Goal: Task Accomplishment & Management: Manage account settings

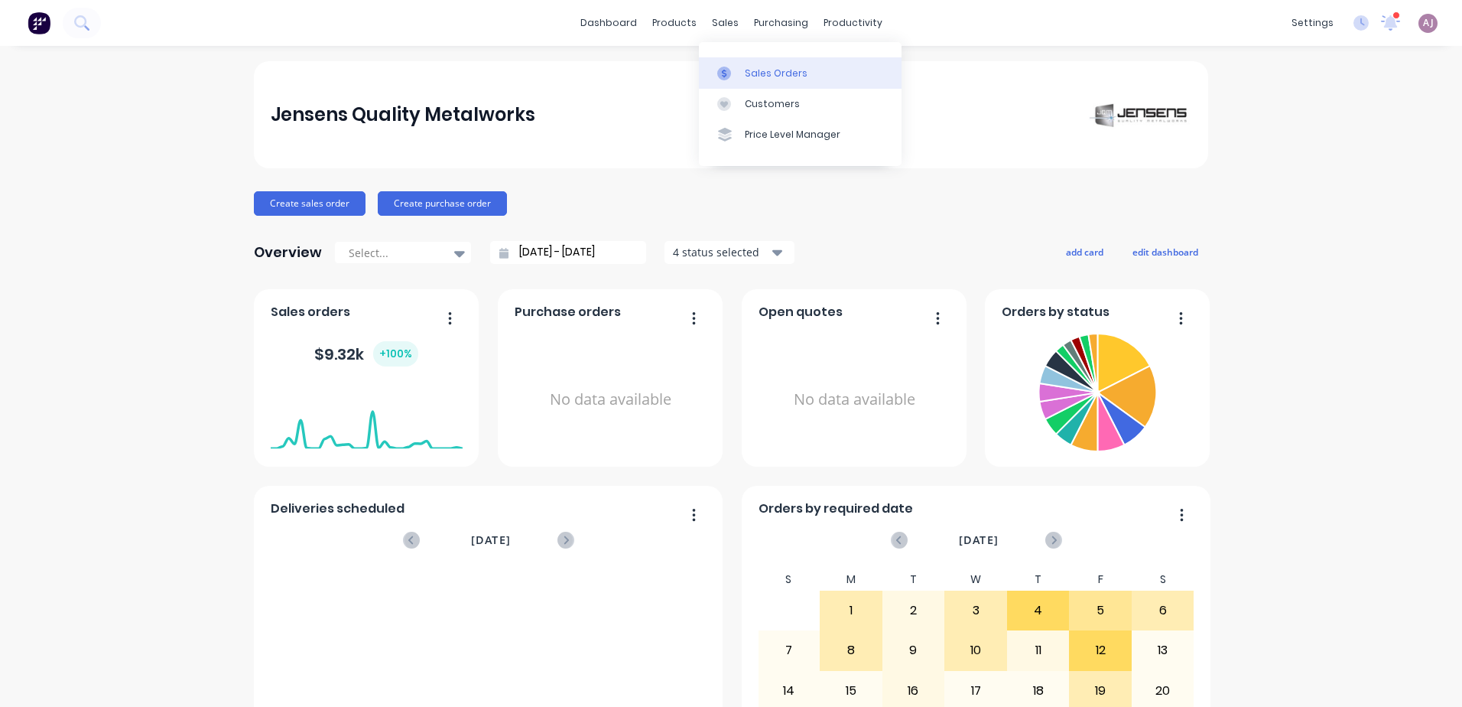
click at [732, 63] on link "Sales Orders" at bounding box center [800, 72] width 203 height 31
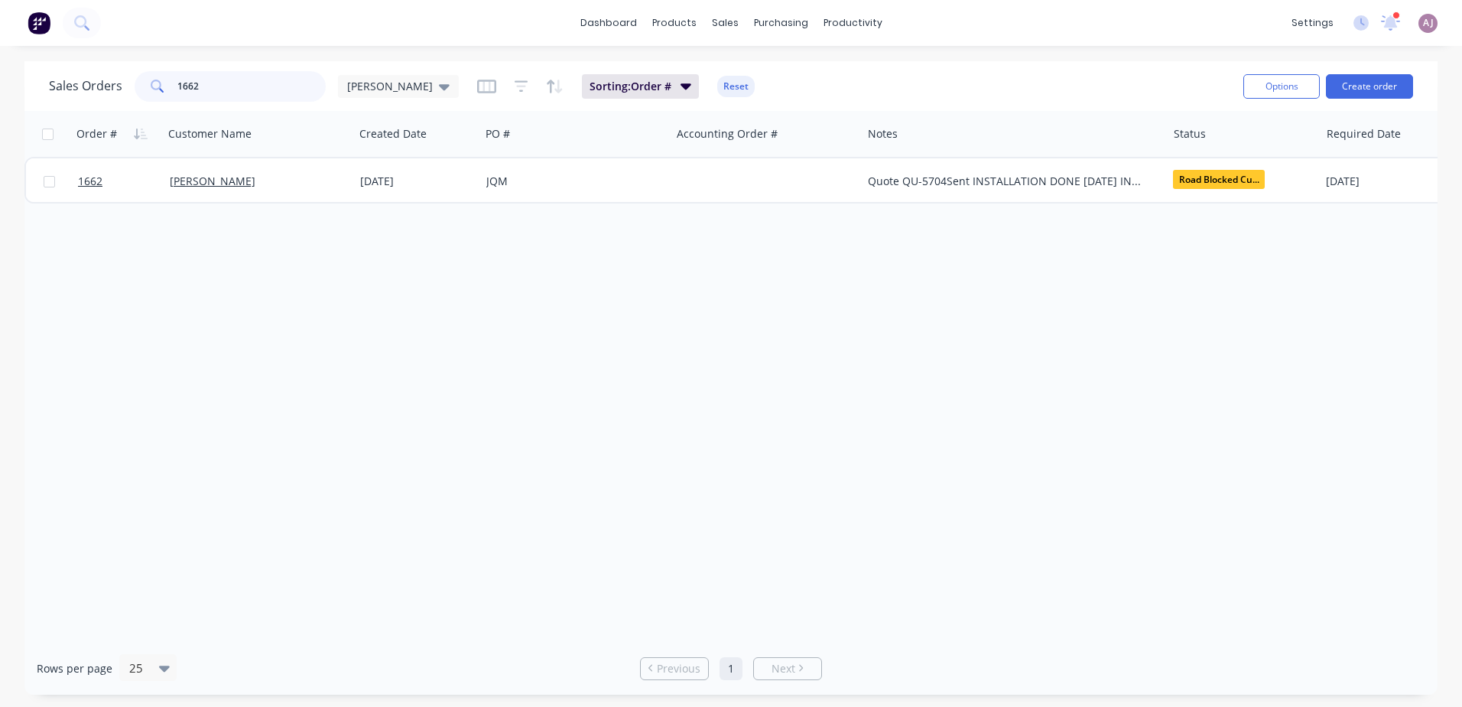
click at [229, 86] on input "1662" at bounding box center [251, 86] width 149 height 31
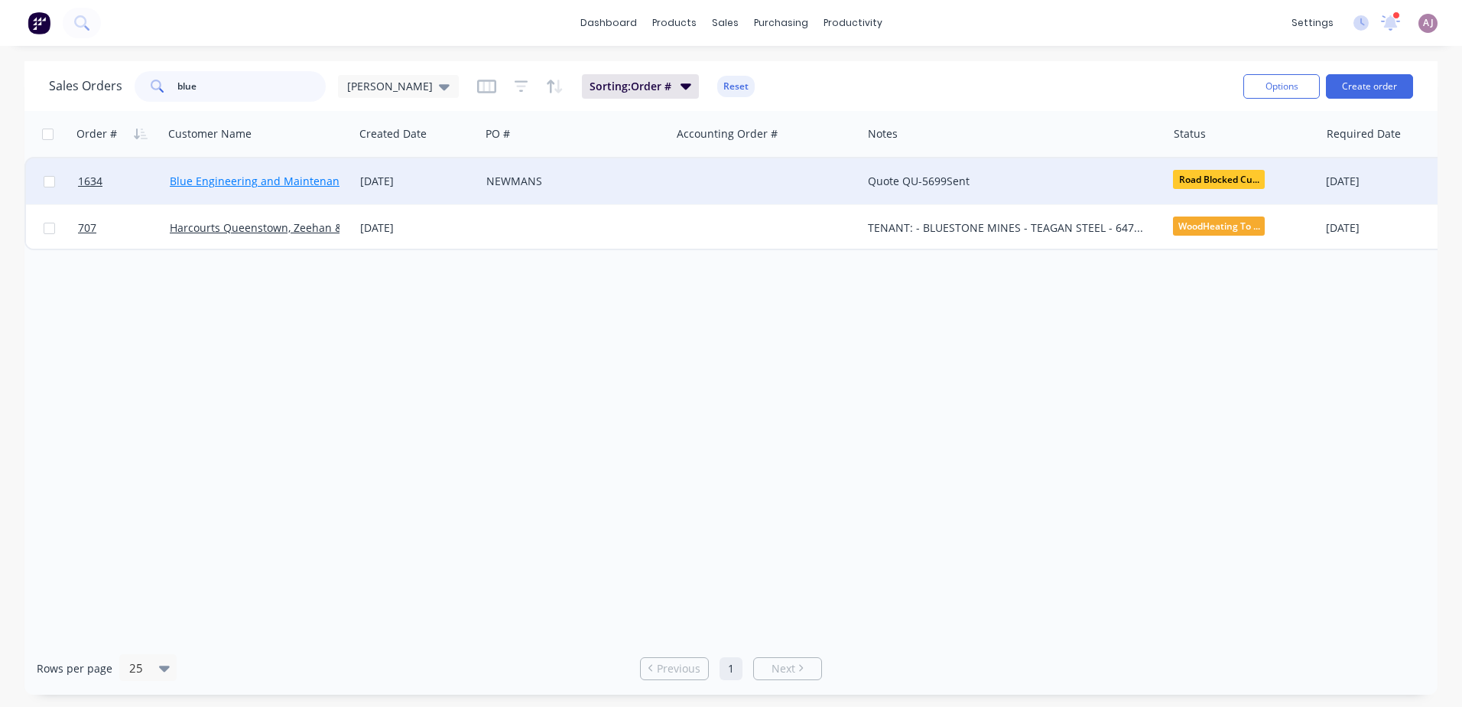
type input "blue"
click at [255, 176] on link "Blue Engineering and Maintenance" at bounding box center [260, 181] width 181 height 15
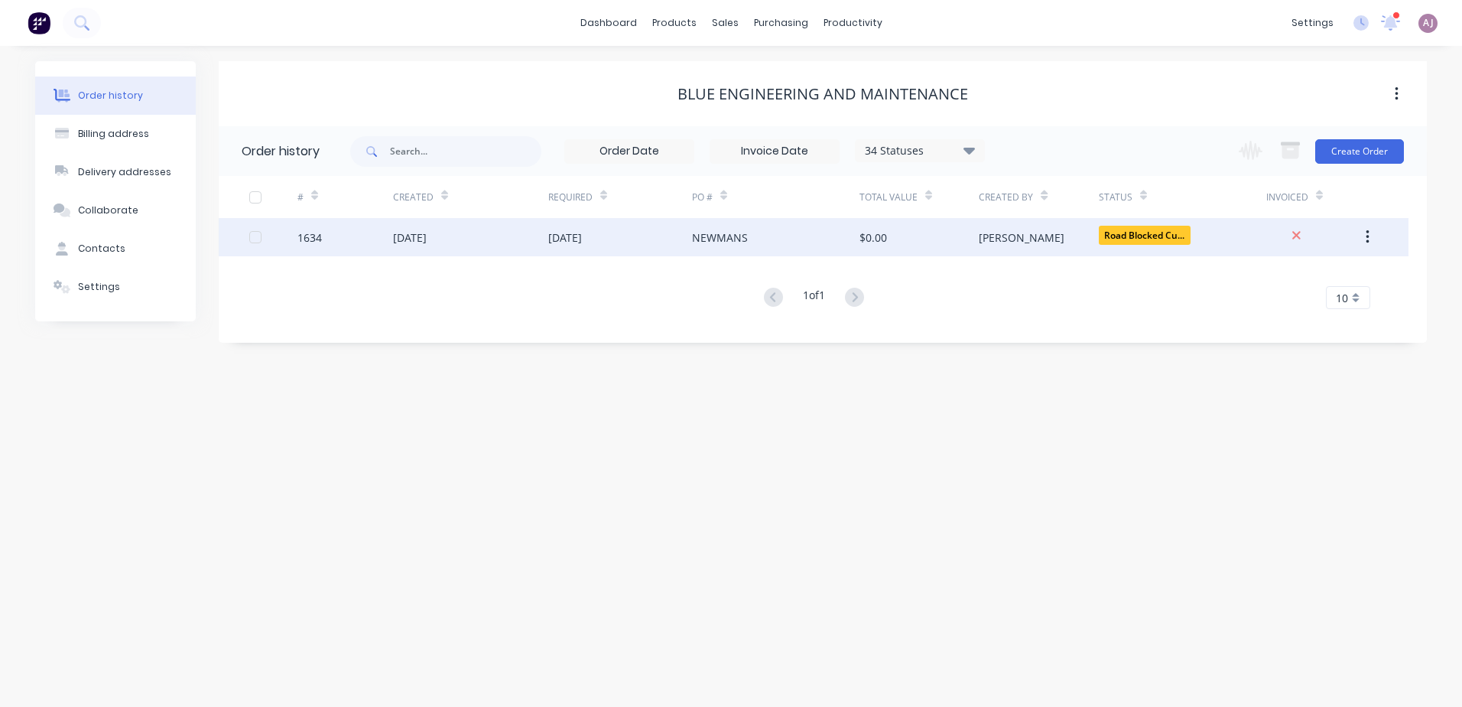
click at [580, 236] on div "26 Sep 2025" at bounding box center [565, 237] width 34 height 16
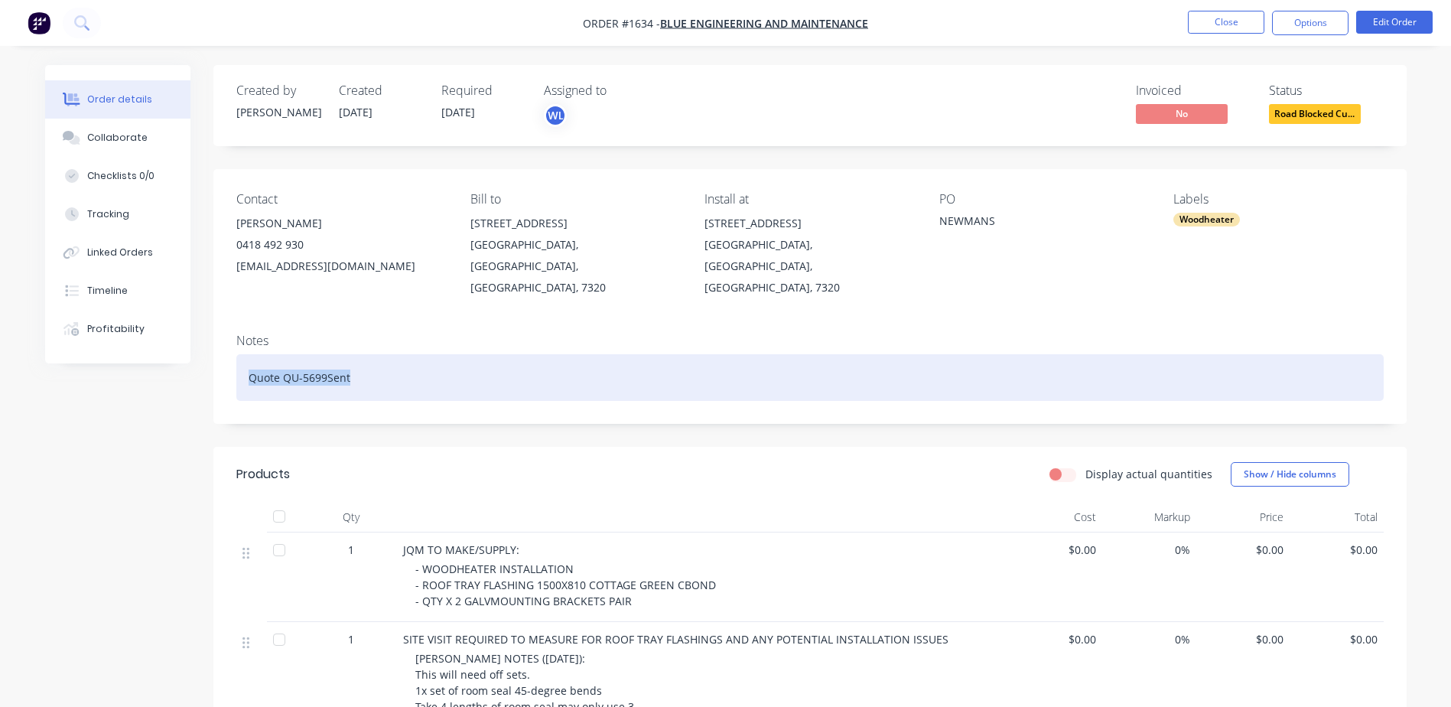
drag, startPoint x: 245, startPoint y: 359, endPoint x: 361, endPoint y: 367, distance: 116.5
click at [361, 367] on div "Quote QU-5699Sent" at bounding box center [809, 377] width 1147 height 47
paste div
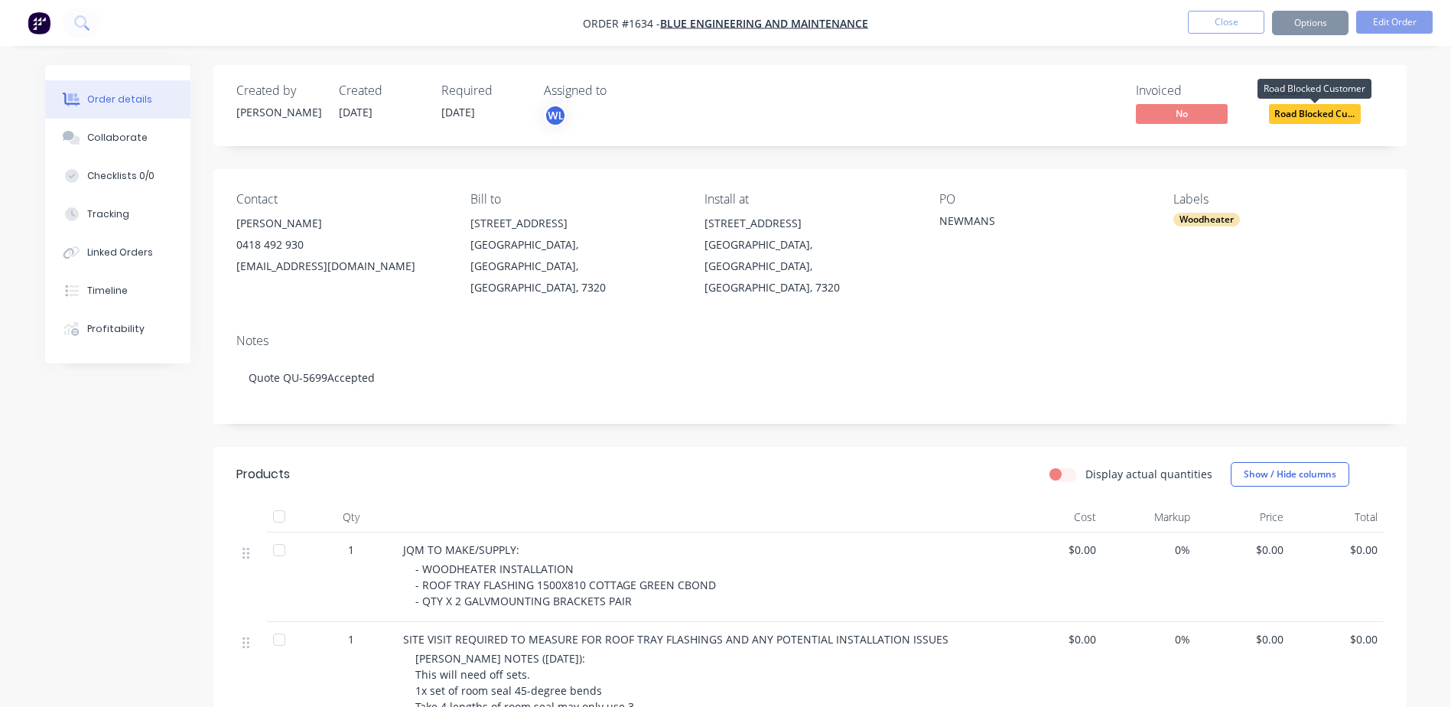
click at [1296, 110] on span "Road Blocked Cu..." at bounding box center [1315, 113] width 92 height 19
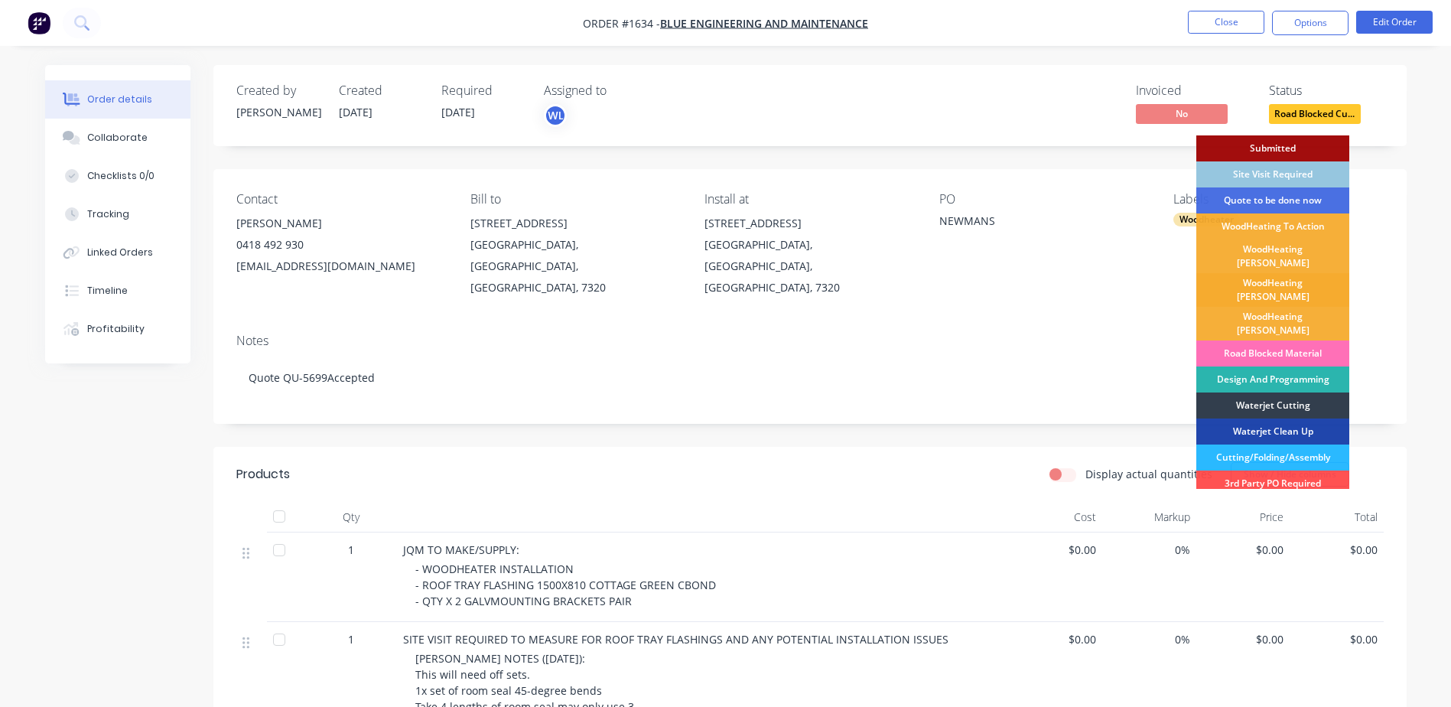
click at [1280, 278] on div "WoodHeating Kris" at bounding box center [1272, 290] width 153 height 34
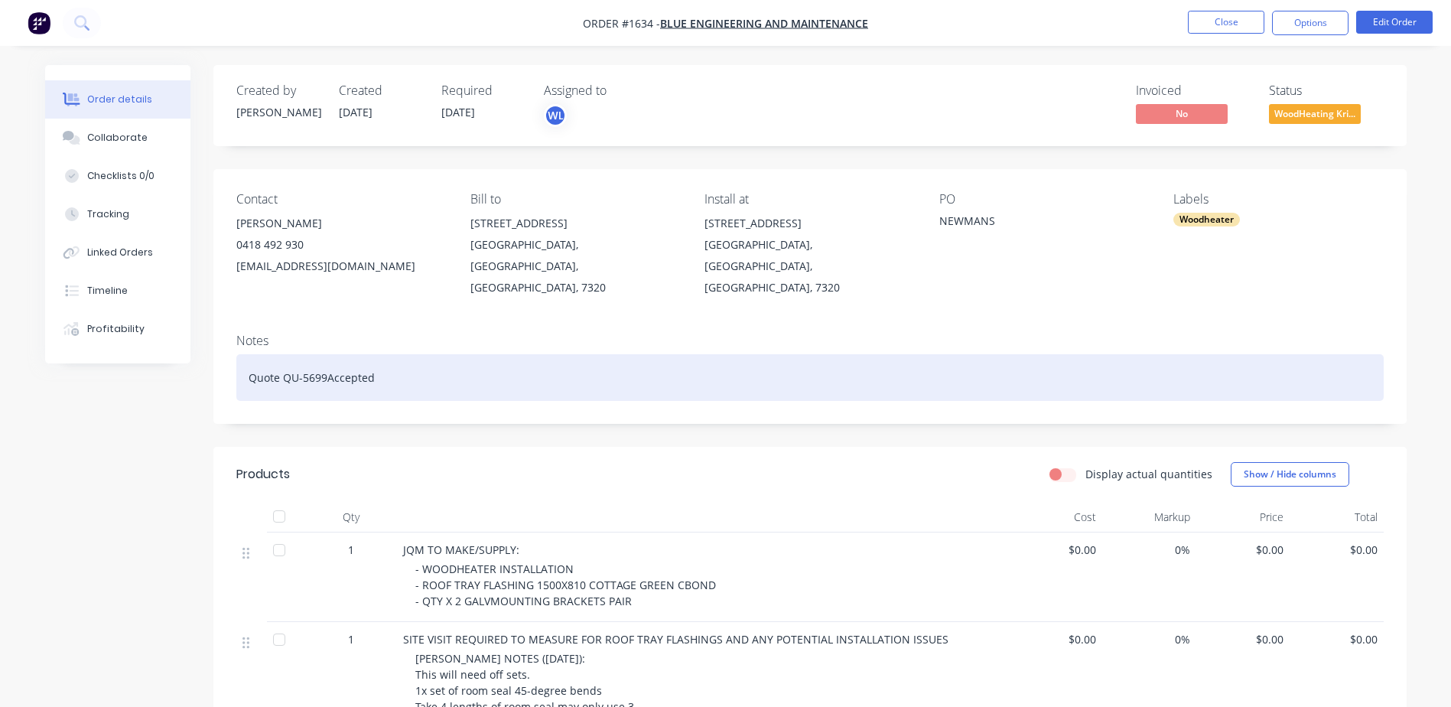
click at [390, 362] on div "Quote QU-5699Accepted" at bounding box center [809, 377] width 1147 height 47
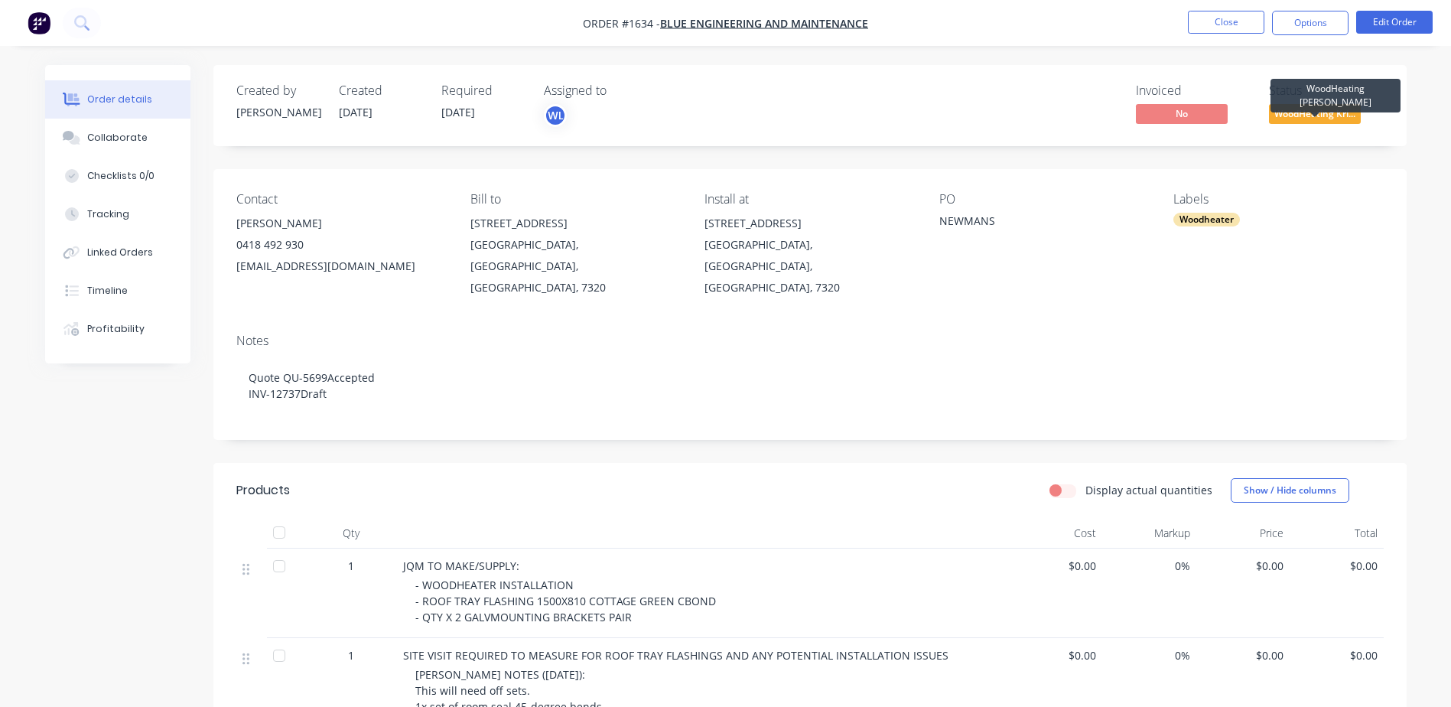
click at [1308, 112] on span "WoodHeating Kri..." at bounding box center [1315, 113] width 92 height 19
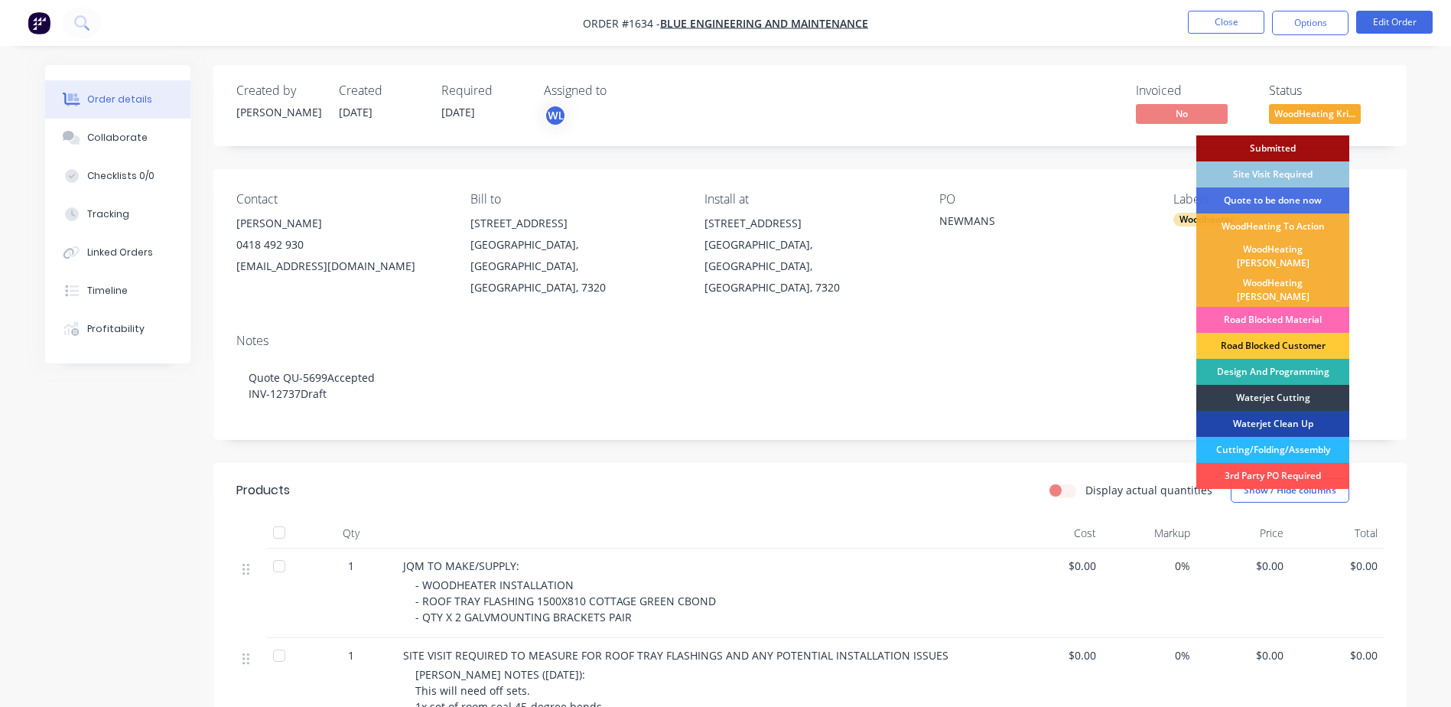
click at [1285, 307] on div "Road Blocked Material" at bounding box center [1272, 320] width 153 height 26
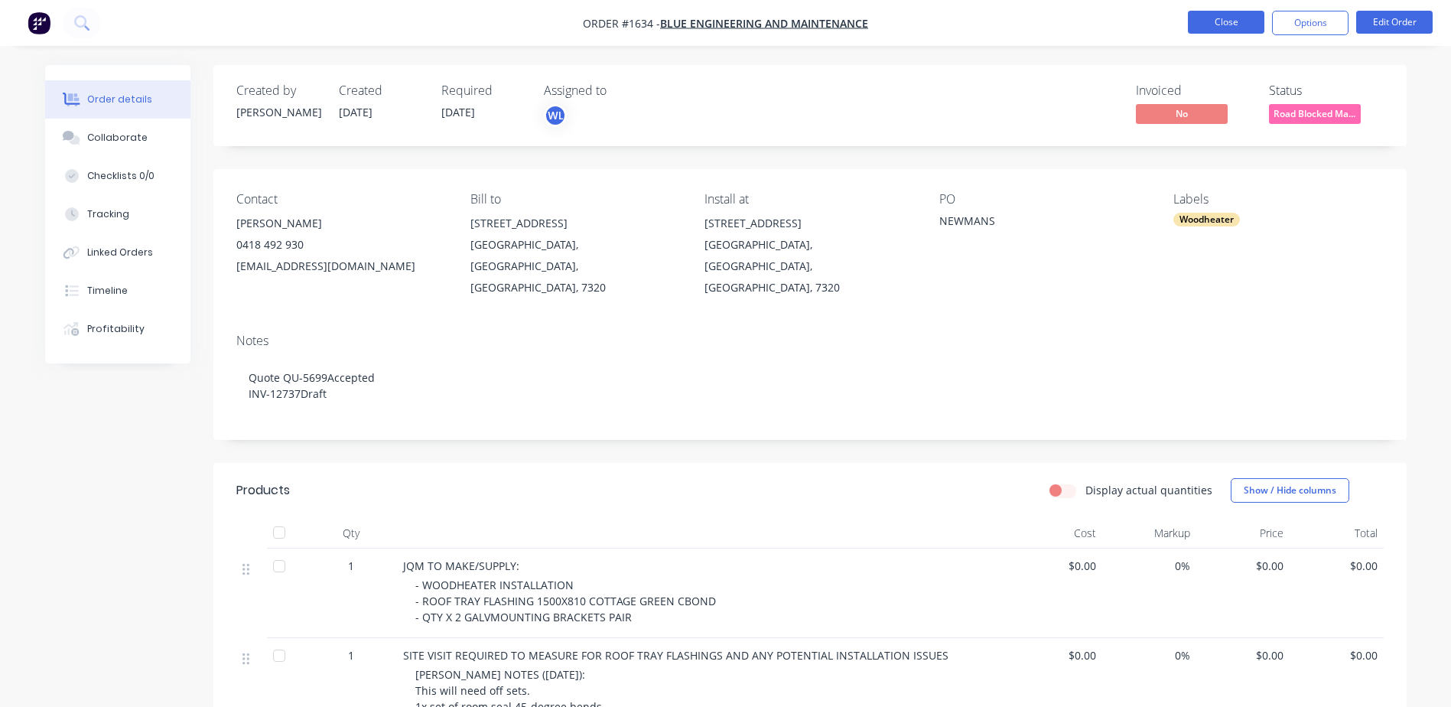
click at [1239, 28] on button "Close" at bounding box center [1226, 22] width 76 height 23
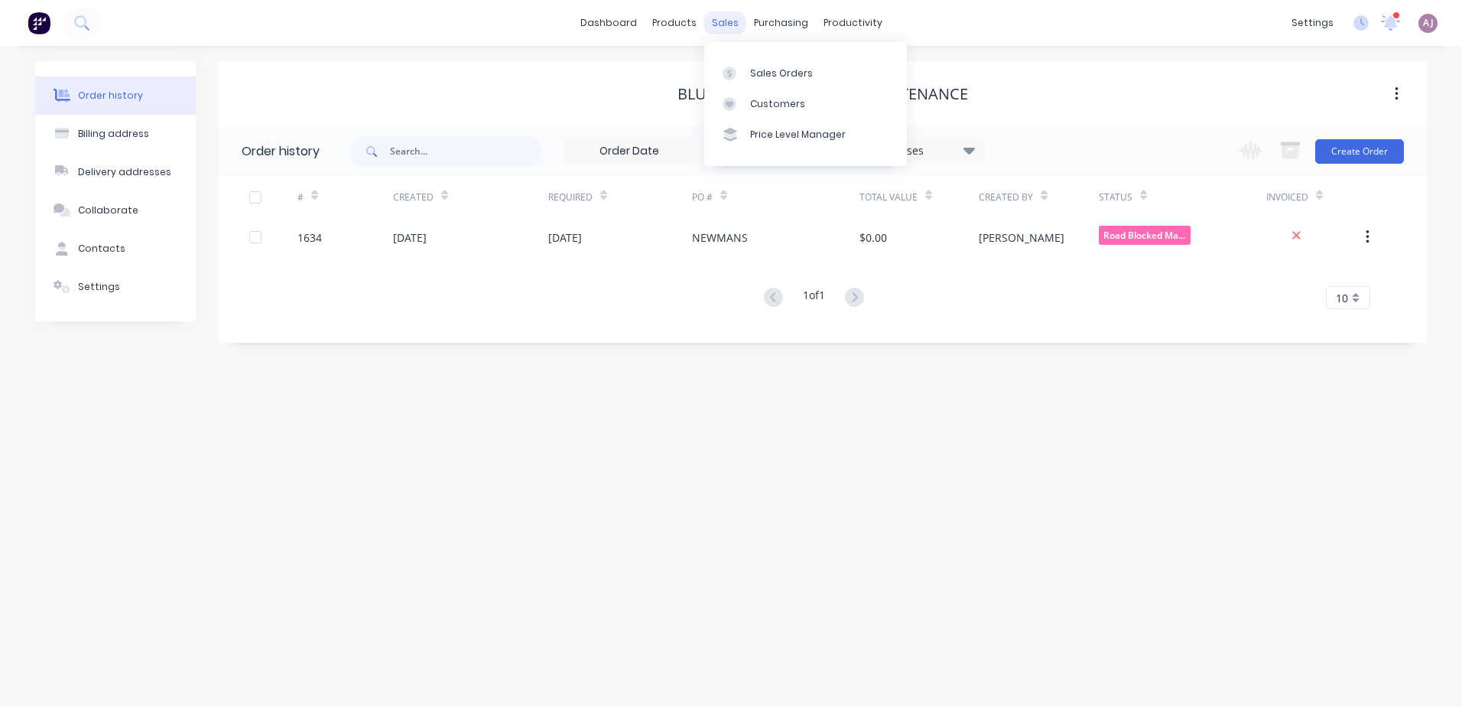
click at [715, 22] on div "sales" at bounding box center [725, 22] width 42 height 23
click at [784, 70] on div "Sales Orders" at bounding box center [781, 74] width 63 height 14
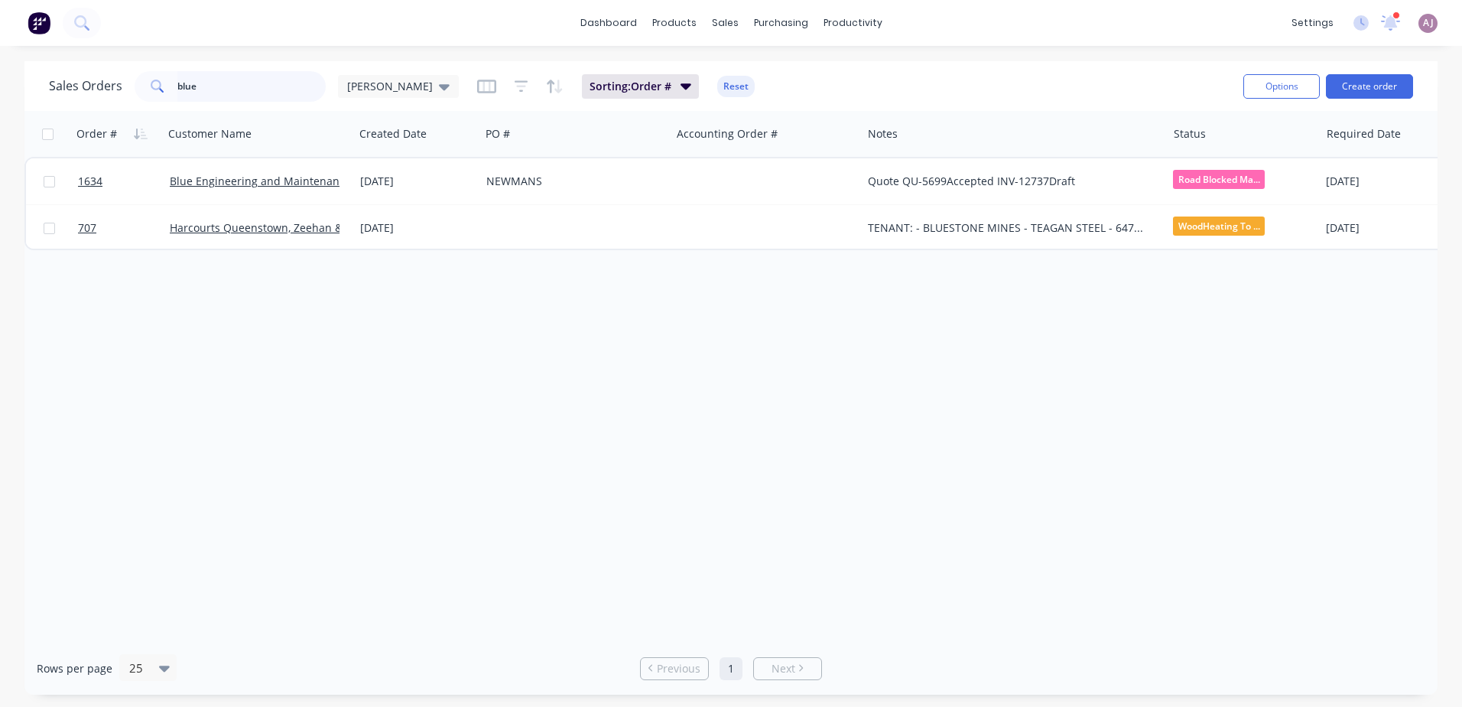
click at [252, 81] on input "blue" at bounding box center [251, 86] width 149 height 31
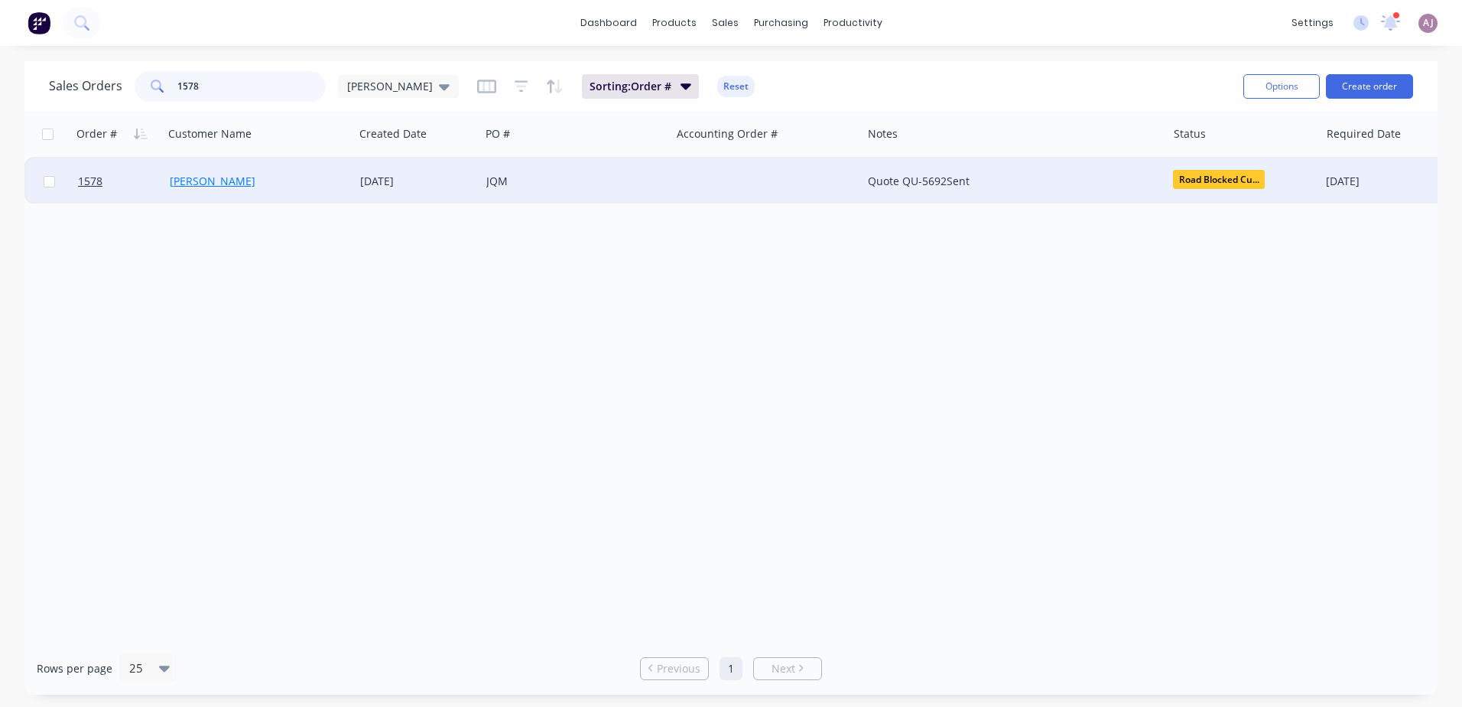
type input "1578"
click at [222, 174] on link "BRIAN LANE" at bounding box center [213, 181] width 86 height 15
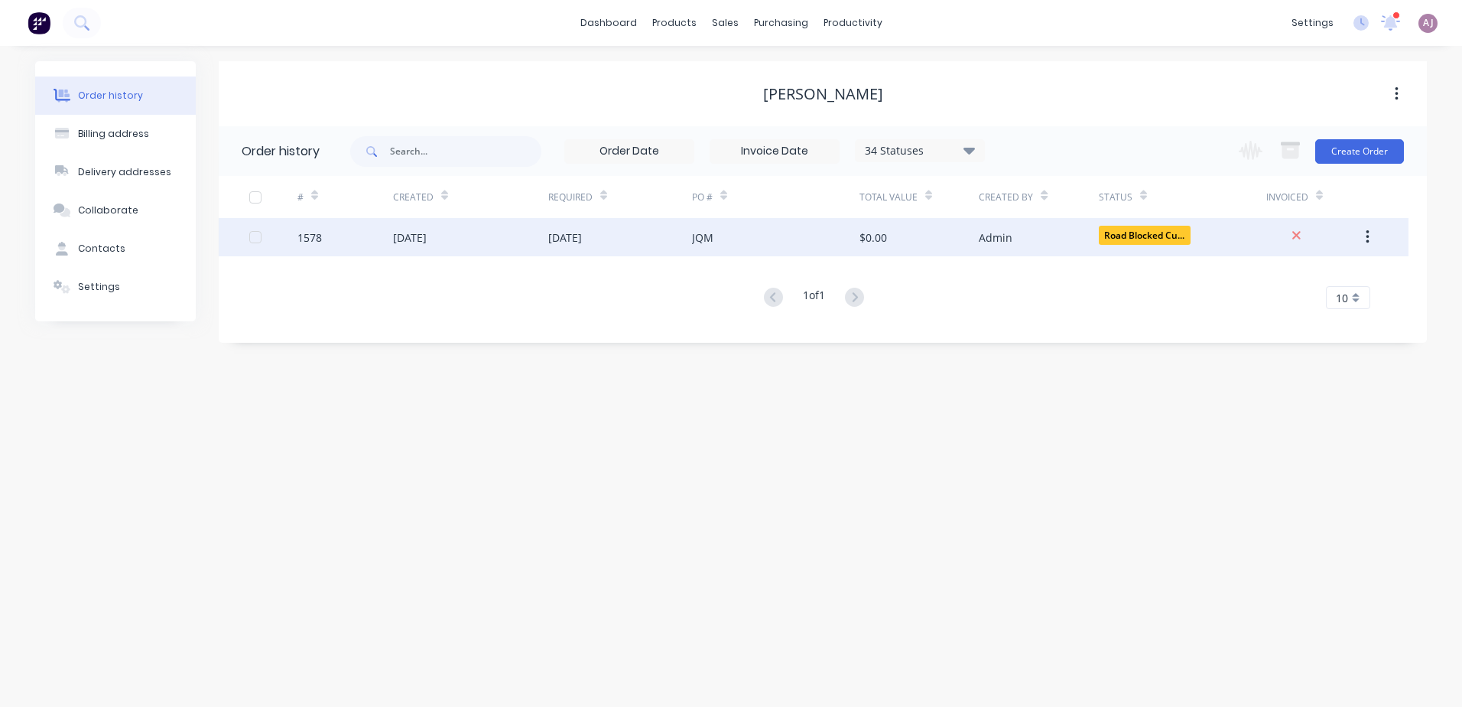
click at [427, 239] on div "11 Aug 2025" at bounding box center [410, 237] width 34 height 16
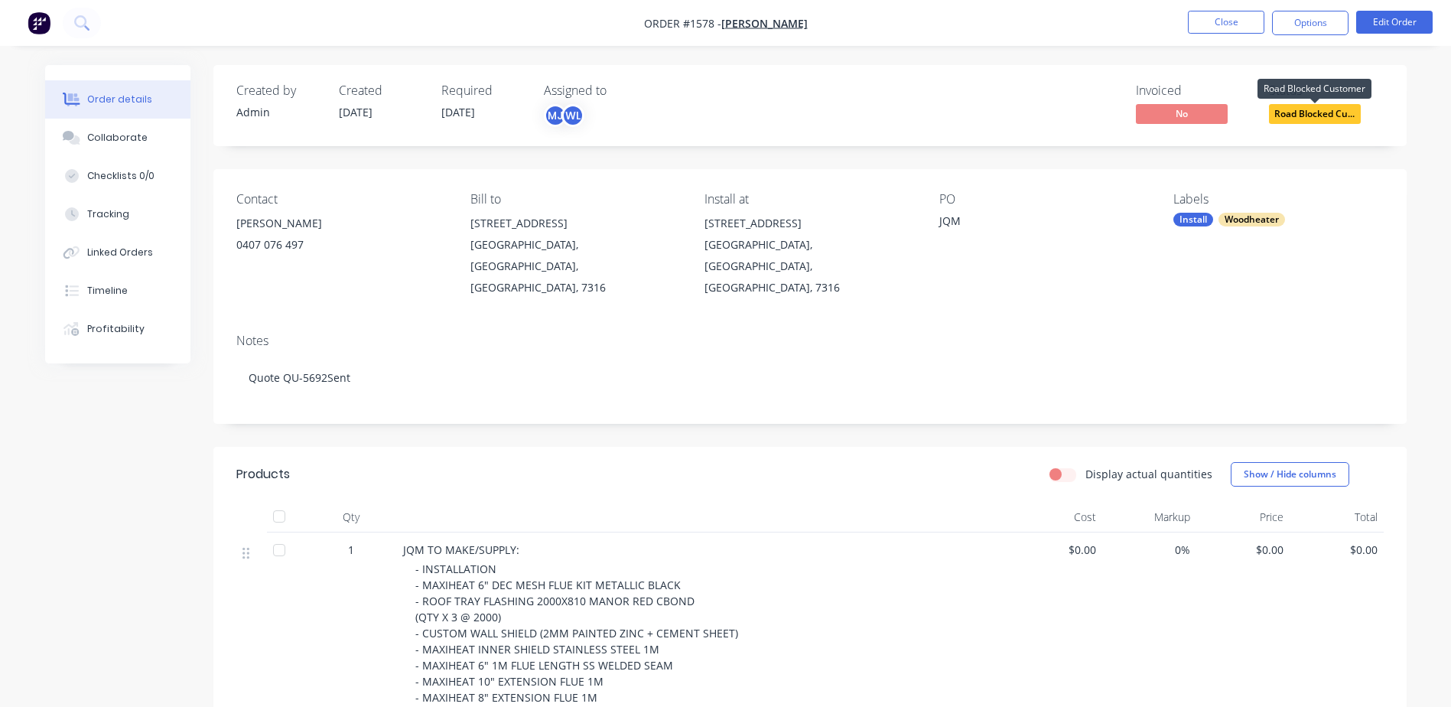
click at [1309, 114] on span "Road Blocked Cu..." at bounding box center [1315, 113] width 92 height 19
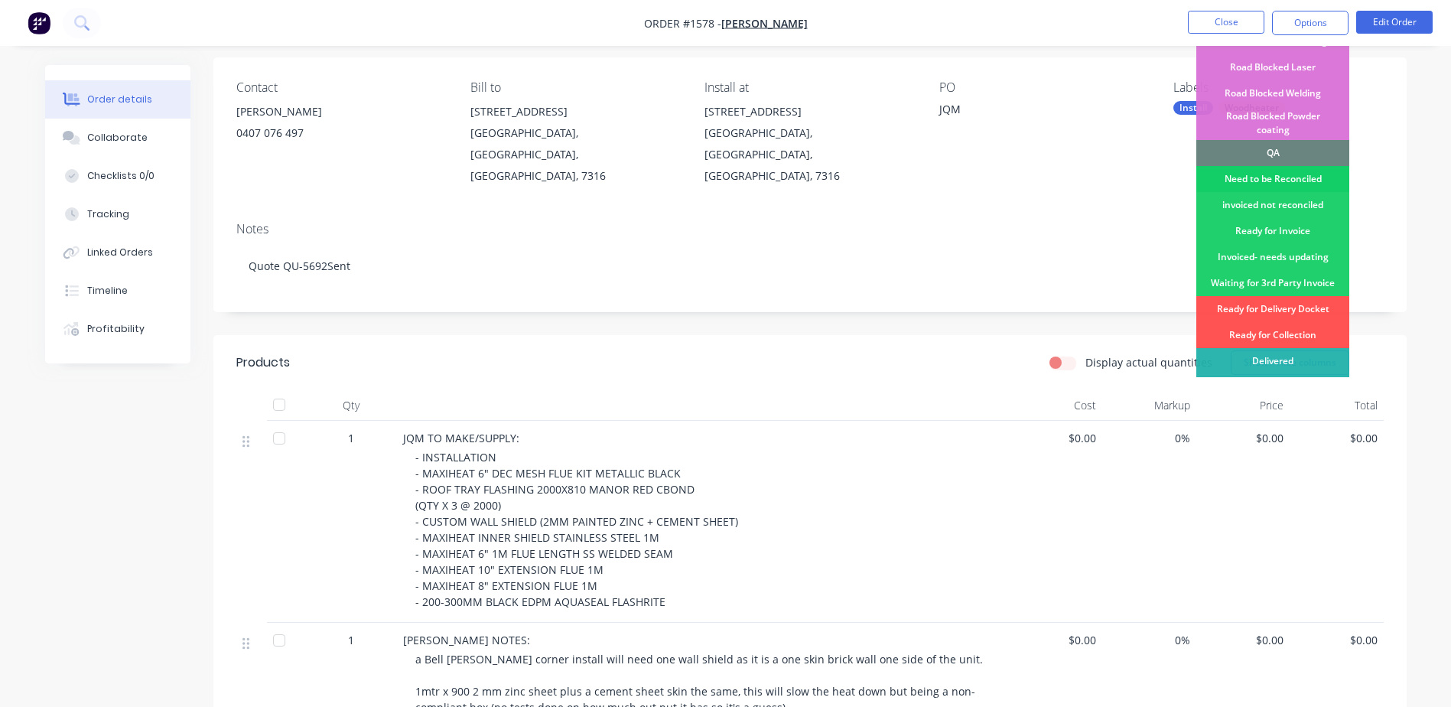
scroll to position [153, 0]
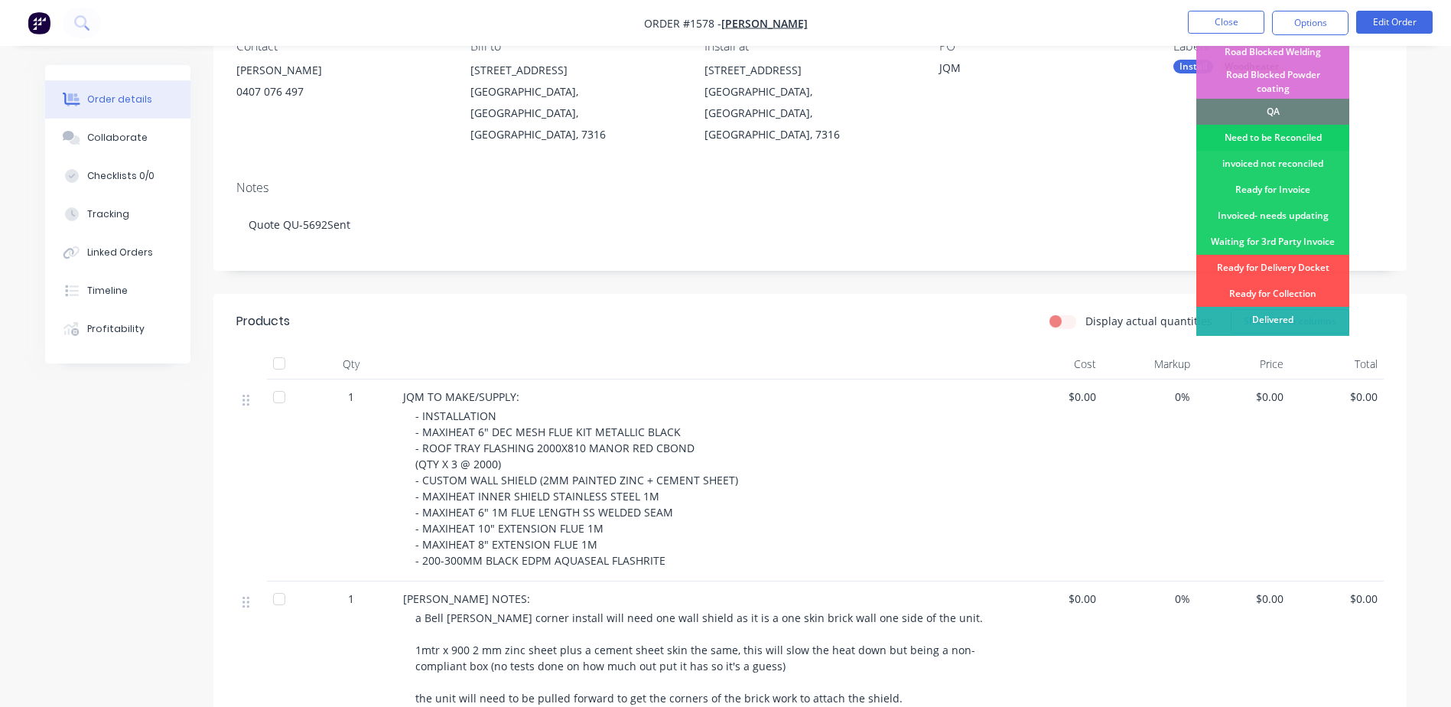
click at [1247, 125] on div "Need to be Reconciled" at bounding box center [1272, 138] width 153 height 26
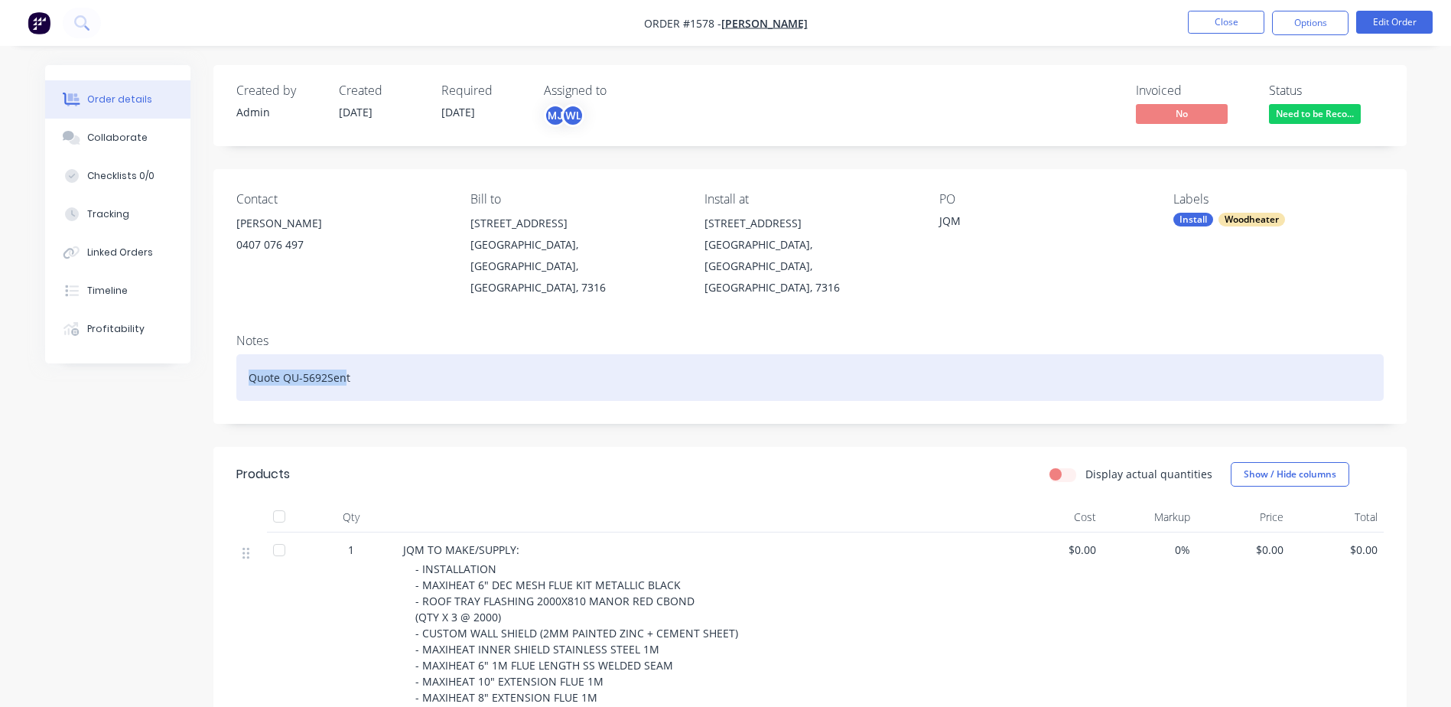
drag, startPoint x: 251, startPoint y: 357, endPoint x: 345, endPoint y: 356, distance: 94.1
click at [345, 356] on div "Quote QU-5692Sent" at bounding box center [809, 377] width 1147 height 47
click at [348, 357] on div "Quote QU-5692Sent" at bounding box center [809, 377] width 1147 height 47
click at [346, 358] on div "Quote QU-5692Sent" at bounding box center [809, 377] width 1147 height 47
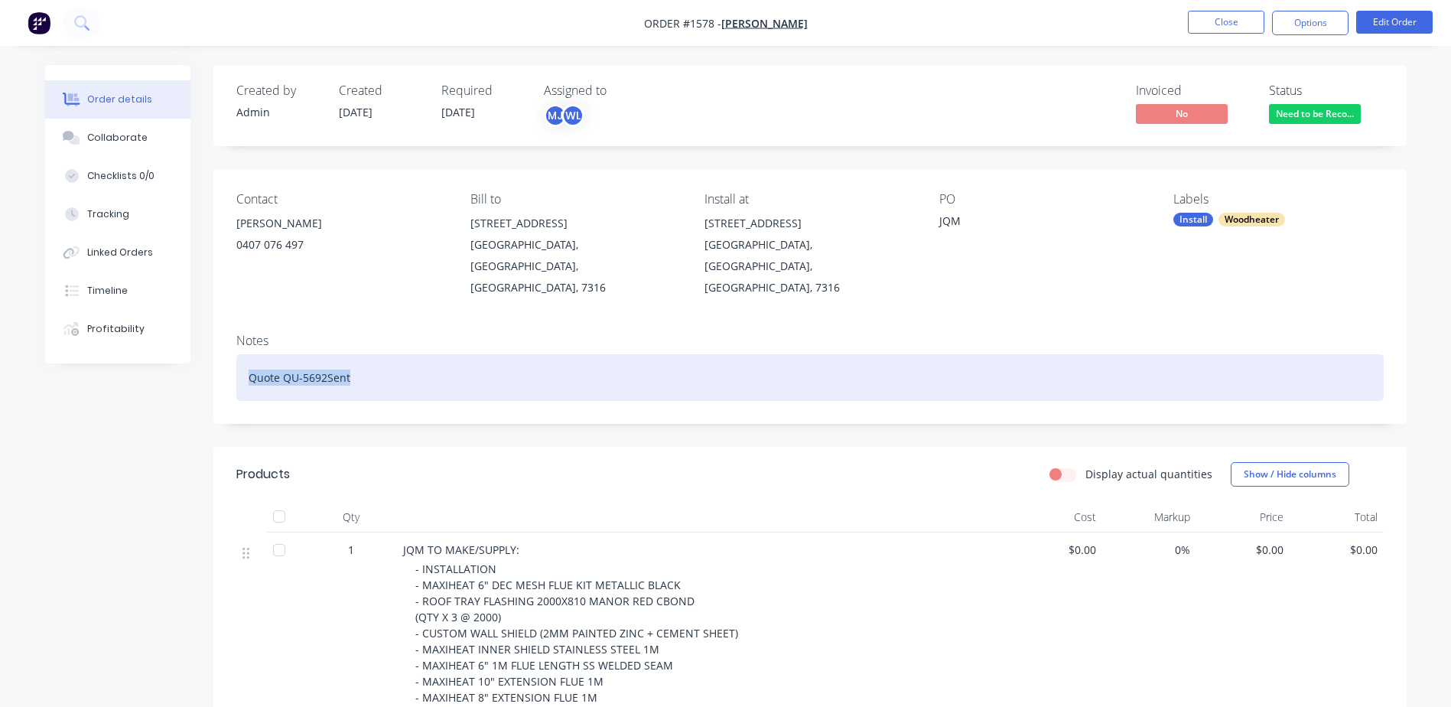
click at [346, 358] on div "Quote QU-5692Sent" at bounding box center [809, 377] width 1147 height 47
paste div
click at [324, 357] on div "Quote QU-5692Declined" at bounding box center [809, 377] width 1147 height 47
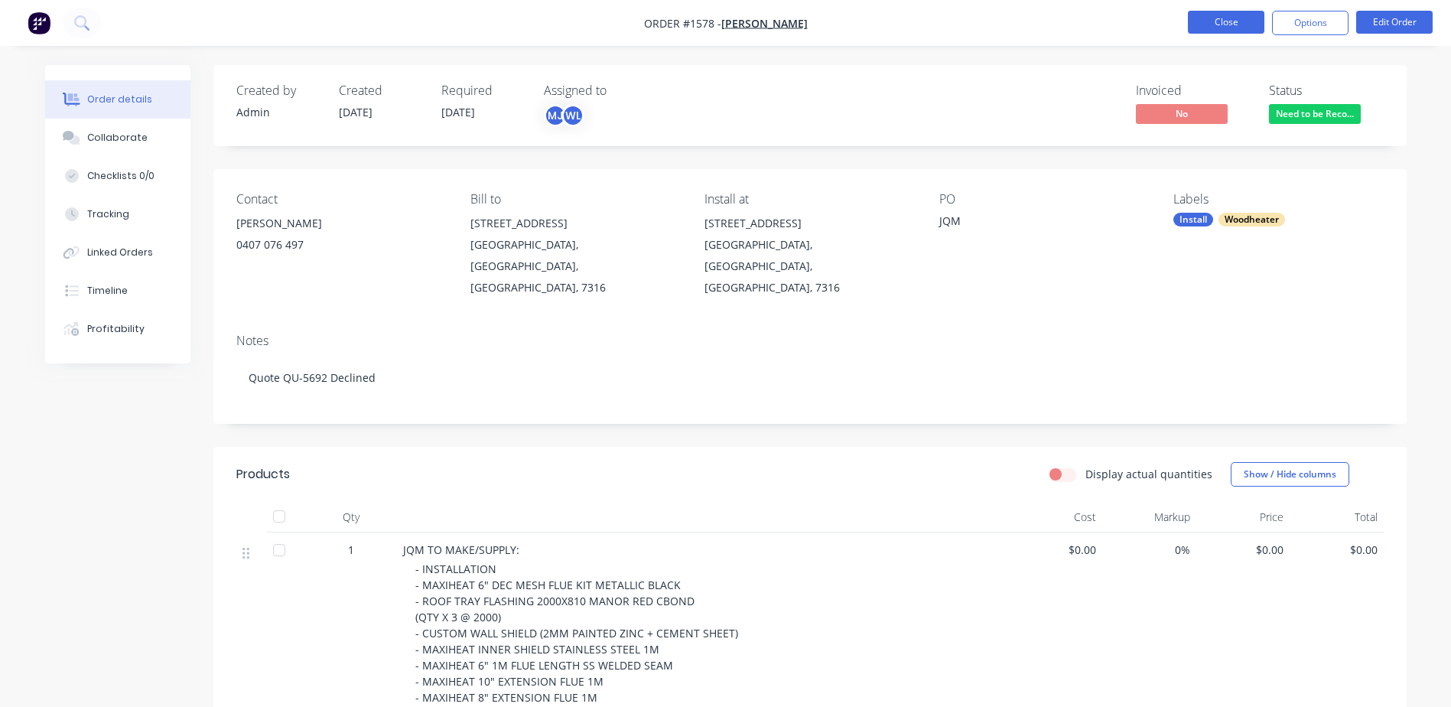
click at [1212, 27] on button "Close" at bounding box center [1226, 22] width 76 height 23
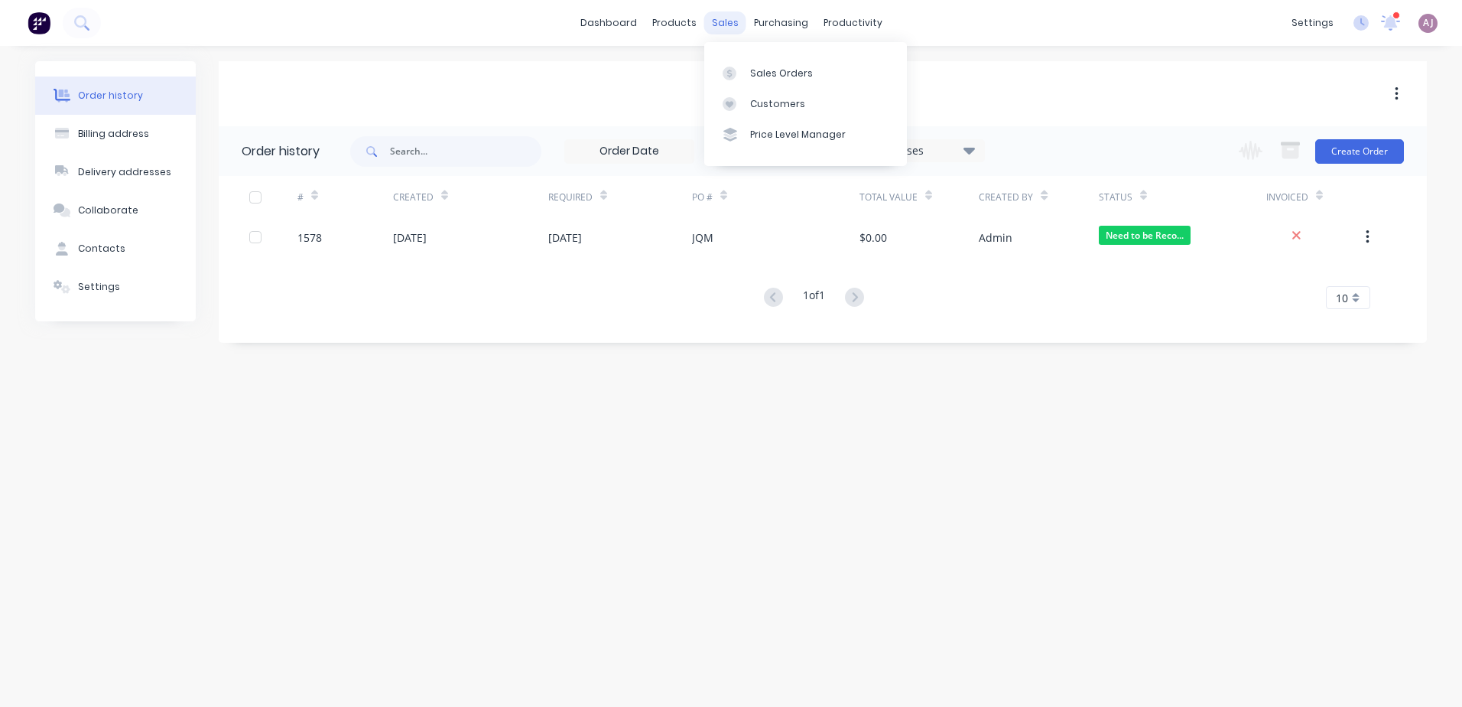
click at [716, 27] on div "sales" at bounding box center [725, 22] width 42 height 23
click at [759, 68] on div "Sales Orders" at bounding box center [781, 74] width 63 height 14
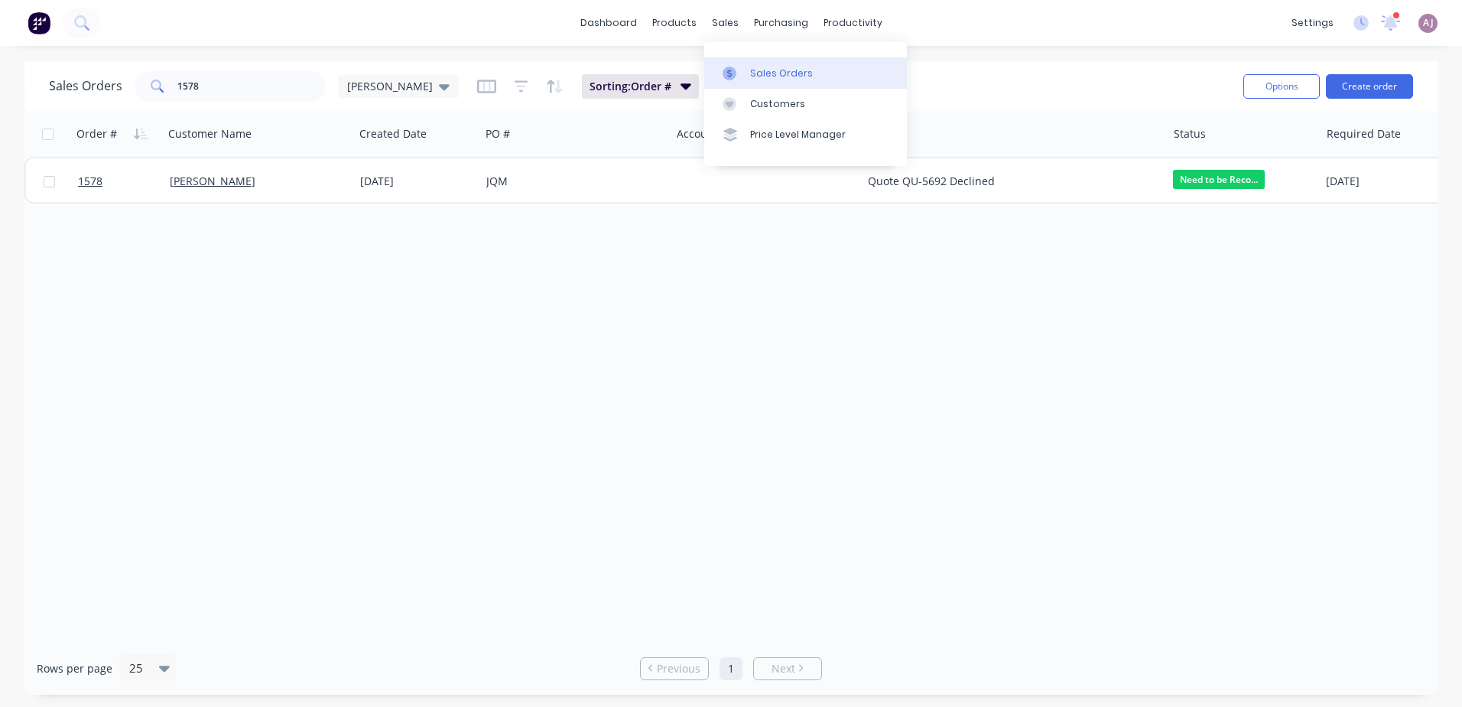
click at [755, 67] on div "Sales Orders" at bounding box center [781, 74] width 63 height 14
click at [233, 86] on input "1578" at bounding box center [251, 86] width 149 height 31
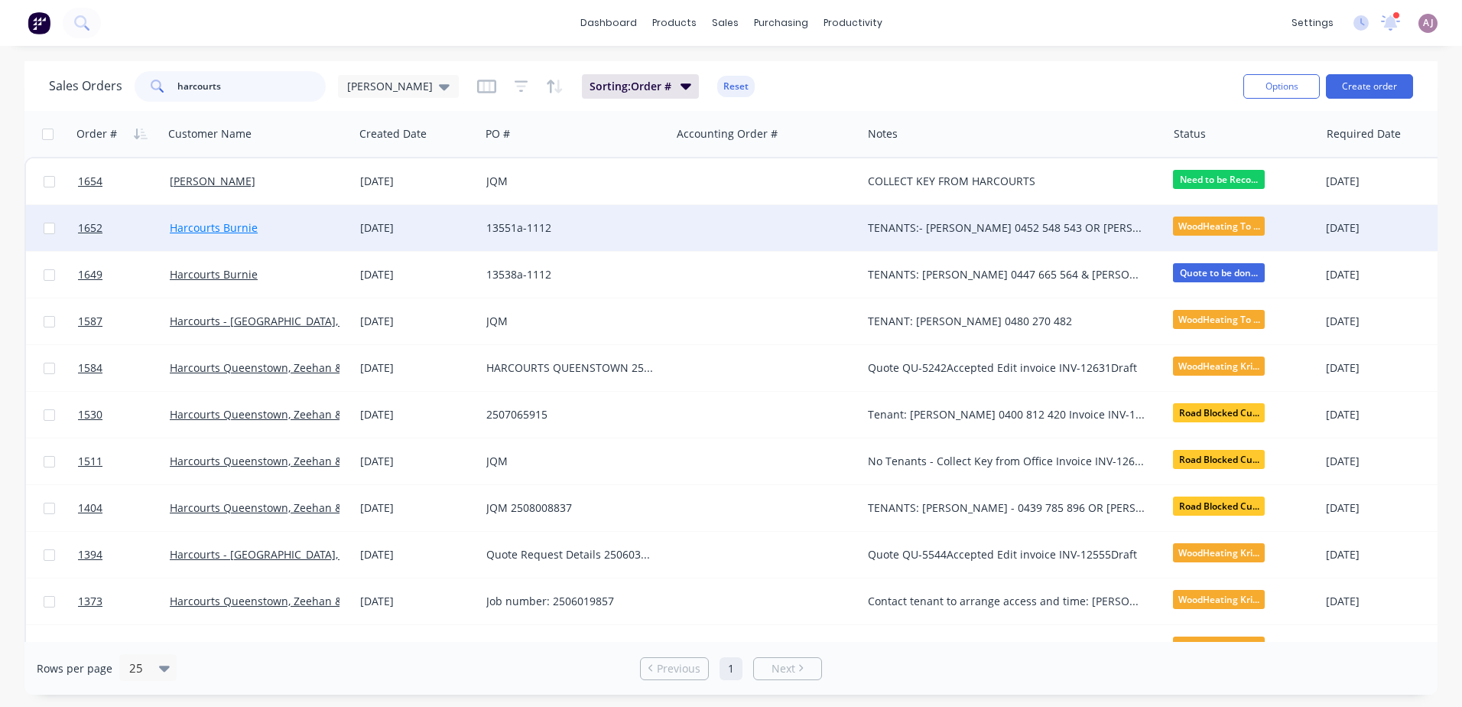
type input "harcourts"
click at [246, 232] on link "Harcourts Burnie" at bounding box center [214, 227] width 88 height 15
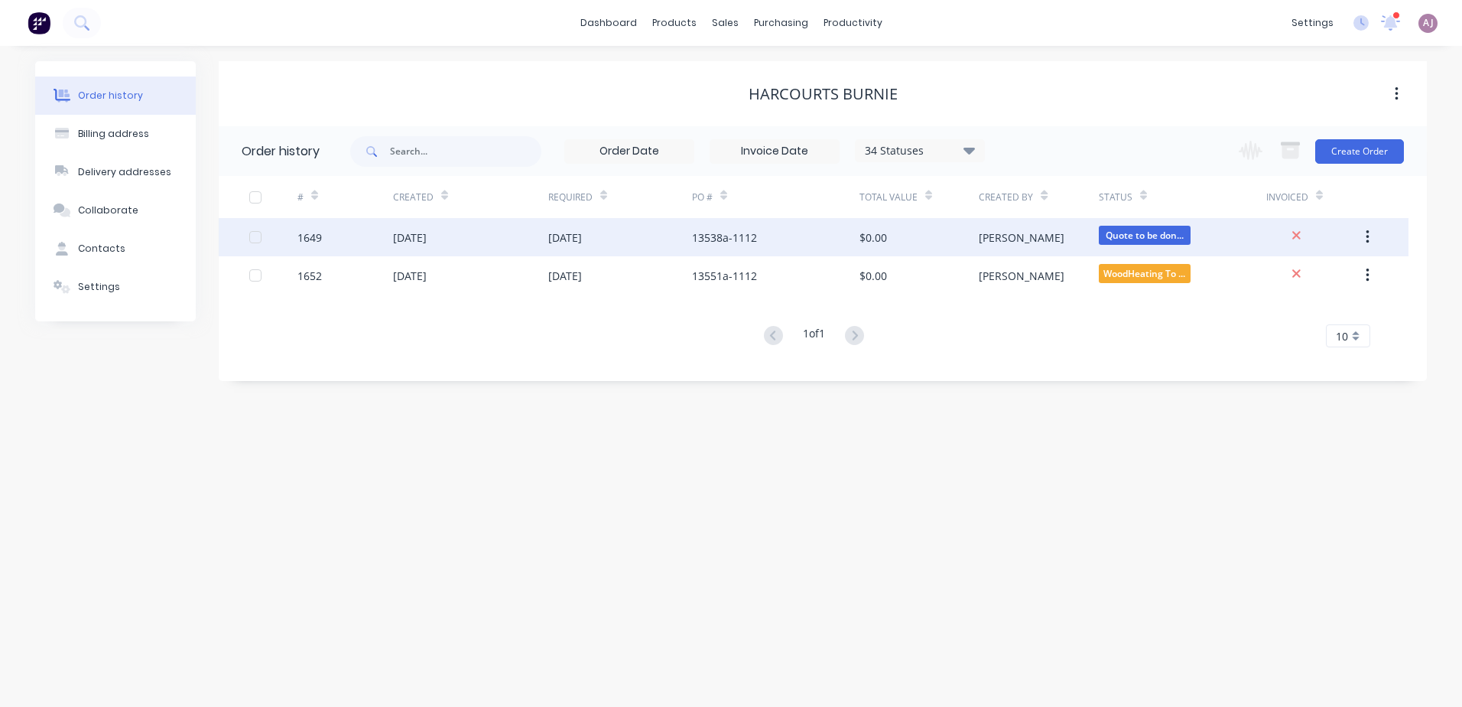
click at [580, 242] on div "12 Sep 2025" at bounding box center [565, 237] width 34 height 16
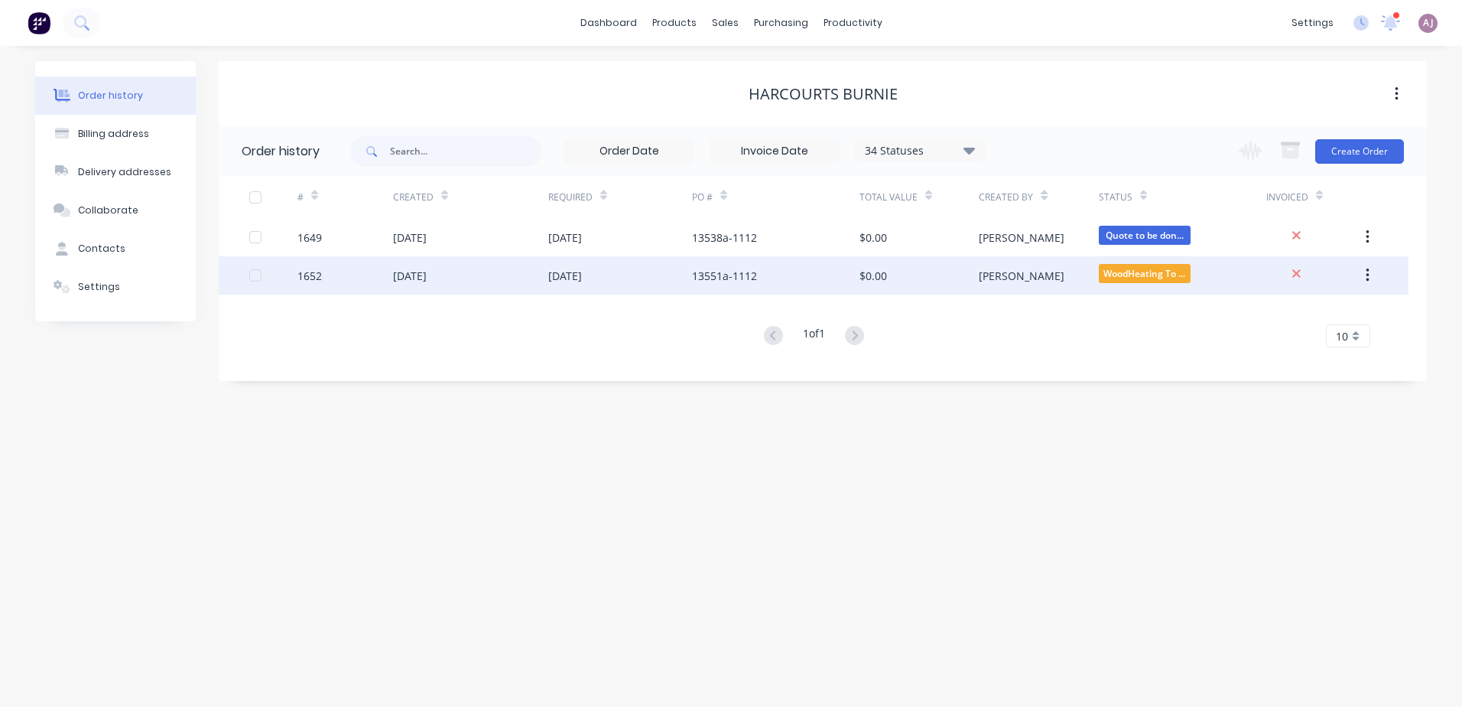
click at [447, 264] on div "01 Sep 2025" at bounding box center [470, 275] width 155 height 38
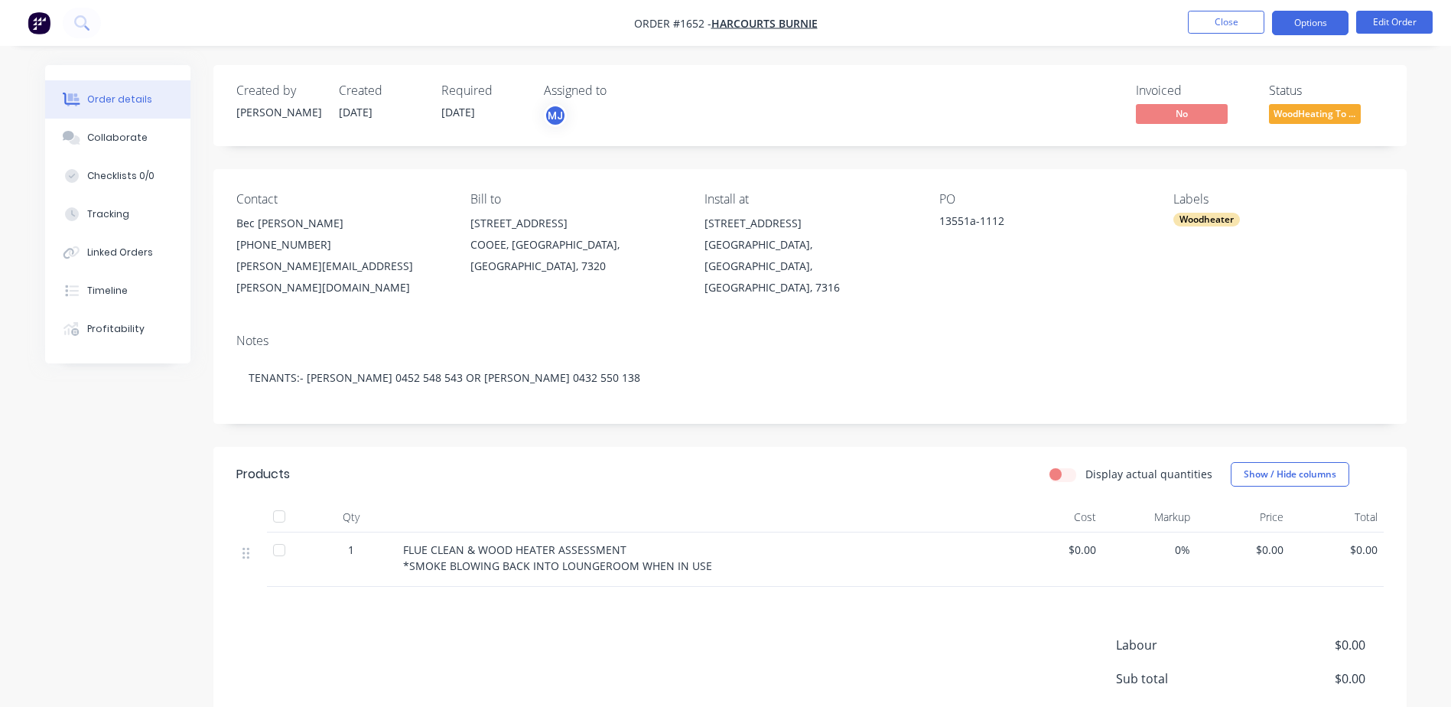
click at [1320, 14] on button "Options" at bounding box center [1310, 23] width 76 height 24
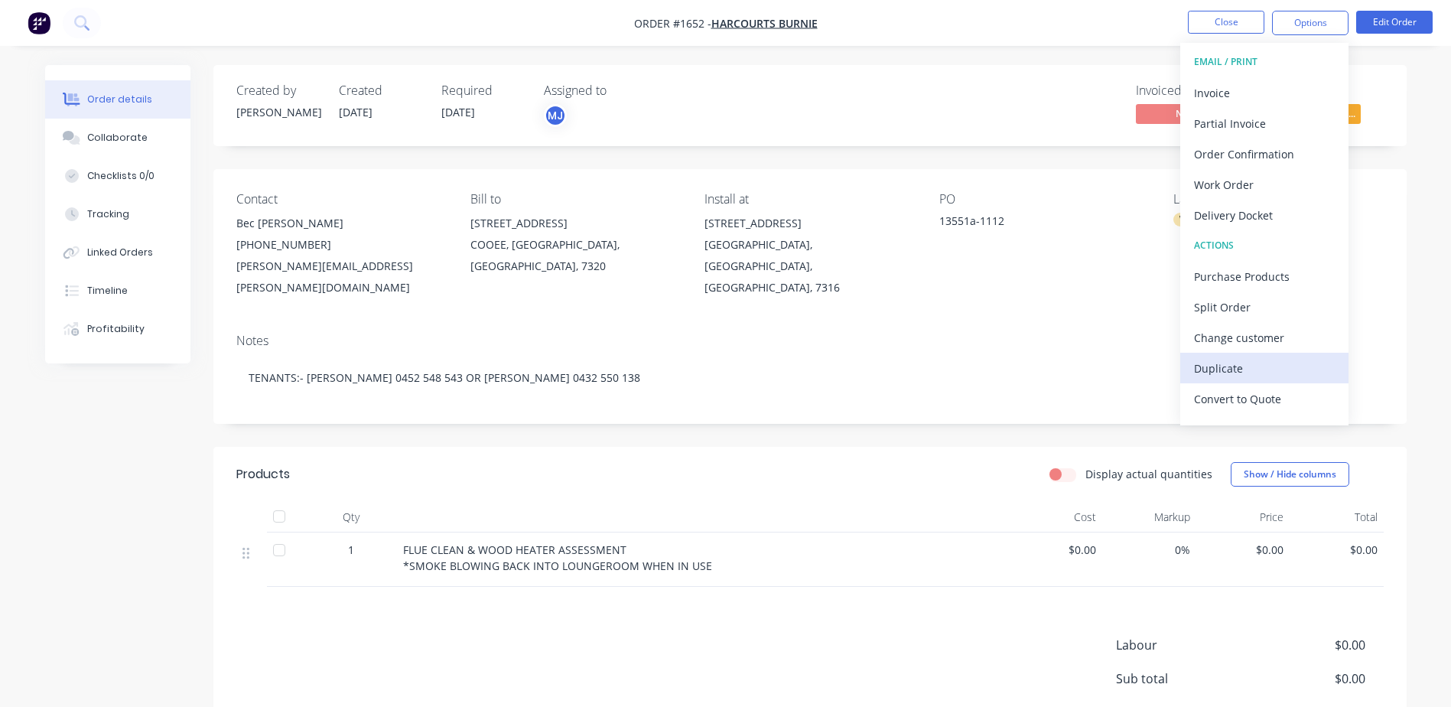
click at [1252, 363] on div "Duplicate" at bounding box center [1264, 368] width 141 height 22
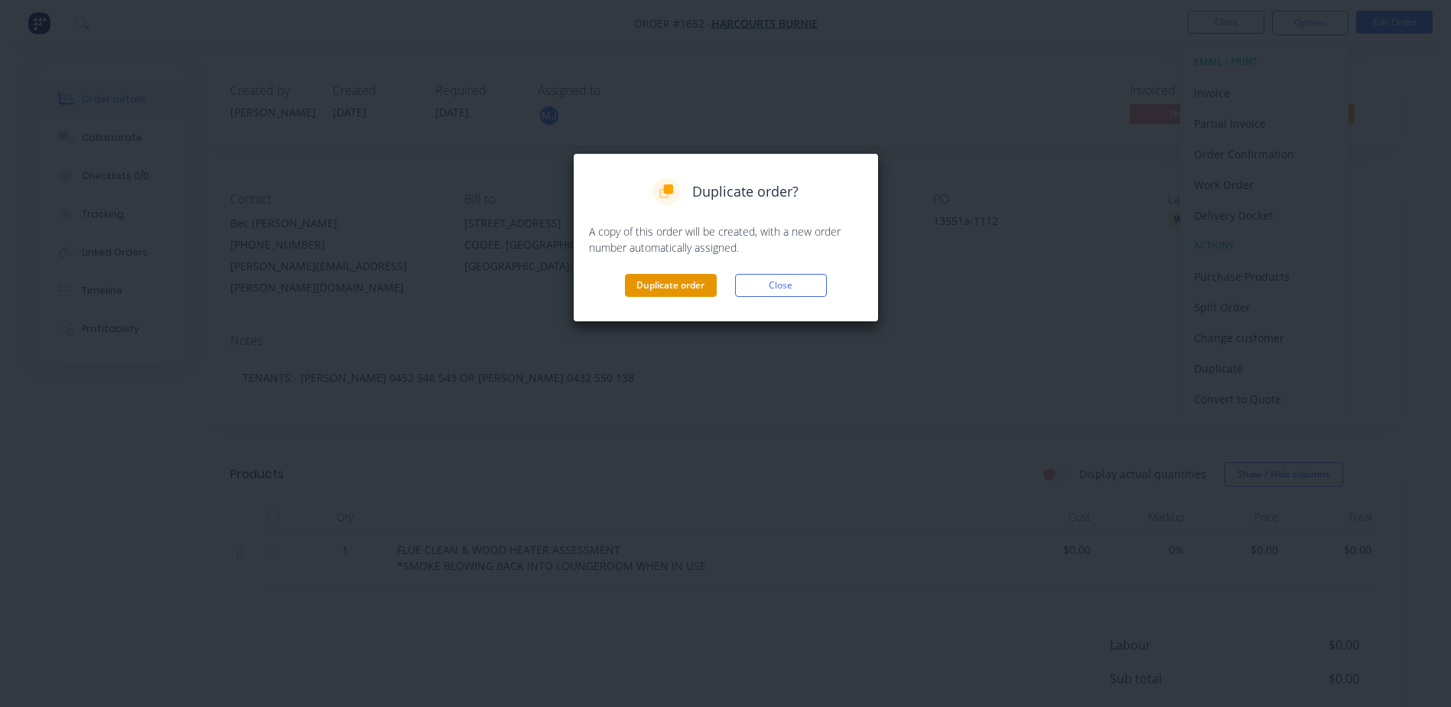
click at [652, 288] on button "Duplicate order" at bounding box center [671, 285] width 92 height 23
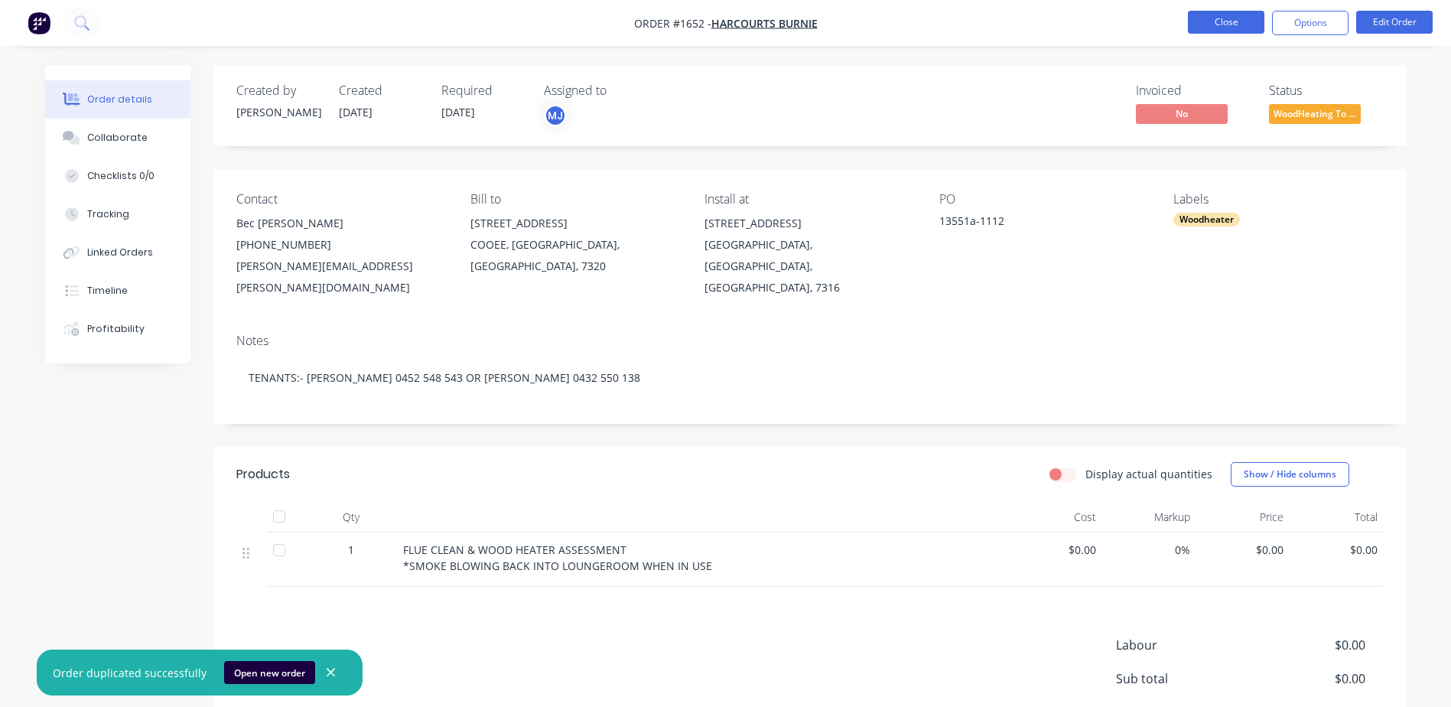
click at [1234, 23] on button "Close" at bounding box center [1226, 22] width 76 height 23
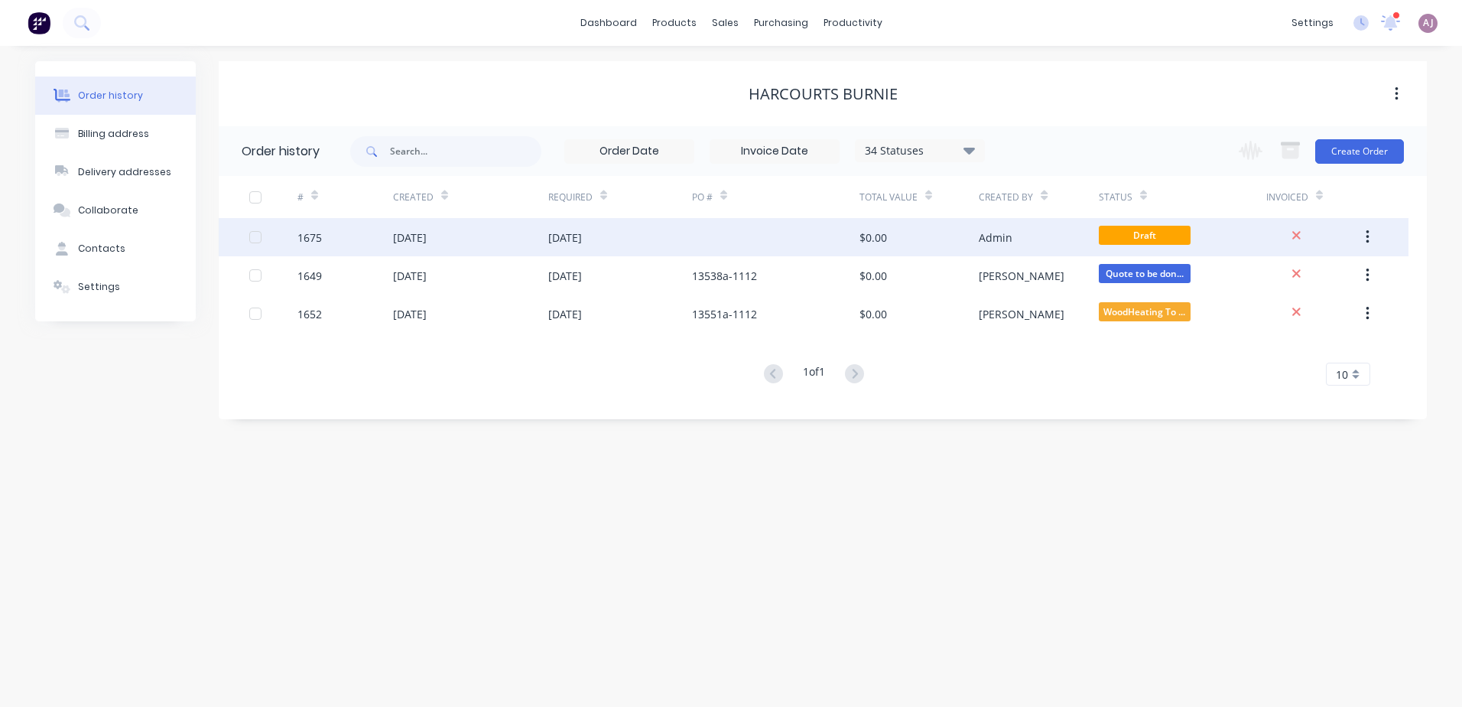
click at [427, 232] on div "10 Sep 2025" at bounding box center [410, 237] width 34 height 16
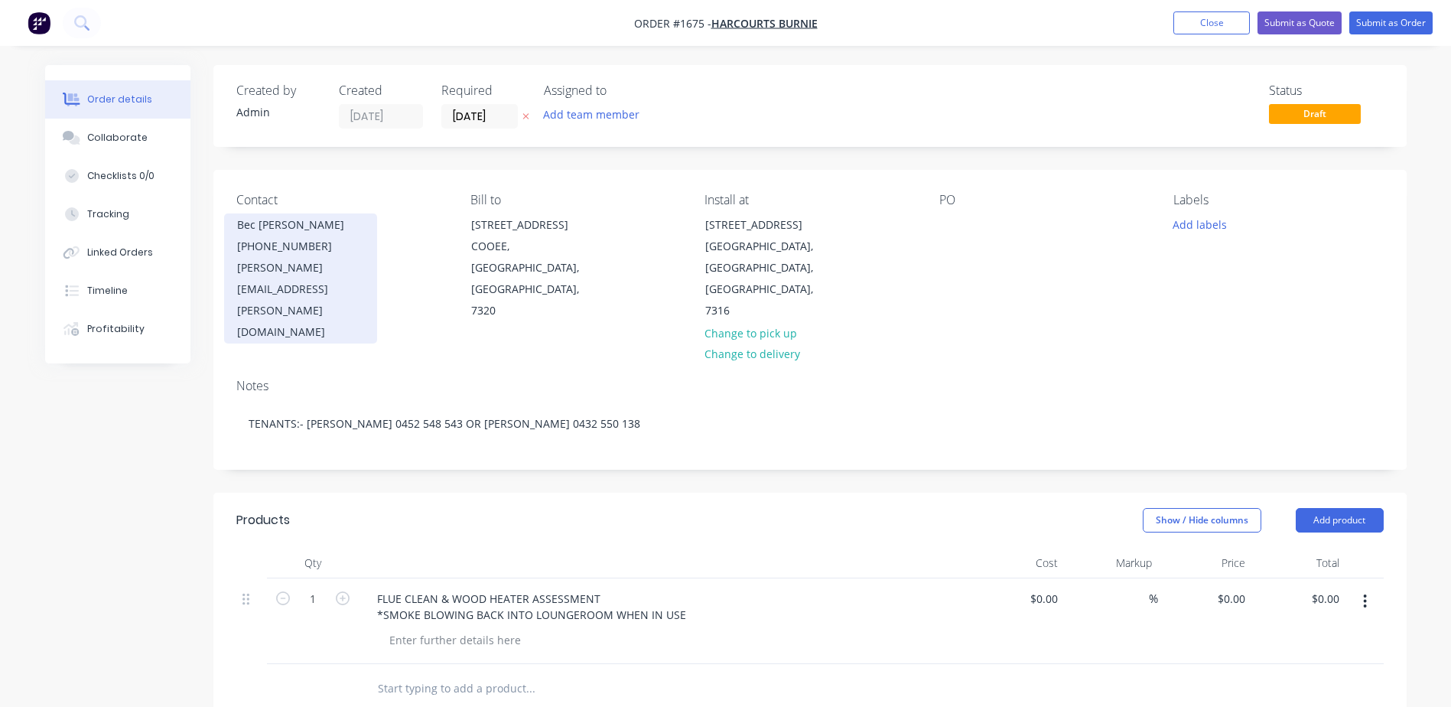
click at [274, 219] on div "Bec Sweetman" at bounding box center [300, 224] width 127 height 21
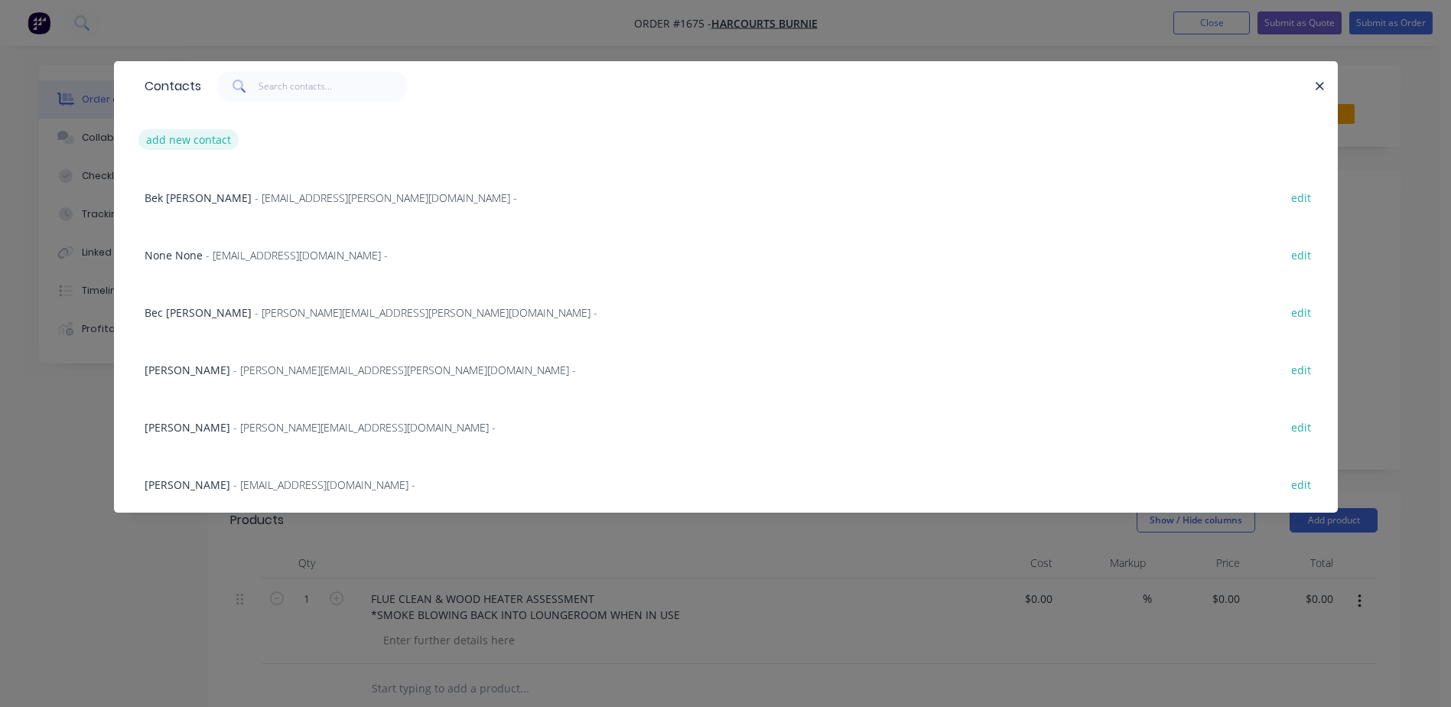
click at [192, 140] on button "add new contact" at bounding box center [188, 139] width 101 height 21
select select "AU"
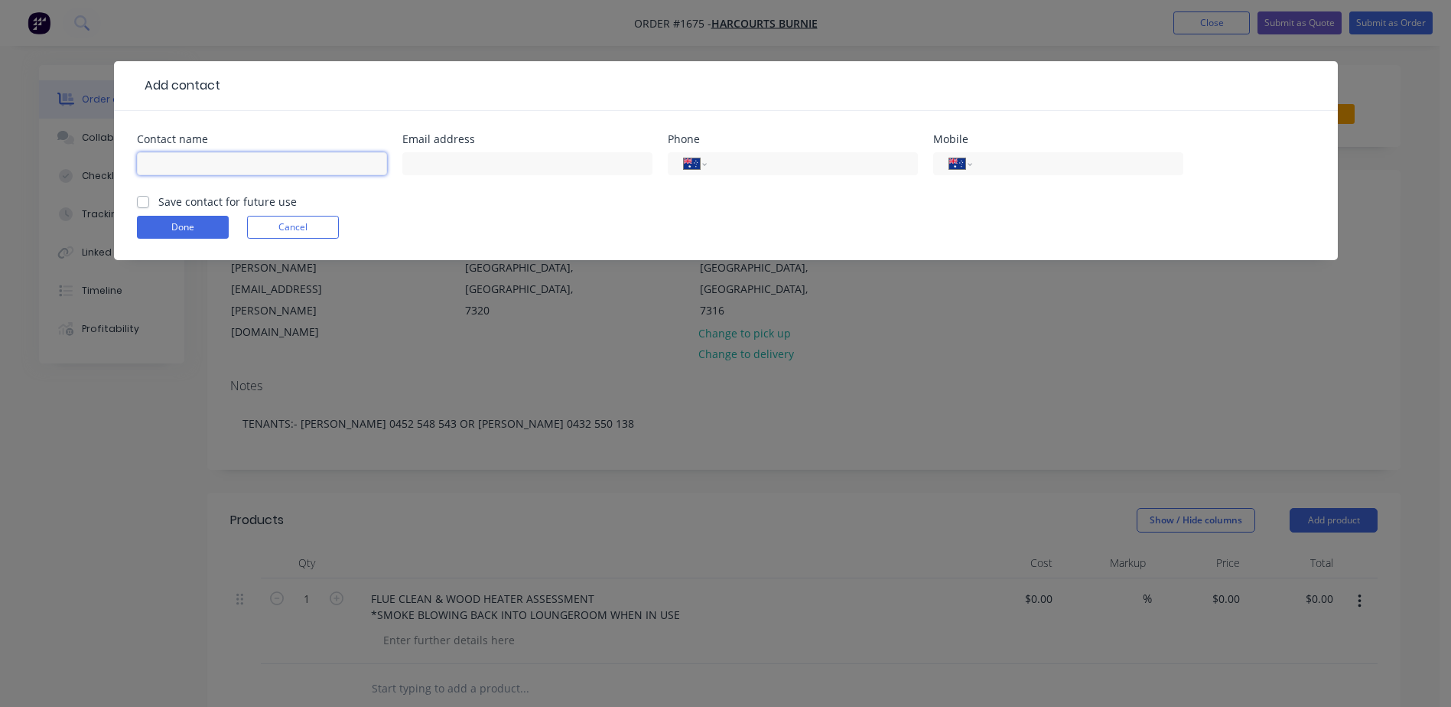
click at [238, 160] on input "text" at bounding box center [262, 163] width 250 height 23
type input "a"
type input "Amanda Woodward"
click at [420, 170] on input "text" at bounding box center [527, 163] width 250 height 23
type input "amanda.woodward@harcourts.com.au"
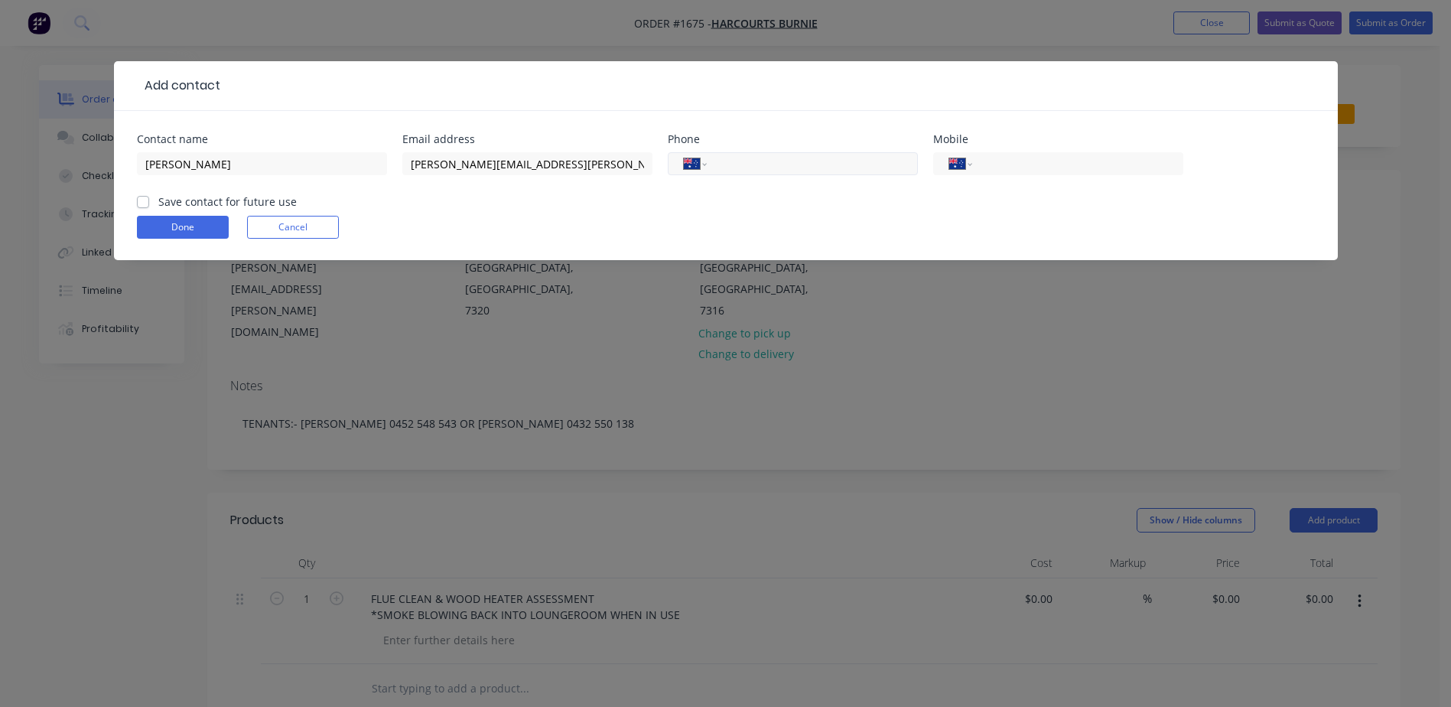
click at [806, 172] on input "tel" at bounding box center [809, 164] width 184 height 18
type input "(03) 6431 4200"
click at [158, 203] on label "Save contact for future use" at bounding box center [227, 201] width 138 height 16
click at [141, 203] on input "Save contact for future use" at bounding box center [143, 200] width 12 height 15
checkbox input "true"
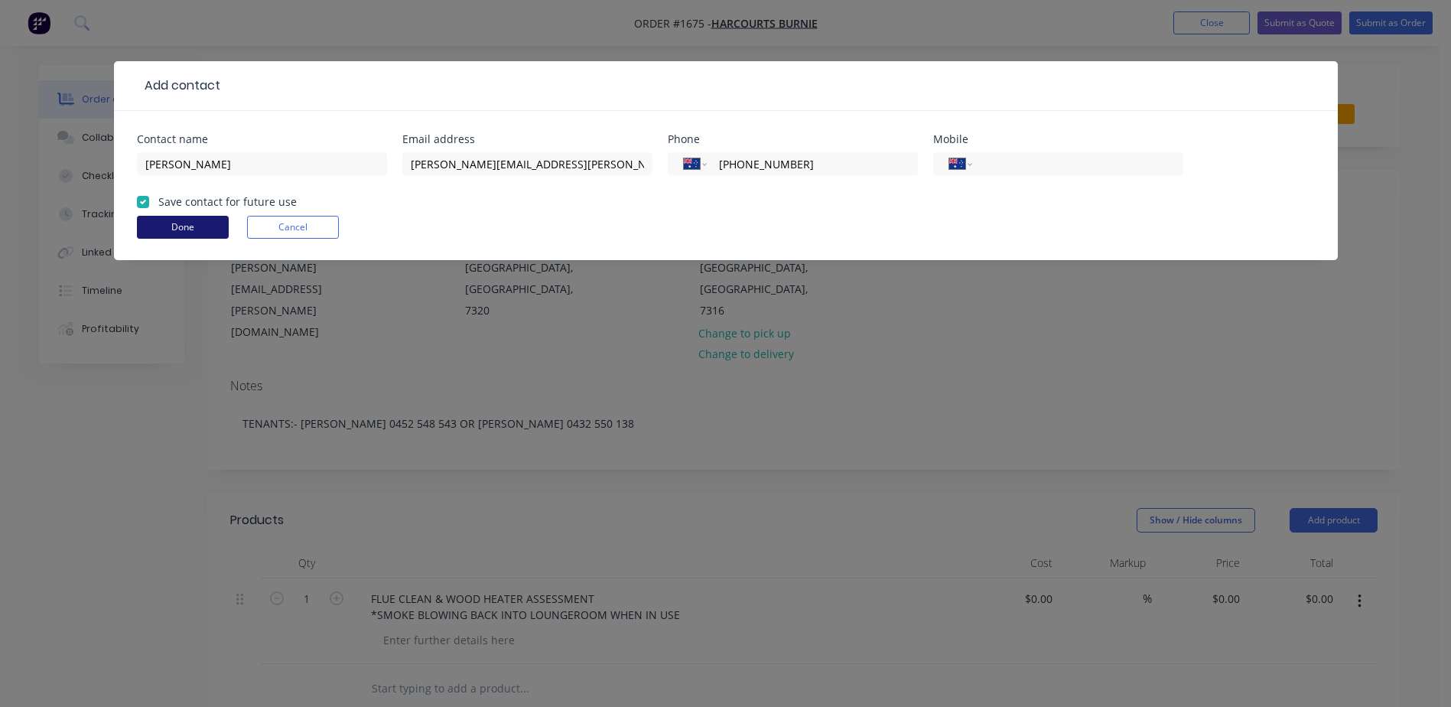
click at [163, 219] on button "Done" at bounding box center [183, 227] width 92 height 23
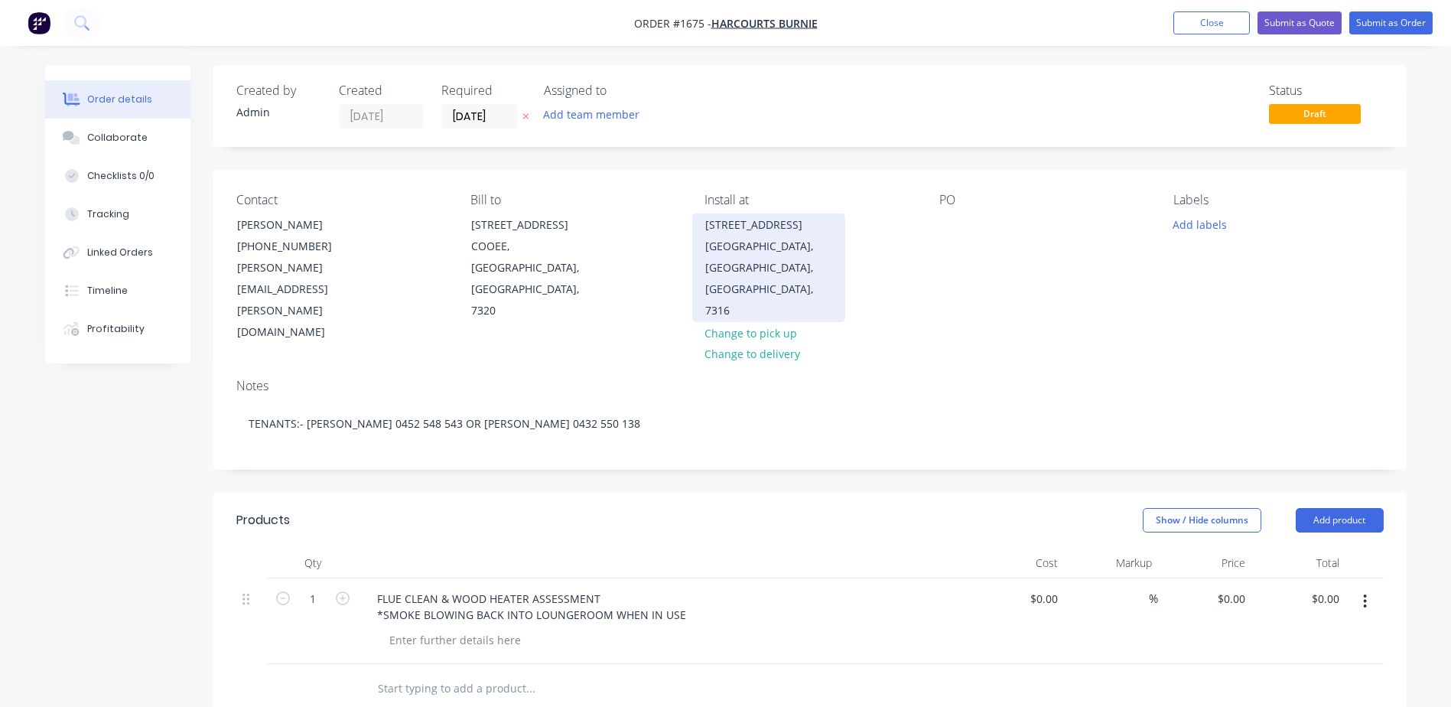
click at [757, 248] on div "Heybridge, Tasmania, Australia, 7316" at bounding box center [768, 279] width 127 height 86
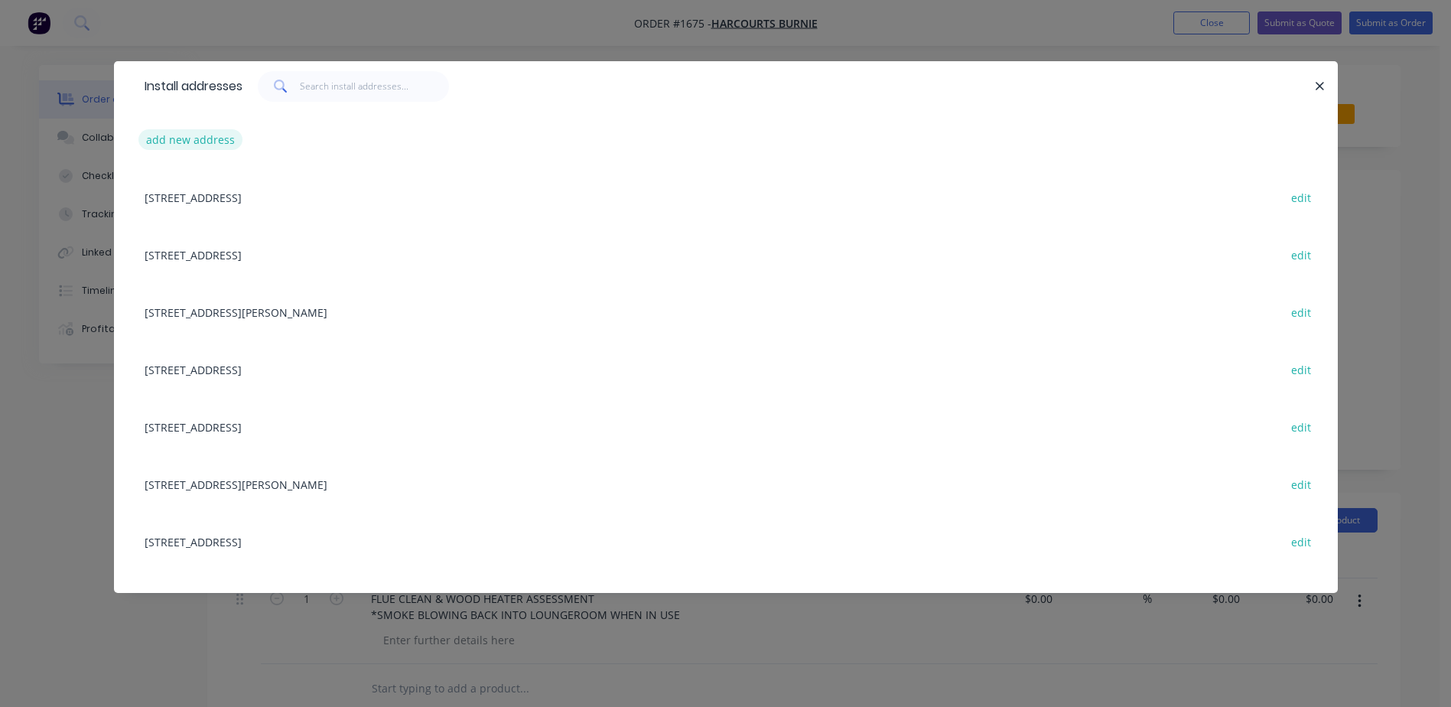
click at [186, 132] on button "add new address" at bounding box center [190, 139] width 105 height 21
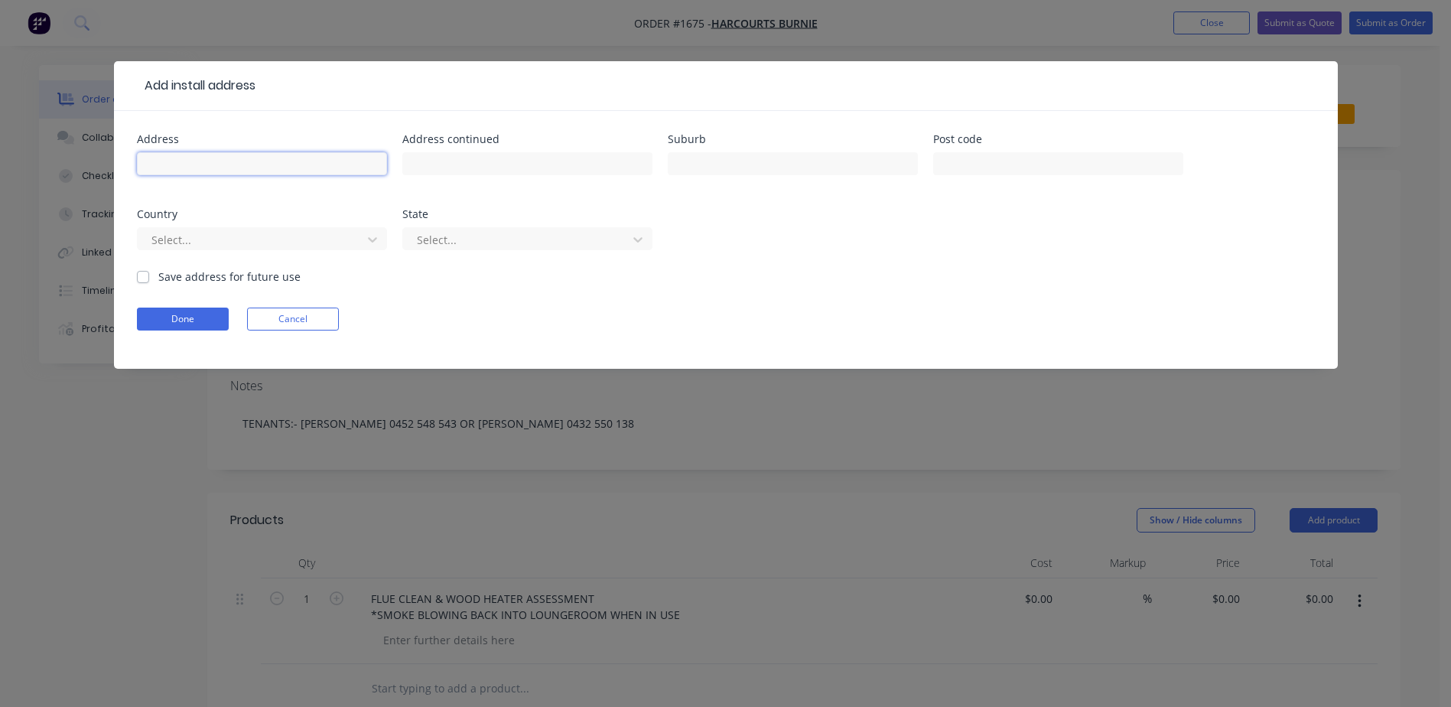
click at [294, 168] on input "text" at bounding box center [262, 163] width 250 height 23
paste input "231 Mount Street"
type input "231 Mount Street"
click at [731, 163] on input "text" at bounding box center [793, 163] width 250 height 23
paste input "Upper Burnie"
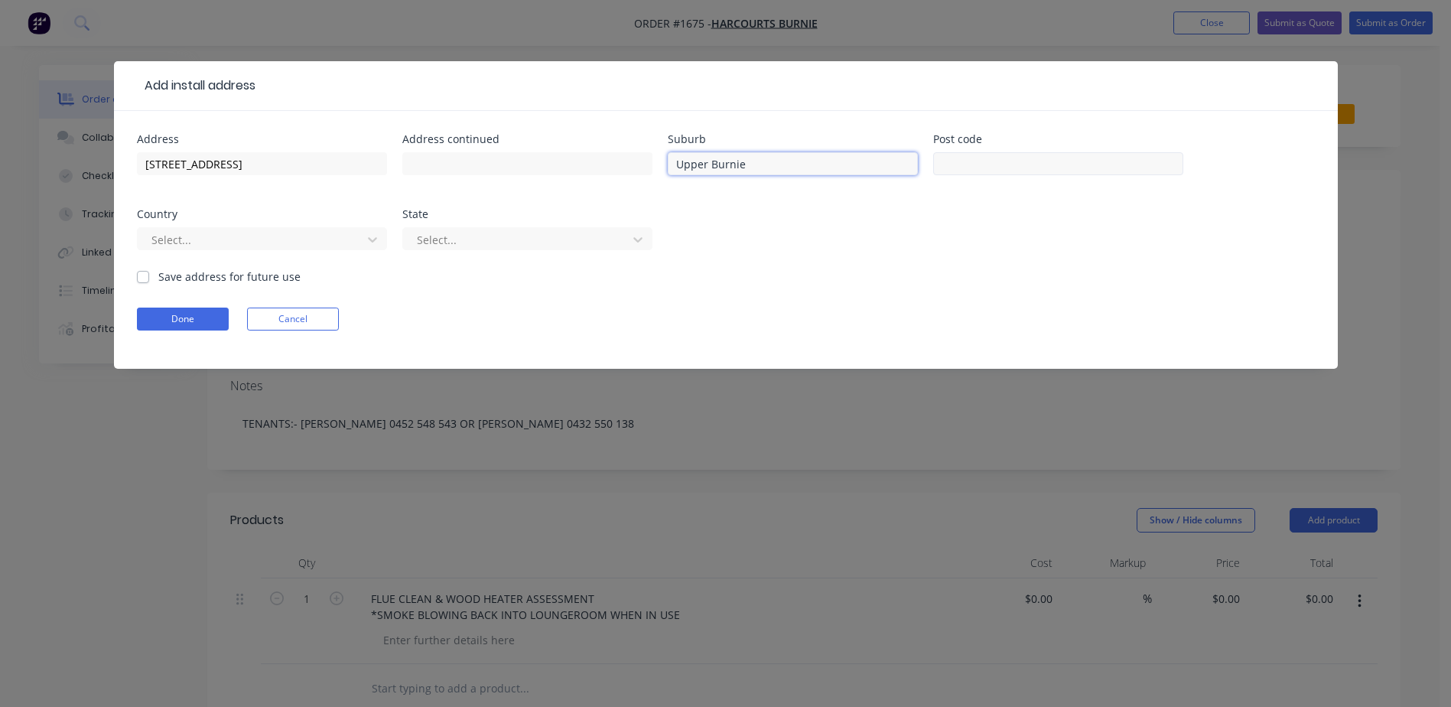
type input "Upper Burnie"
click at [1026, 166] on input "text" at bounding box center [1058, 163] width 250 height 23
type input "7320"
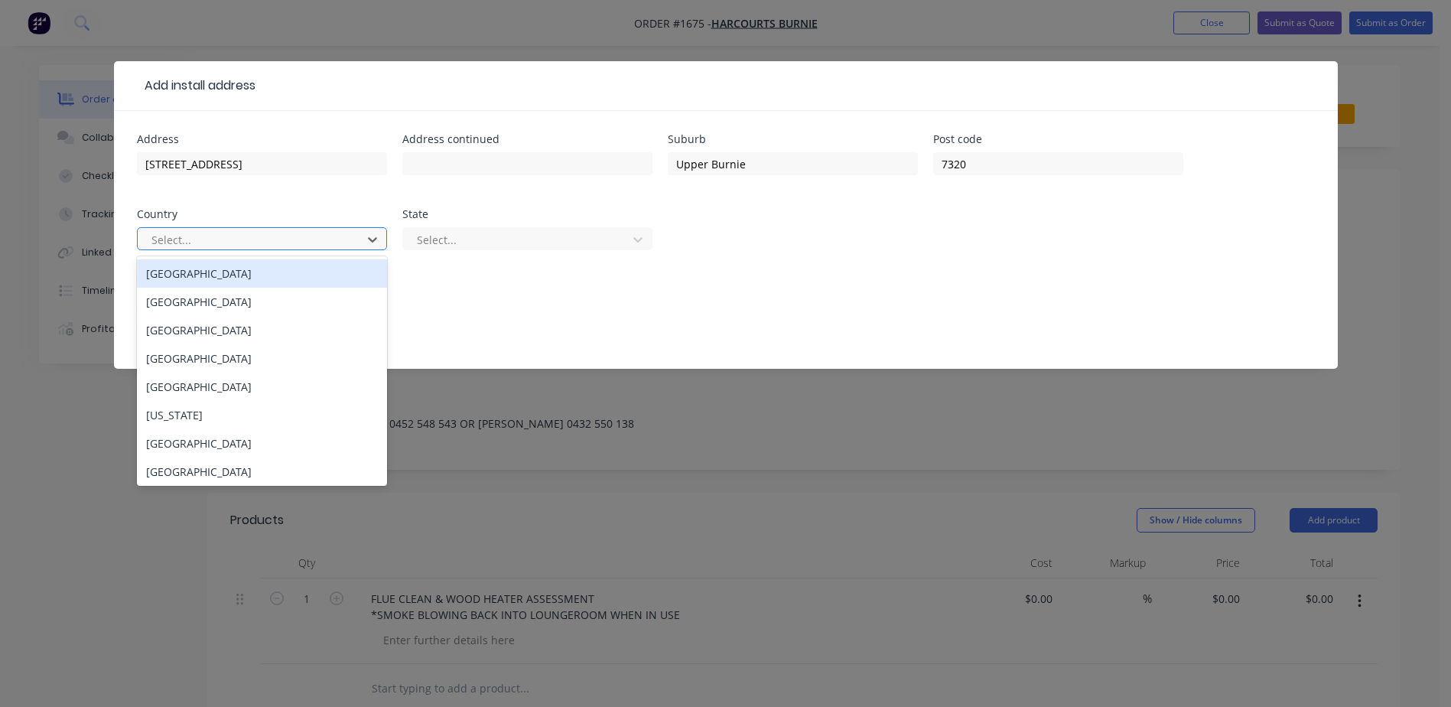
click at [327, 271] on div "Australia" at bounding box center [262, 273] width 250 height 28
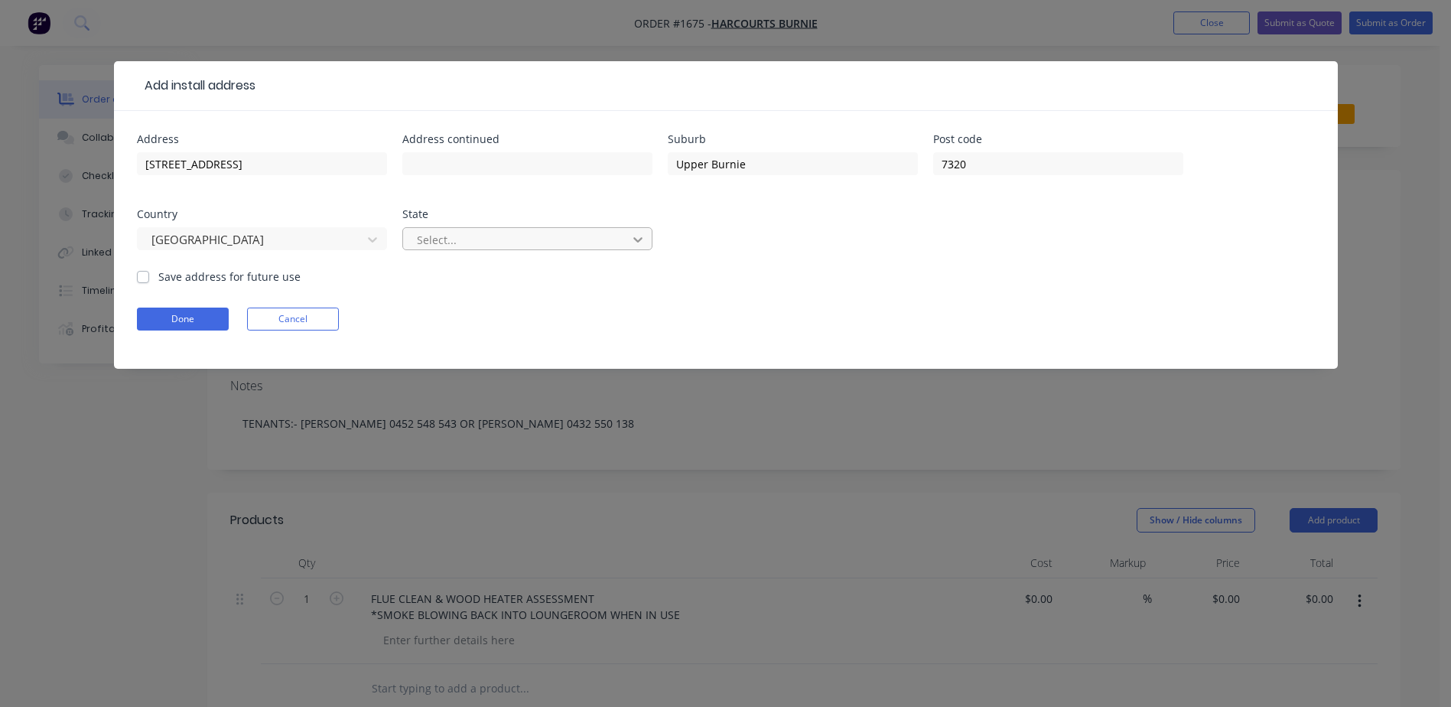
click at [646, 236] on div at bounding box center [638, 239] width 28 height 24
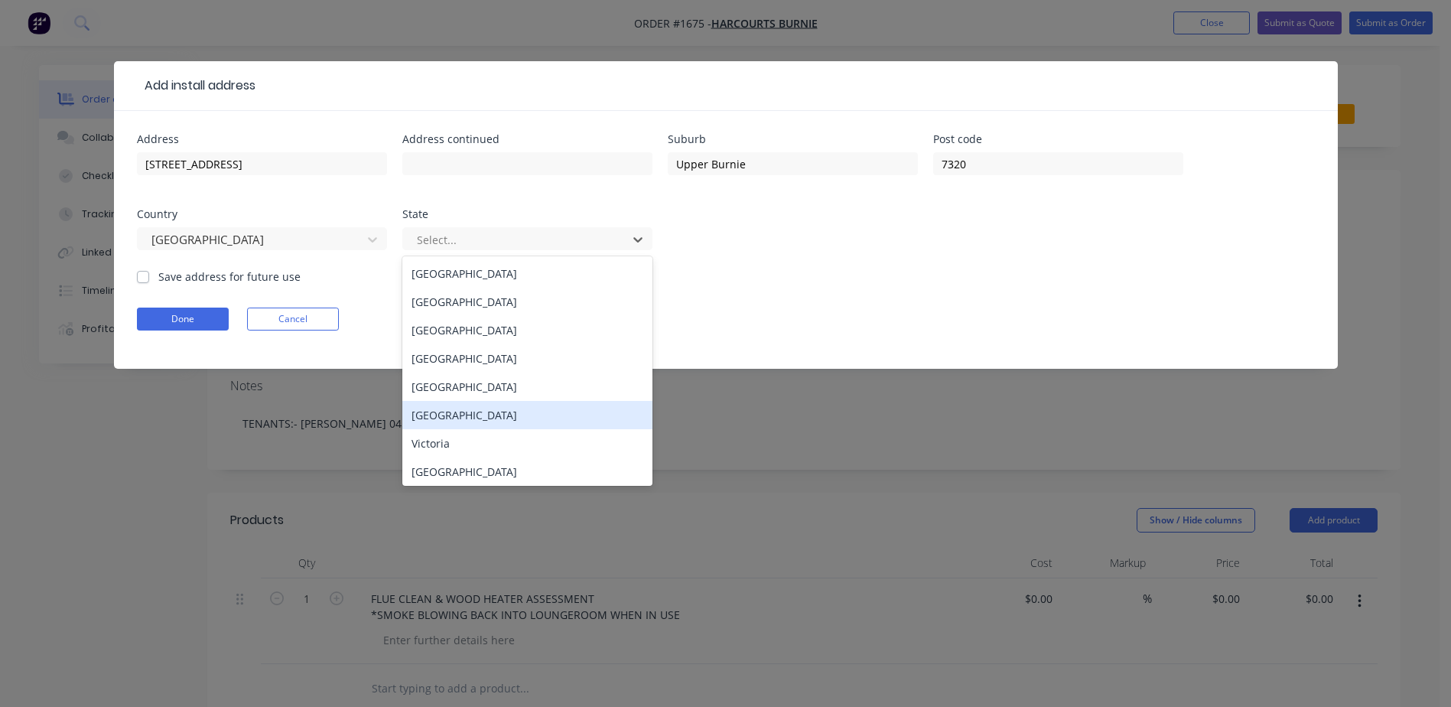
click at [511, 426] on div "Tasmania" at bounding box center [527, 415] width 250 height 28
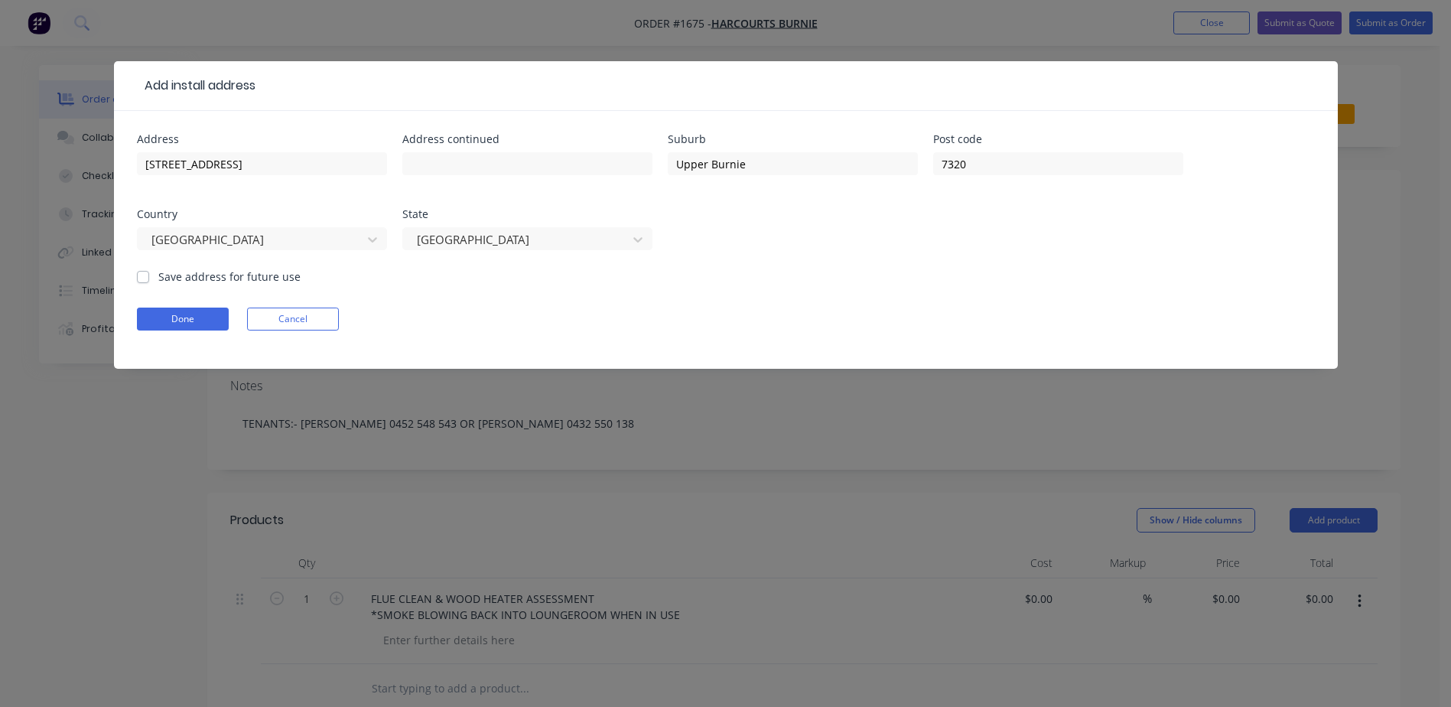
click at [158, 281] on label "Save address for future use" at bounding box center [229, 276] width 142 height 16
click at [145, 281] on input "Save address for future use" at bounding box center [143, 275] width 12 height 15
checkbox input "true"
click at [179, 314] on button "Done" at bounding box center [183, 318] width 92 height 23
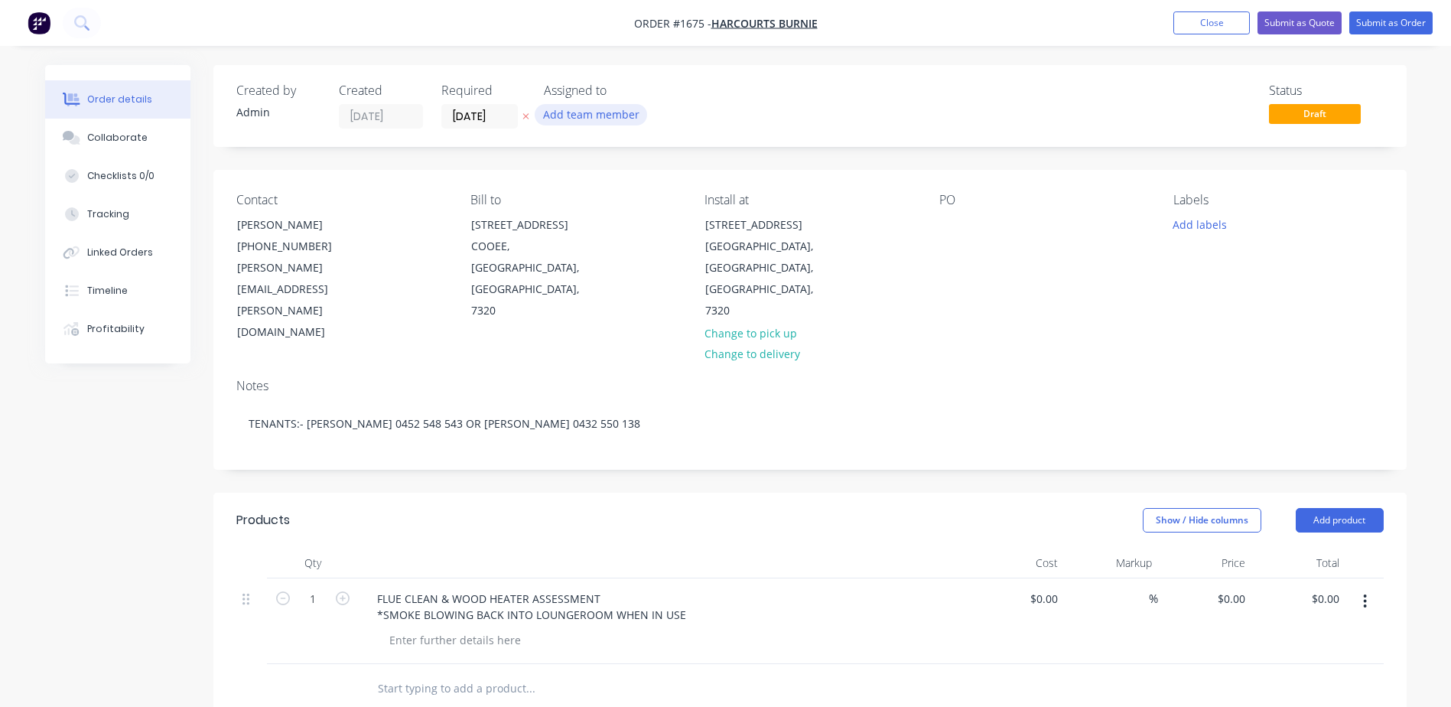
click at [579, 115] on button "Add team member" at bounding box center [591, 114] width 112 height 21
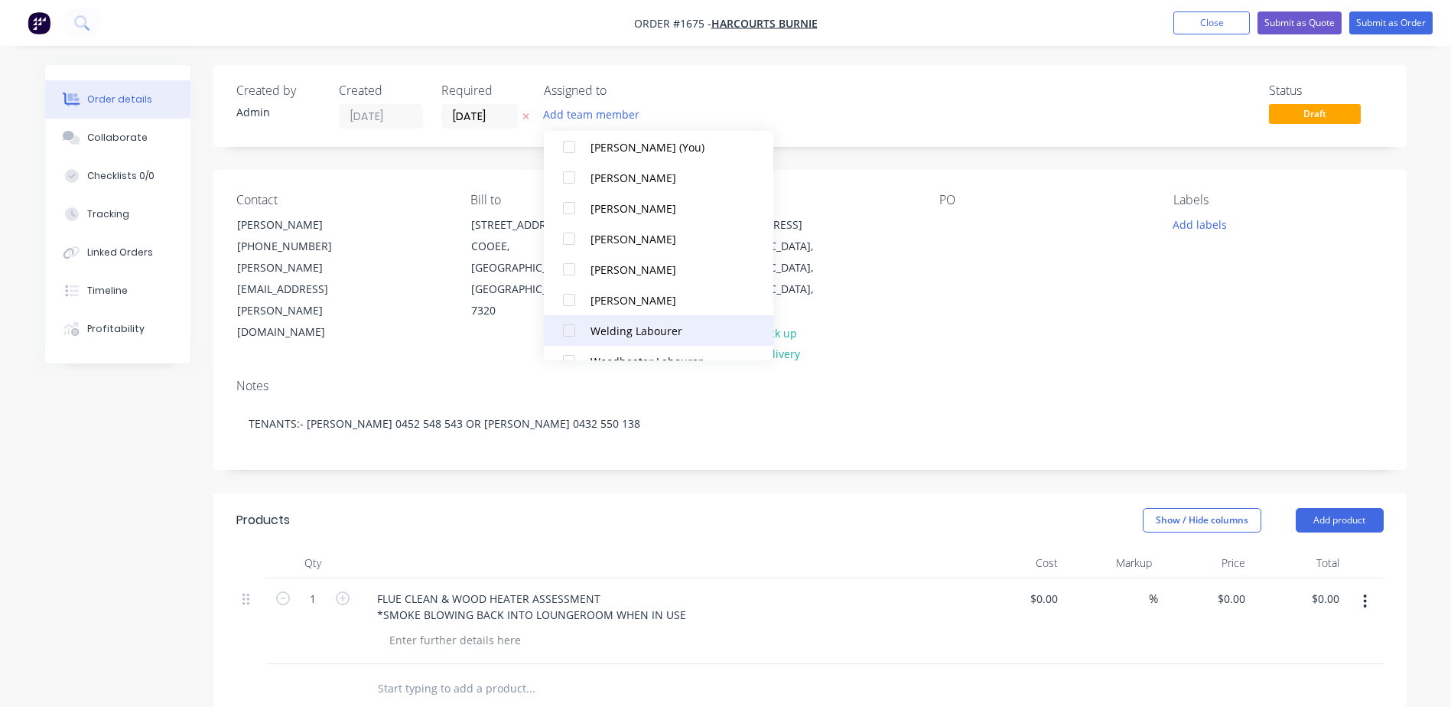
scroll to position [76, 0]
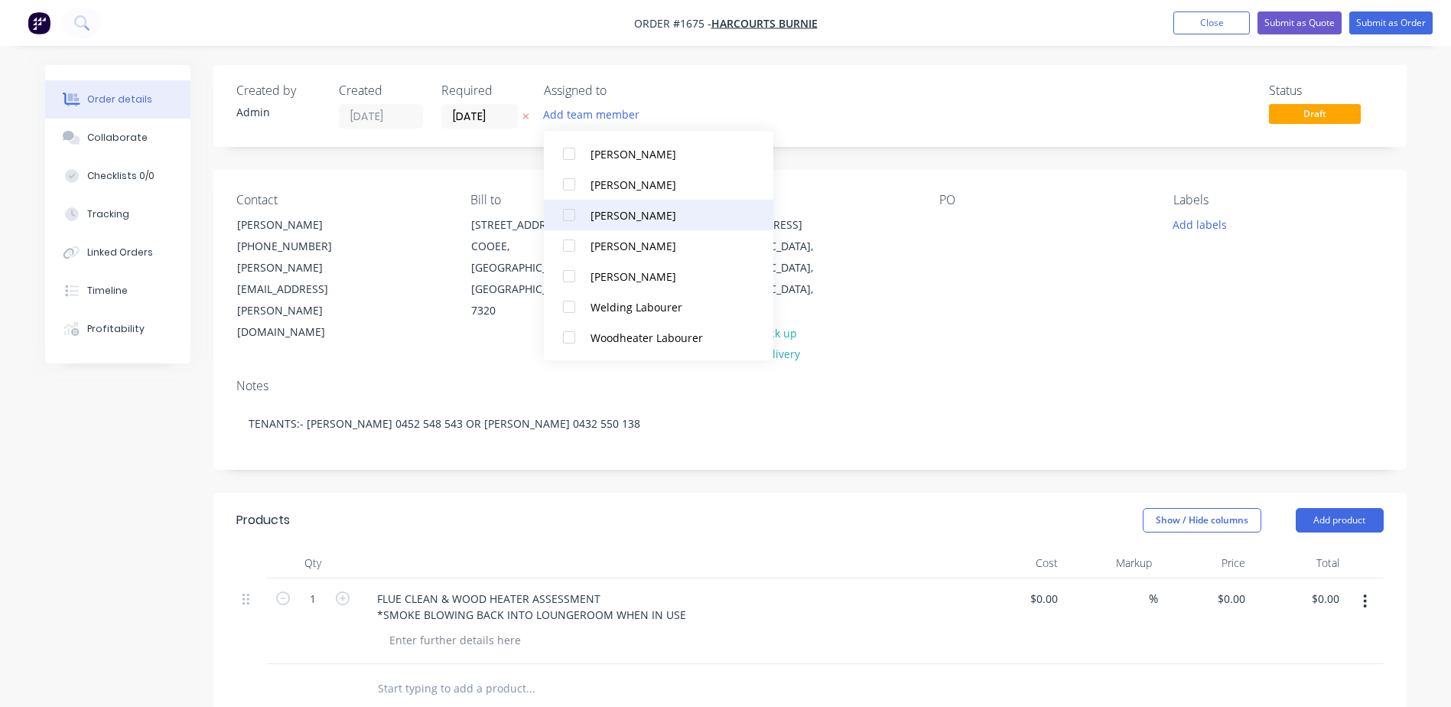
click at [588, 337] on button "Woodheater Labourer" at bounding box center [658, 337] width 229 height 31
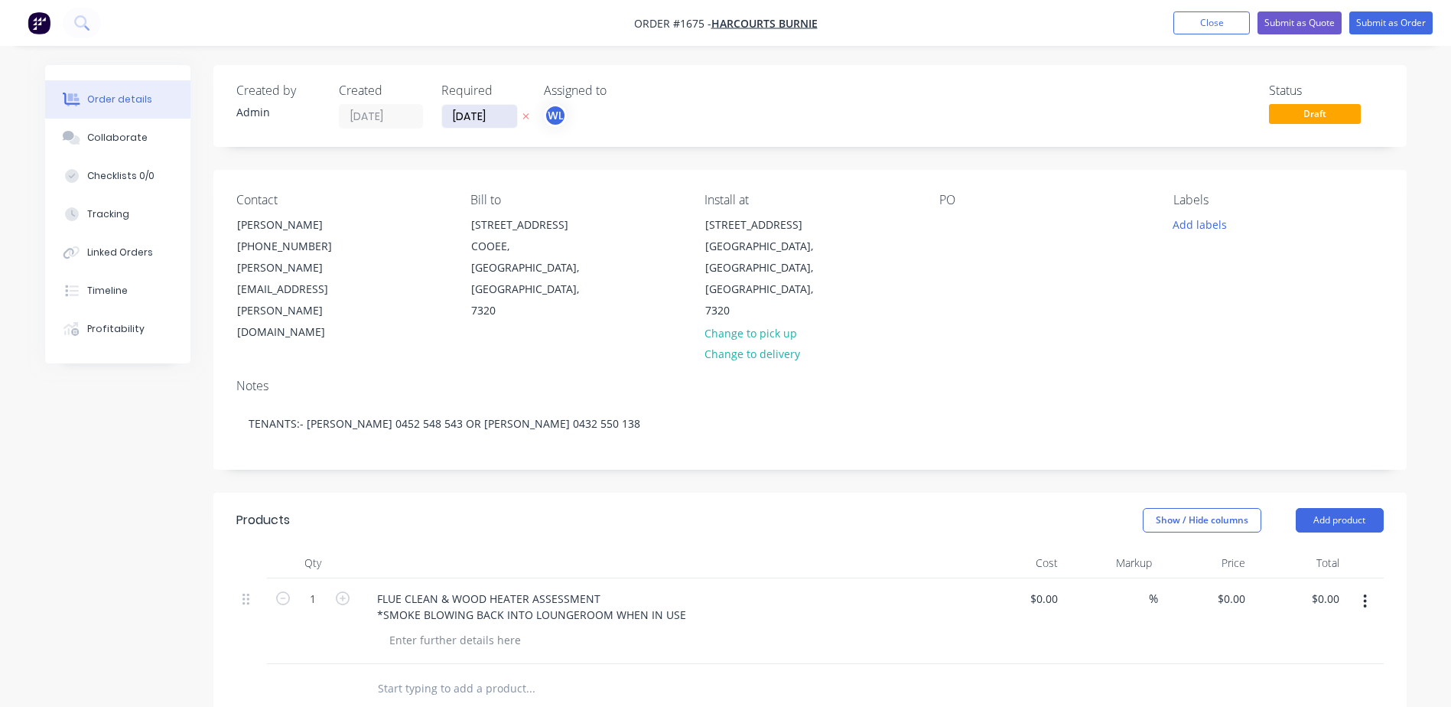
click at [506, 117] on input "10/09/25" at bounding box center [479, 116] width 75 height 23
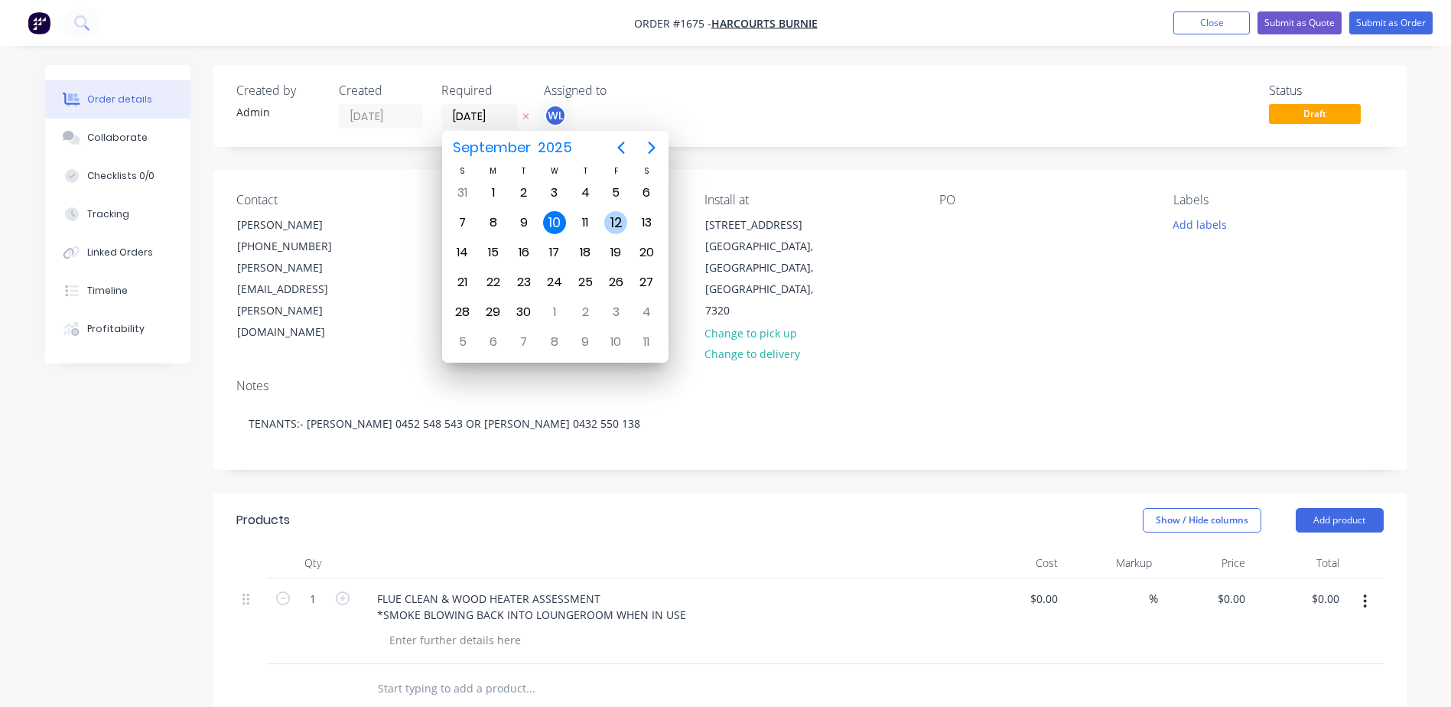
click at [611, 230] on div "12" at bounding box center [615, 222] width 23 height 23
type input "12/09/25"
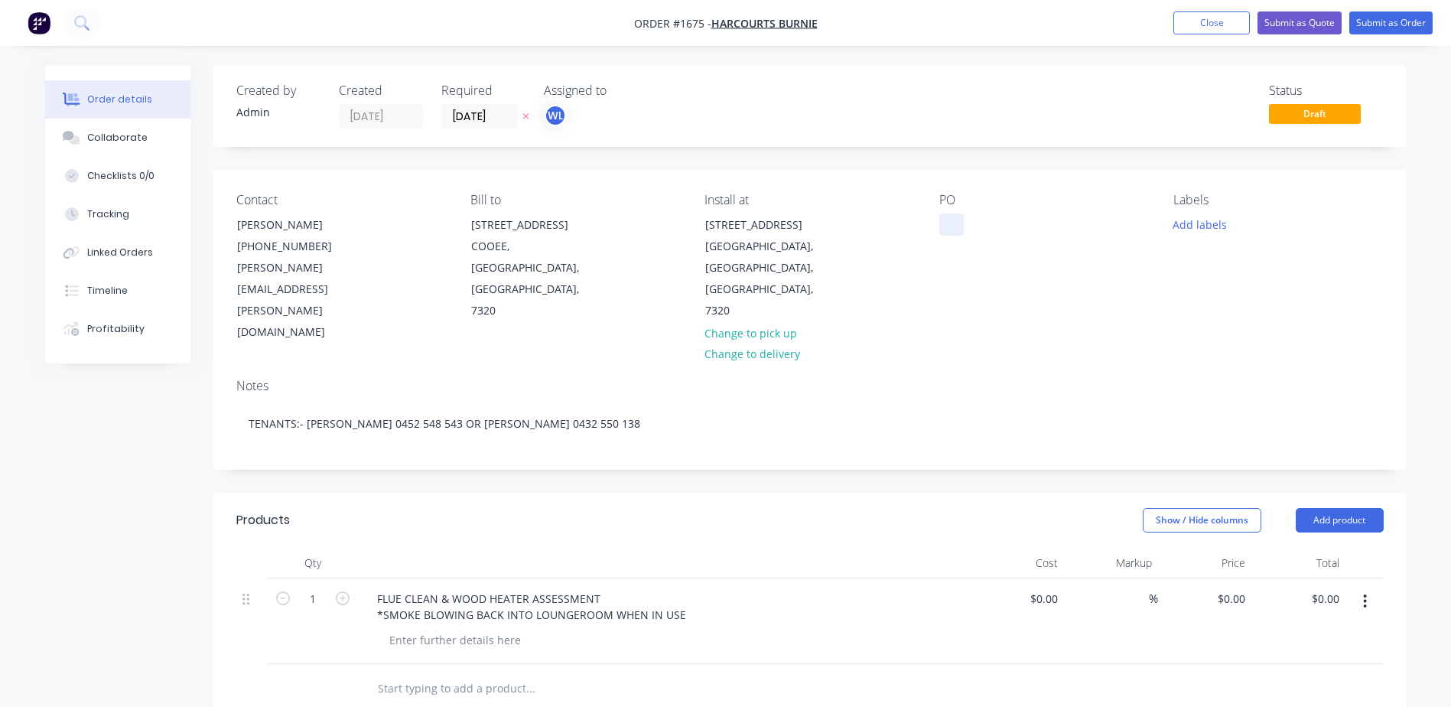
click at [951, 225] on div at bounding box center [951, 224] width 24 height 22
click at [944, 226] on div at bounding box center [951, 224] width 24 height 22
paste div
click at [1175, 226] on button "Add labels" at bounding box center [1200, 223] width 70 height 21
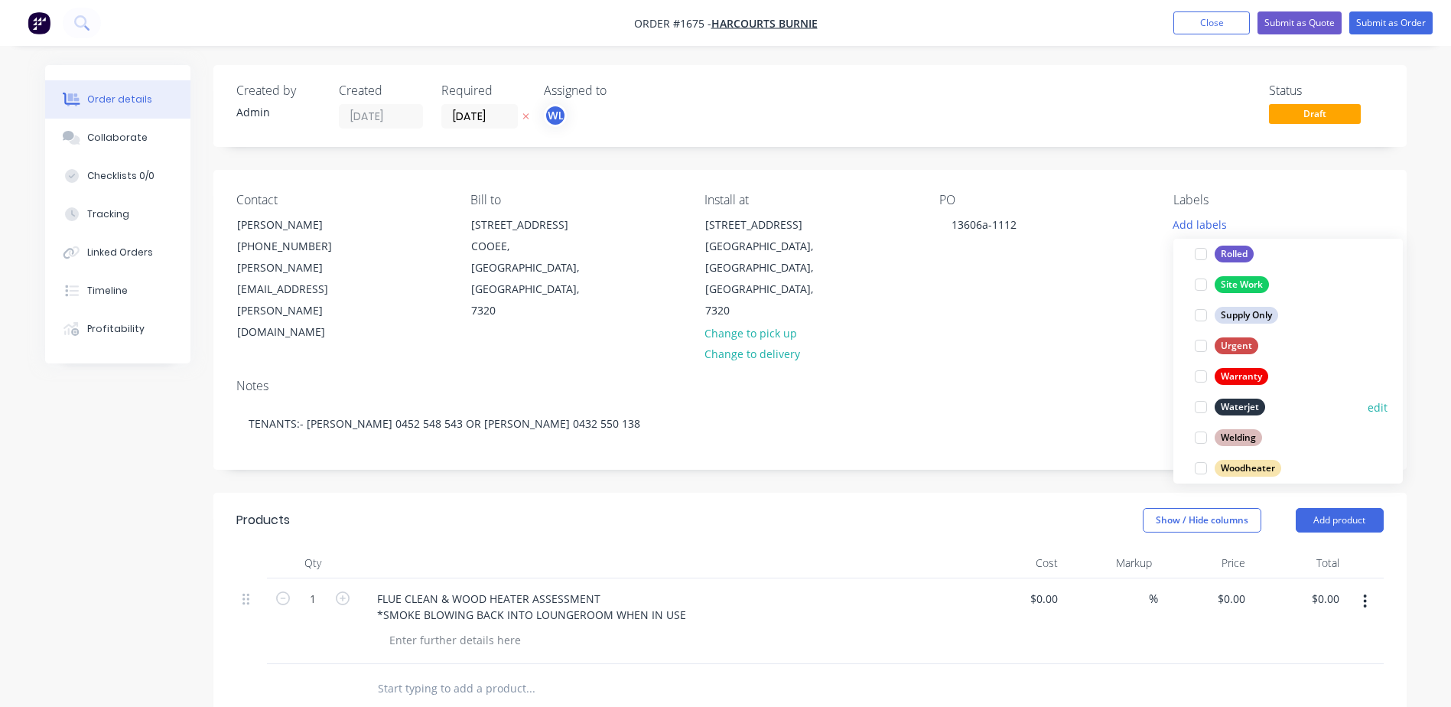
scroll to position [734, 0]
click at [1229, 446] on div "Woodheater" at bounding box center [1247, 452] width 67 height 17
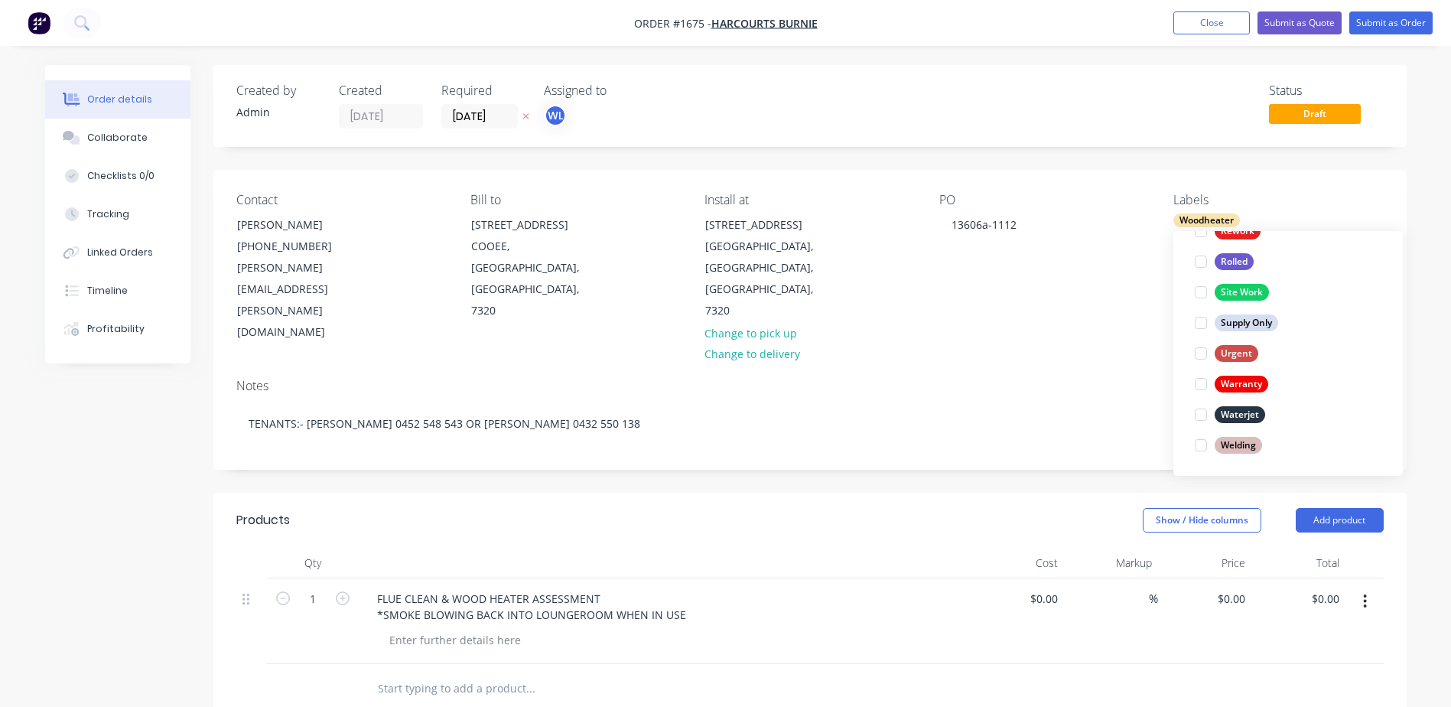
scroll to position [0, 0]
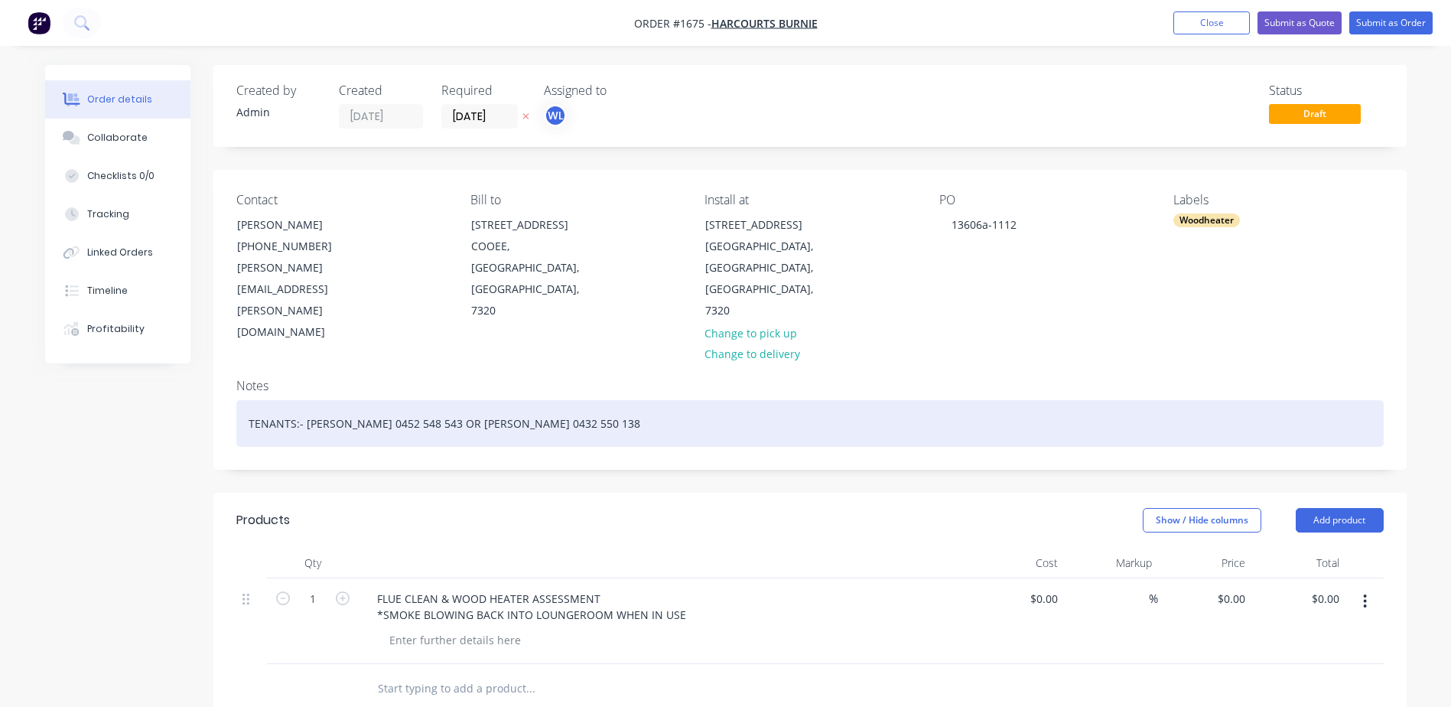
drag, startPoint x: 248, startPoint y: 364, endPoint x: 655, endPoint y: 358, distance: 406.9
click at [655, 400] on div "TENANTS:- JANE BUCHANAN 0452 548 543 OR DAVID EMMERTON 0432 550 138" at bounding box center [809, 423] width 1147 height 47
paste div
click at [268, 400] on div "• Shaun Banham | Email: voodoo_kangaroo@hotmail.com | Phone: 0400797300" at bounding box center [809, 423] width 1147 height 47
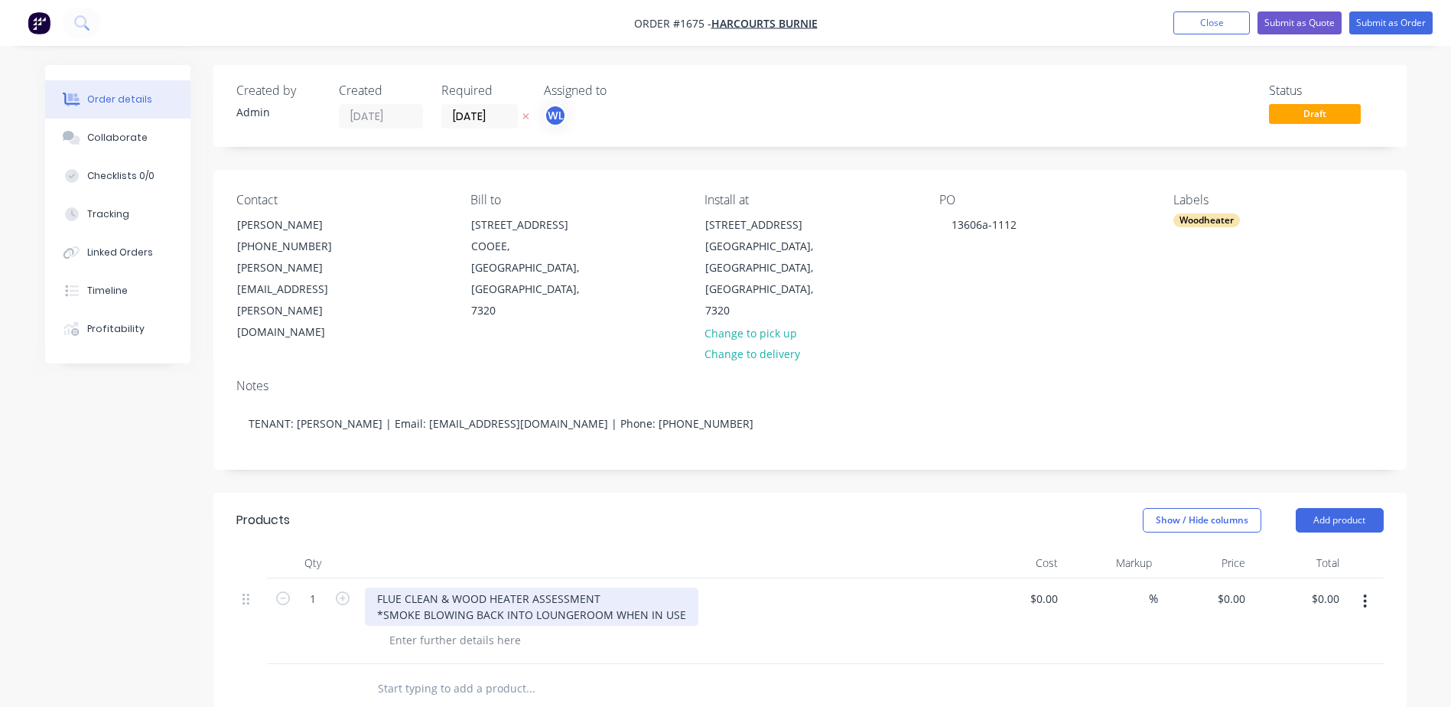
drag, startPoint x: 685, startPoint y: 545, endPoint x: 617, endPoint y: 548, distance: 68.2
click at [617, 587] on div "FLUE CLEAN & WOOD HEATER ASSESSMENT *SMOKE BLOWING BACK INTO LOUNGEROOM WHEN IN…" at bounding box center [531, 606] width 333 height 38
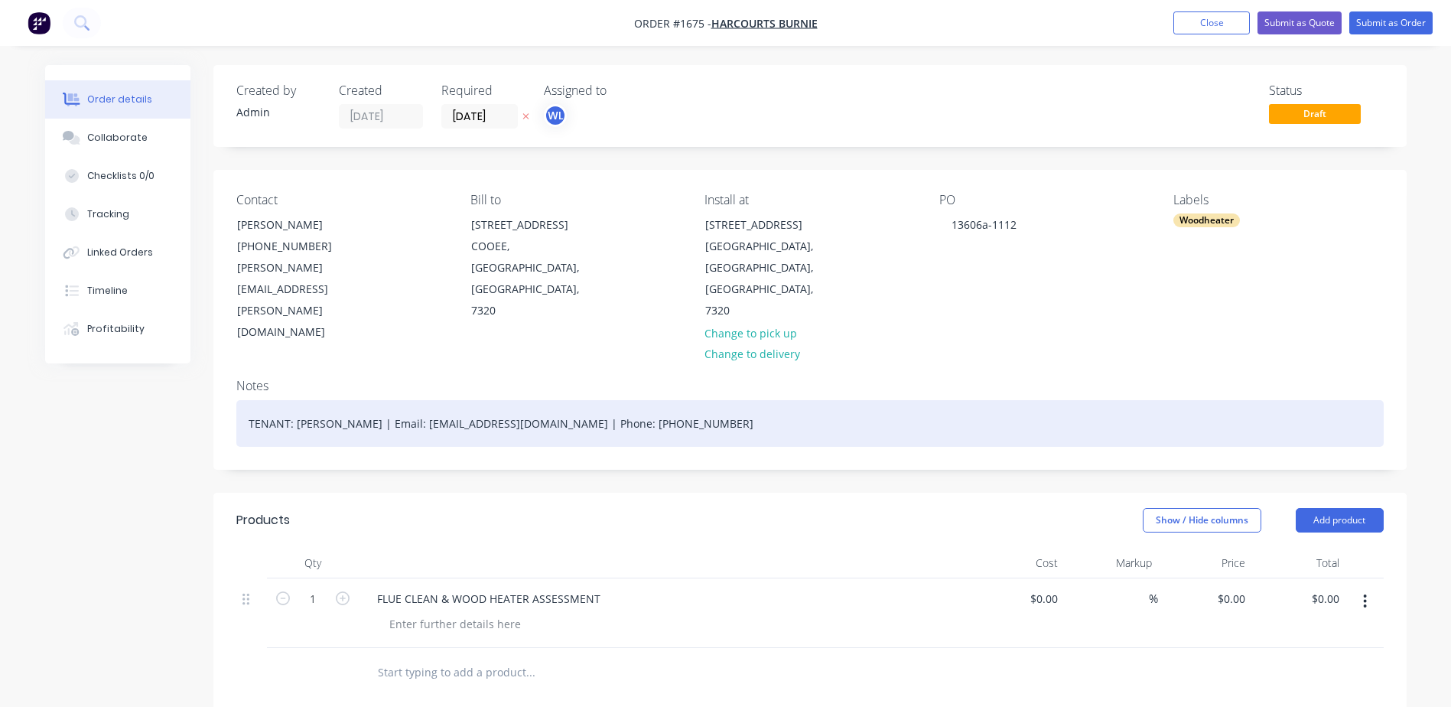
click at [713, 400] on div "TENANT: Shaun Banham | Email: voodoo_kangaroo@hotmail.com | Phone: 0400797300" at bounding box center [809, 423] width 1147 height 47
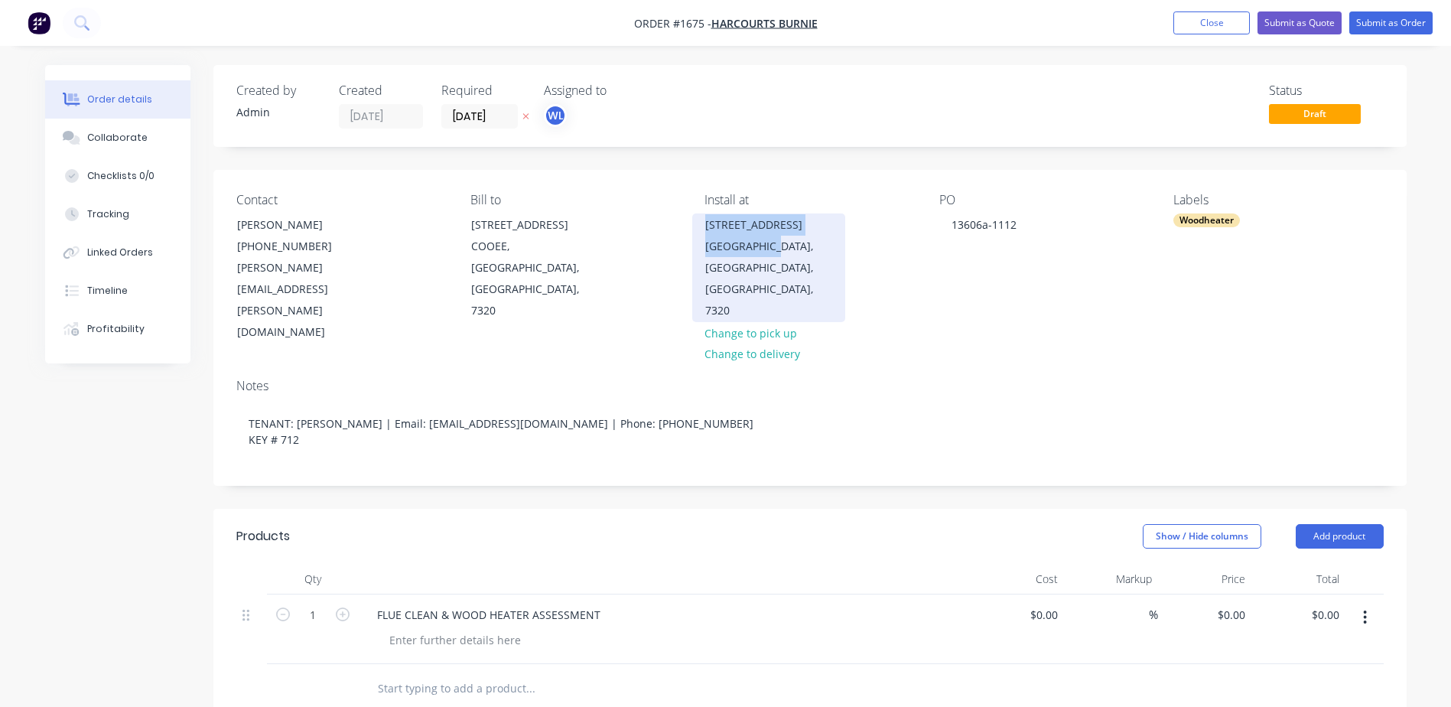
drag, startPoint x: 702, startPoint y: 219, endPoint x: 770, endPoint y: 253, distance: 75.9
click at [770, 253] on div "231 Mount Street Upper Burnie, Tasmania, Australia, 7320" at bounding box center [768, 267] width 153 height 109
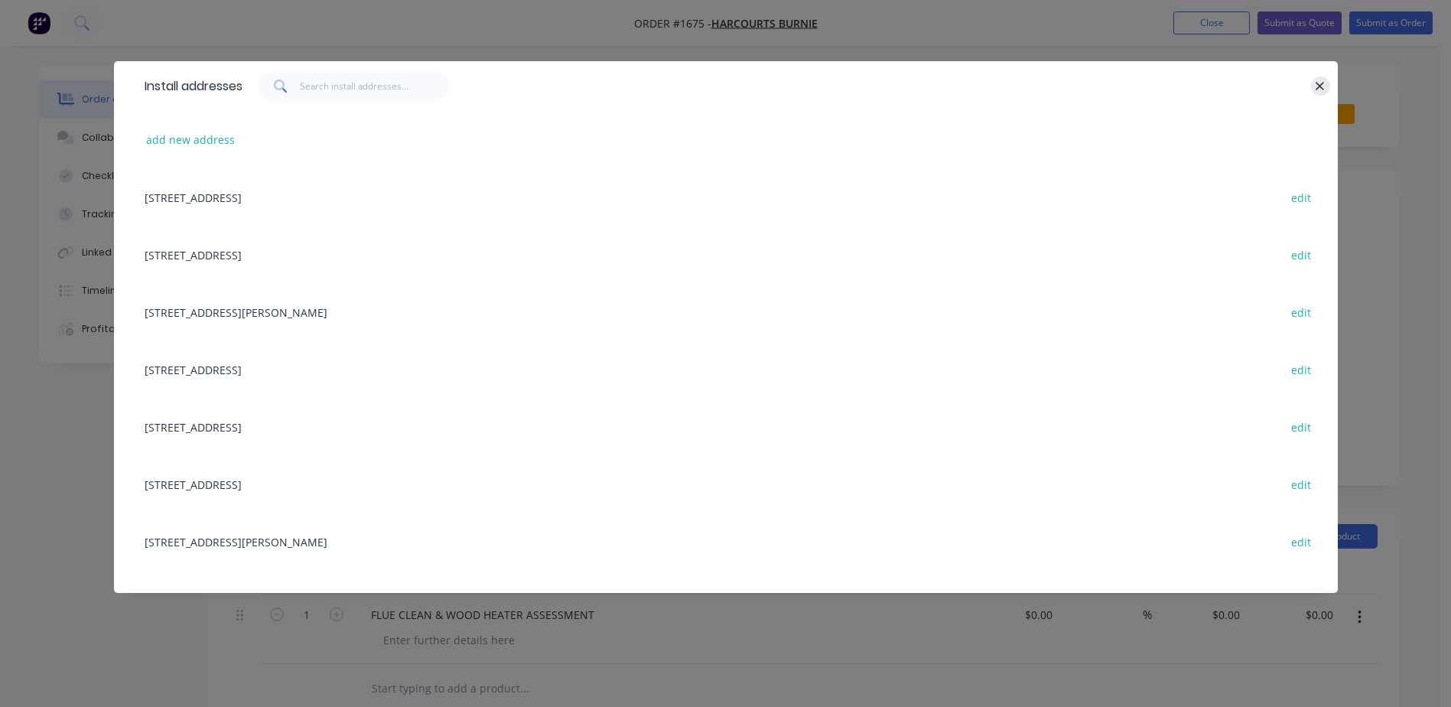
click at [1315, 83] on icon "button" at bounding box center [1320, 87] width 10 height 14
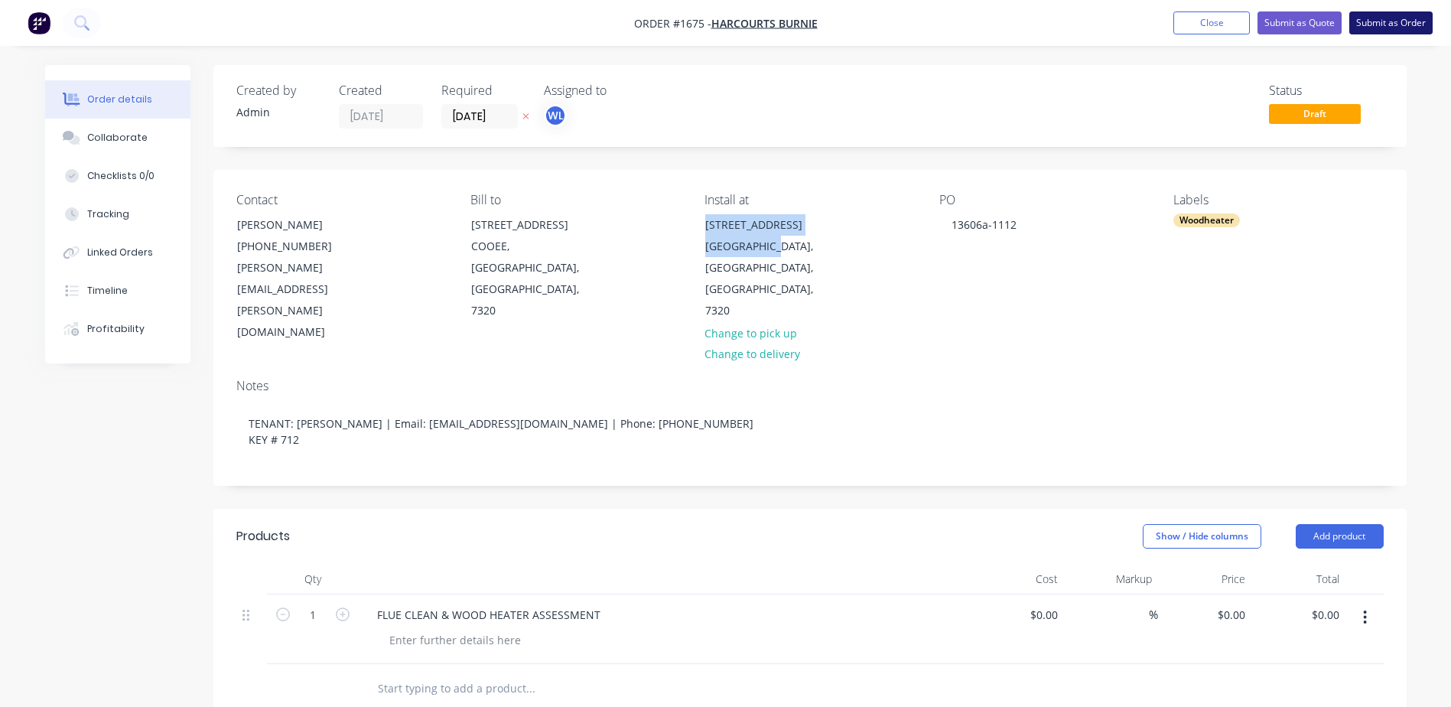
click at [1381, 24] on button "Submit as Order" at bounding box center [1390, 22] width 83 height 23
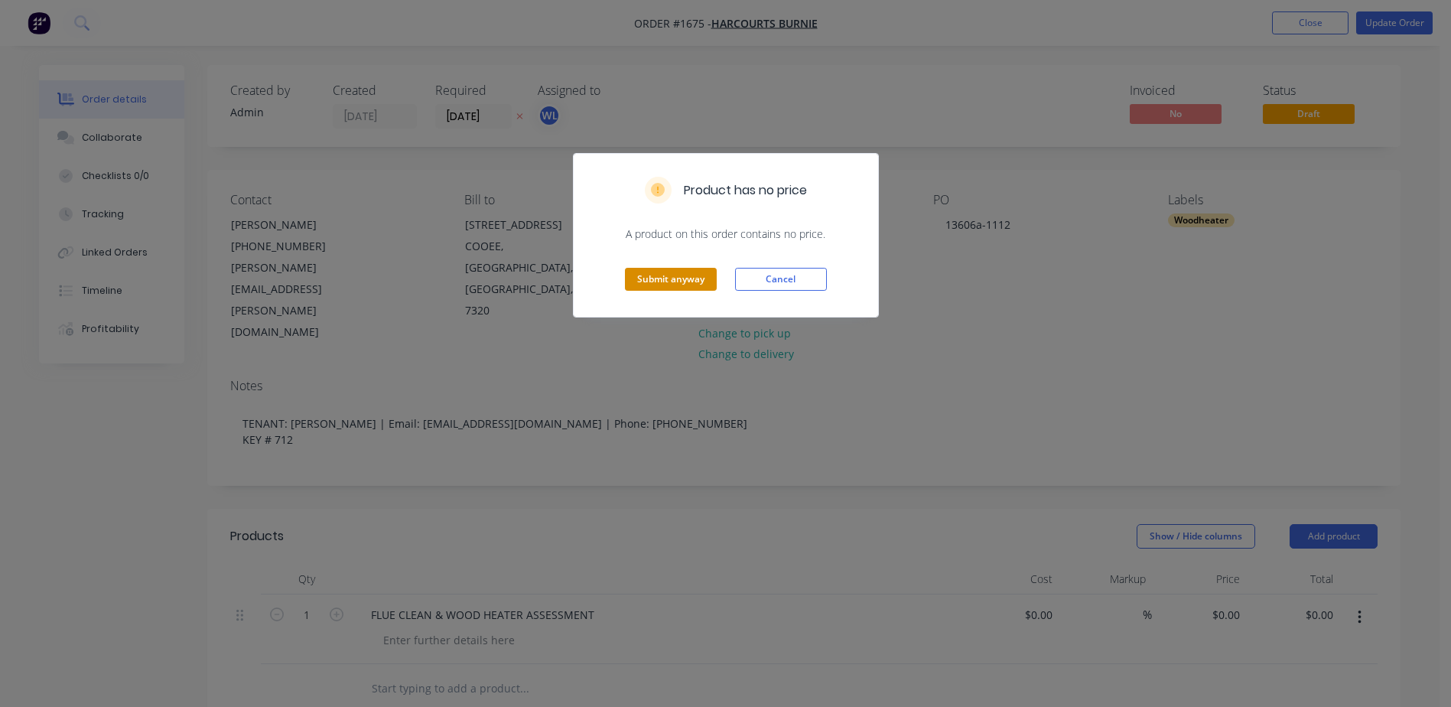
click at [663, 268] on button "Submit anyway" at bounding box center [671, 279] width 92 height 23
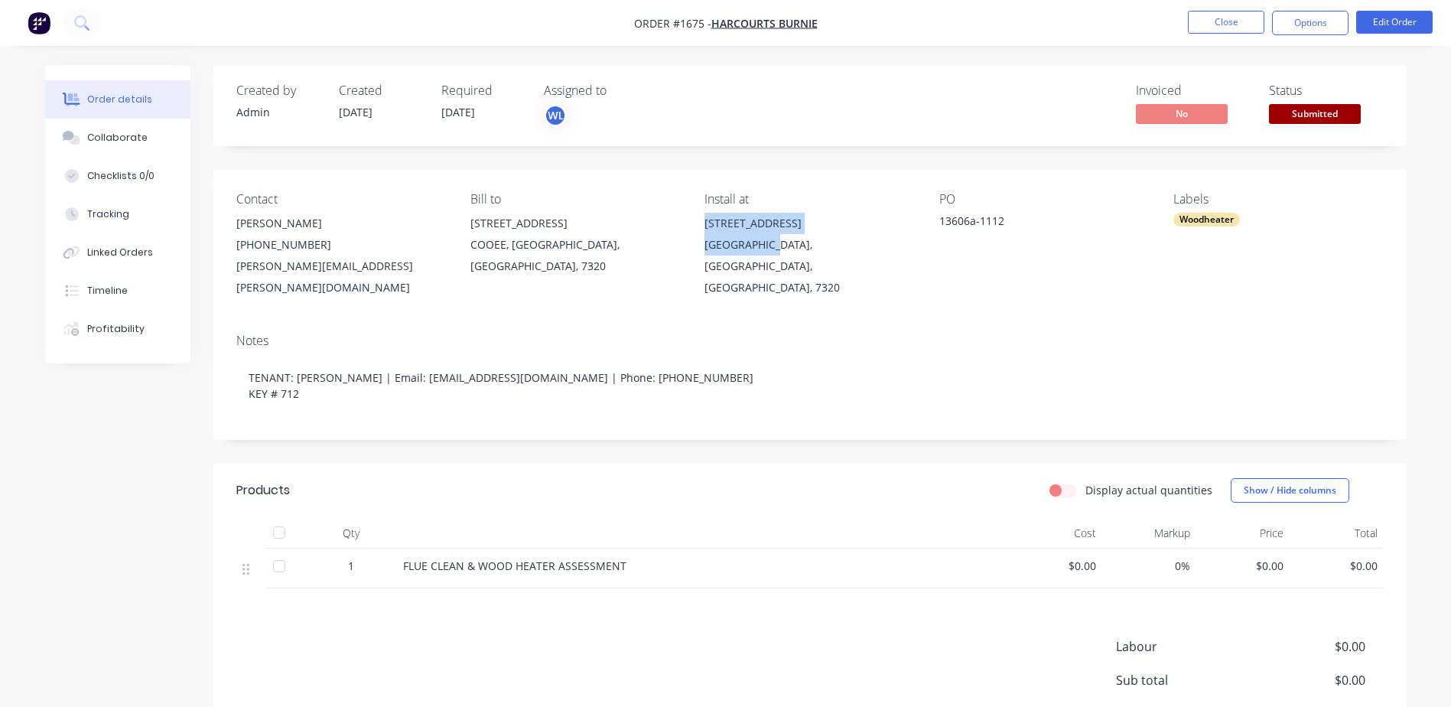
drag, startPoint x: 704, startPoint y: 223, endPoint x: 771, endPoint y: 245, distance: 70.1
click at [771, 245] on div "231 Mount Street Upper Burnie, Tasmania, Australia, 7320" at bounding box center [809, 256] width 210 height 86
copy div "231 Mount Street Upper Burnie"
click at [120, 141] on div "Collaborate" at bounding box center [117, 138] width 60 height 14
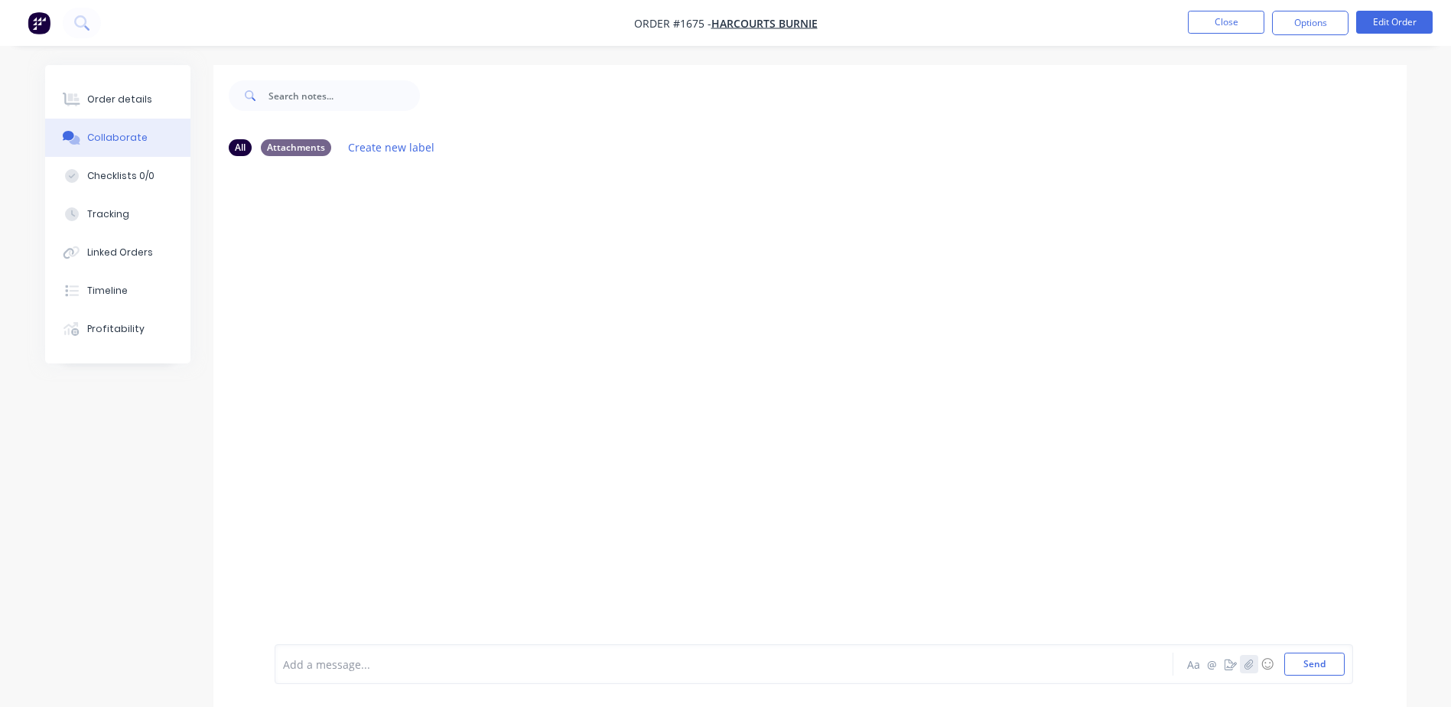
click at [1251, 662] on icon "button" at bounding box center [1248, 663] width 9 height 11
click at [148, 104] on button "Order details" at bounding box center [117, 99] width 145 height 38
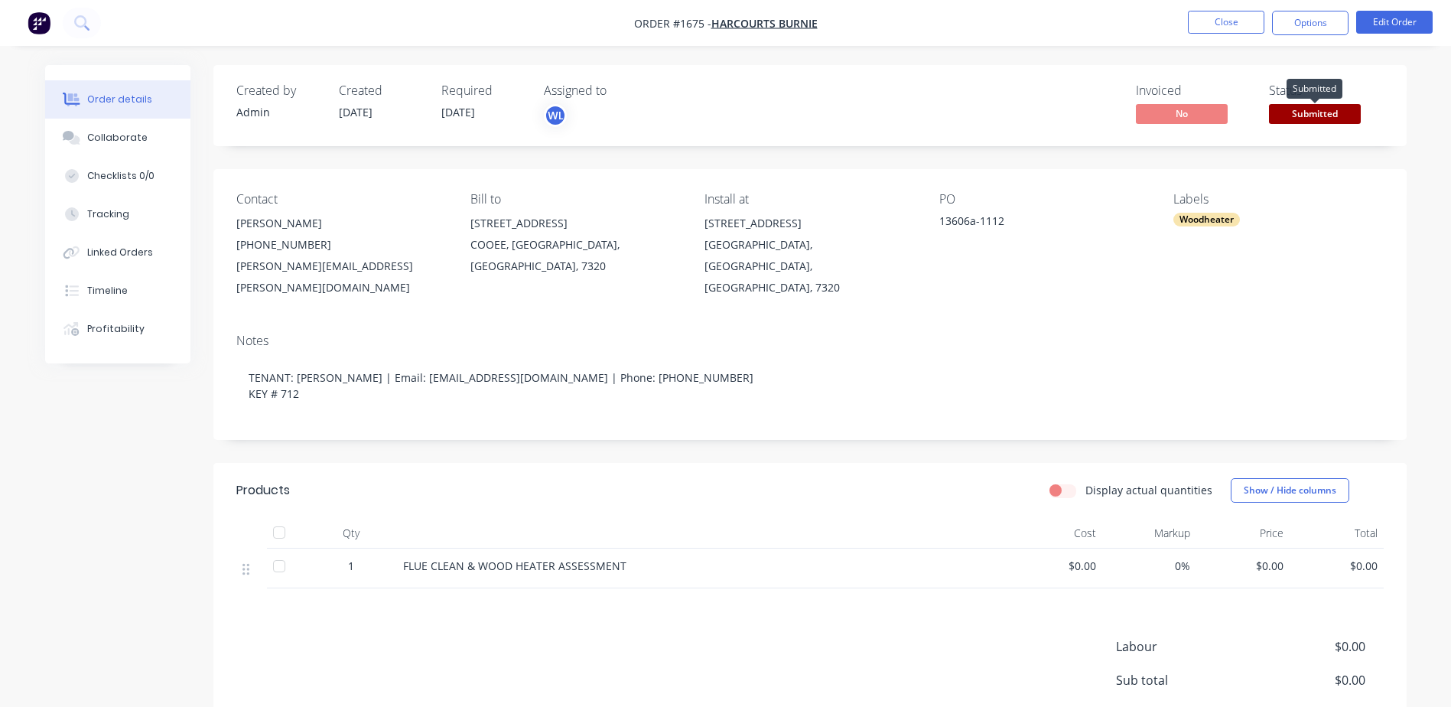
click at [1294, 109] on span "Submitted" at bounding box center [1315, 113] width 92 height 19
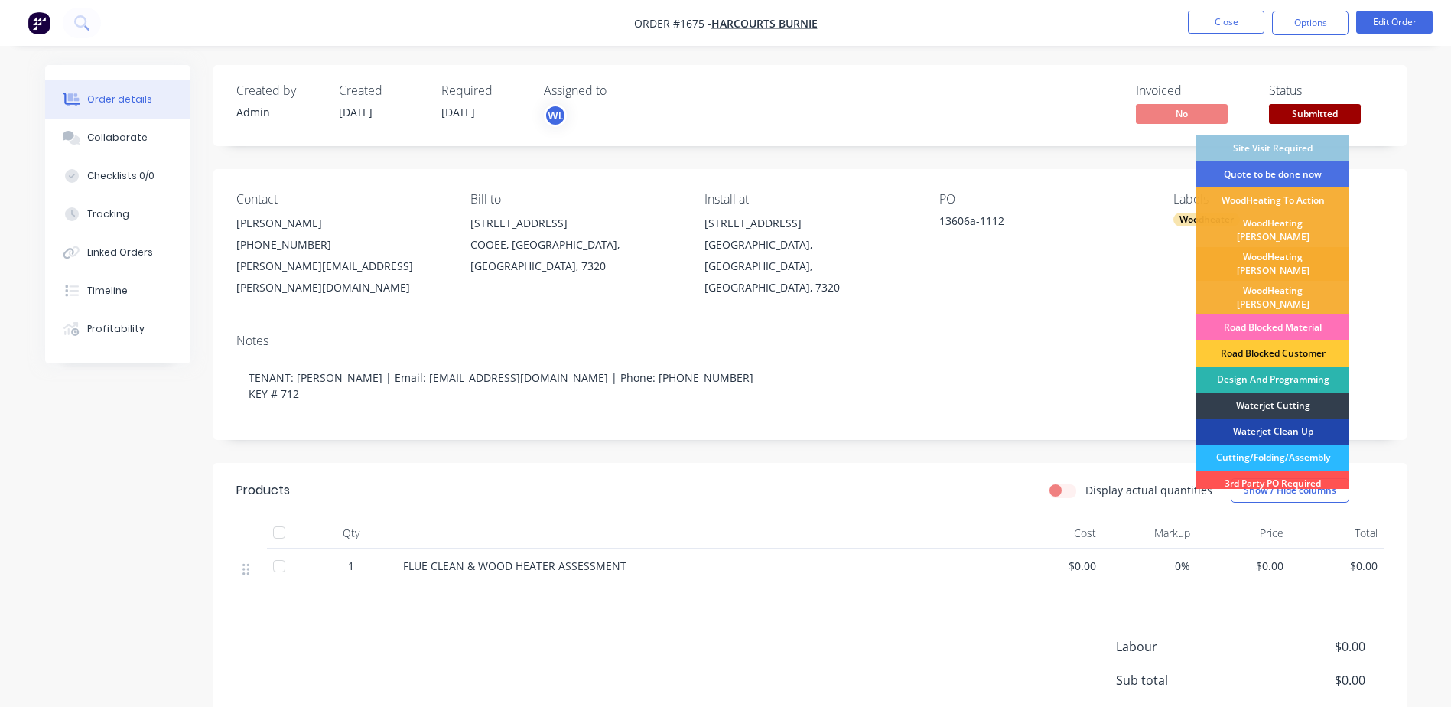
click at [1280, 252] on div "WoodHeating Kris" at bounding box center [1272, 264] width 153 height 34
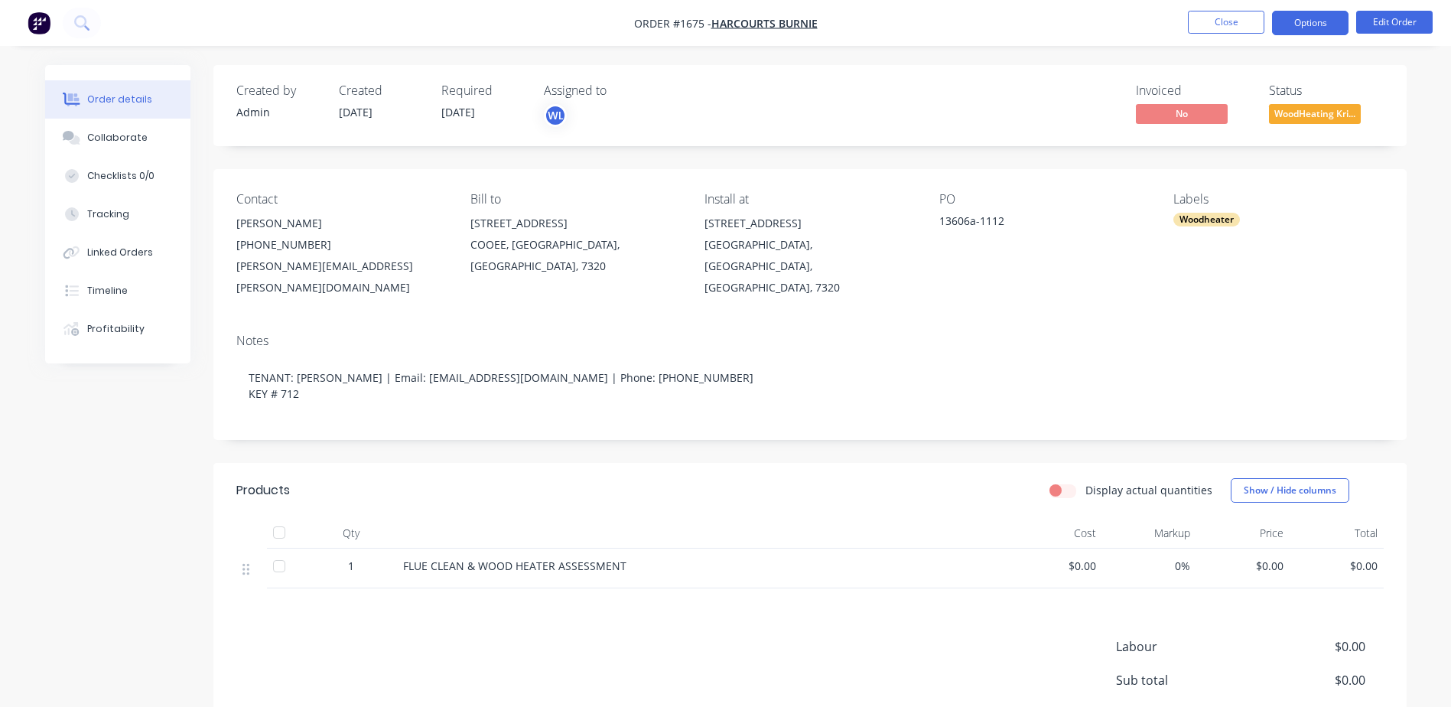
click at [1307, 22] on button "Options" at bounding box center [1310, 23] width 76 height 24
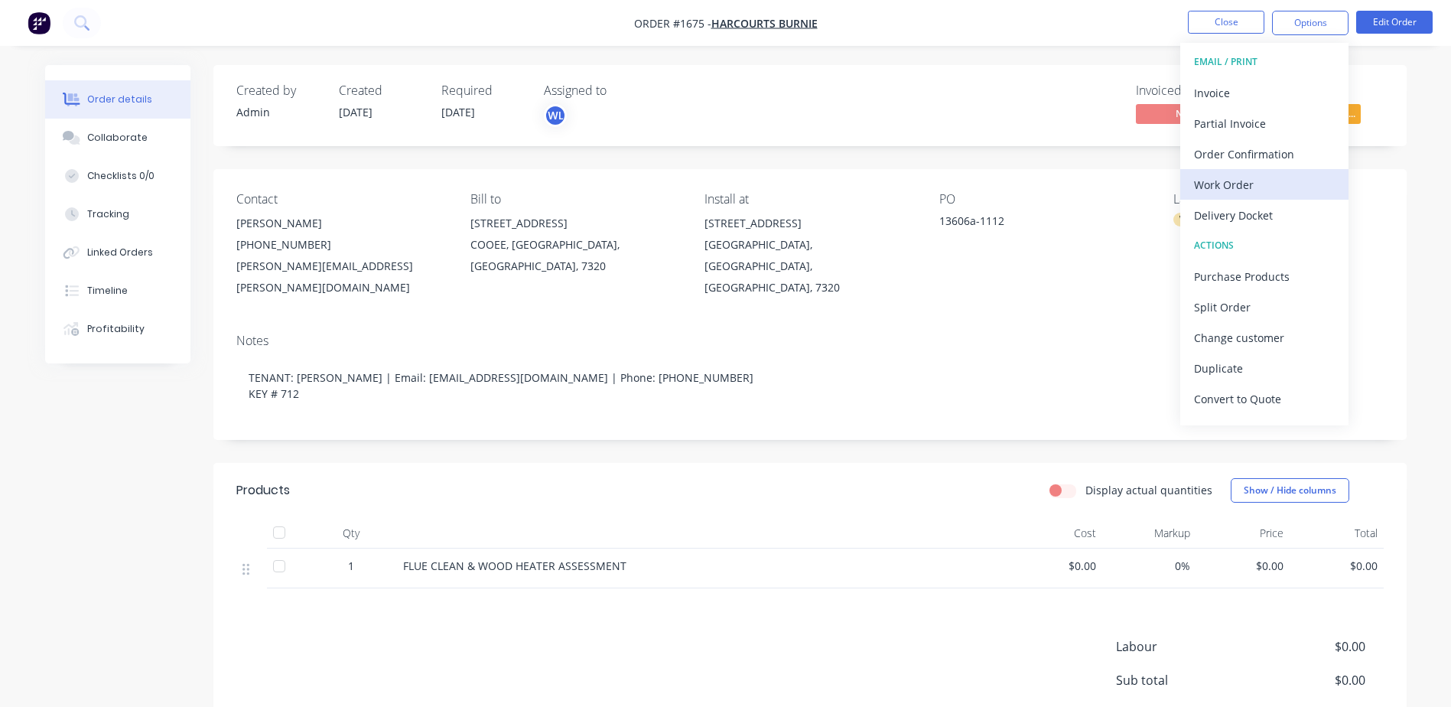
click at [1266, 193] on div "Work Order" at bounding box center [1264, 185] width 141 height 22
click at [1255, 178] on div "Custom" at bounding box center [1264, 185] width 141 height 22
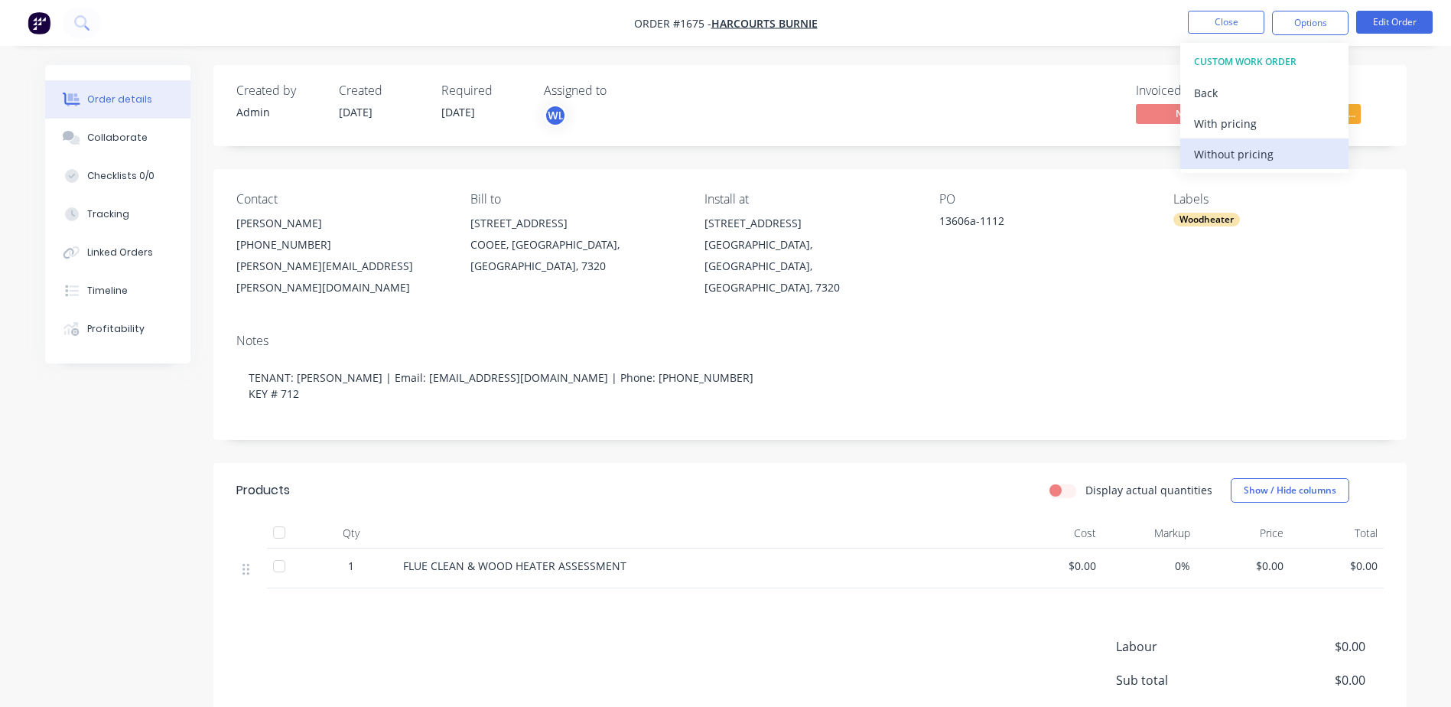
click at [1251, 161] on div "Without pricing" at bounding box center [1264, 154] width 141 height 22
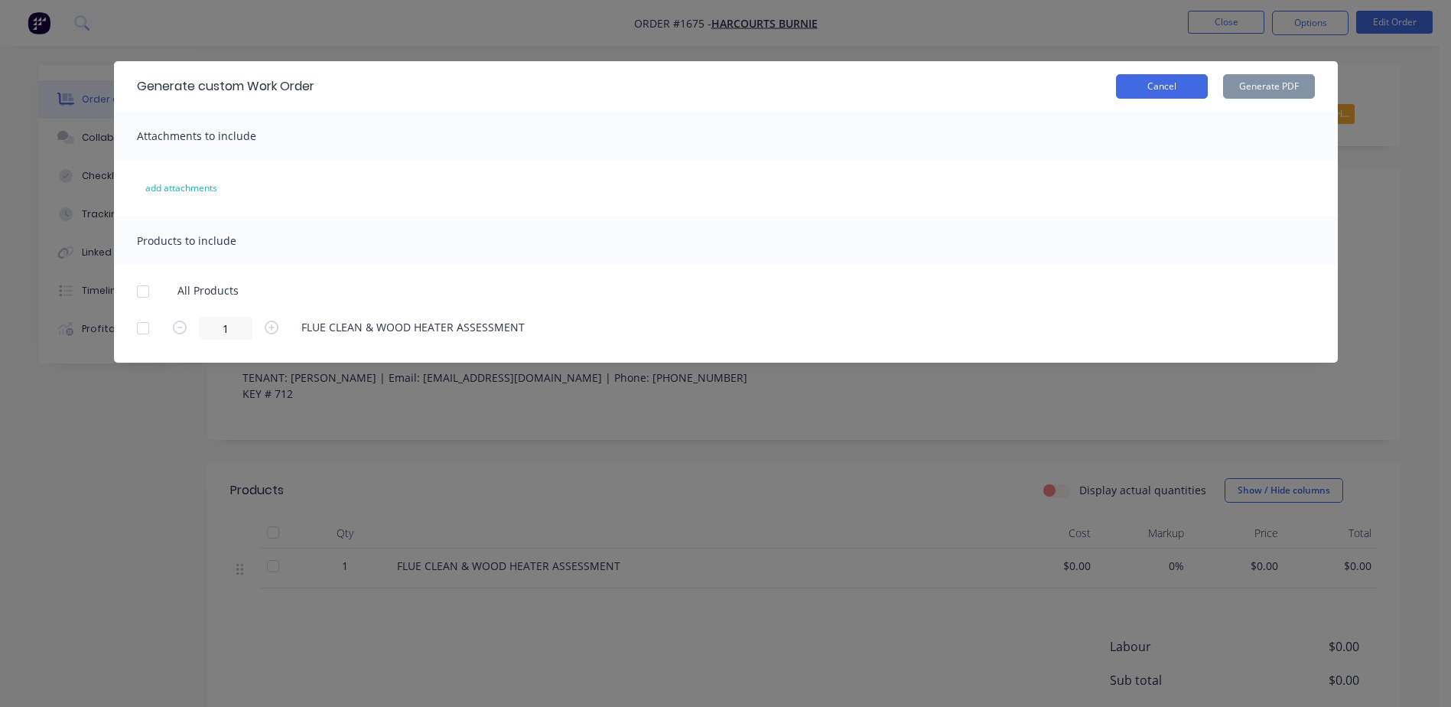
click at [1185, 91] on button "Cancel" at bounding box center [1162, 86] width 92 height 24
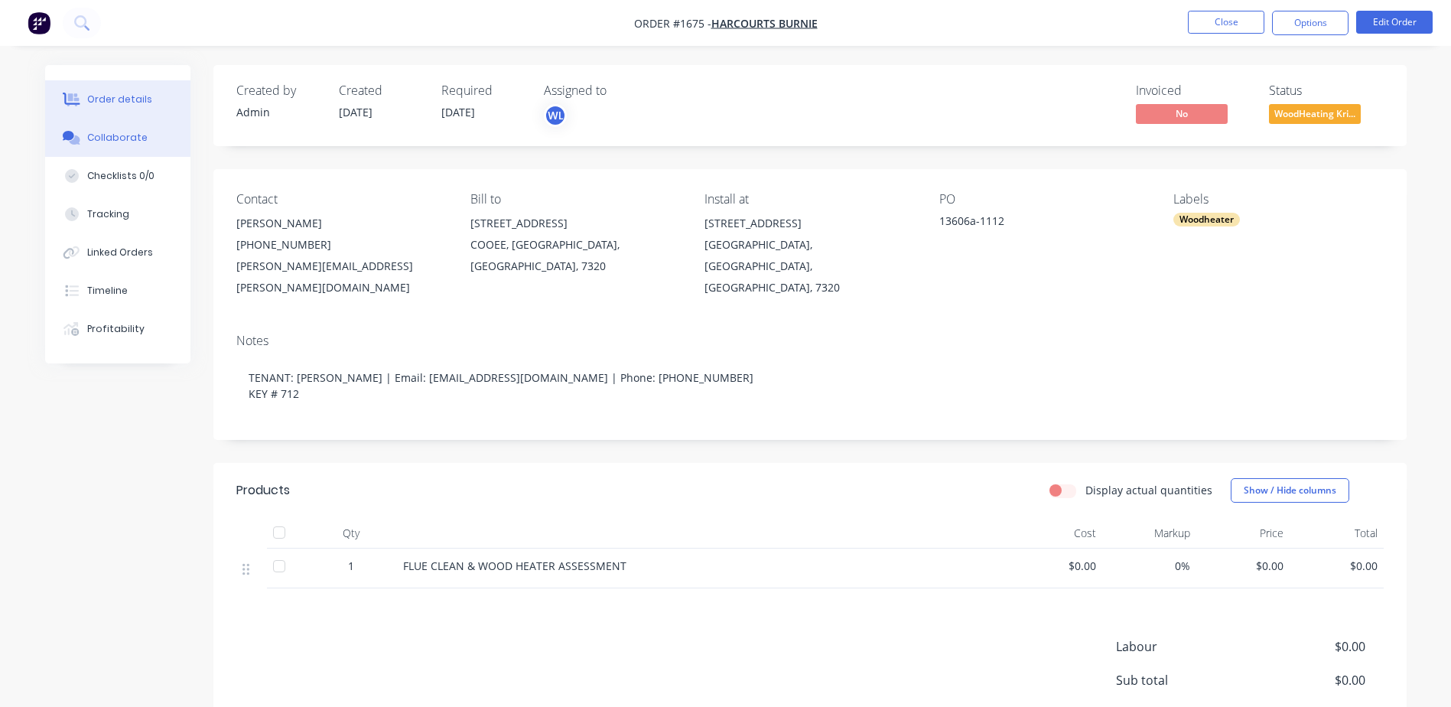
click at [112, 137] on div "Collaborate" at bounding box center [117, 138] width 60 height 14
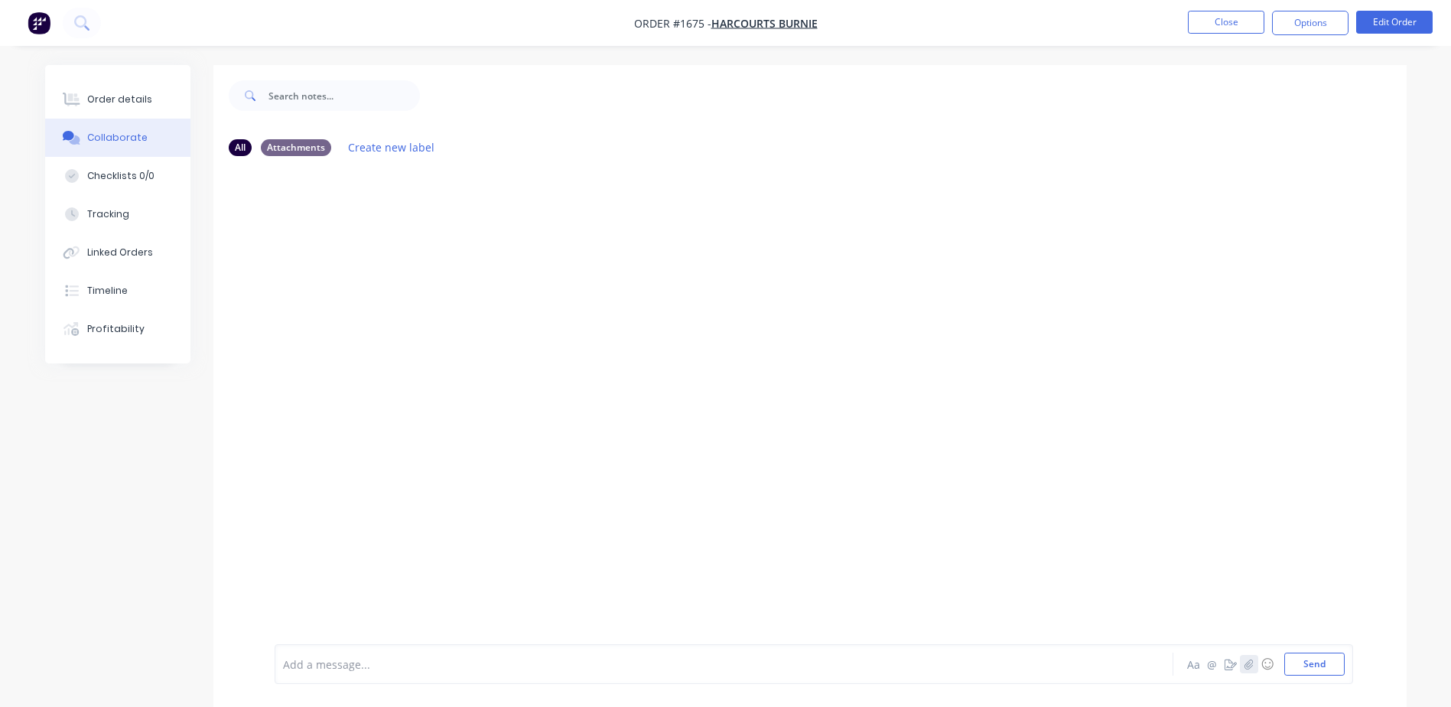
click at [1247, 664] on icon "button" at bounding box center [1248, 663] width 9 height 11
click at [1309, 660] on button "Send" at bounding box center [1314, 663] width 60 height 23
click at [105, 95] on div "Order details" at bounding box center [119, 100] width 65 height 14
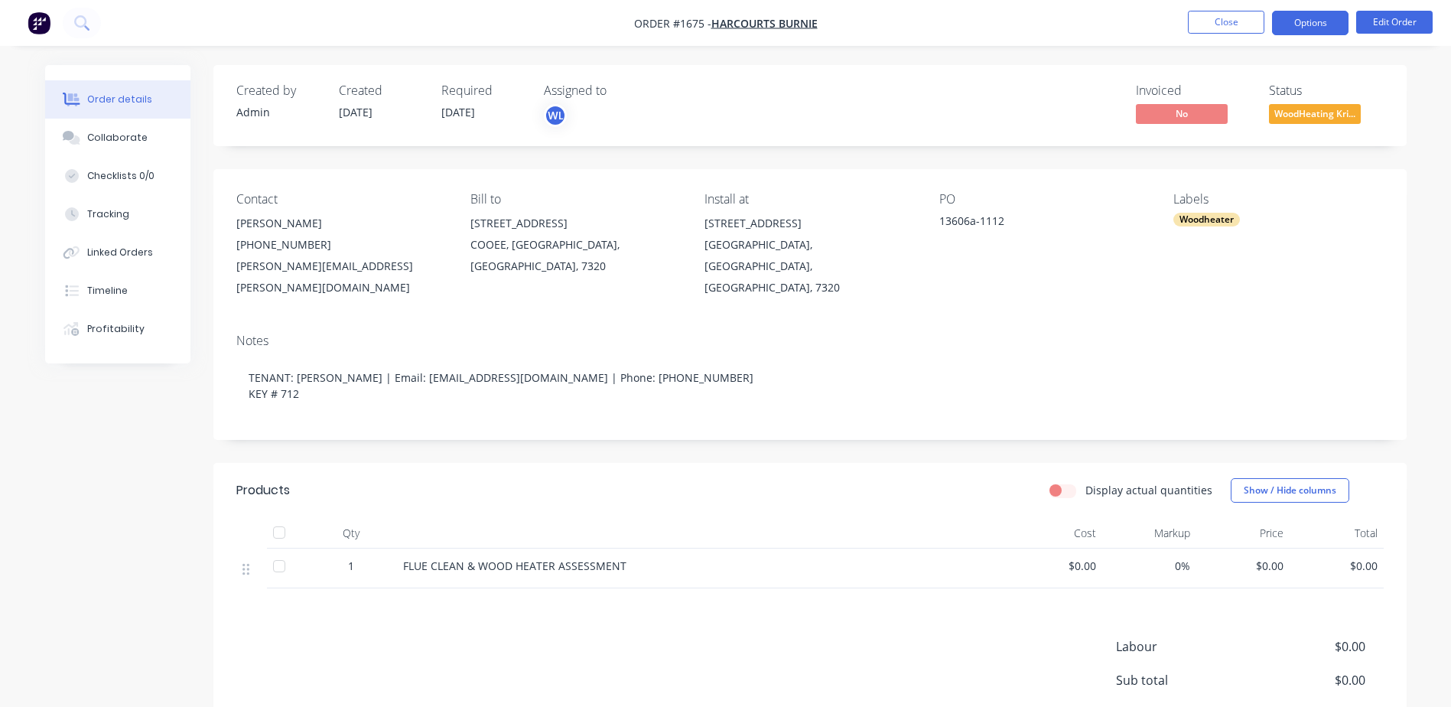
click at [1299, 19] on button "Options" at bounding box center [1310, 23] width 76 height 24
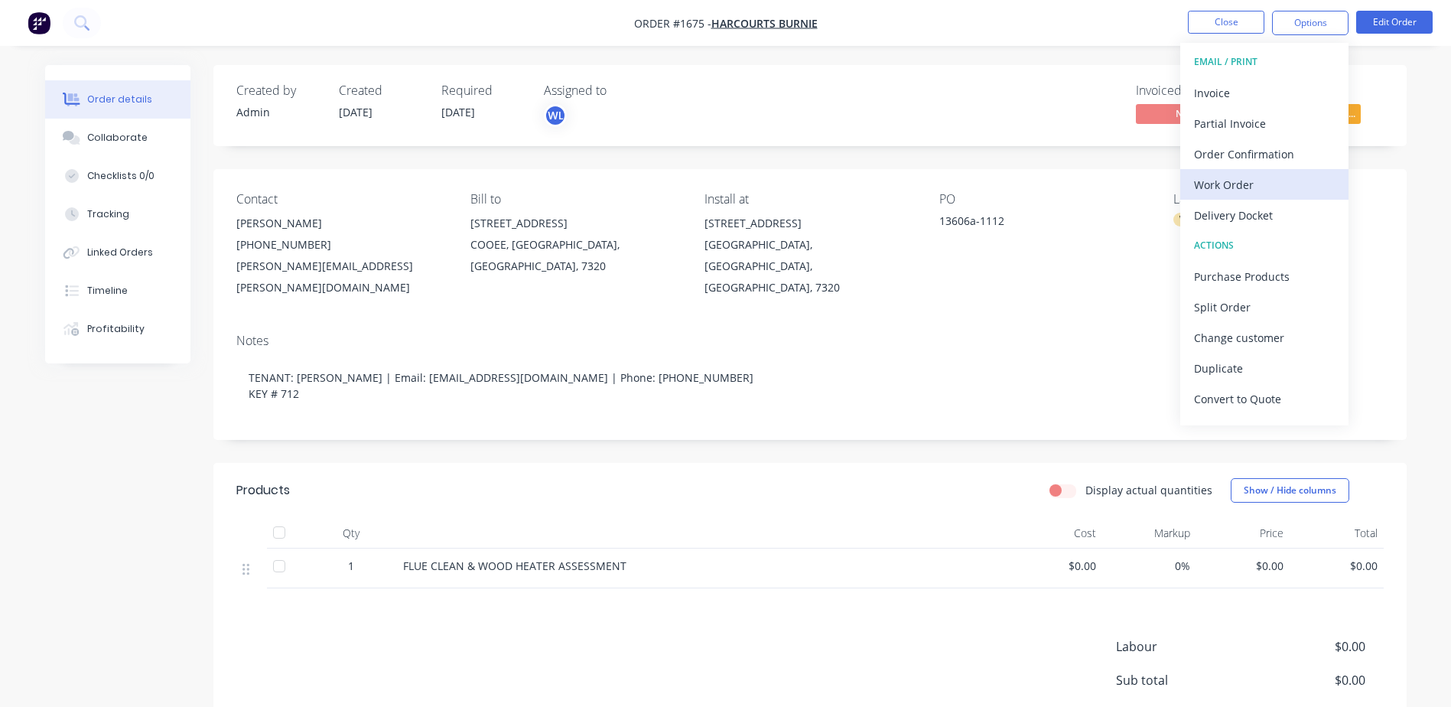
click at [1250, 176] on div "Work Order" at bounding box center [1264, 185] width 141 height 22
click at [1250, 176] on div "Custom" at bounding box center [1264, 185] width 141 height 22
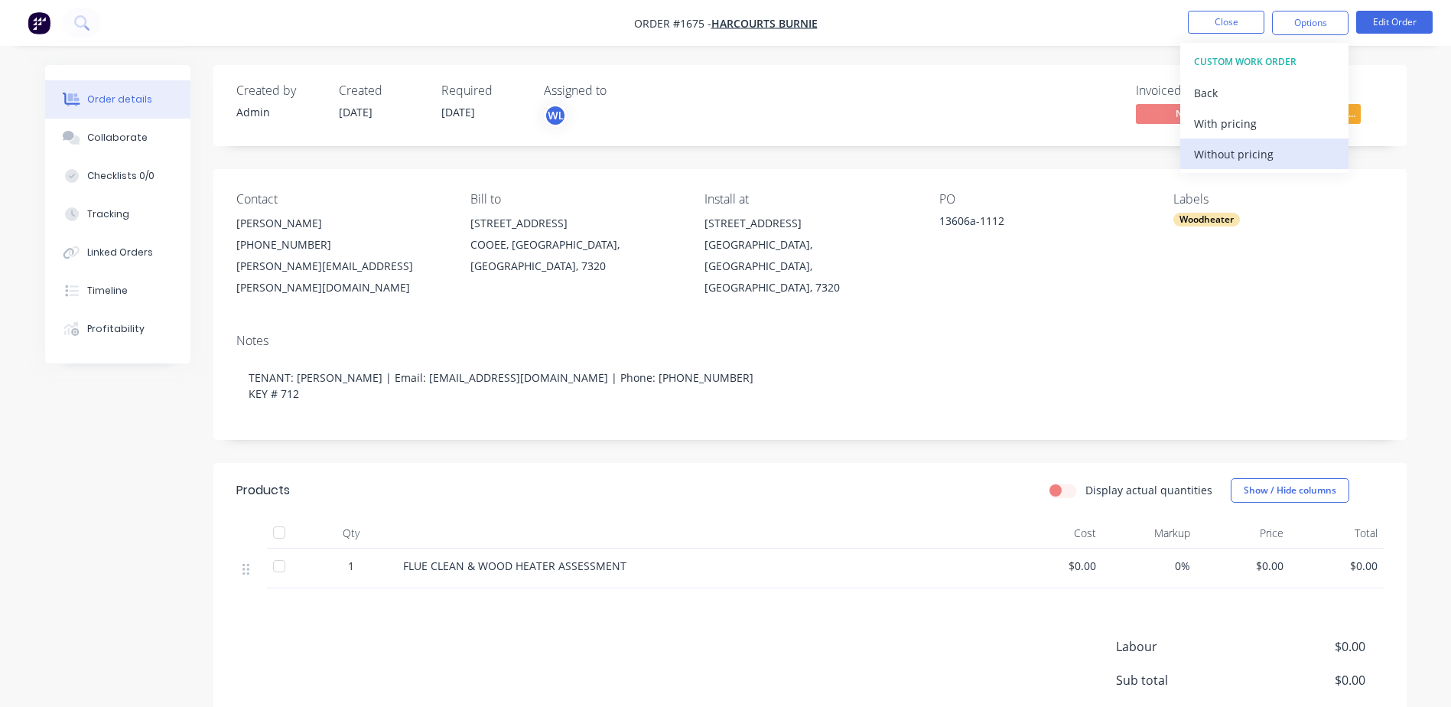
click at [1250, 163] on div "Without pricing" at bounding box center [1264, 154] width 141 height 22
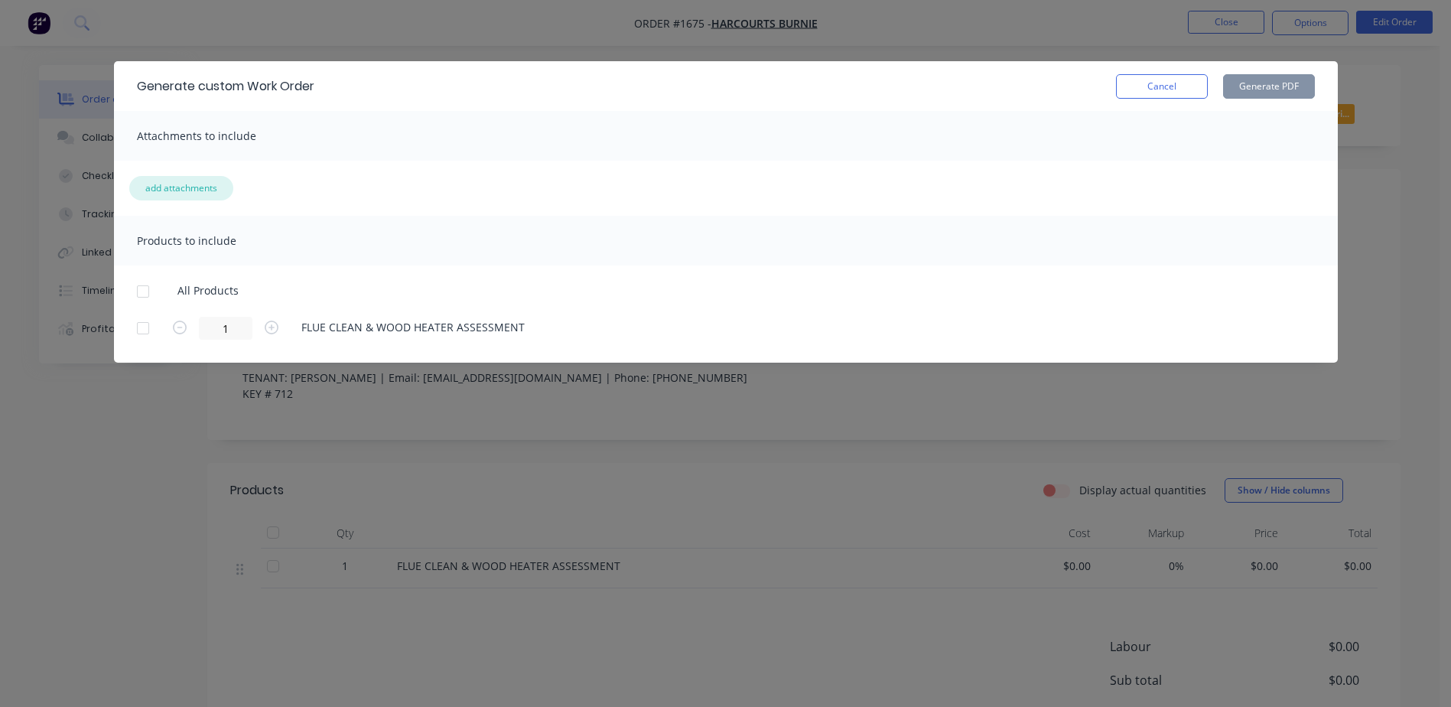
click at [184, 192] on button "add attachments" at bounding box center [181, 188] width 104 height 24
click at [1137, 83] on button "Cancel" at bounding box center [1162, 86] width 92 height 24
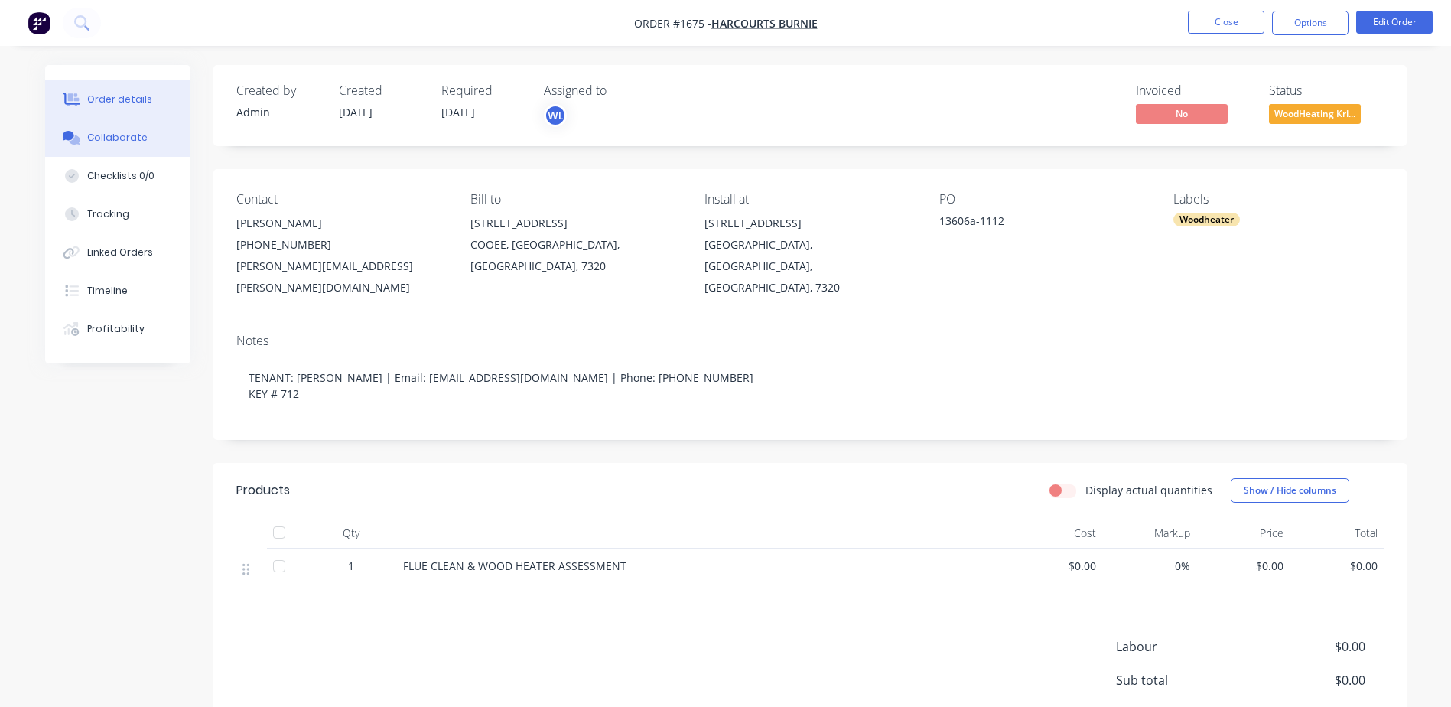
click at [125, 135] on div "Collaborate" at bounding box center [117, 138] width 60 height 14
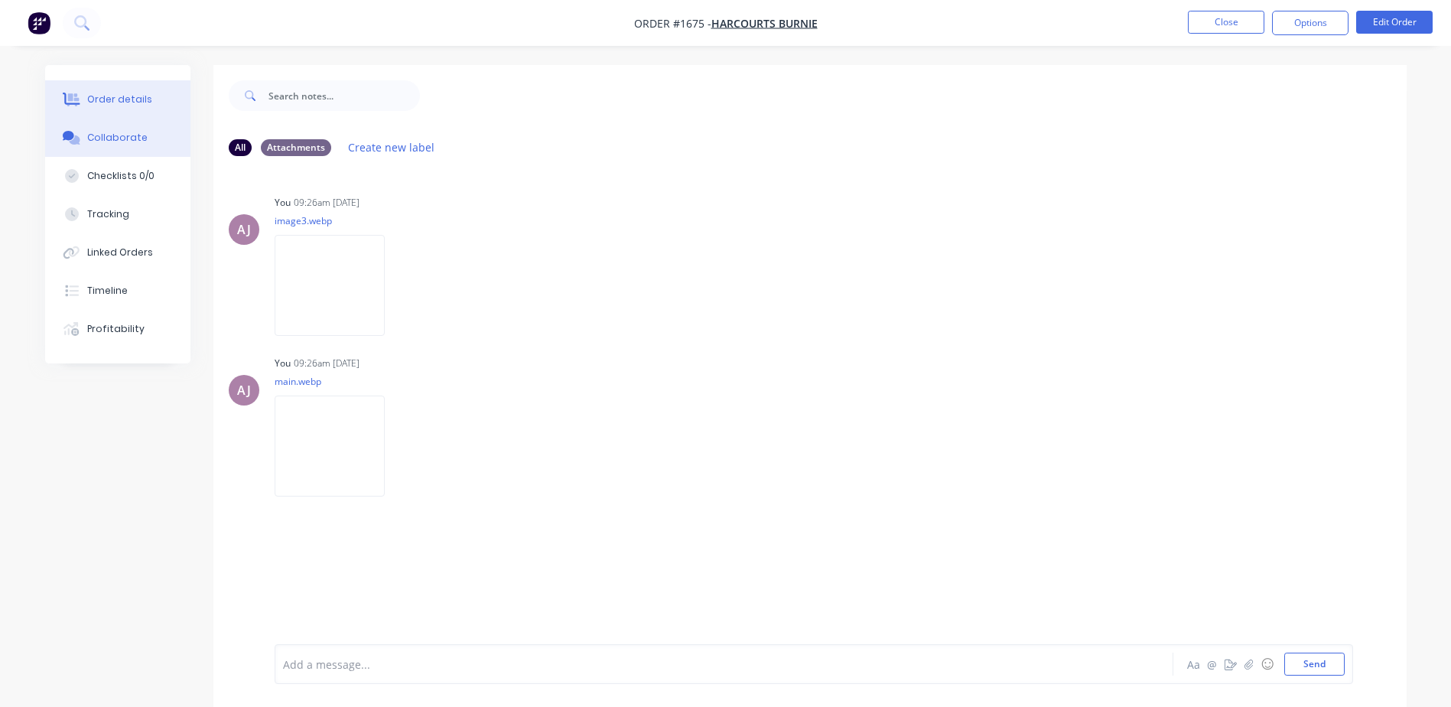
click at [135, 108] on button "Order details" at bounding box center [117, 99] width 145 height 38
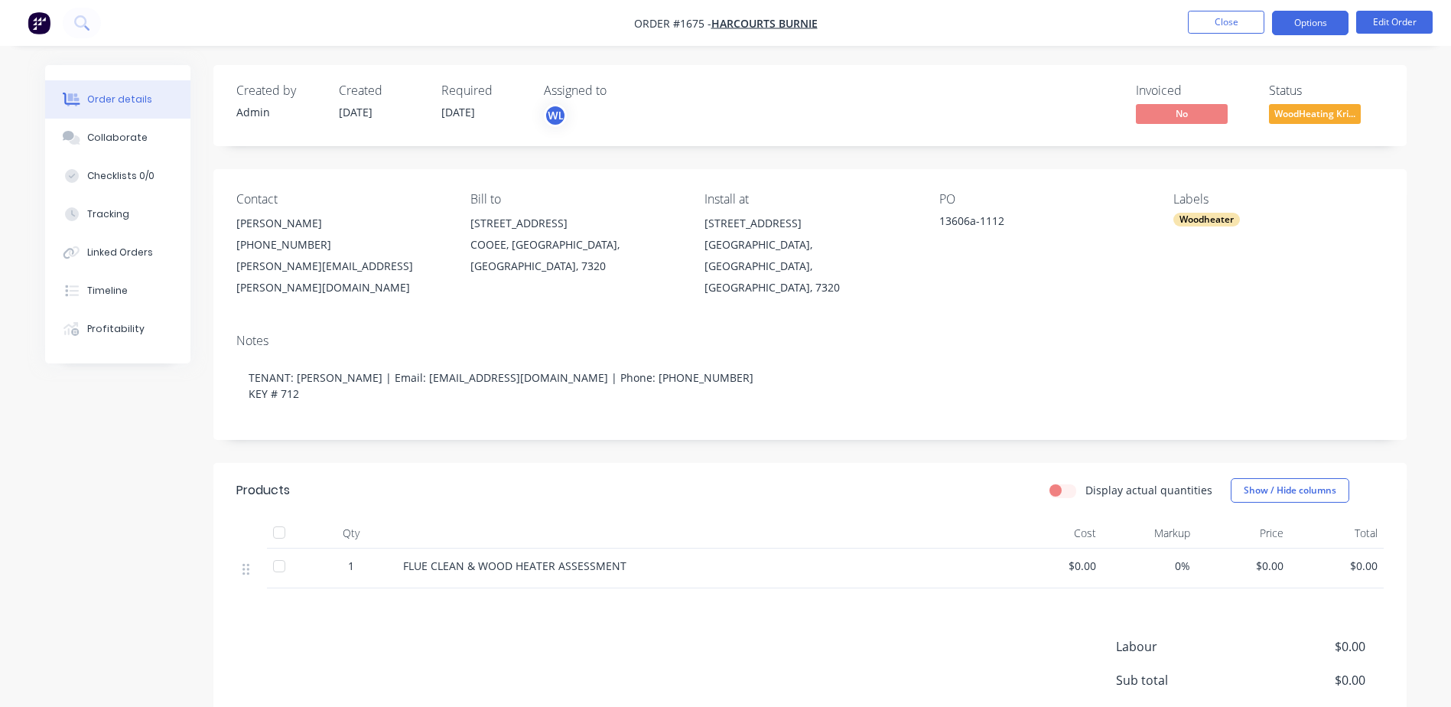
click at [1319, 27] on button "Options" at bounding box center [1310, 23] width 76 height 24
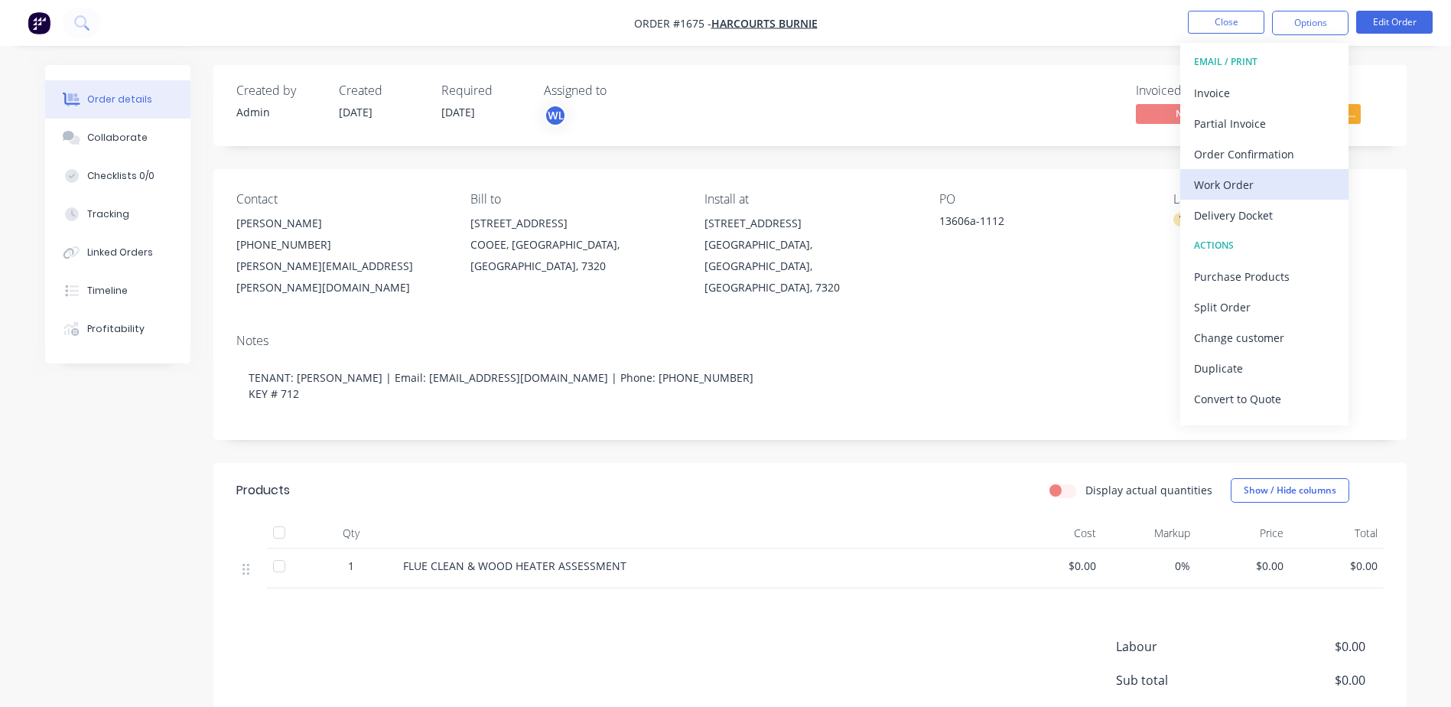
click at [1269, 180] on div "Work Order" at bounding box center [1264, 185] width 141 height 22
click at [1269, 180] on div "Custom" at bounding box center [1264, 185] width 141 height 22
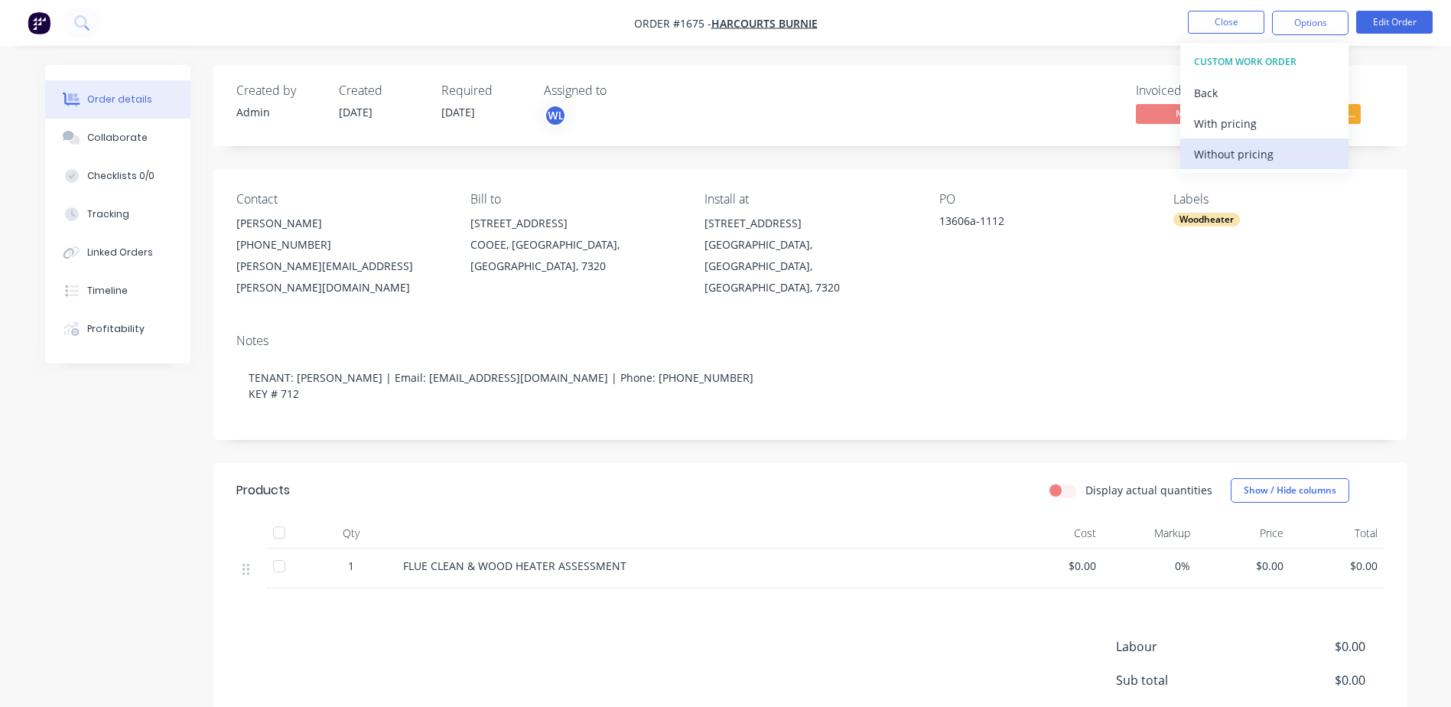
click at [1263, 162] on div "Without pricing" at bounding box center [1264, 154] width 141 height 22
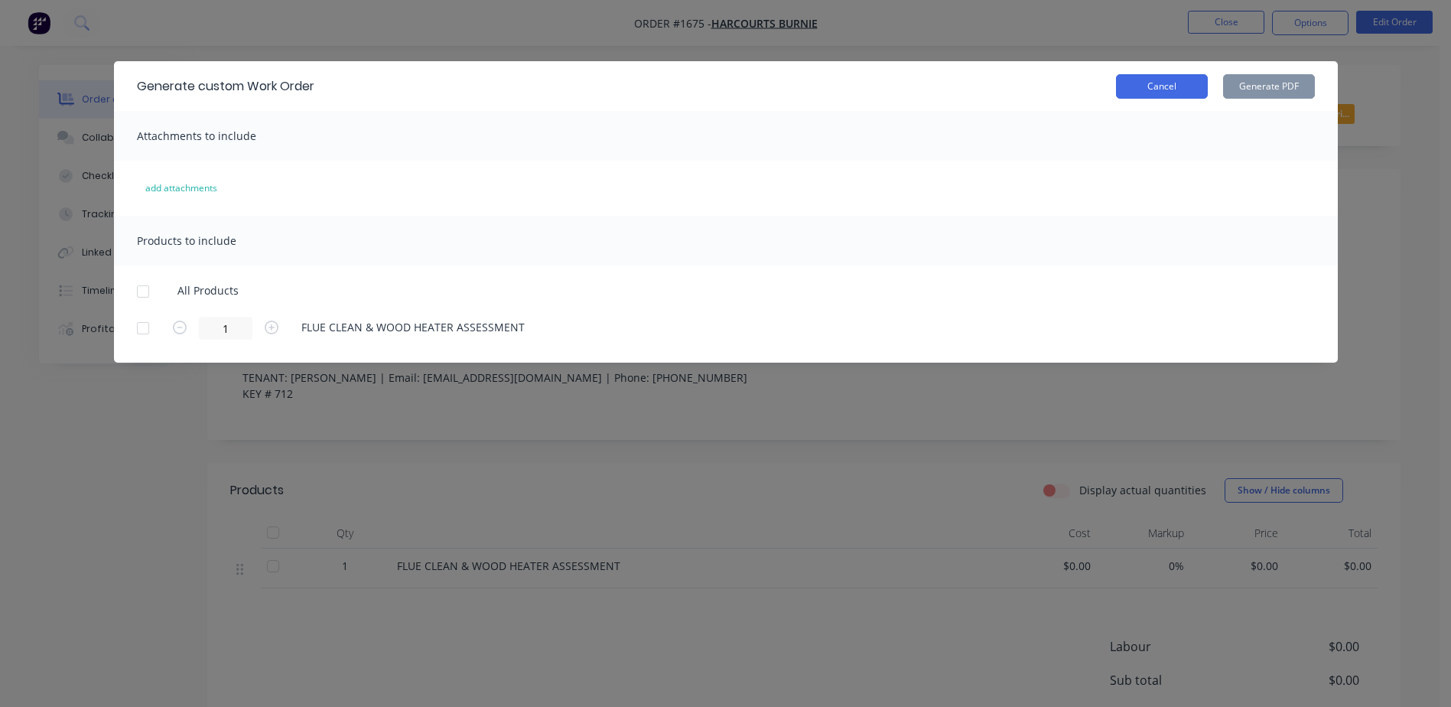
click at [1190, 89] on button "Cancel" at bounding box center [1162, 86] width 92 height 24
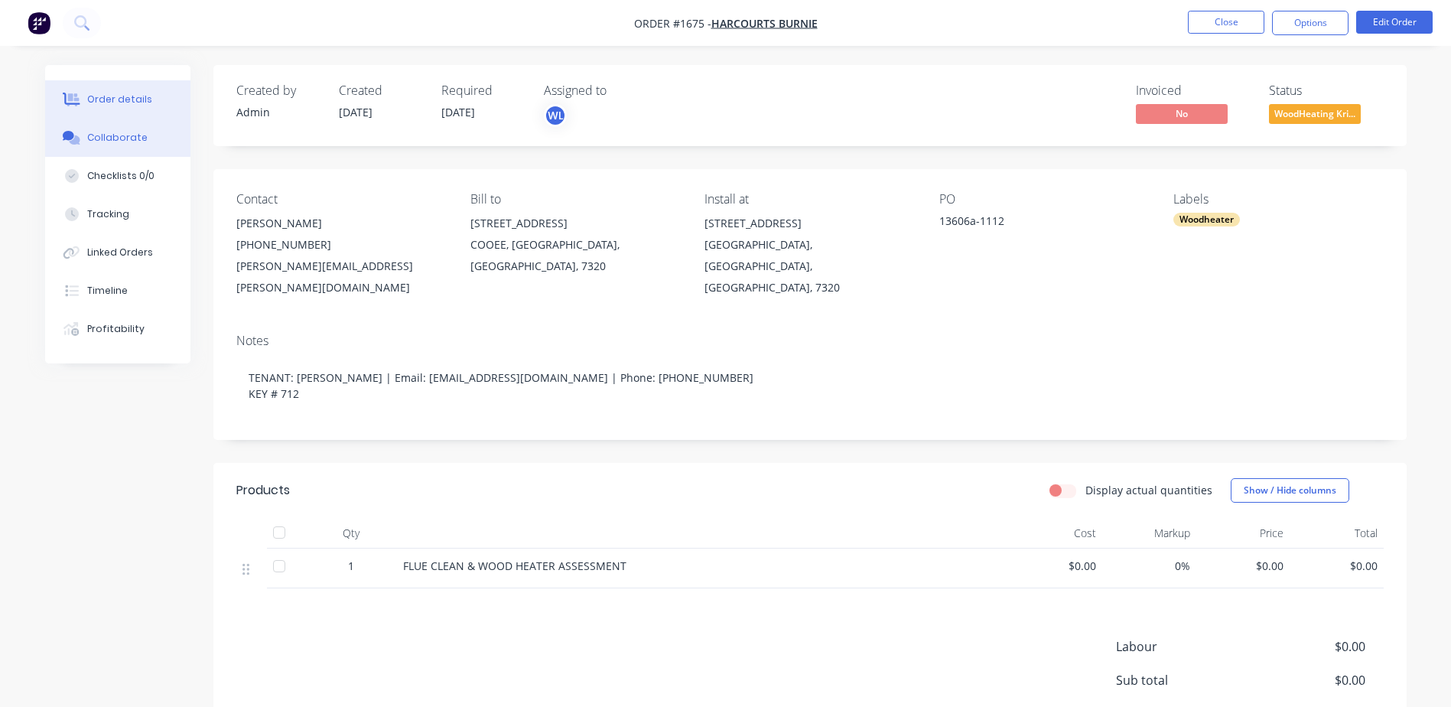
click at [127, 139] on div "Collaborate" at bounding box center [117, 138] width 60 height 14
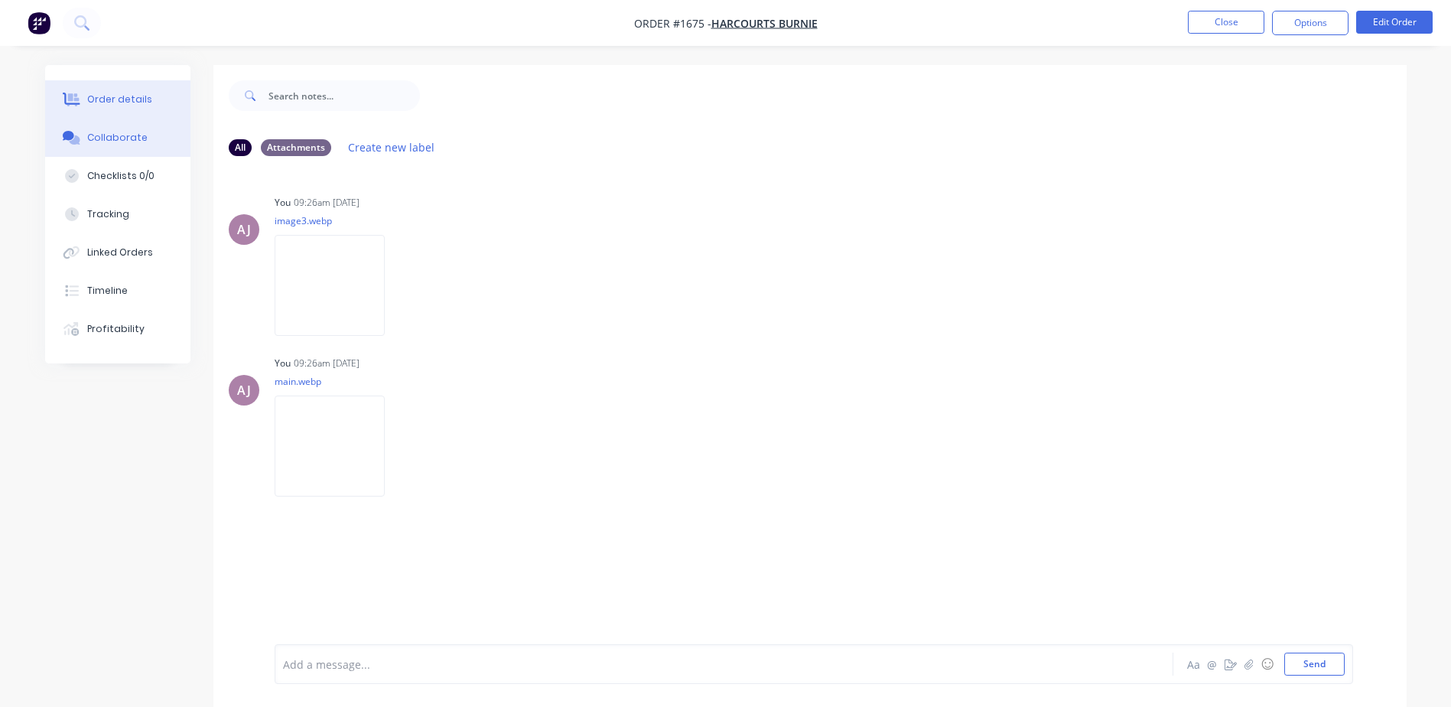
click at [151, 112] on button "Order details" at bounding box center [117, 99] width 145 height 38
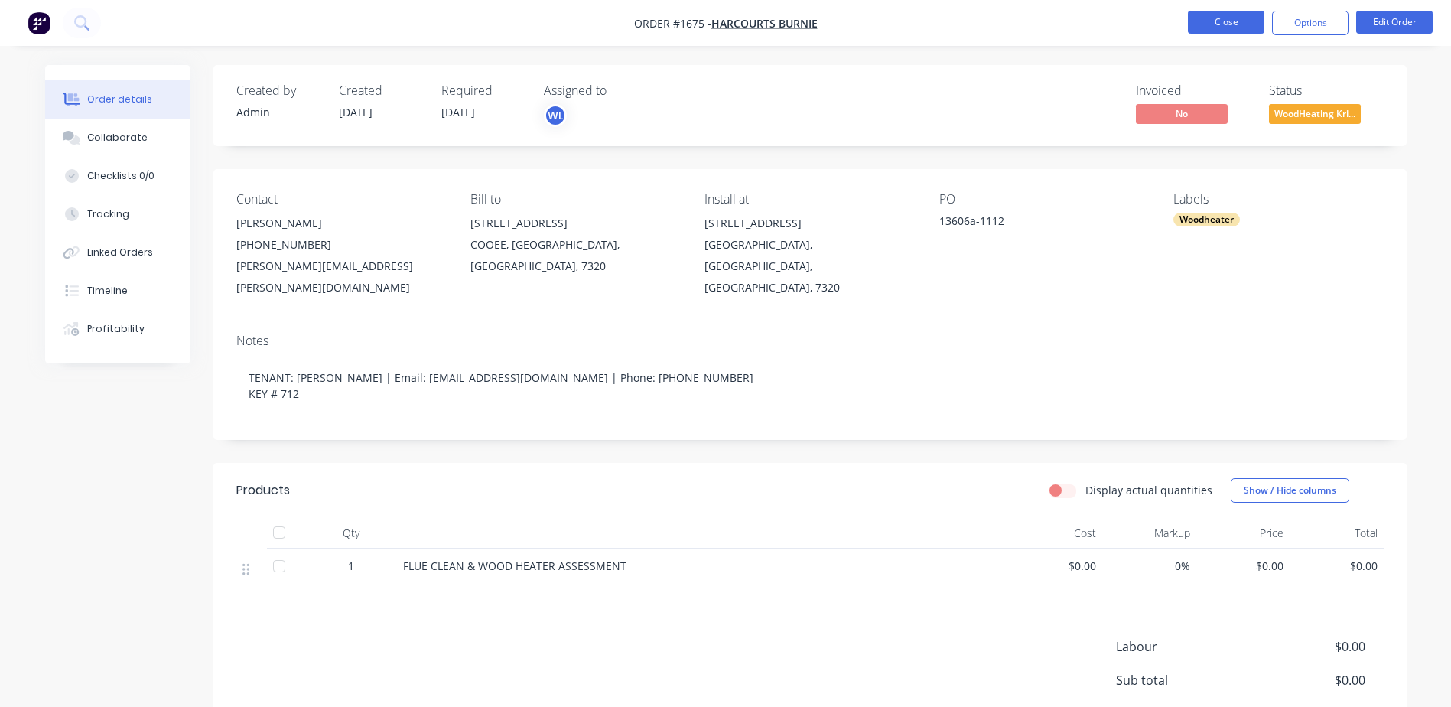
click at [1219, 21] on button "Close" at bounding box center [1226, 22] width 76 height 23
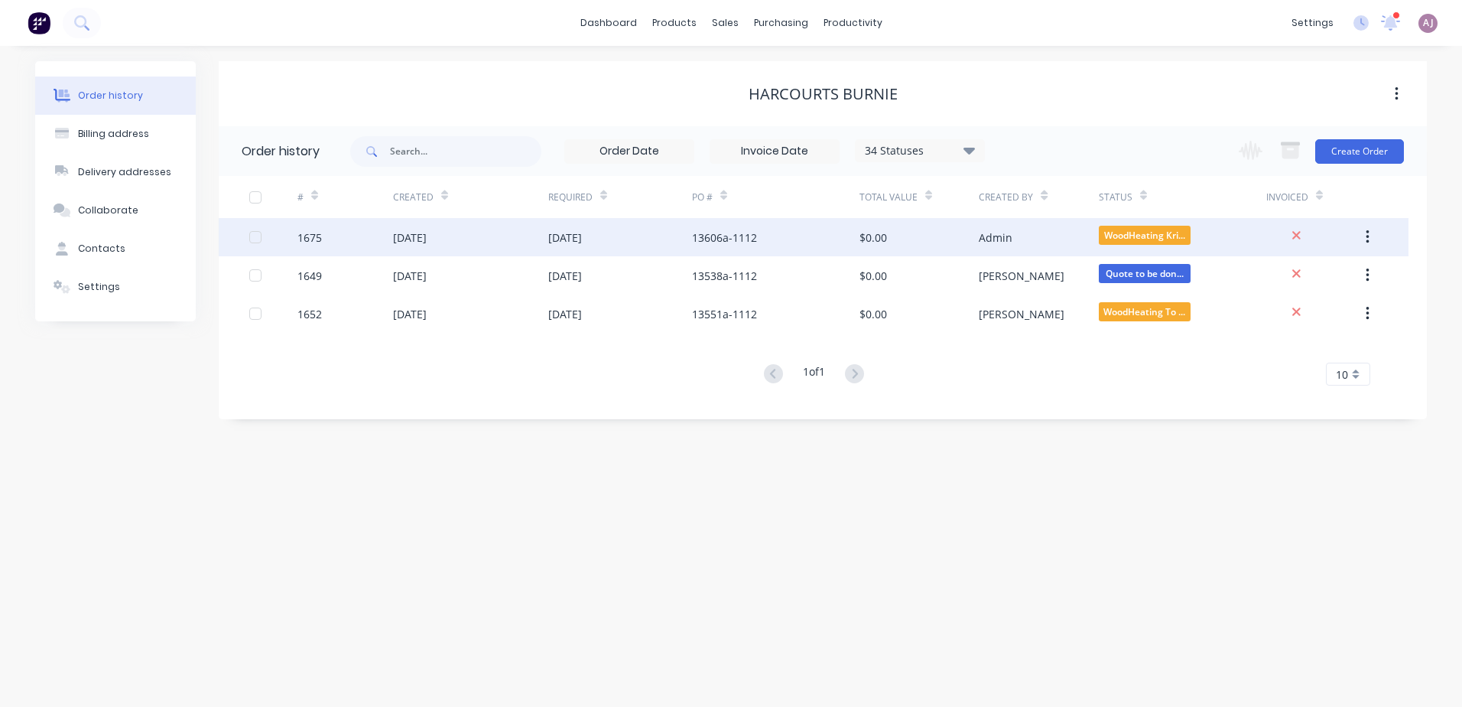
click at [427, 242] on div "10 Sep 2025" at bounding box center [410, 237] width 34 height 16
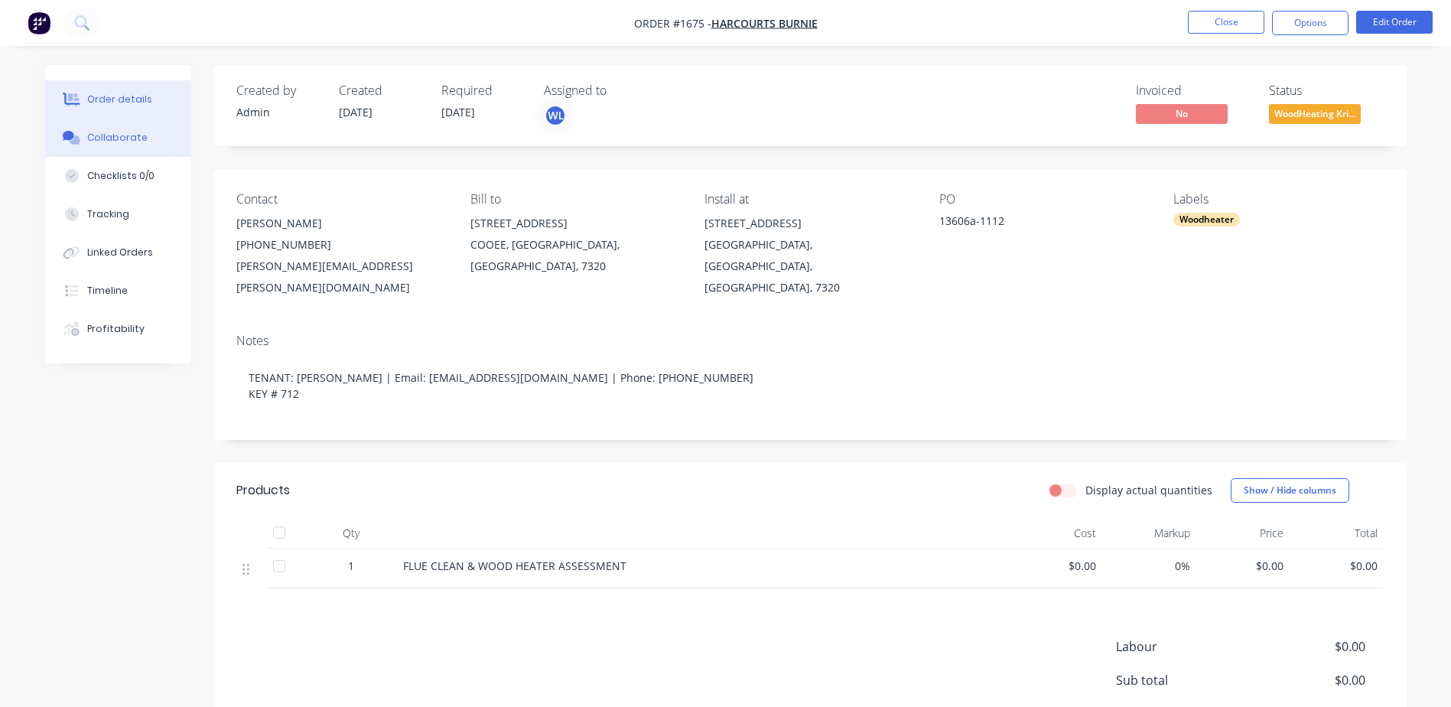
click at [143, 140] on button "Collaborate" at bounding box center [117, 138] width 145 height 38
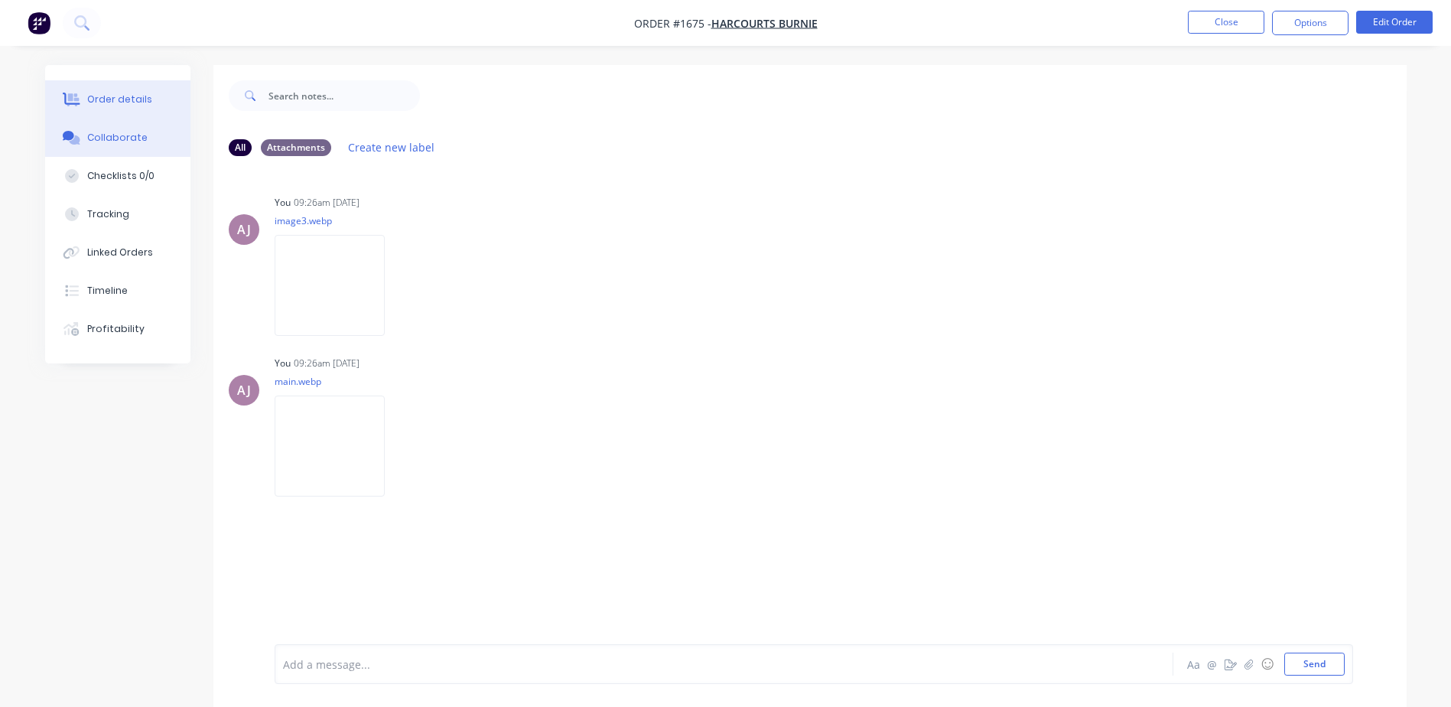
click at [122, 99] on div "Order details" at bounding box center [119, 100] width 65 height 14
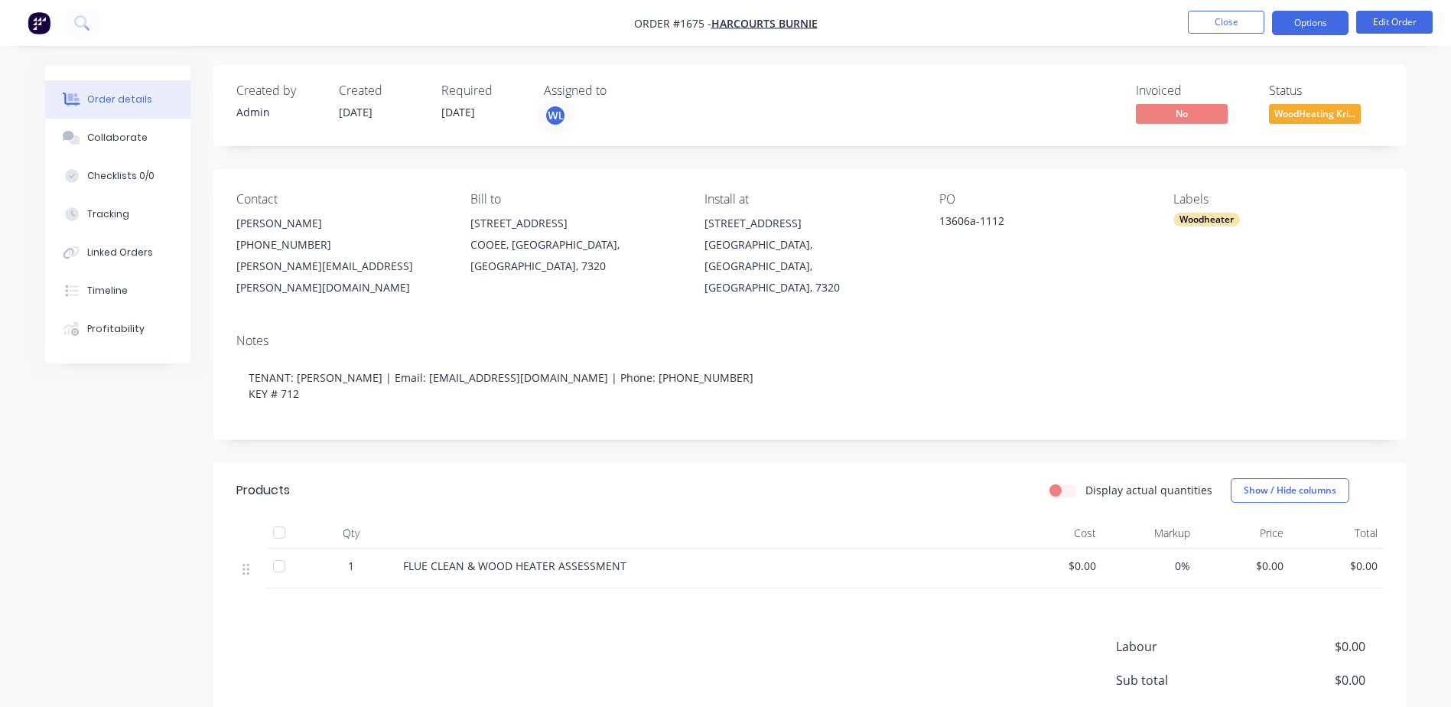
click at [1305, 27] on button "Options" at bounding box center [1310, 23] width 76 height 24
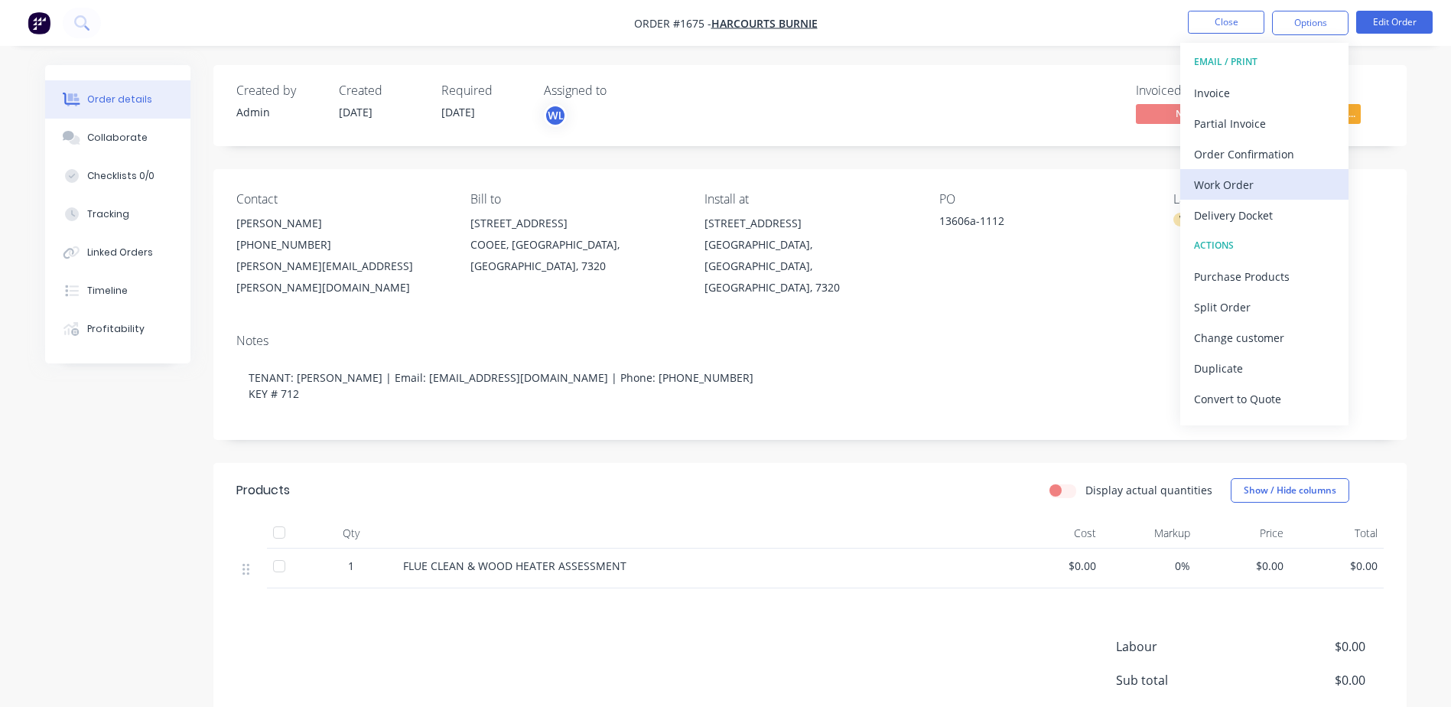
click at [1256, 181] on div "Work Order" at bounding box center [1264, 185] width 141 height 22
click at [1256, 180] on div "Custom" at bounding box center [1264, 185] width 141 height 22
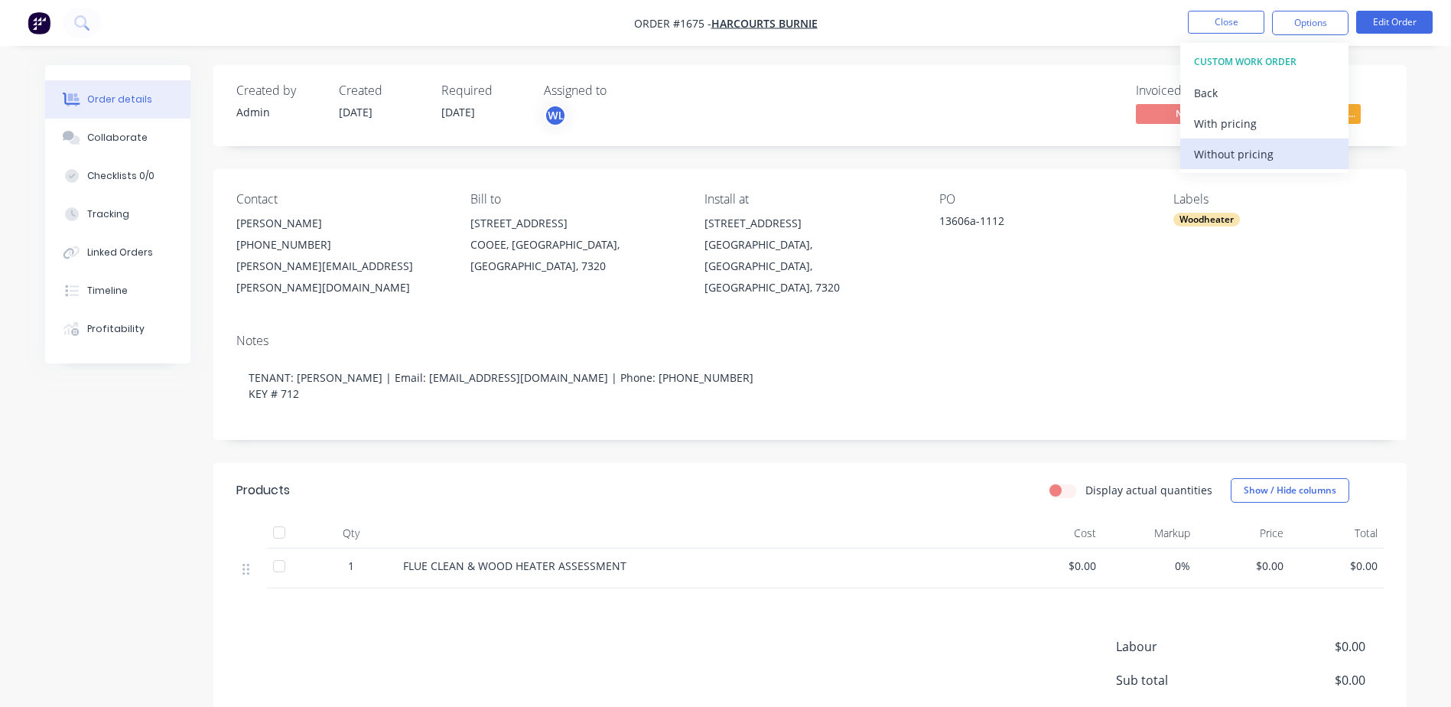
click at [1256, 149] on div "Without pricing" at bounding box center [1264, 154] width 141 height 22
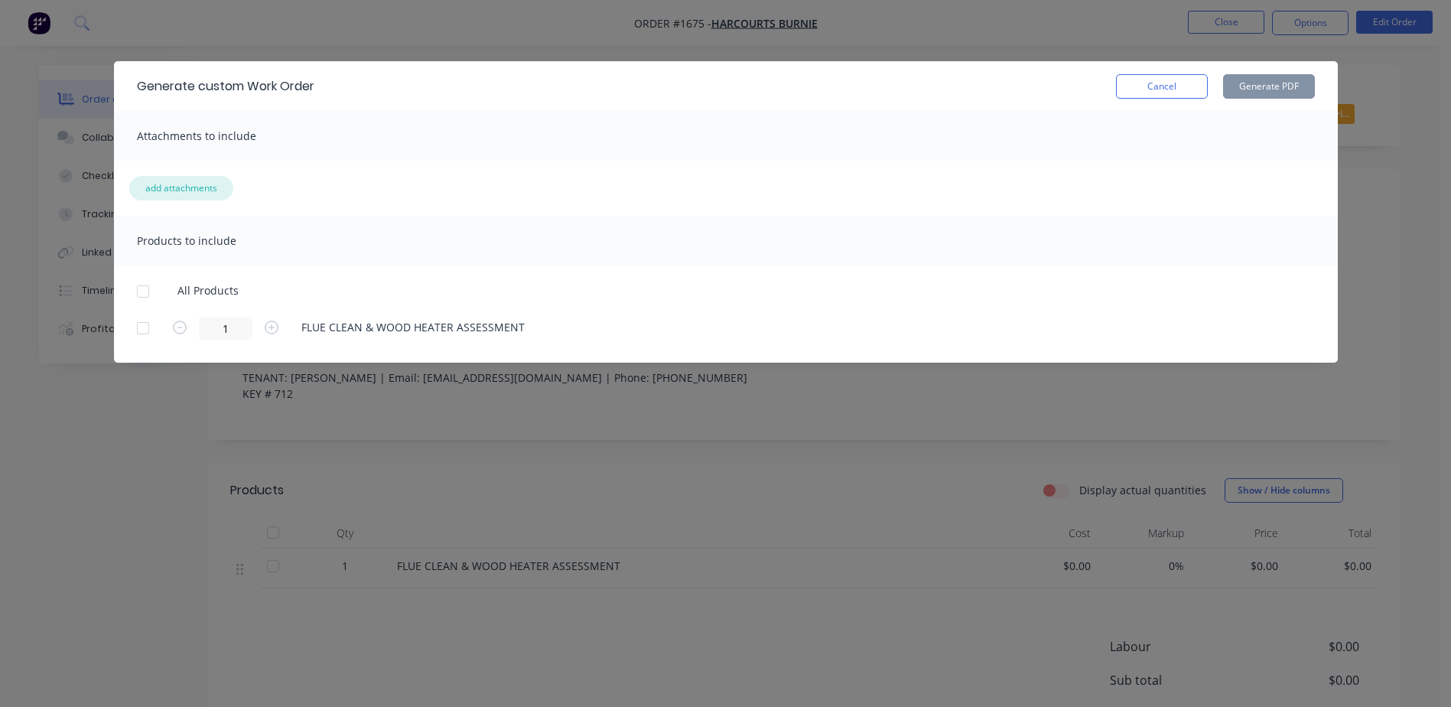
click at [194, 181] on button "add attachments" at bounding box center [181, 188] width 104 height 24
click at [150, 492] on div "Generate custom Work Order Cancel Generate PDF Attachments to include add attac…" at bounding box center [725, 353] width 1451 height 707
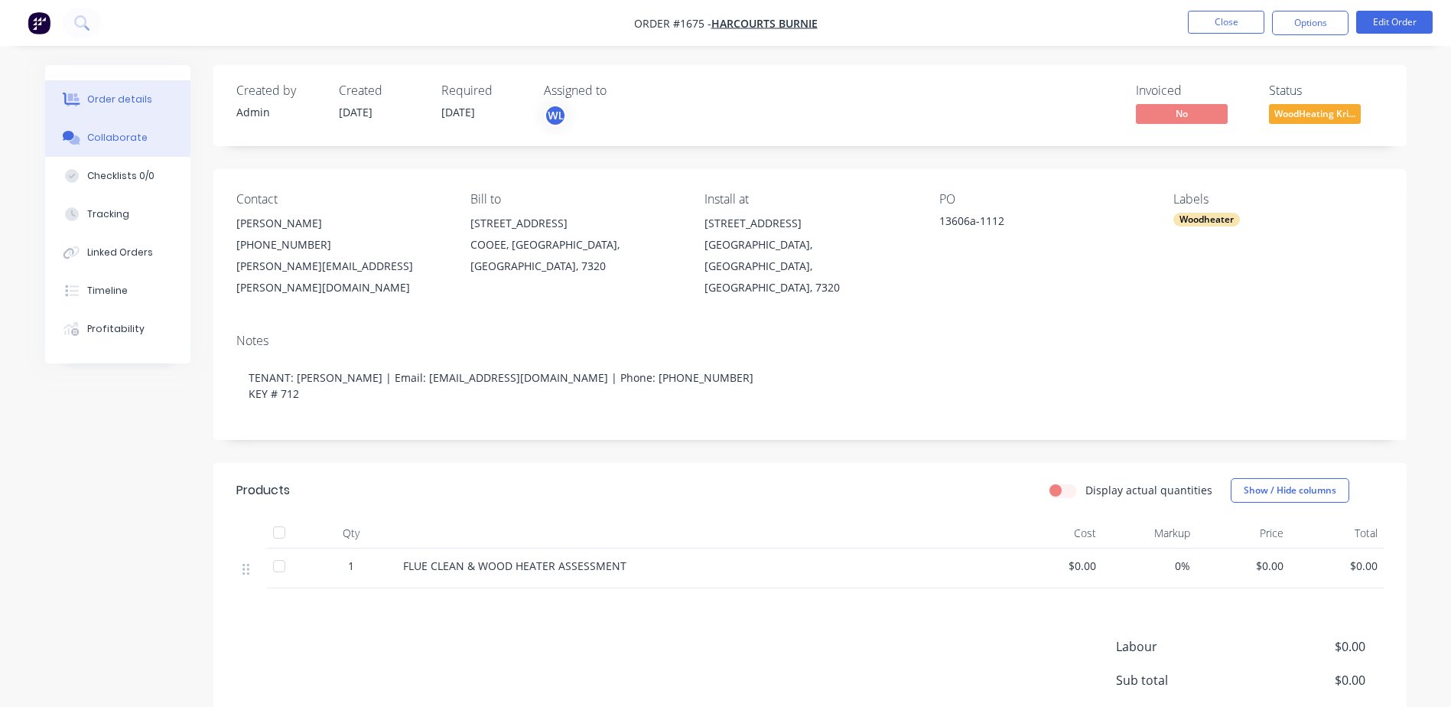
click at [97, 143] on div "Collaborate" at bounding box center [117, 138] width 60 height 14
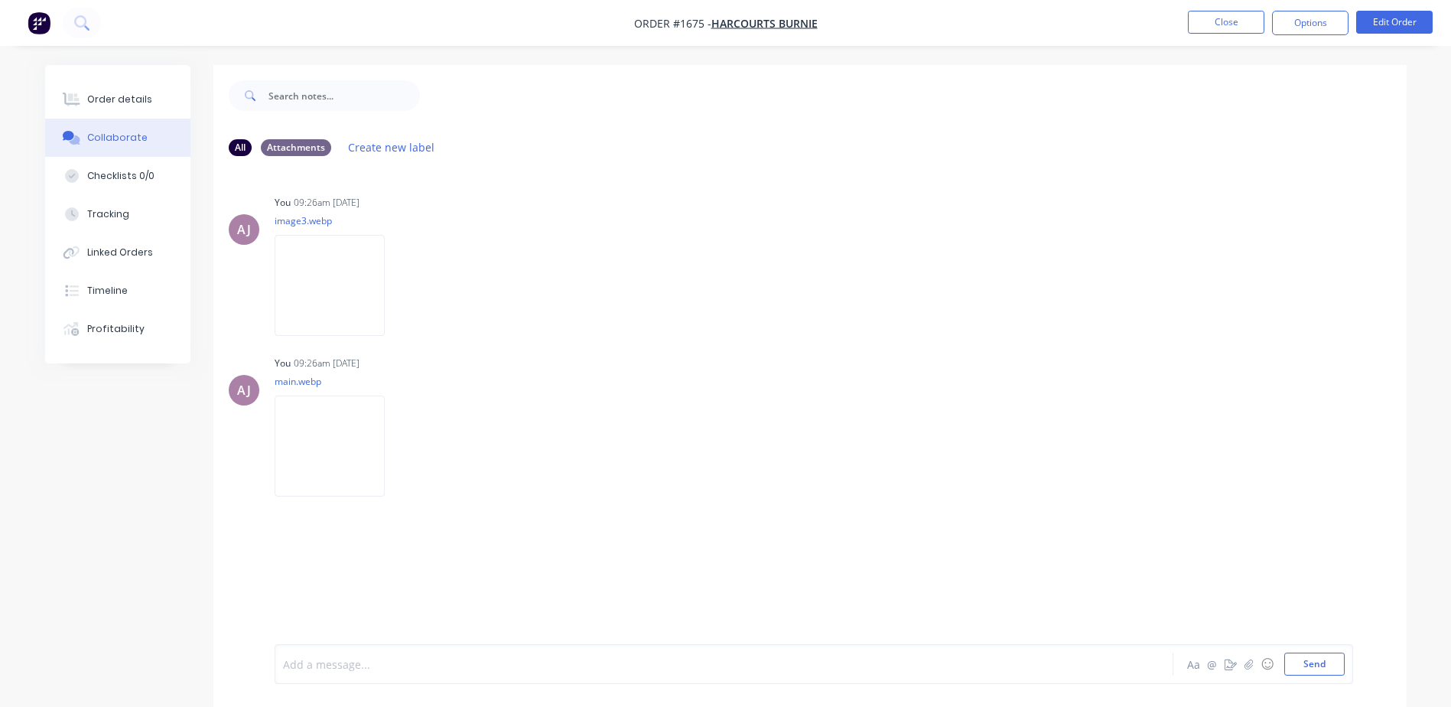
click at [380, 665] on div at bounding box center [681, 664] width 795 height 16
click at [1287, 21] on button "Options" at bounding box center [1310, 23] width 76 height 24
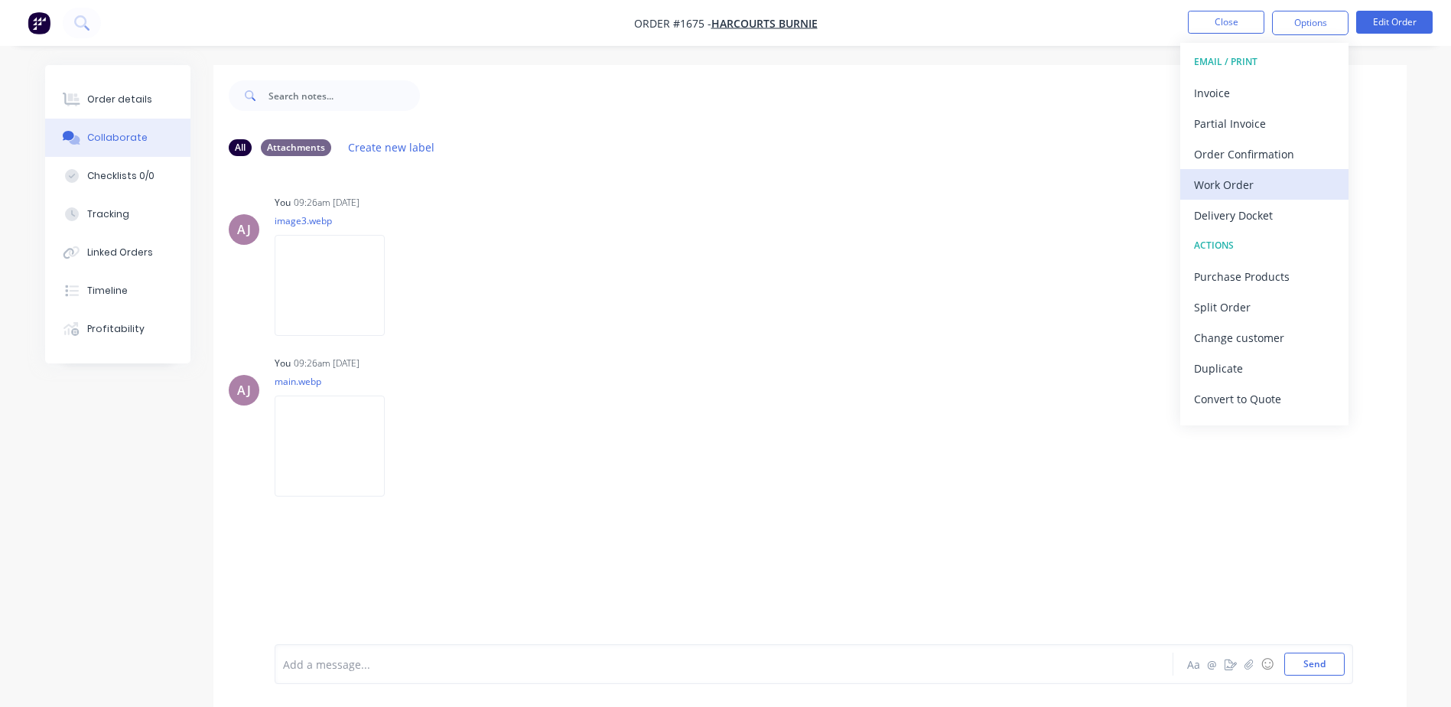
click at [1238, 187] on div "Work Order" at bounding box center [1264, 185] width 141 height 22
click at [1238, 187] on div "Custom" at bounding box center [1264, 185] width 141 height 22
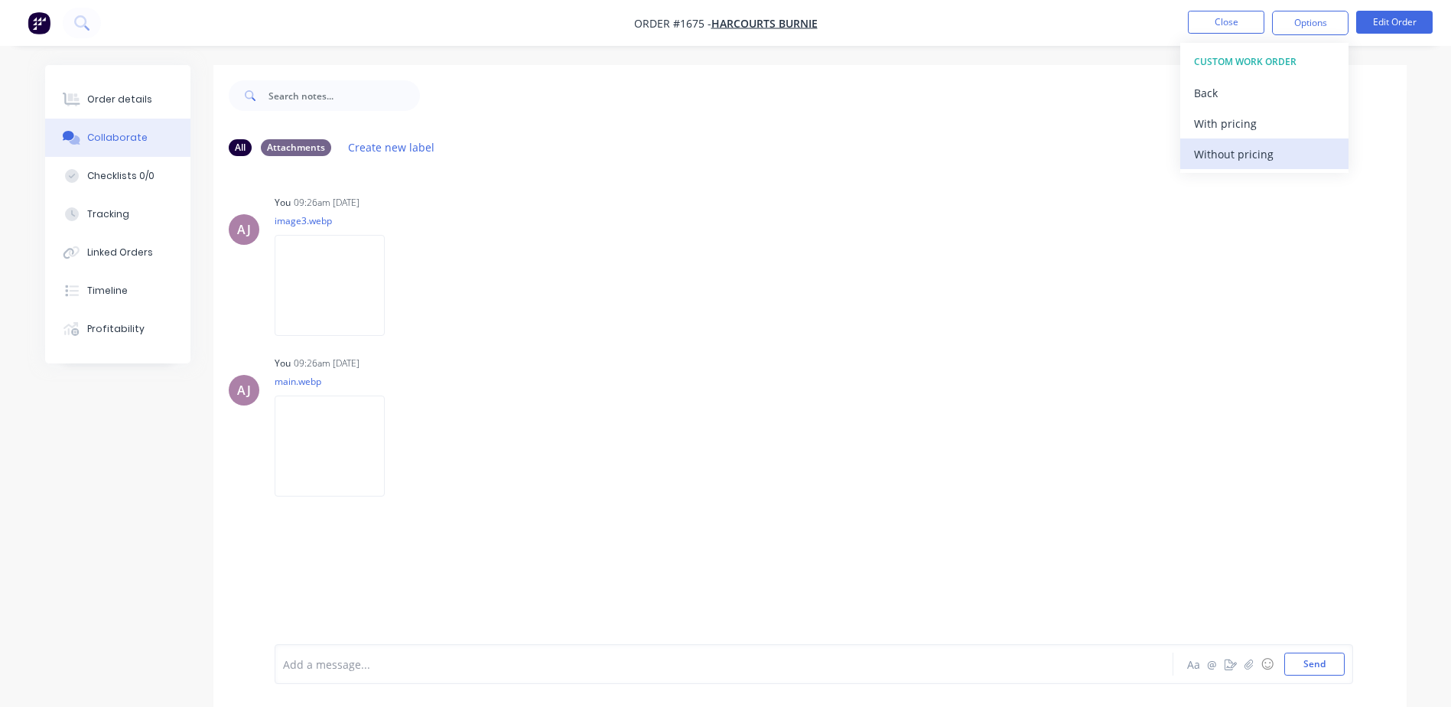
click at [1237, 154] on div "Without pricing" at bounding box center [1264, 154] width 141 height 22
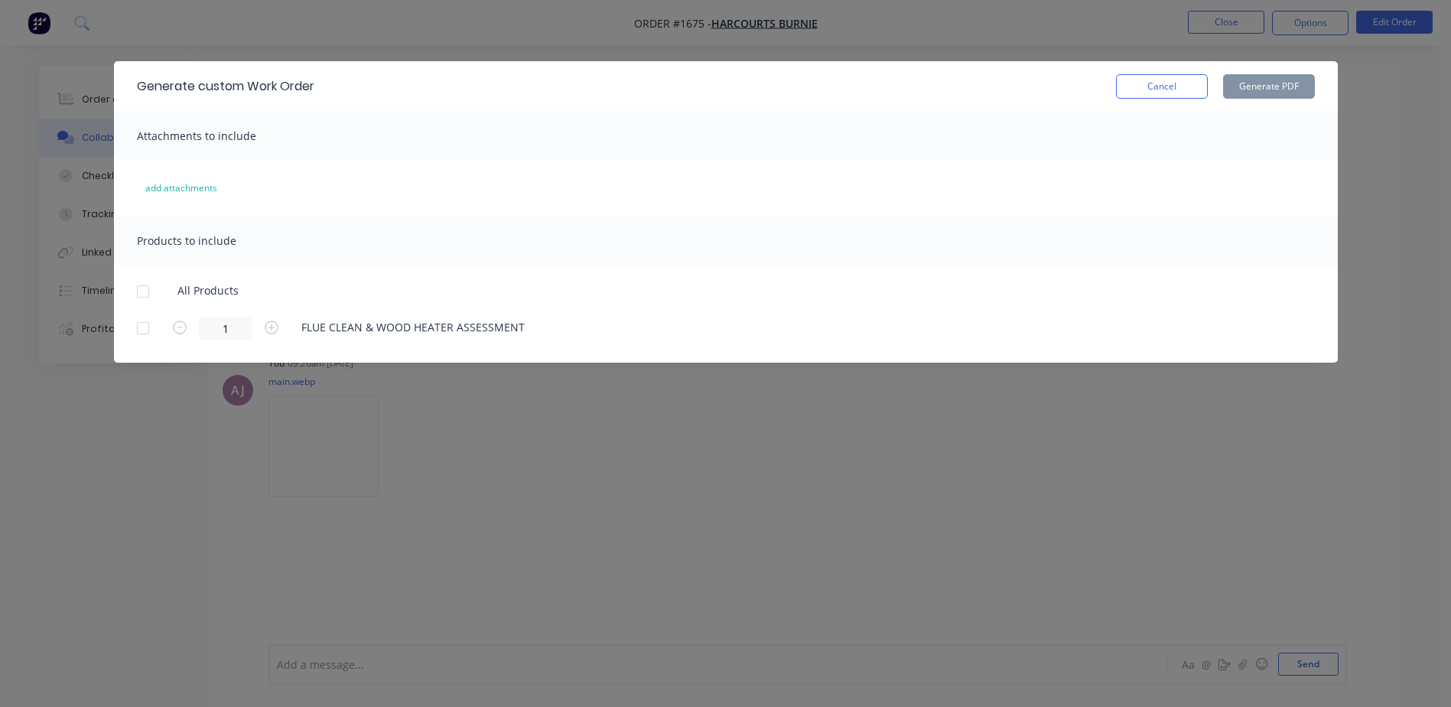
click at [141, 294] on div at bounding box center [143, 291] width 31 height 31
click at [1248, 83] on button "Generate PDF" at bounding box center [1269, 86] width 92 height 24
click at [1177, 82] on button "Cancel" at bounding box center [1162, 86] width 92 height 24
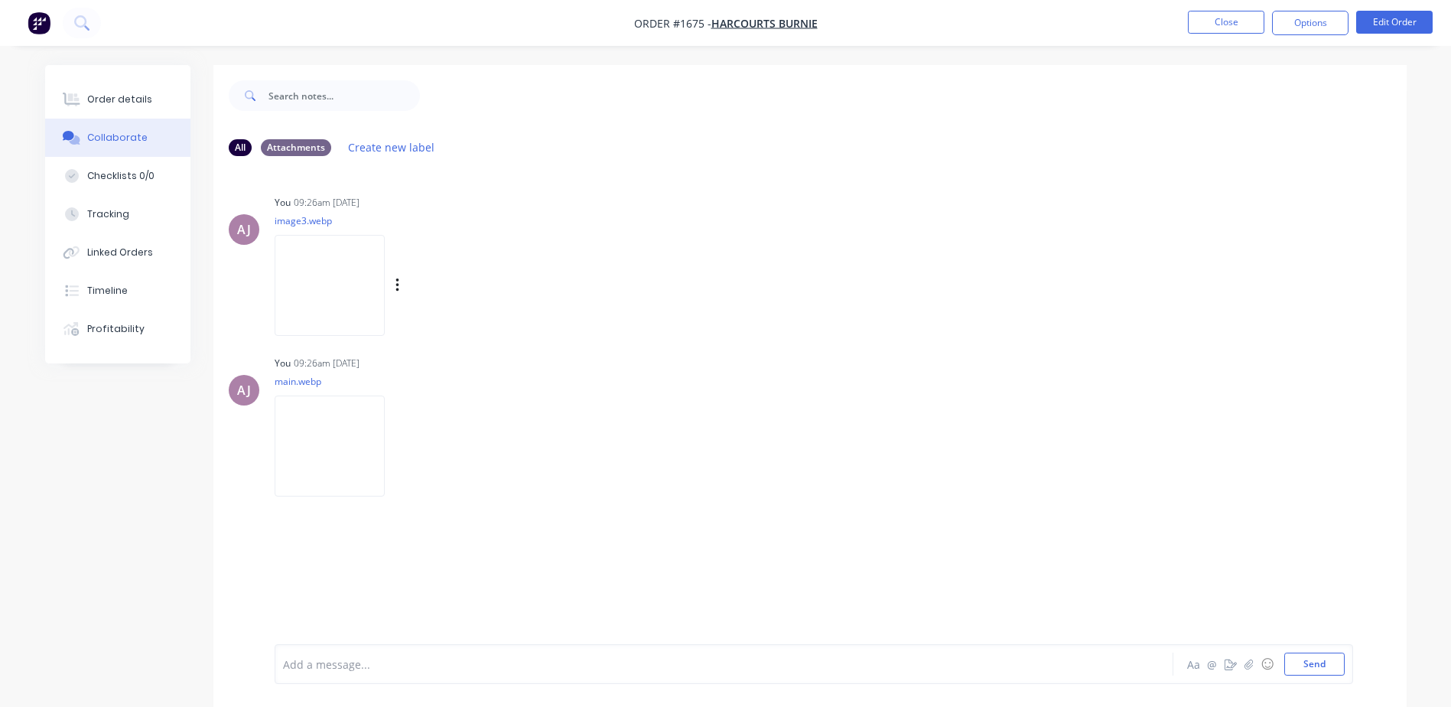
click at [353, 273] on img at bounding box center [330, 285] width 110 height 100
click at [154, 99] on button "Order details" at bounding box center [117, 99] width 145 height 38
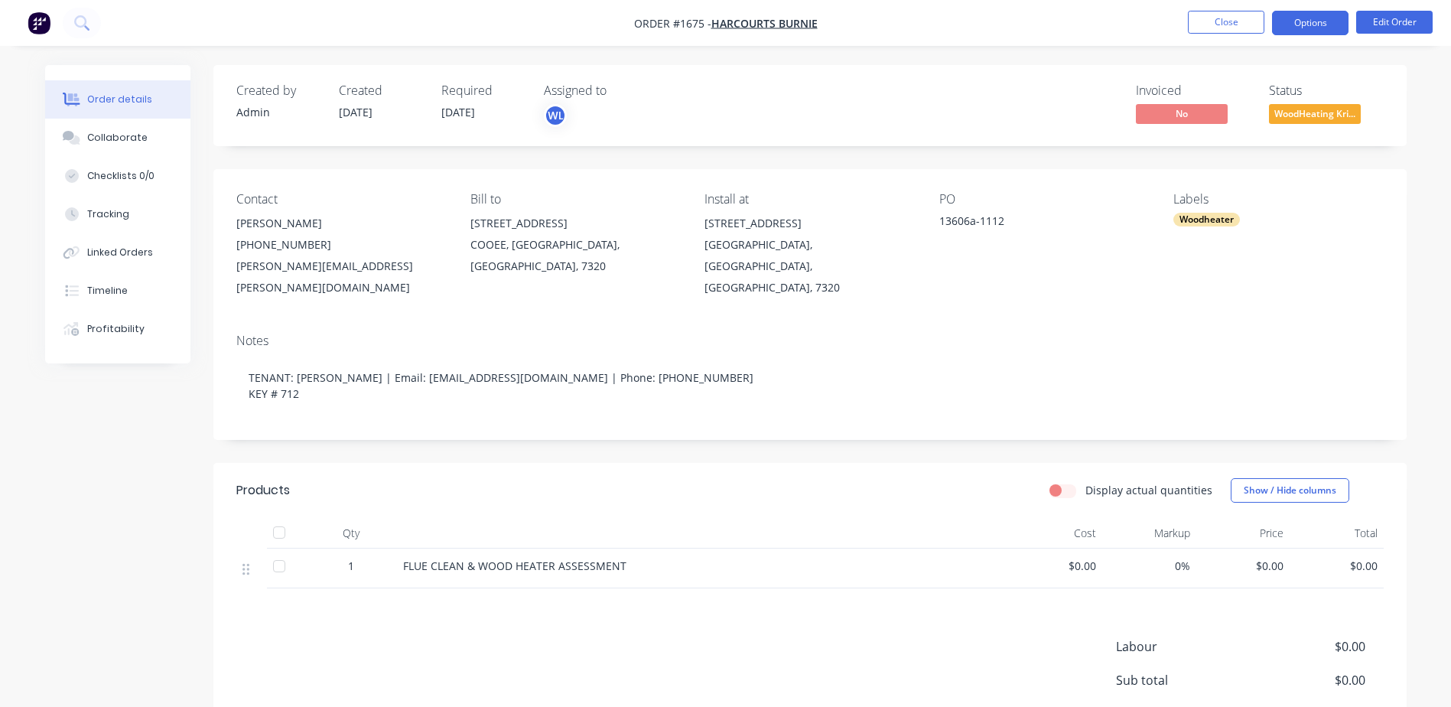
click at [1284, 25] on button "Options" at bounding box center [1310, 23] width 76 height 24
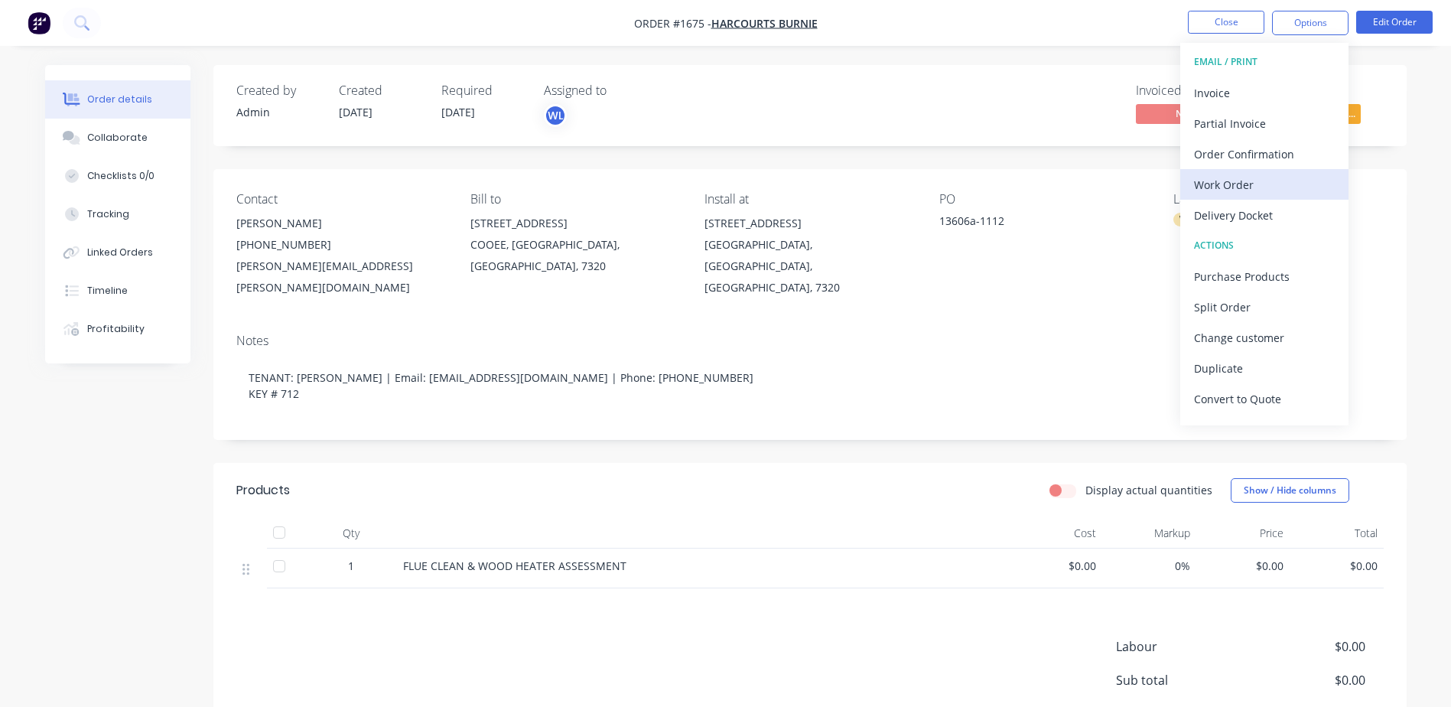
click at [1218, 184] on div "Work Order" at bounding box center [1264, 185] width 141 height 22
click at [1218, 184] on div "Custom" at bounding box center [1264, 185] width 141 height 22
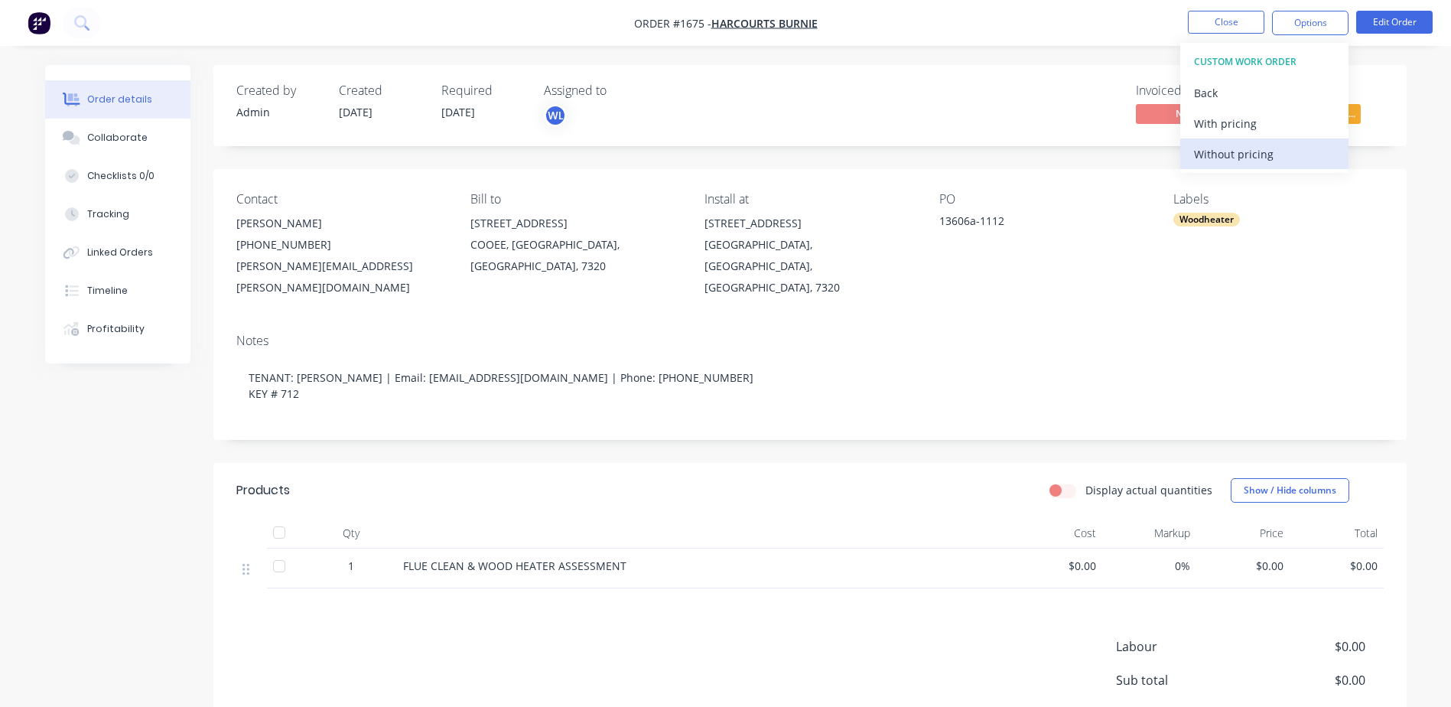
click at [1218, 162] on div "Without pricing" at bounding box center [1264, 154] width 141 height 22
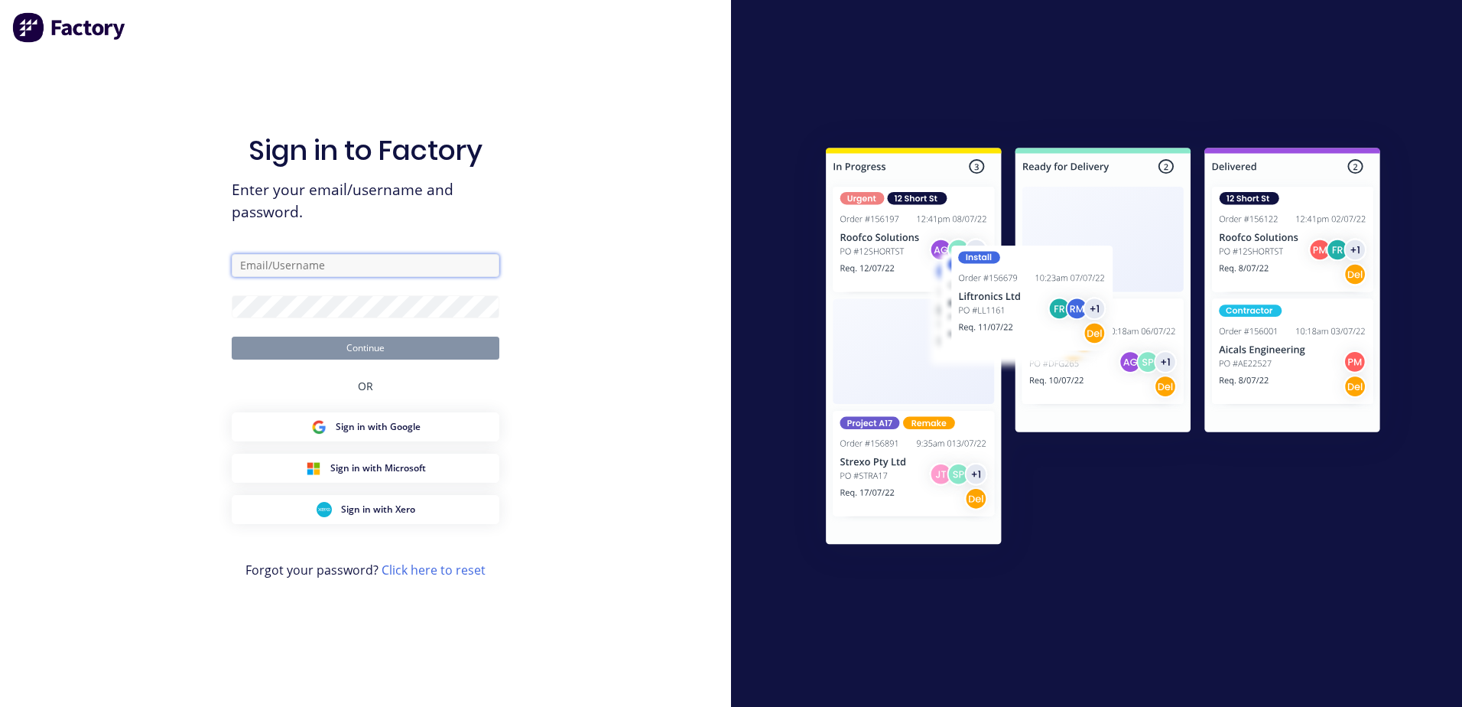
type input "[EMAIL_ADDRESS][DOMAIN_NAME]"
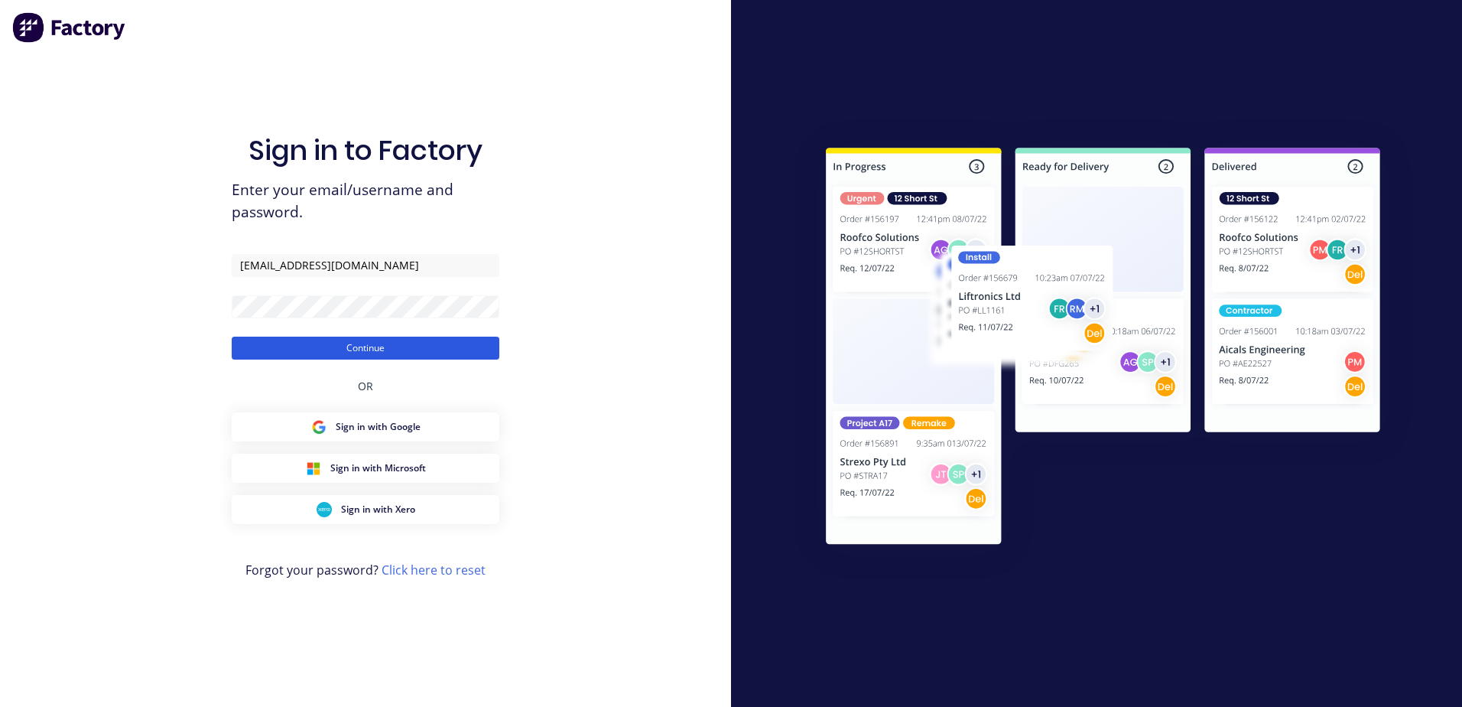
click at [384, 346] on button "Continue" at bounding box center [366, 348] width 268 height 23
drag, startPoint x: 240, startPoint y: 264, endPoint x: 265, endPoint y: 276, distance: 27.4
click at [265, 276] on input "[EMAIL_ADDRESS][DOMAIN_NAME]" at bounding box center [366, 265] width 268 height 23
type input "[EMAIL_ADDRESS][DOMAIN_NAME]"
click at [239, 344] on button "Continue" at bounding box center [366, 348] width 268 height 23
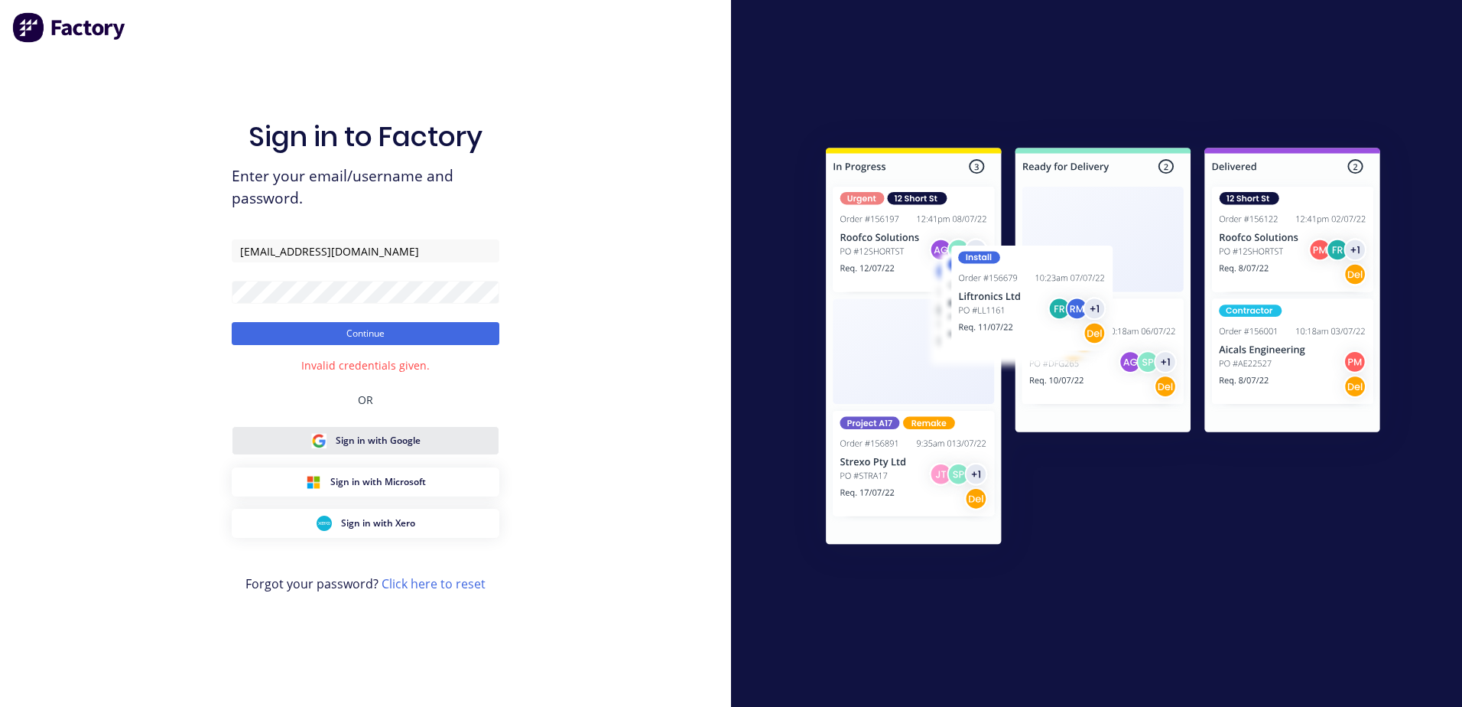
click at [369, 444] on span "Sign in with Google" at bounding box center [378, 441] width 85 height 14
click at [184, 282] on div "Sign in to Factory Enter your email/username and password. [EMAIL_ADDRESS][DOMA…" at bounding box center [365, 353] width 731 height 707
click at [254, 329] on button "Continue" at bounding box center [366, 333] width 268 height 23
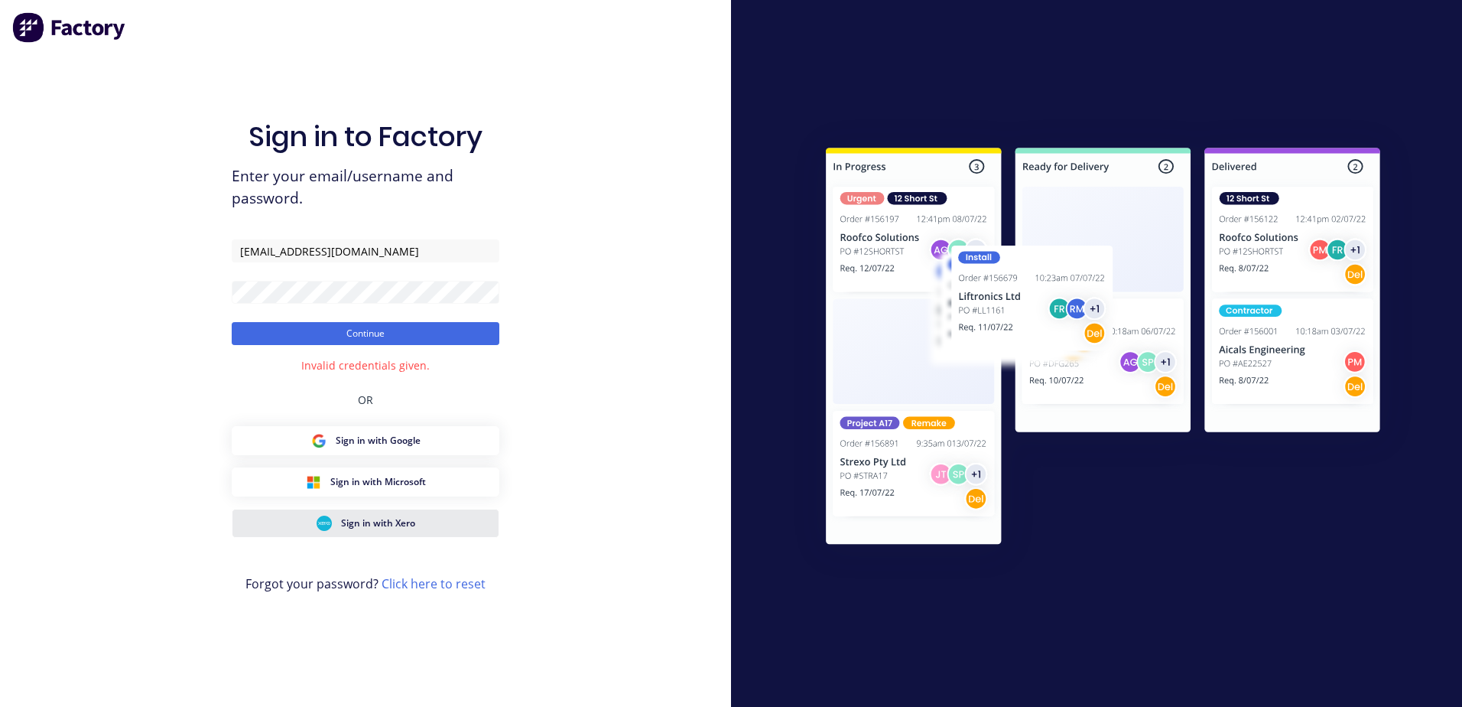
click at [378, 526] on span "Sign in with Xero" at bounding box center [378, 523] width 74 height 14
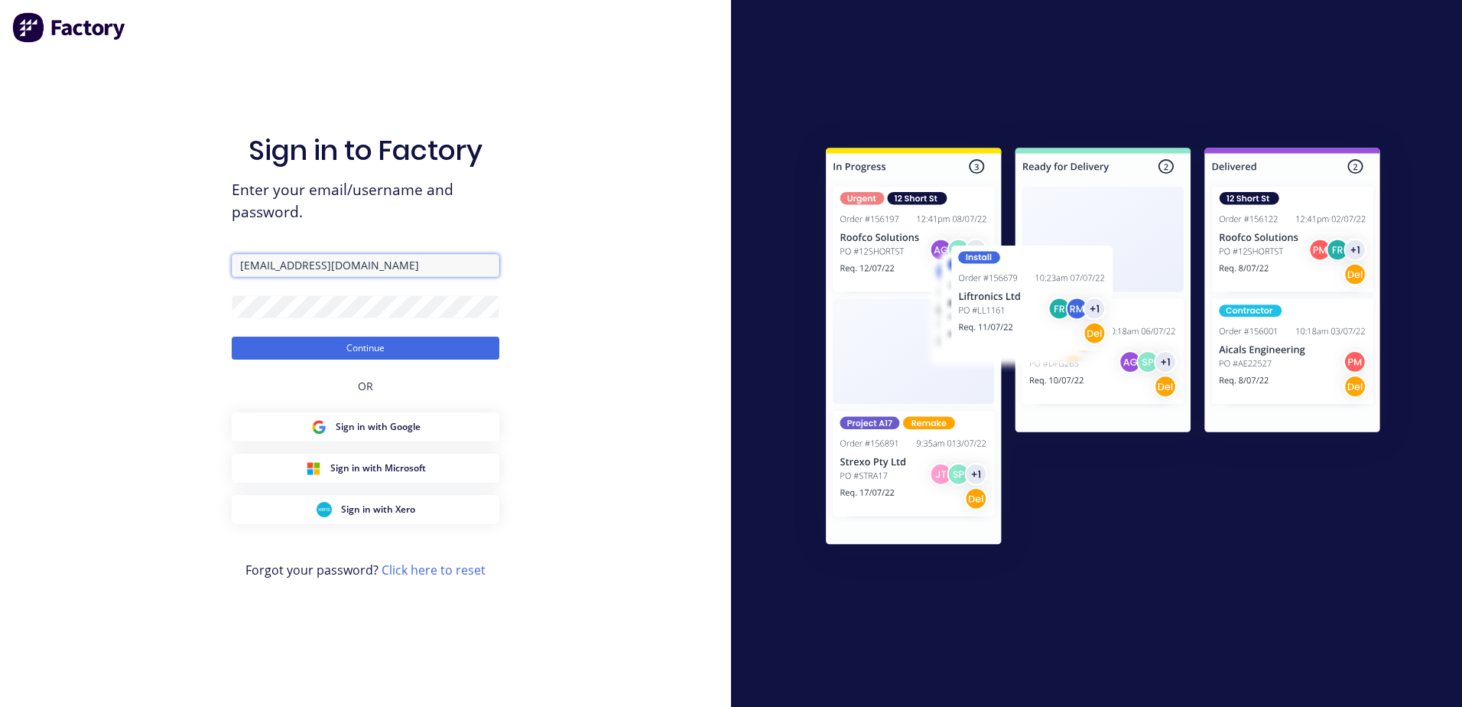
click at [317, 271] on input "mark@jqmeng.com.au" at bounding box center [366, 265] width 268 height 23
type input "admin@jqmeng.com.au"
click at [326, 340] on button "Continue" at bounding box center [366, 348] width 268 height 23
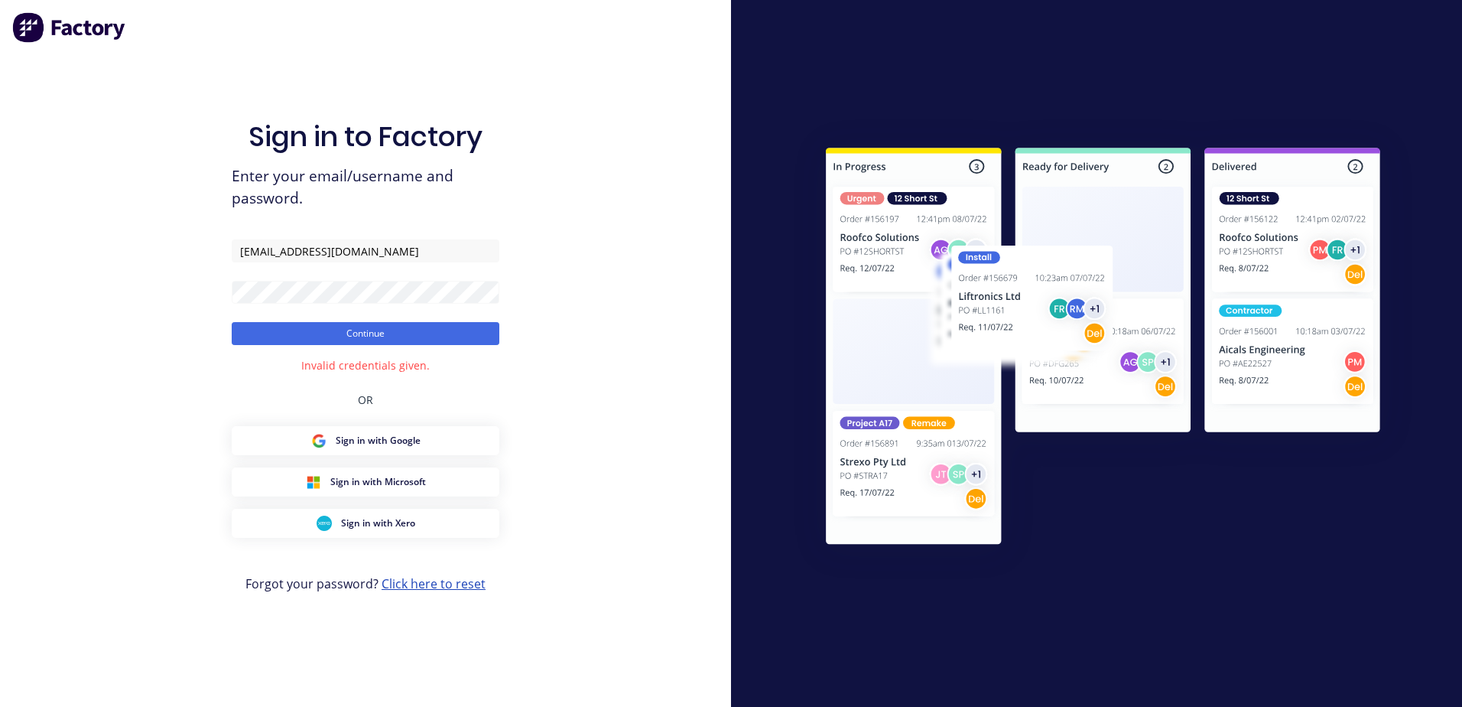
click at [418, 579] on link "Click here to reset" at bounding box center [434, 583] width 104 height 17
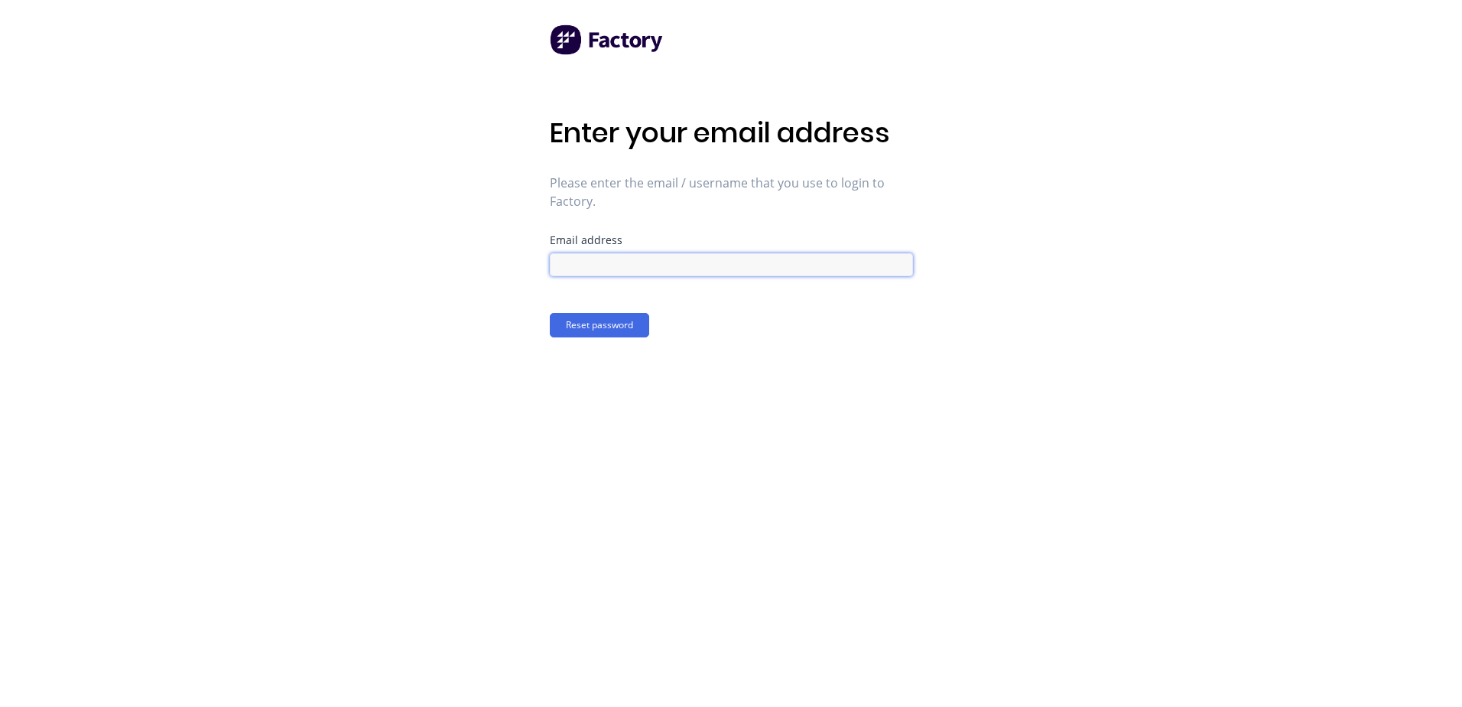
click at [600, 265] on input at bounding box center [731, 264] width 363 height 23
type input "[EMAIL_ADDRESS][DOMAIN_NAME]"
click at [607, 324] on button "Reset password" at bounding box center [599, 325] width 99 height 24
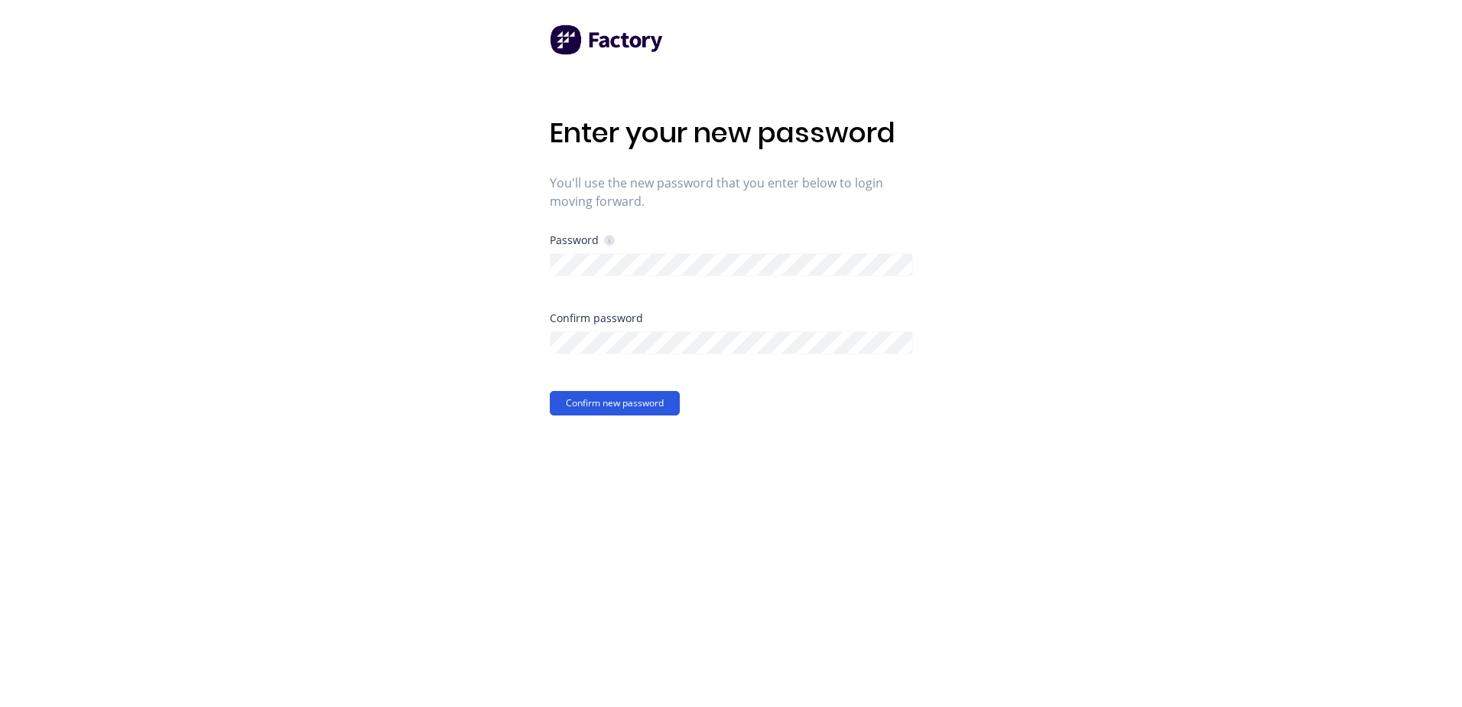
click at [643, 396] on button "Confirm new password" at bounding box center [615, 403] width 130 height 24
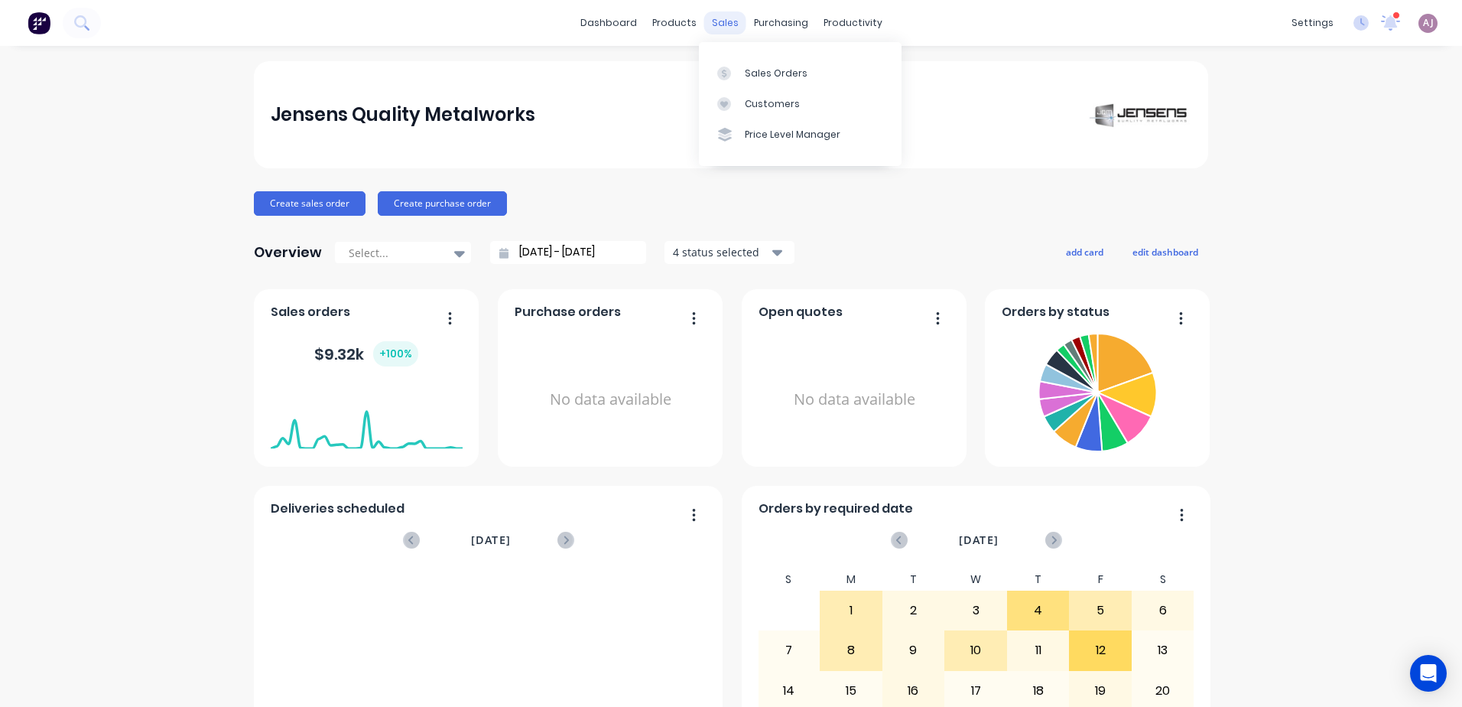
click at [721, 23] on div "sales" at bounding box center [725, 22] width 42 height 23
click at [749, 70] on div "Sales Orders" at bounding box center [776, 74] width 63 height 14
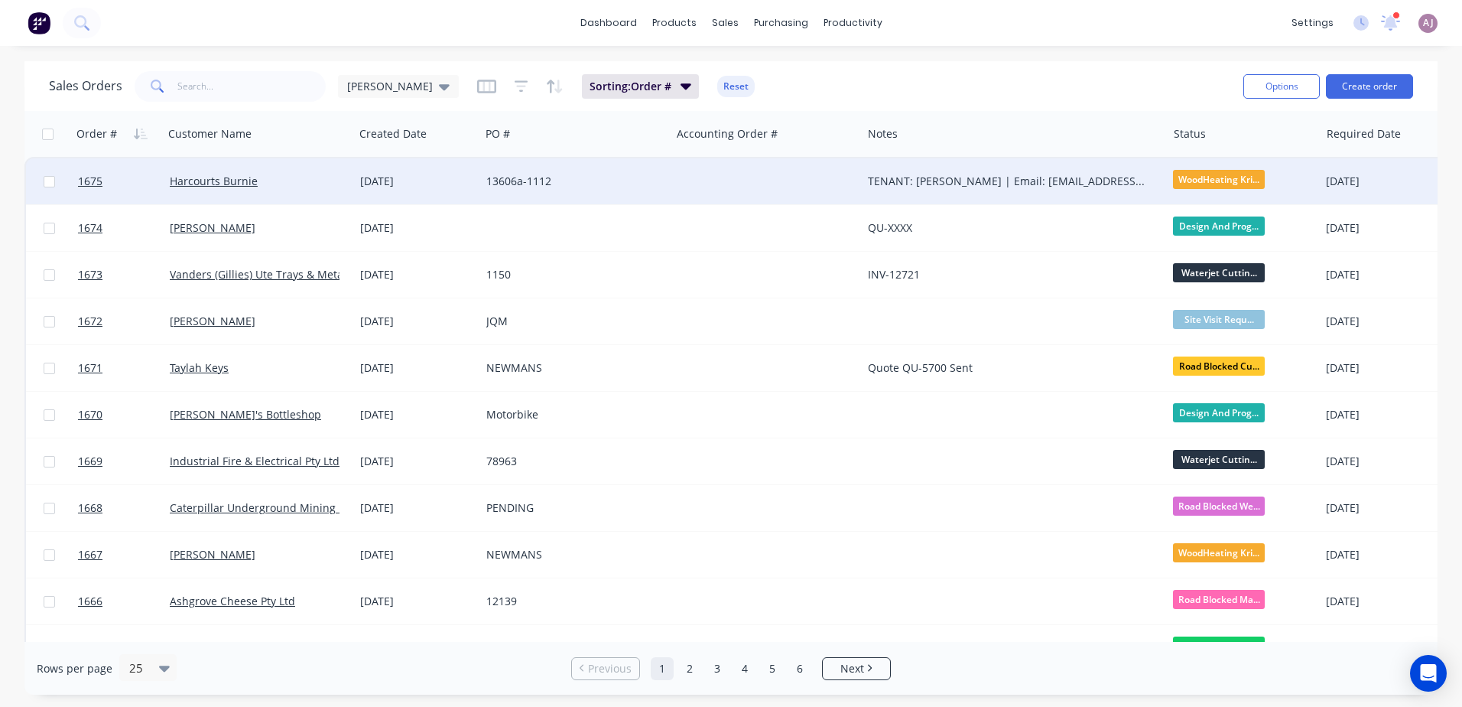
click at [239, 167] on div "Harcourts Burnie" at bounding box center [259, 181] width 190 height 46
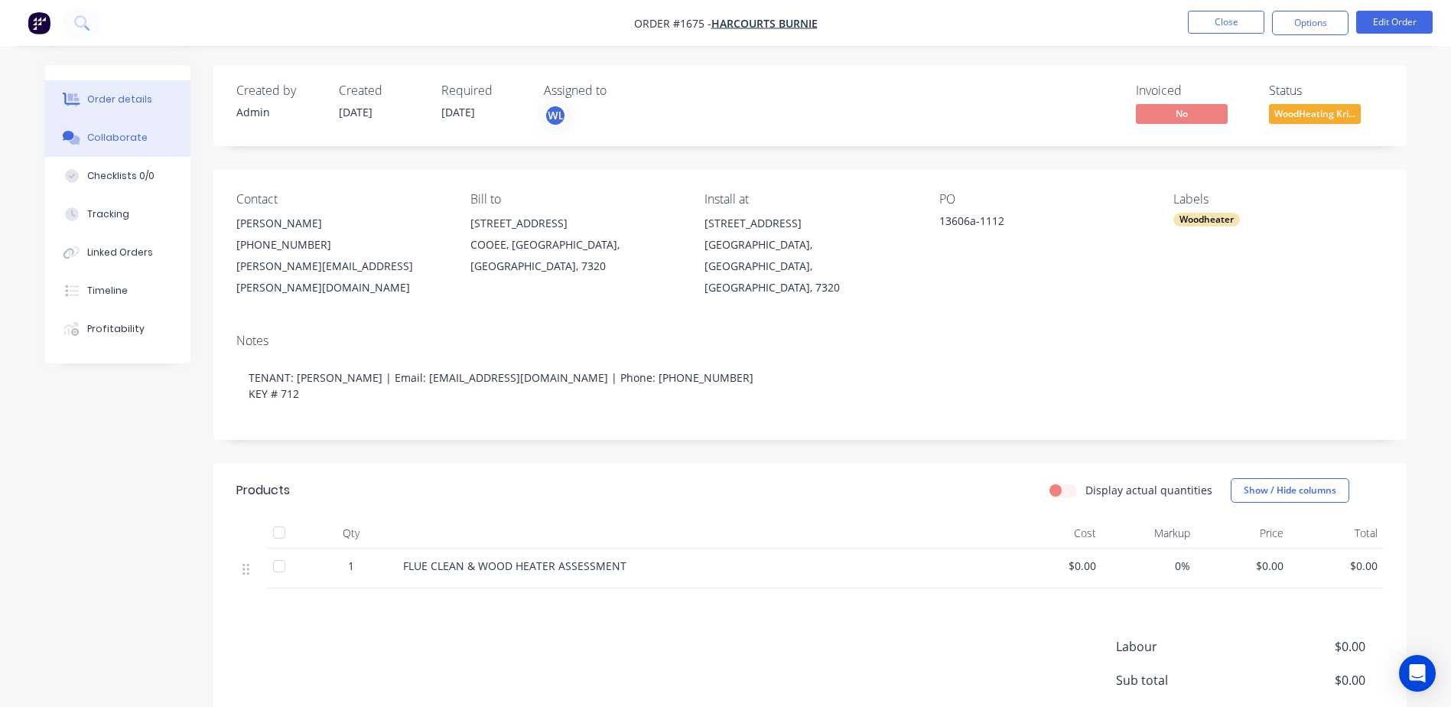
click at [148, 129] on button "Collaborate" at bounding box center [117, 138] width 145 height 38
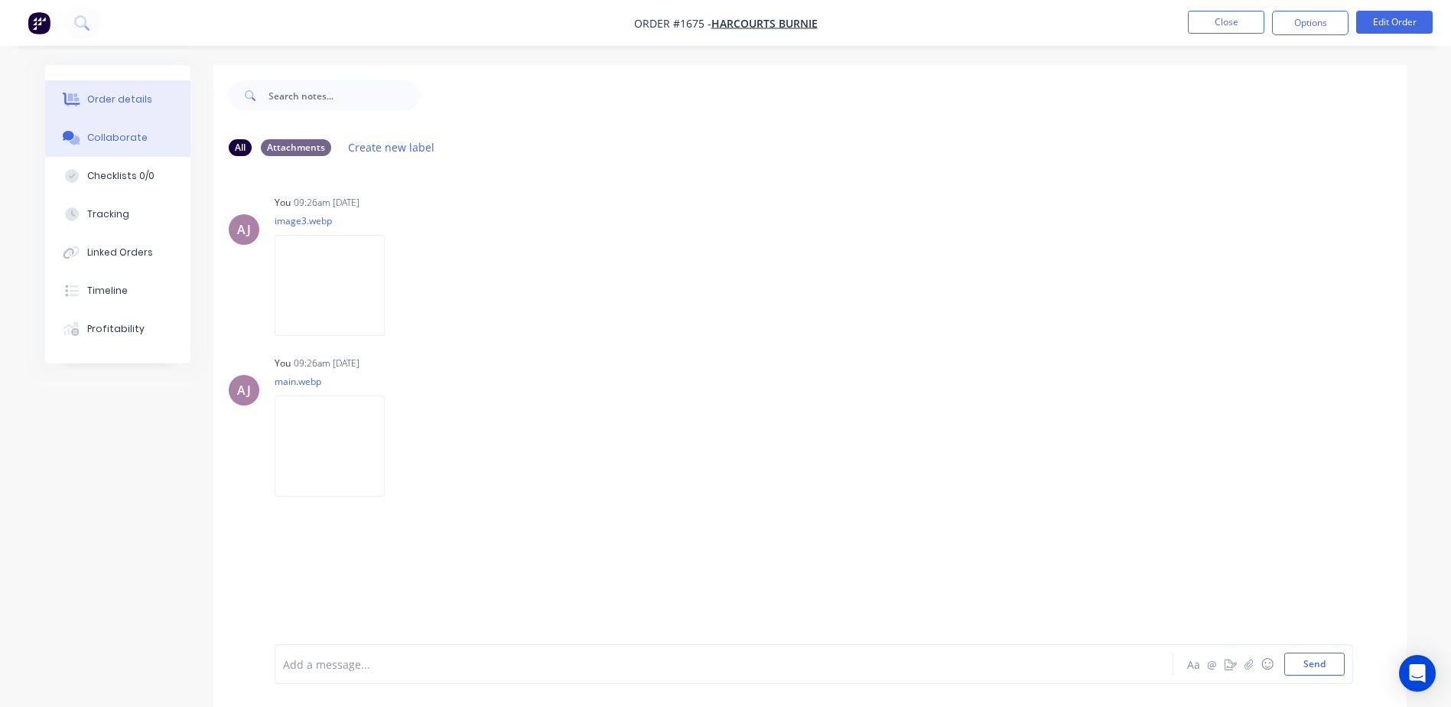
click at [135, 105] on div "Order details" at bounding box center [119, 100] width 65 height 14
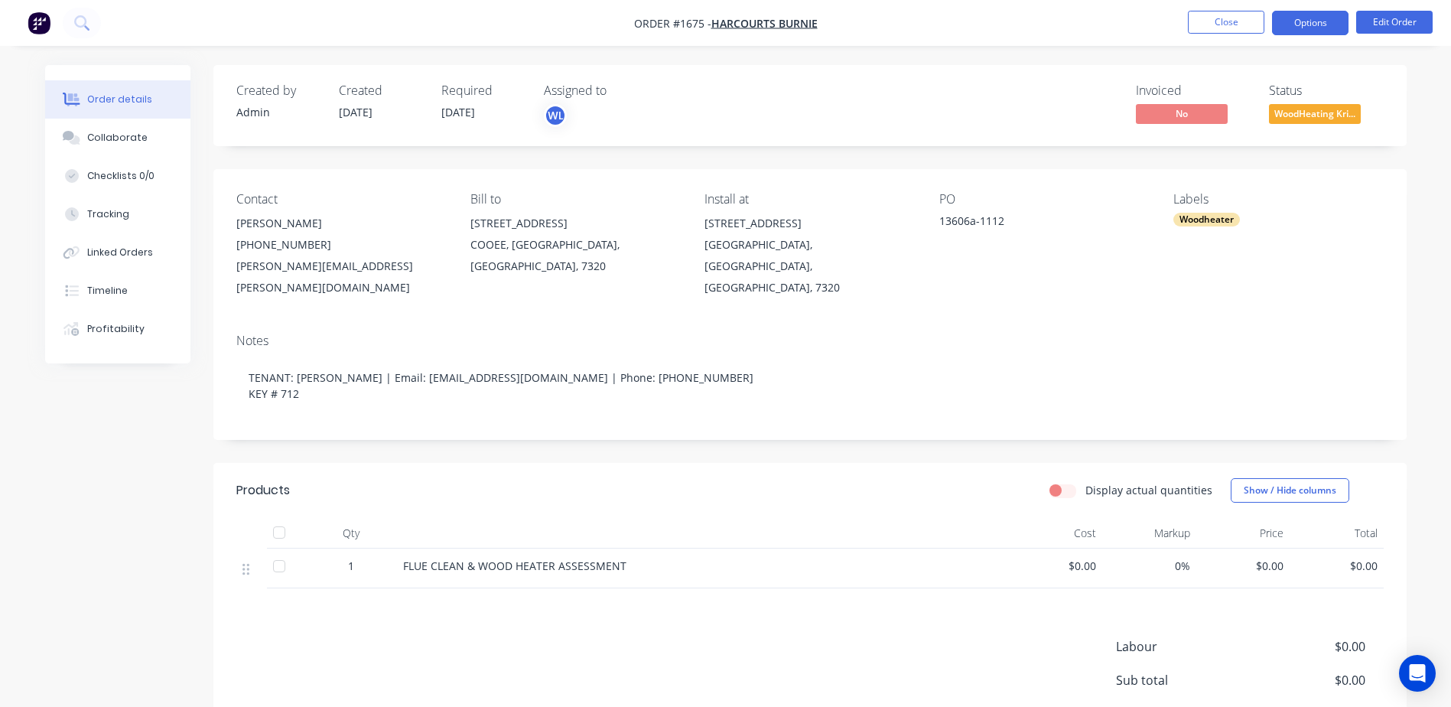
click at [1298, 28] on button "Options" at bounding box center [1310, 23] width 76 height 24
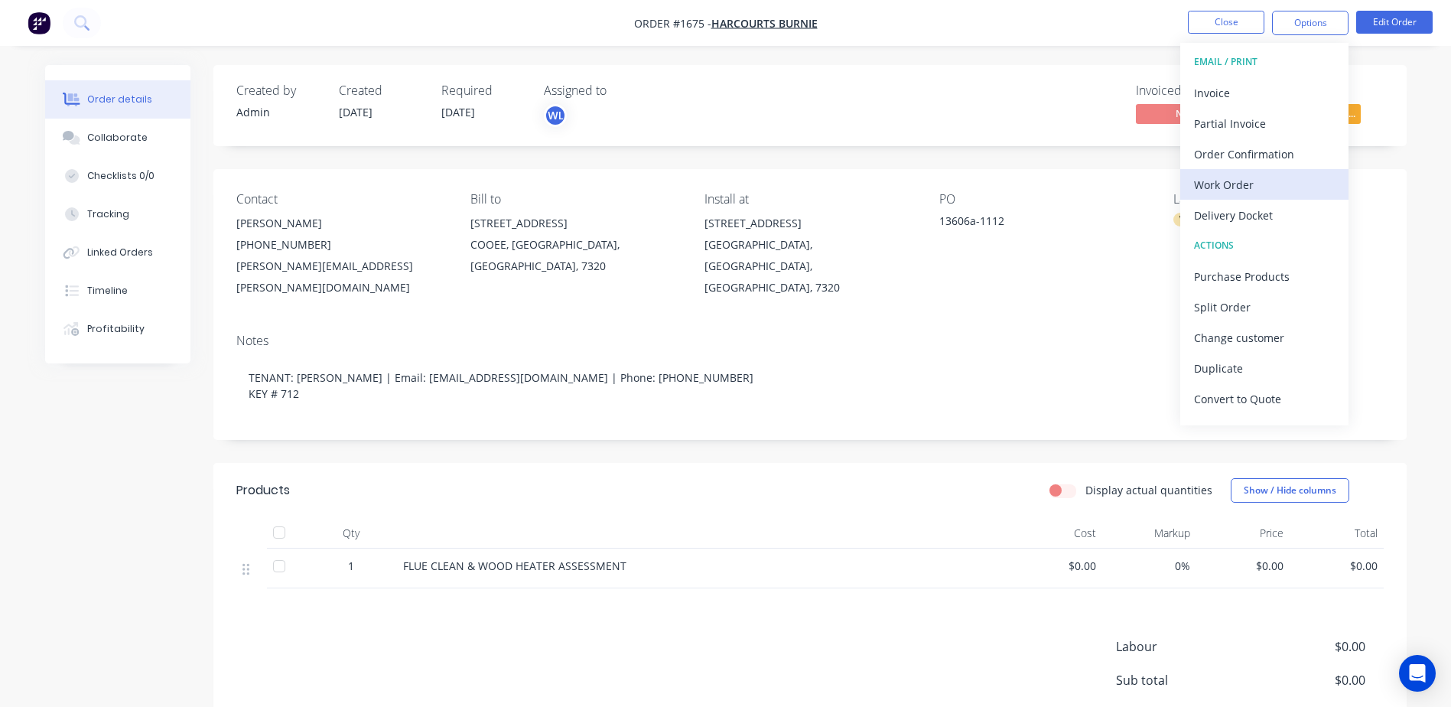
click at [1247, 184] on div "Work Order" at bounding box center [1264, 185] width 141 height 22
click at [1247, 184] on div "Custom" at bounding box center [1264, 185] width 141 height 22
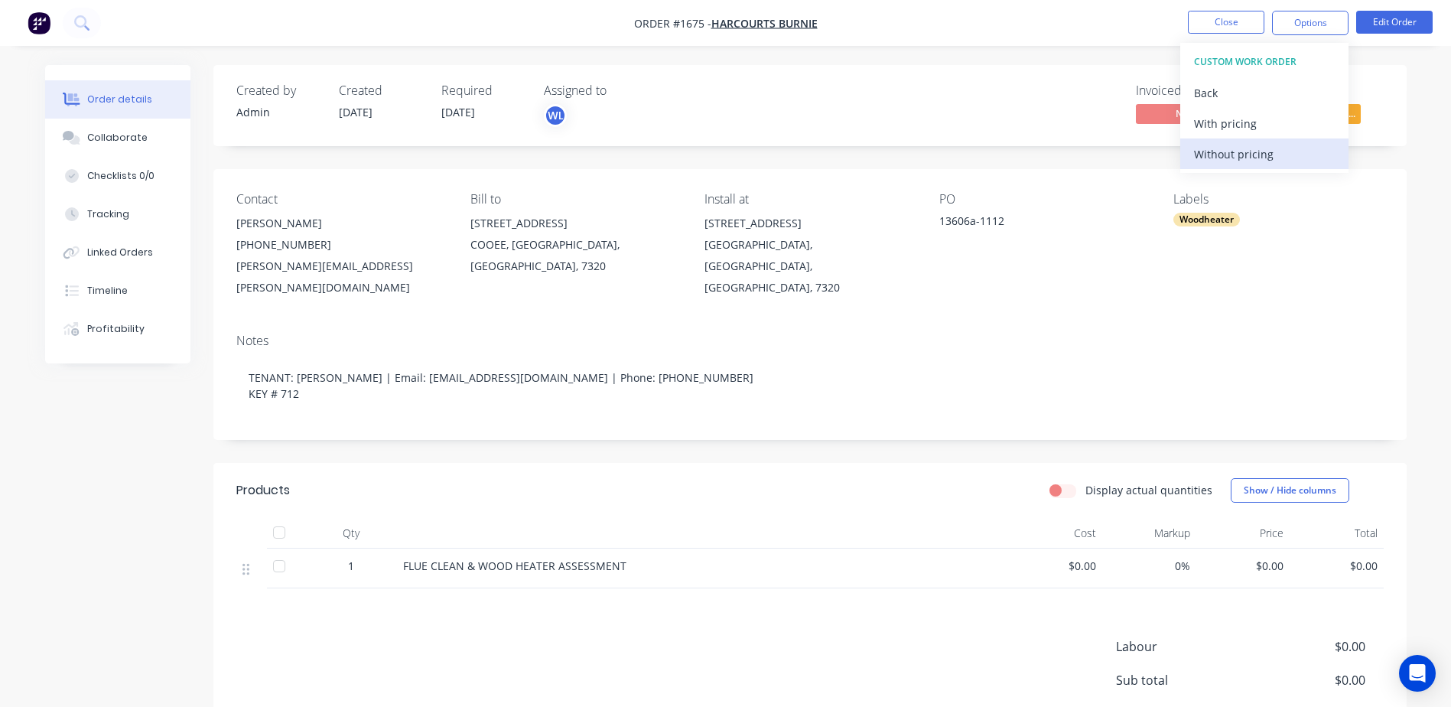
click at [1244, 158] on div "Without pricing" at bounding box center [1264, 154] width 141 height 22
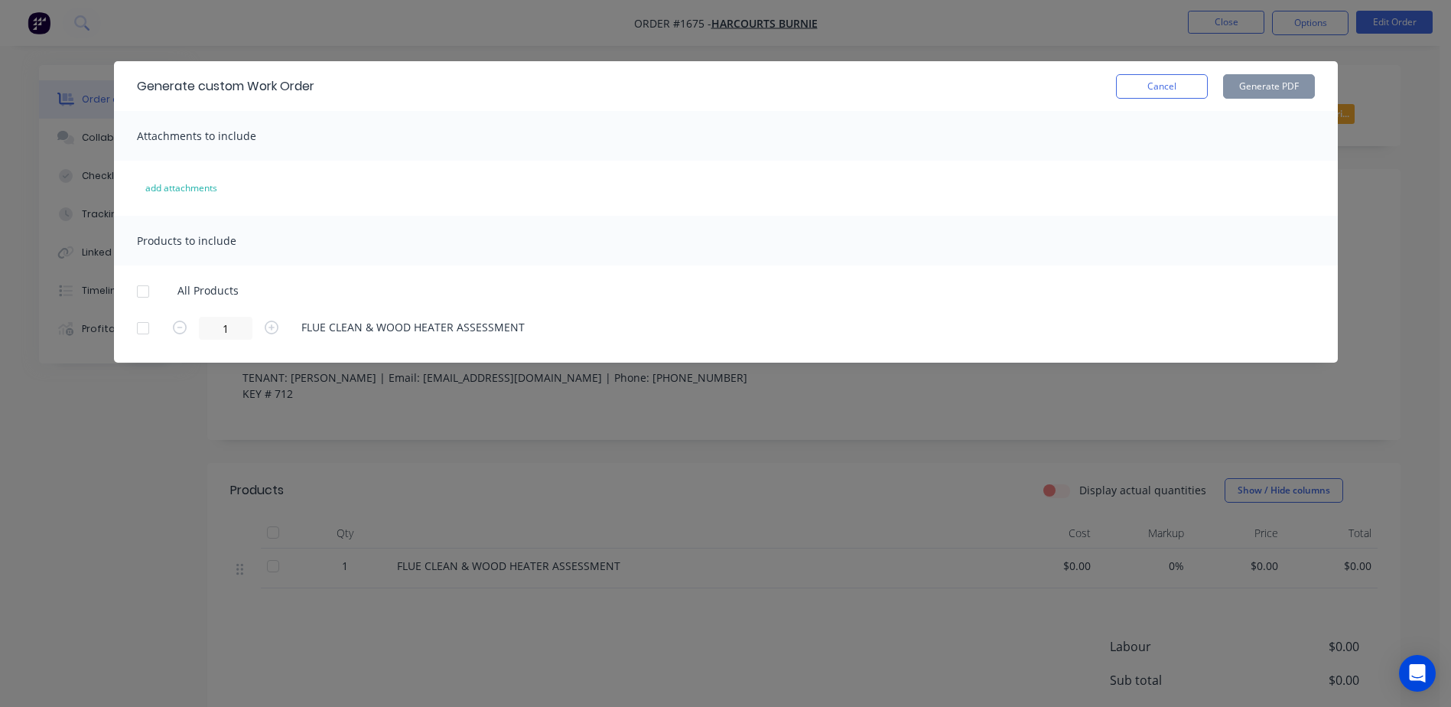
drag, startPoint x: 1173, startPoint y: 82, endPoint x: 1179, endPoint y: 72, distance: 11.7
click at [1173, 82] on button "Cancel" at bounding box center [1162, 86] width 92 height 24
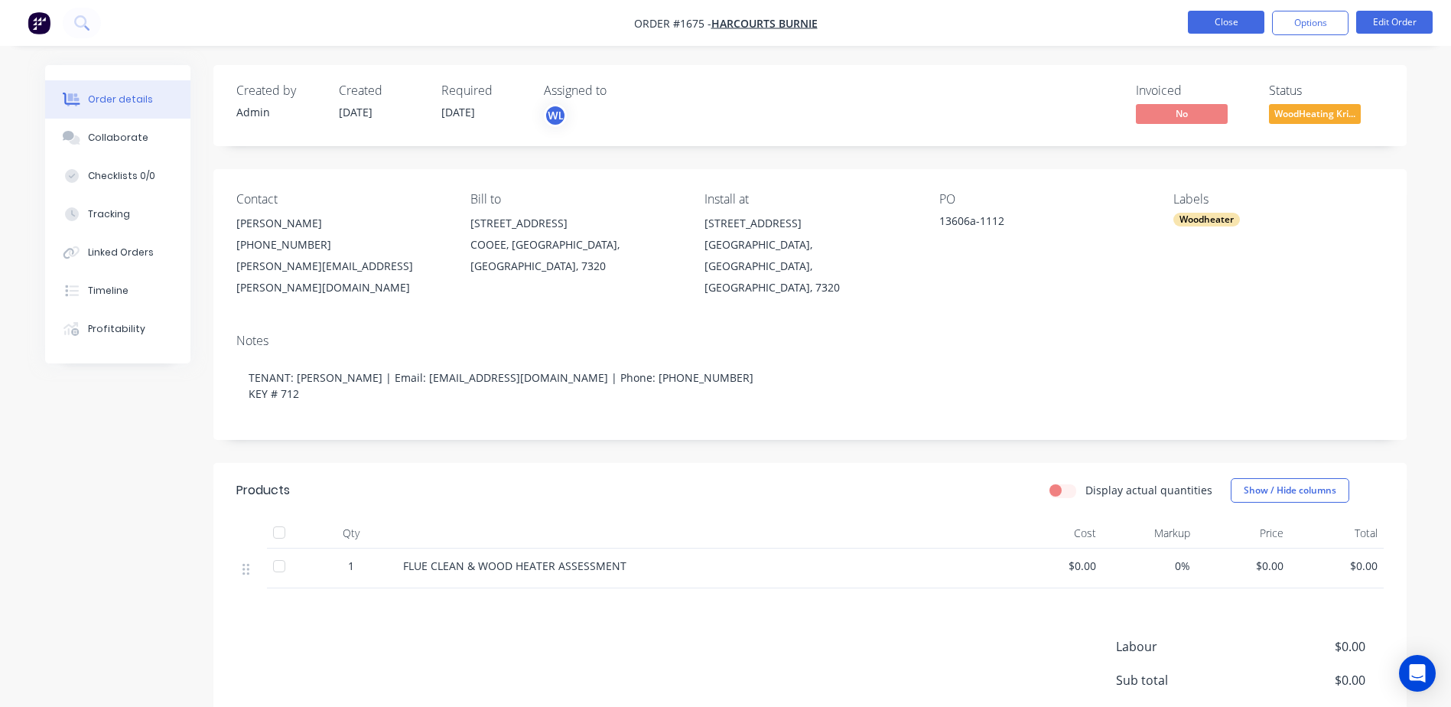
click at [1211, 24] on button "Close" at bounding box center [1226, 22] width 76 height 23
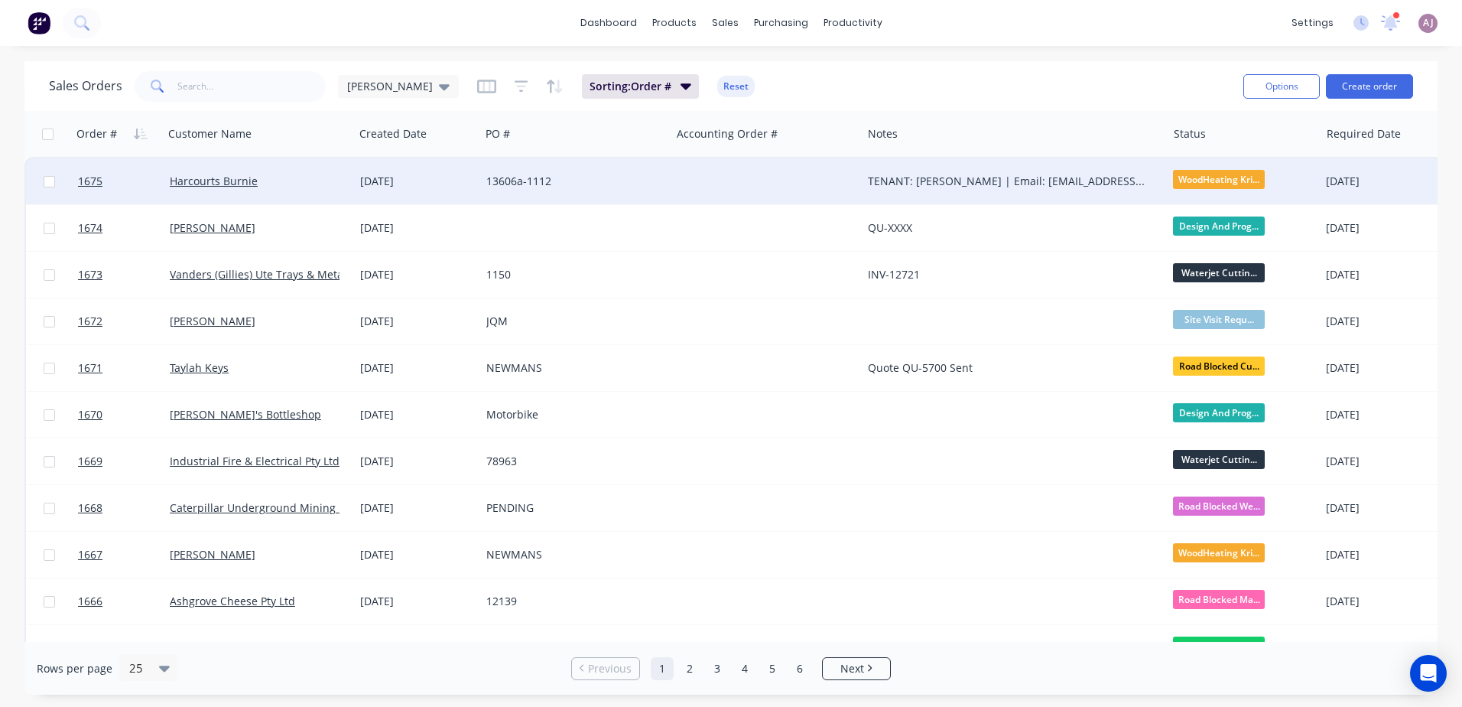
click at [374, 179] on div "10 Sep 2025" at bounding box center [417, 181] width 114 height 15
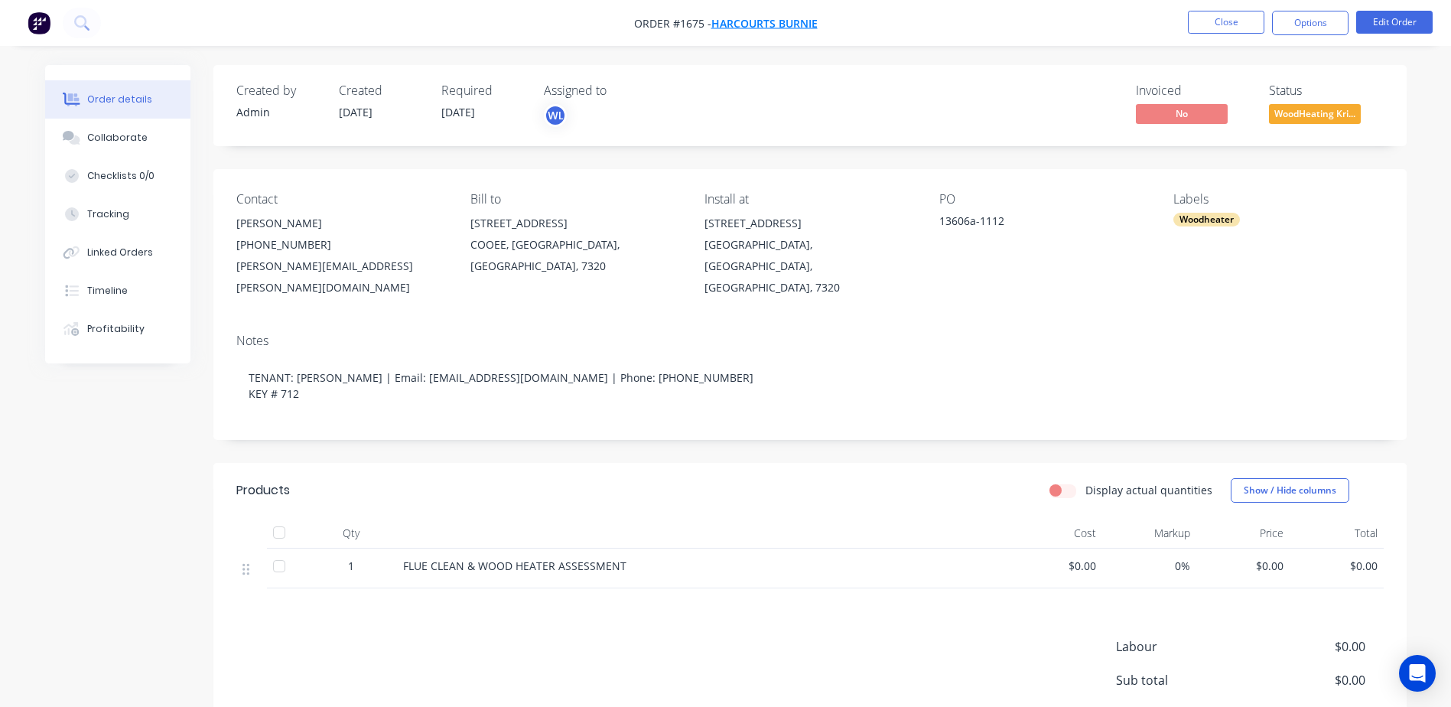
drag, startPoint x: 632, startPoint y: 24, endPoint x: 711, endPoint y: 25, distance: 79.5
click at [711, 25] on nav "Order #1675 - Harcourts Burnie Close Options Edit Order" at bounding box center [725, 23] width 1451 height 46
copy span "Order #1675 -"
drag, startPoint x: 709, startPoint y: 224, endPoint x: 738, endPoint y: 231, distance: 29.9
click at [738, 231] on div "231 Mount Street" at bounding box center [809, 223] width 210 height 21
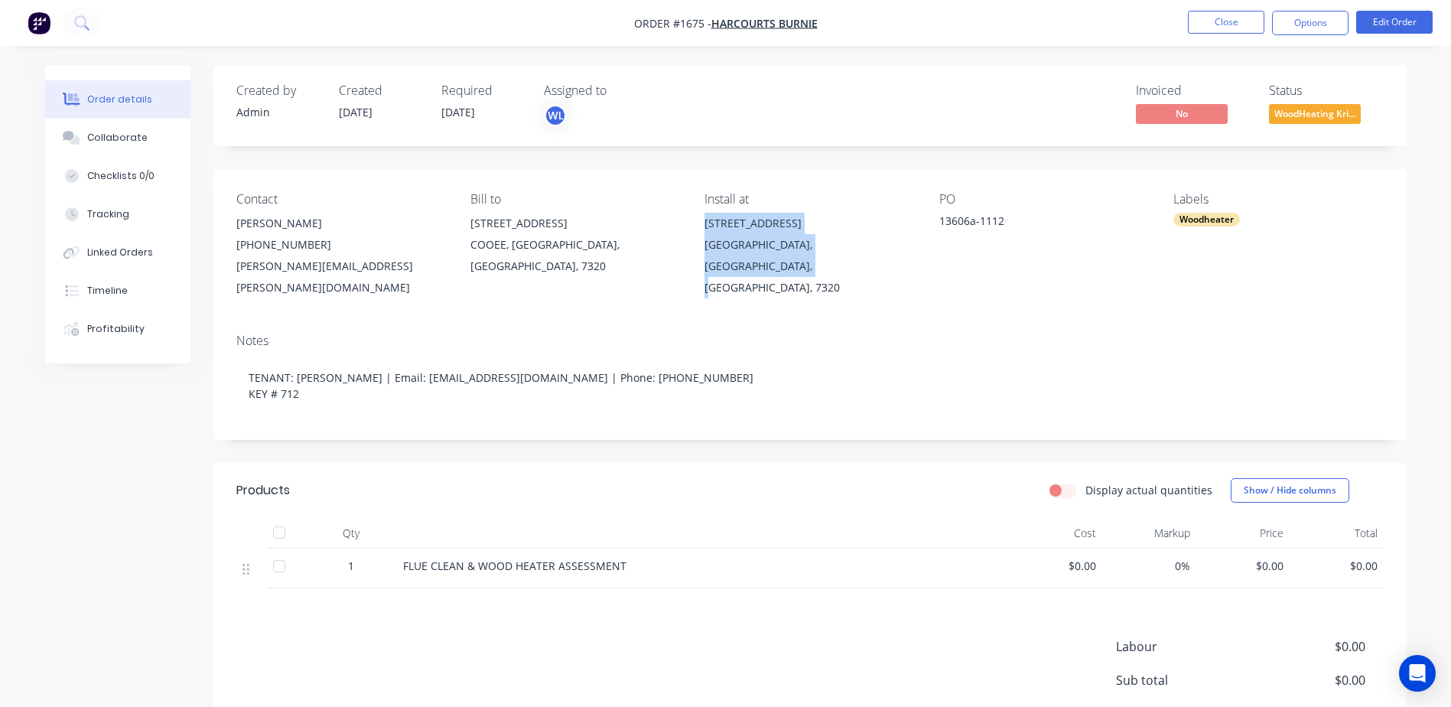
drag, startPoint x: 738, startPoint y: 231, endPoint x: 904, endPoint y: 255, distance: 167.8
click at [904, 255] on div "231 Mount Street Upper Burnie, Tasmania, Australia, 7320" at bounding box center [809, 256] width 210 height 86
copy div "231 Mount Street Upper Burnie, Tasmania, Australia, 7320"
click at [733, 251] on div "Upper Burnie, Tasmania, Australia, 7320" at bounding box center [809, 266] width 210 height 64
click at [716, 246] on div "Upper Burnie, Tasmania, Australia, 7320" at bounding box center [809, 266] width 210 height 64
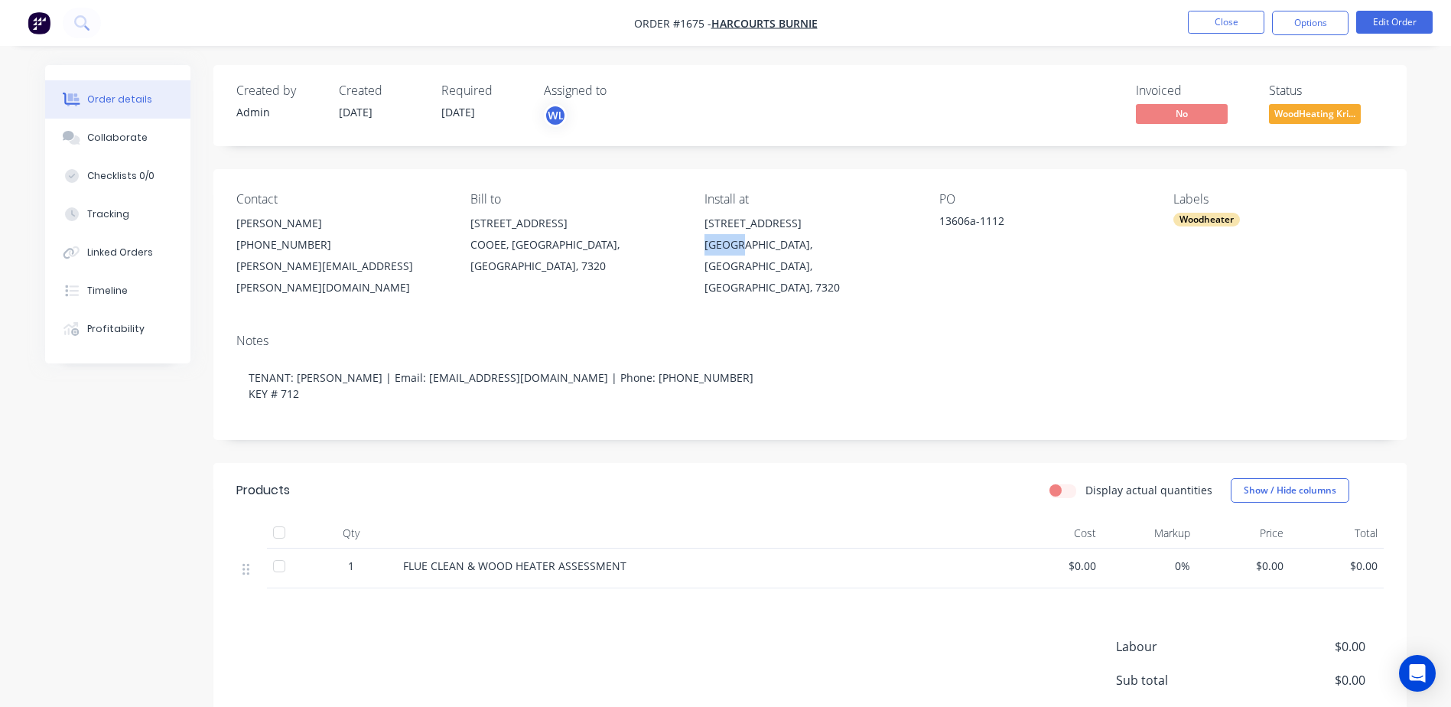
click at [716, 246] on div "Upper Burnie, Tasmania, Australia, 7320" at bounding box center [809, 266] width 210 height 64
drag, startPoint x: 716, startPoint y: 246, endPoint x: 795, endPoint y: 308, distance: 100.8
click at [795, 321] on div "Notes TENANT: Shaun Banham | Email: voodoo_kangaroo@hotmail.com | Phone: 040079…" at bounding box center [809, 380] width 1193 height 119
click at [759, 270] on div "Install at 231 Mount Street Upper Burnie, Tasmania, Australia, 7320" at bounding box center [809, 245] width 210 height 106
drag, startPoint x: 706, startPoint y: 247, endPoint x: 770, endPoint y: 247, distance: 64.2
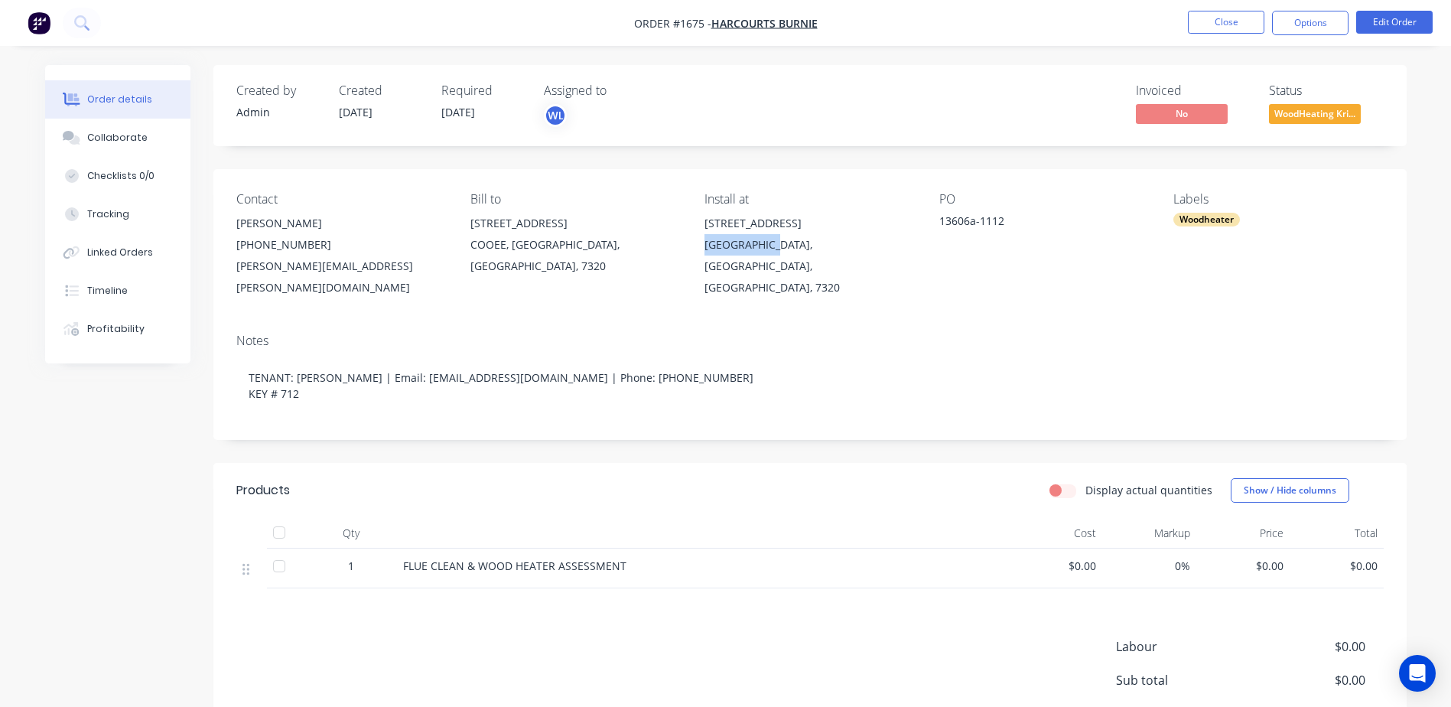
click at [770, 247] on div "Upper Burnie, Tasmania, Australia, 7320" at bounding box center [809, 266] width 210 height 64
copy div "Upper Burnie"
click at [1198, 14] on button "Close" at bounding box center [1226, 22] width 76 height 23
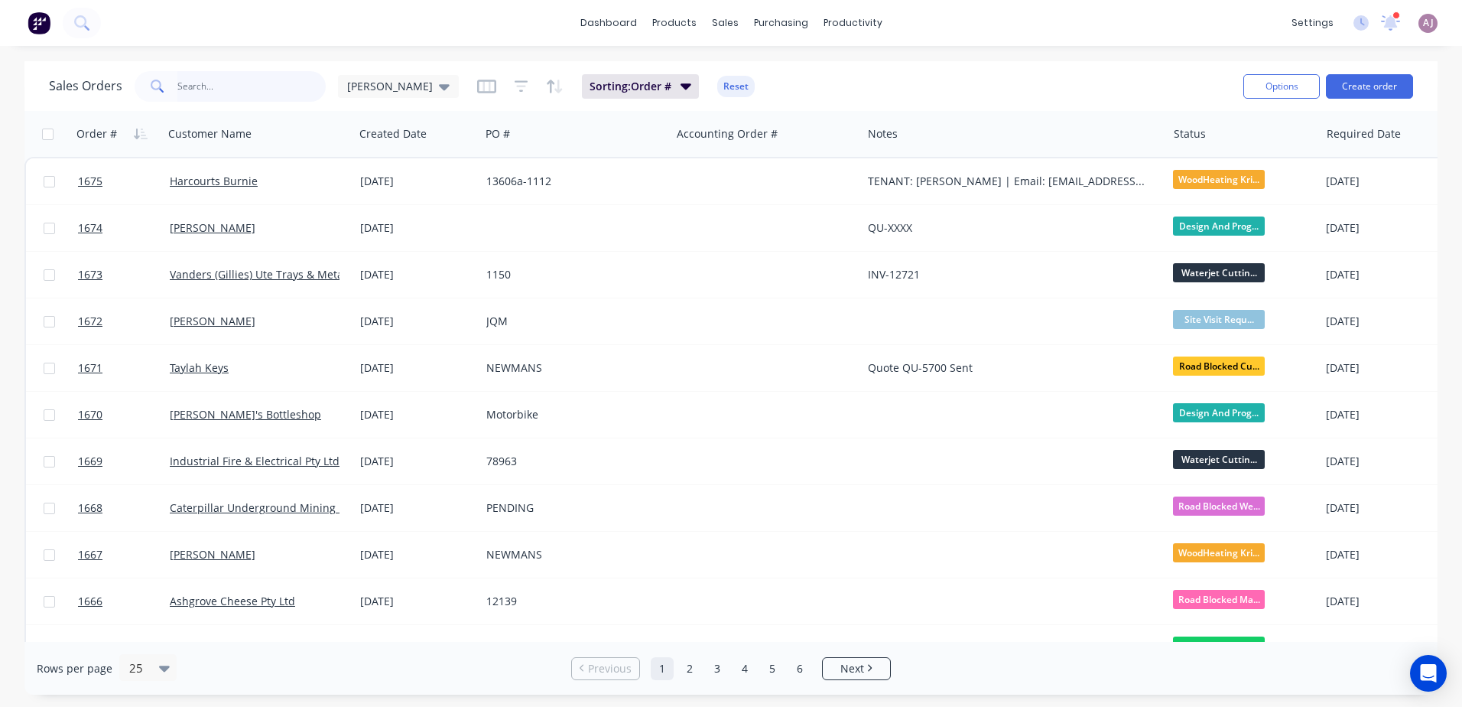
click at [205, 91] on input "text" at bounding box center [251, 86] width 149 height 31
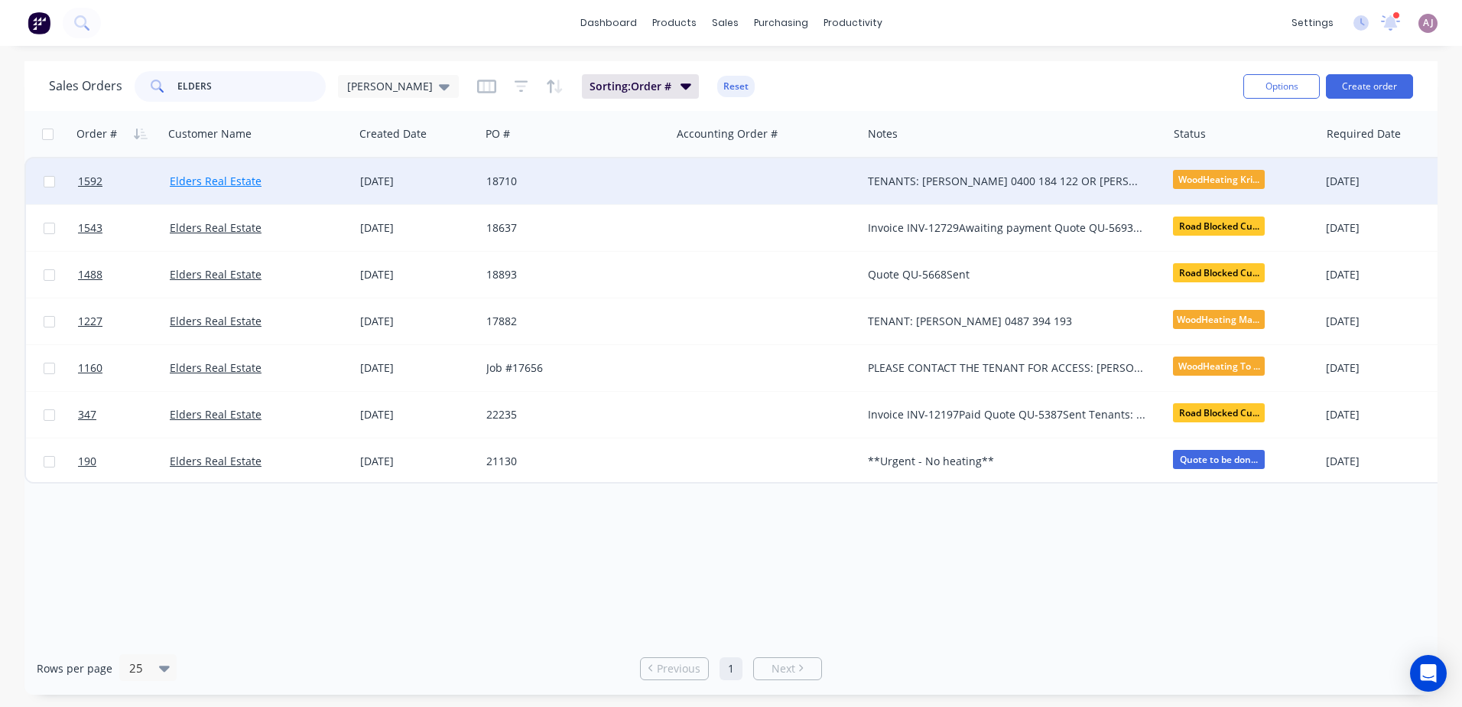
type input "ELDERS"
click at [237, 187] on link "Elders Real Estate" at bounding box center [216, 181] width 92 height 15
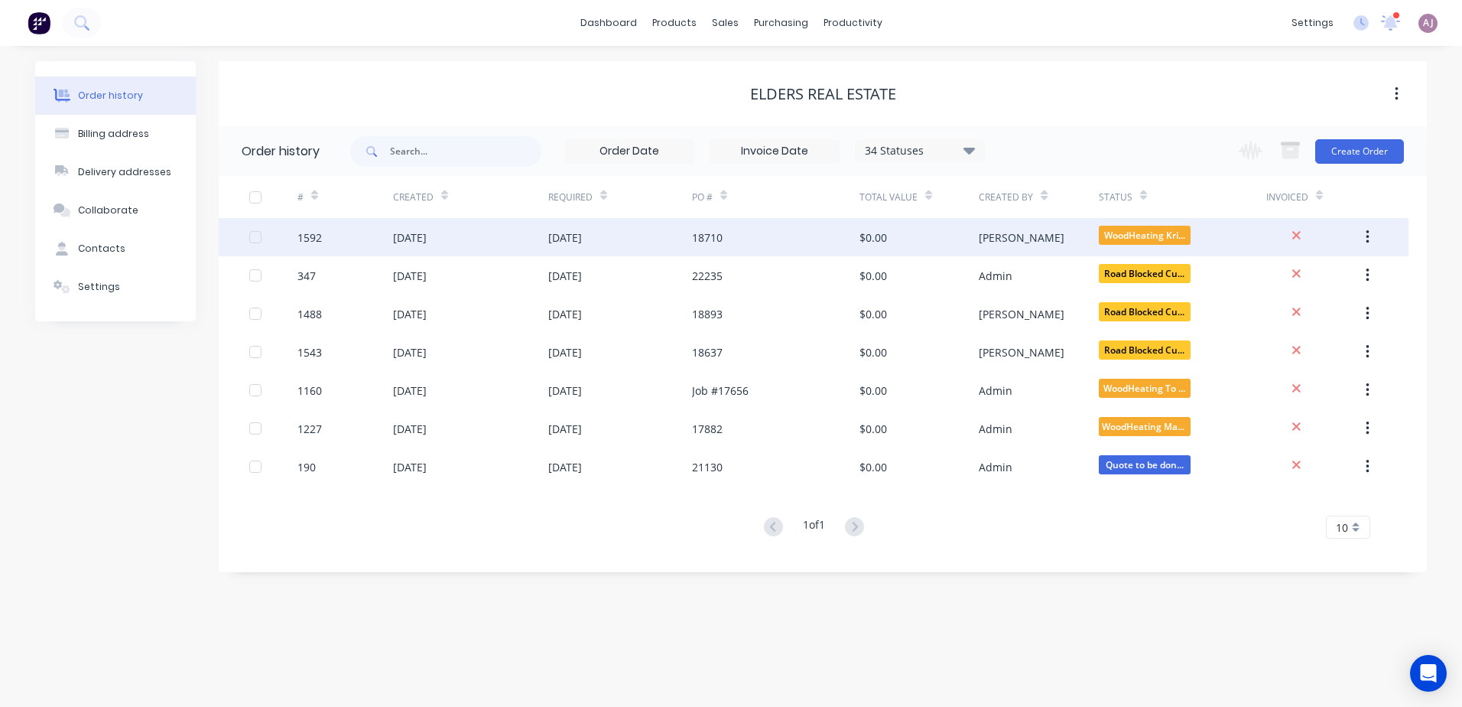
click at [438, 249] on div "14 Aug 2025" at bounding box center [470, 237] width 155 height 38
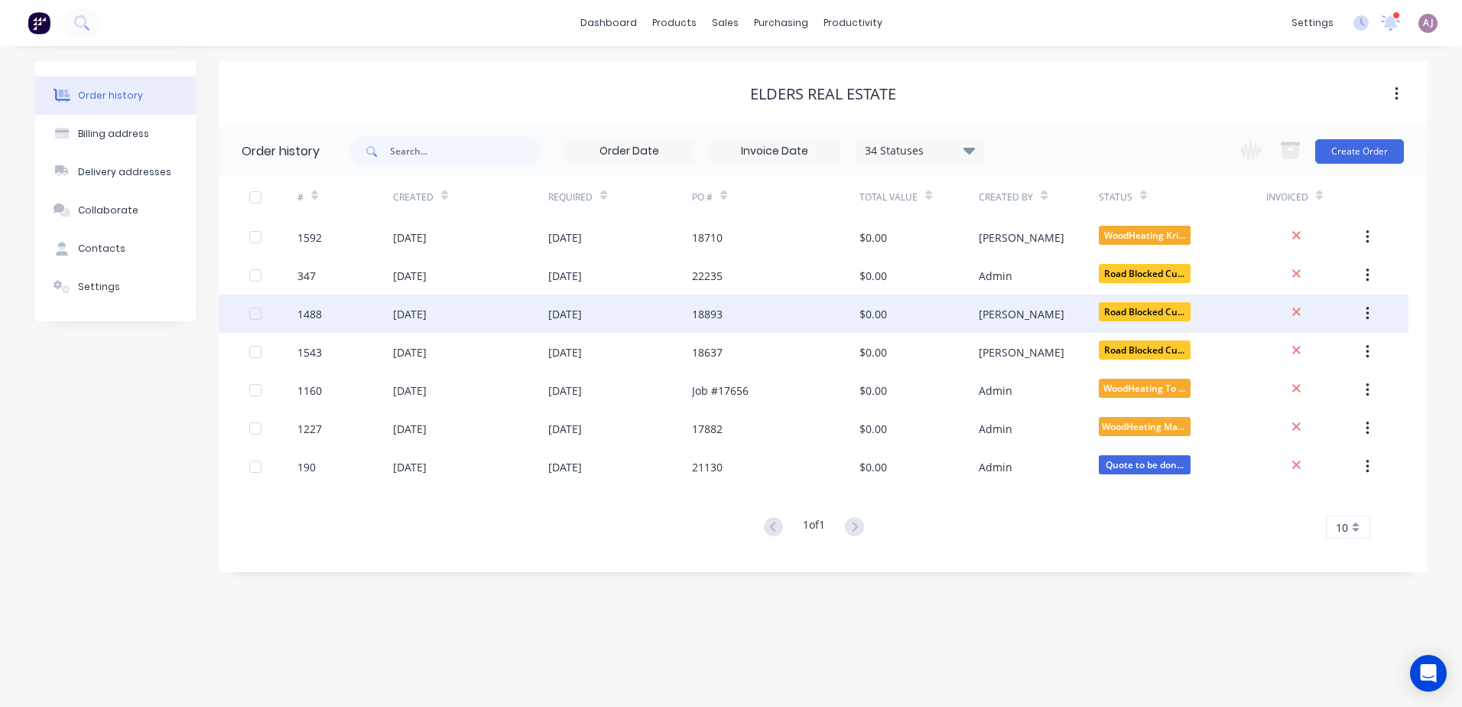
click at [433, 304] on div "17 Jul 2025" at bounding box center [470, 313] width 155 height 38
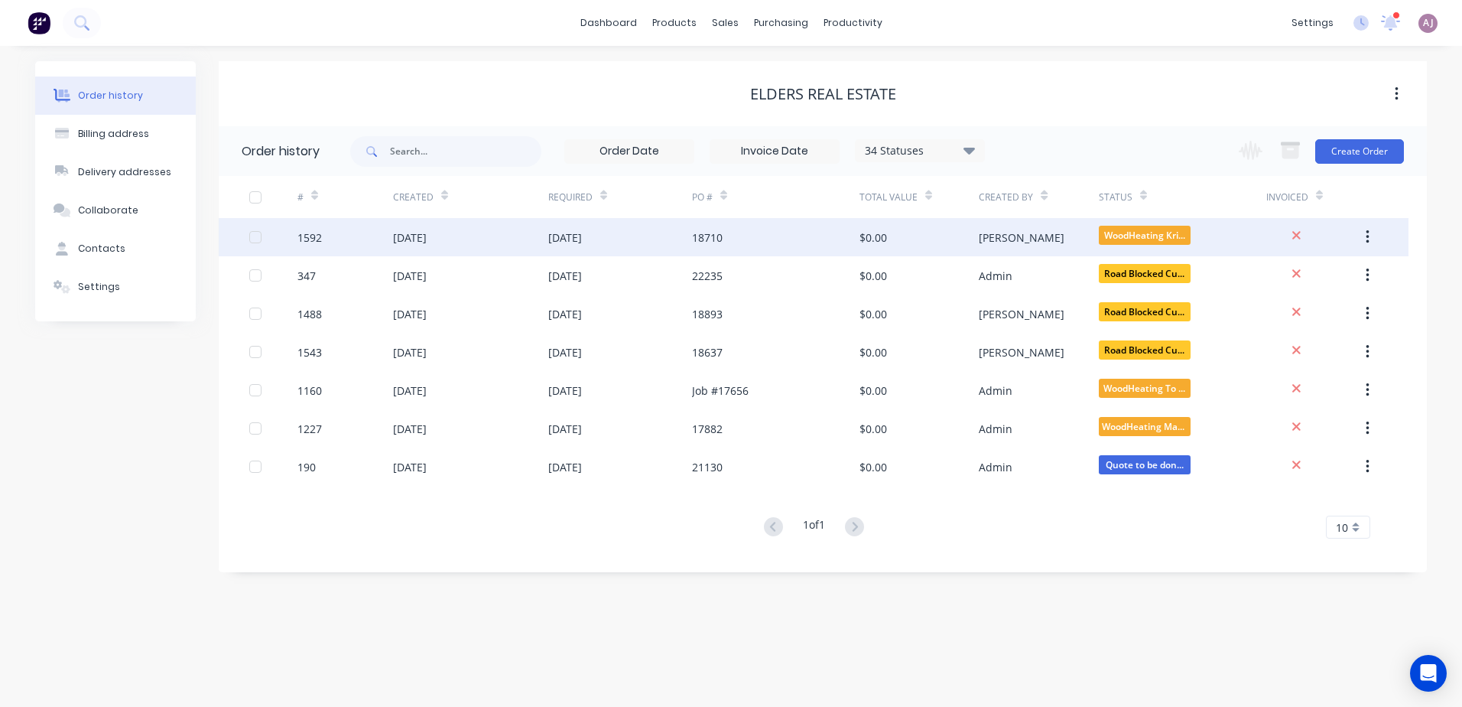
click at [425, 232] on div "14 Aug 2025" at bounding box center [410, 237] width 34 height 16
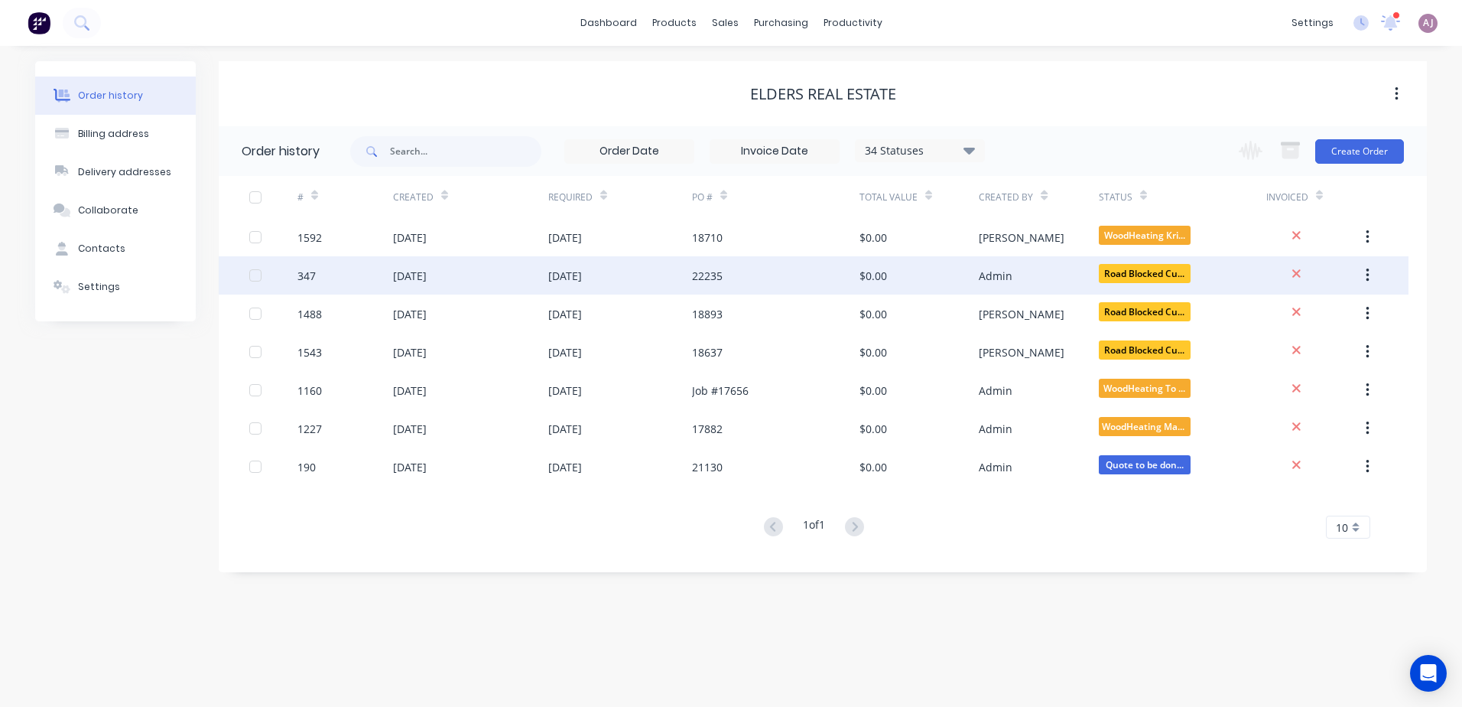
click at [427, 276] on div "16 Jul 2024" at bounding box center [410, 276] width 34 height 16
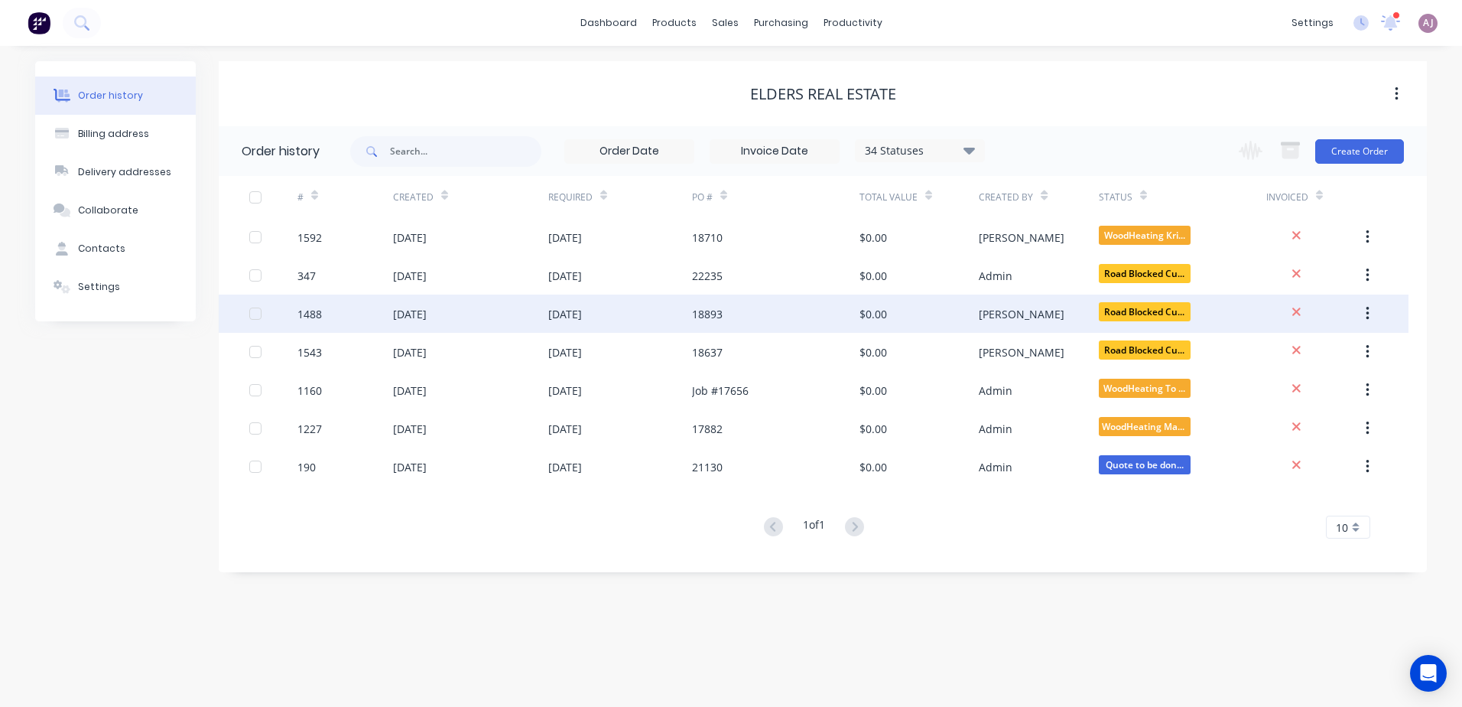
click at [398, 307] on div "17 Jul 2025" at bounding box center [410, 314] width 34 height 16
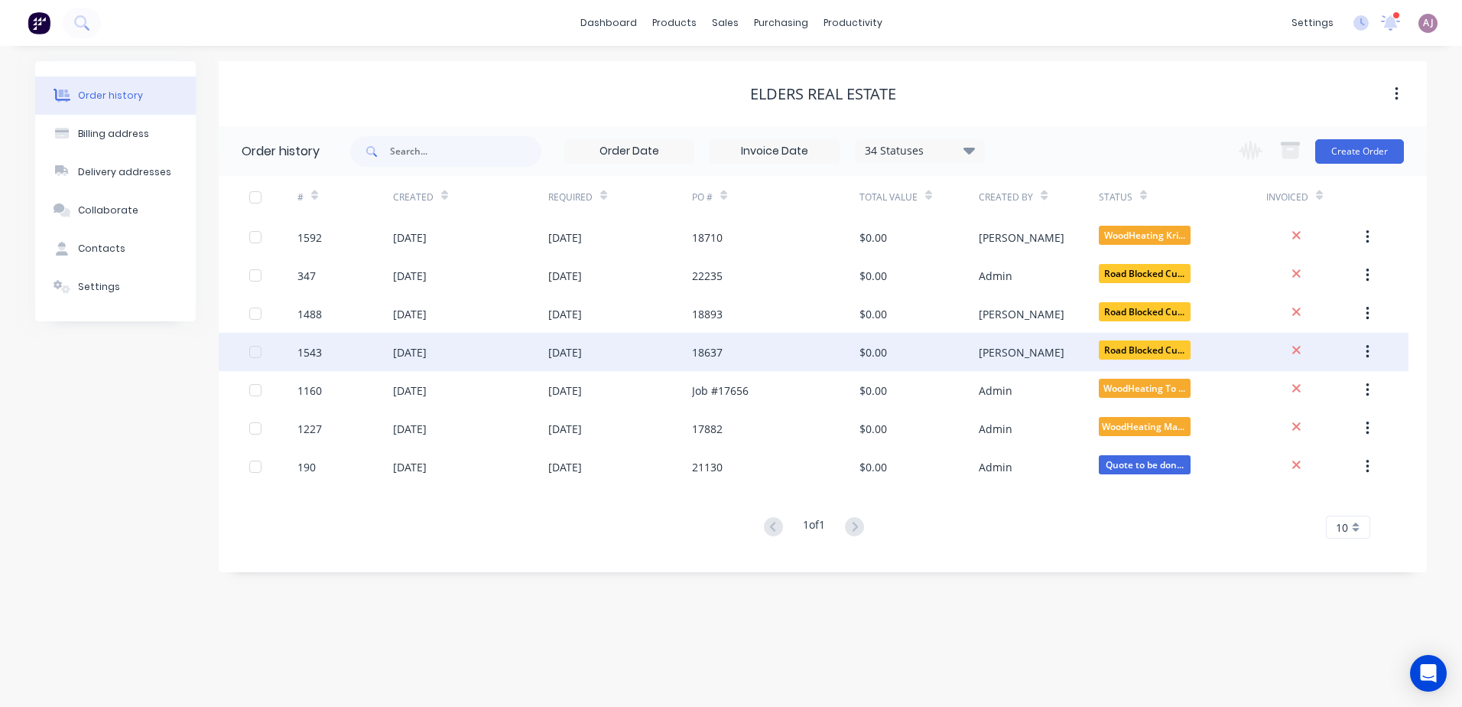
click at [333, 355] on div "1543" at bounding box center [345, 352] width 96 height 38
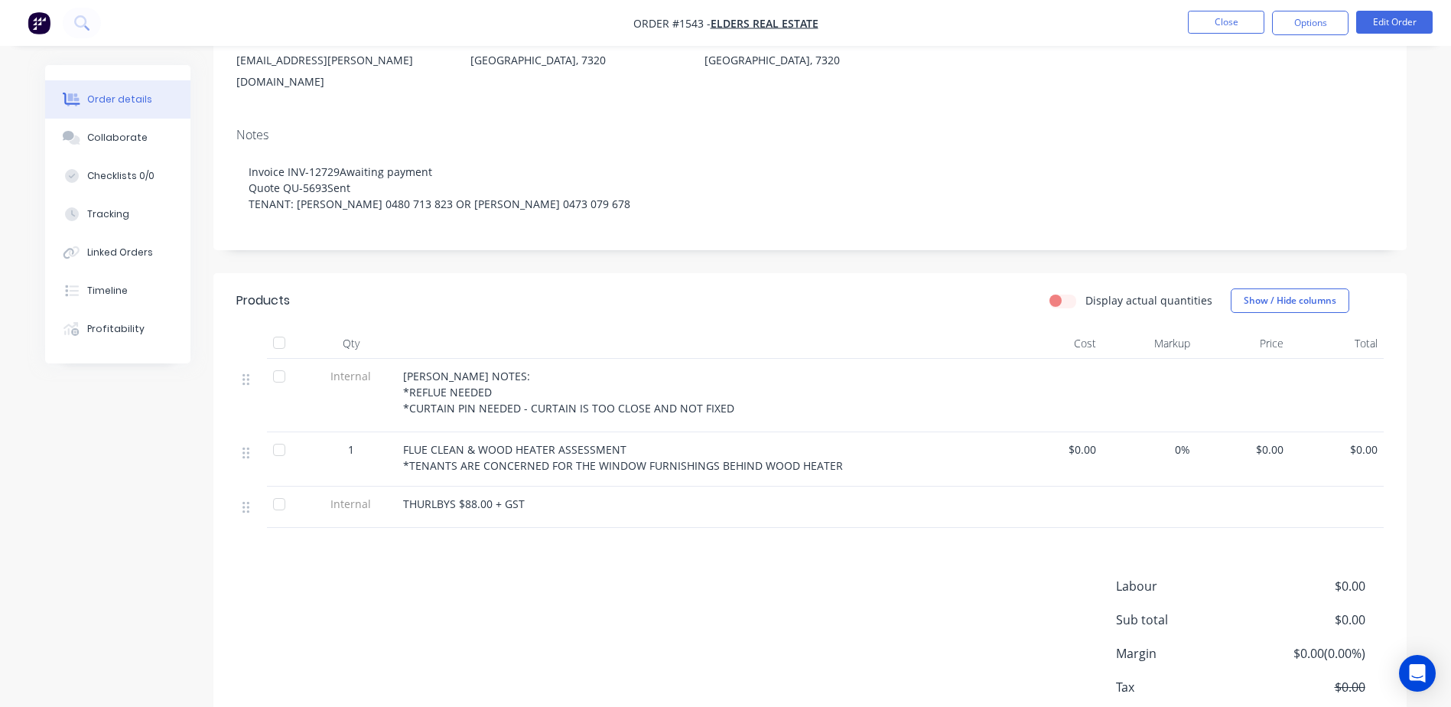
scroll to position [229, 0]
click at [122, 137] on div "Collaborate" at bounding box center [117, 138] width 60 height 14
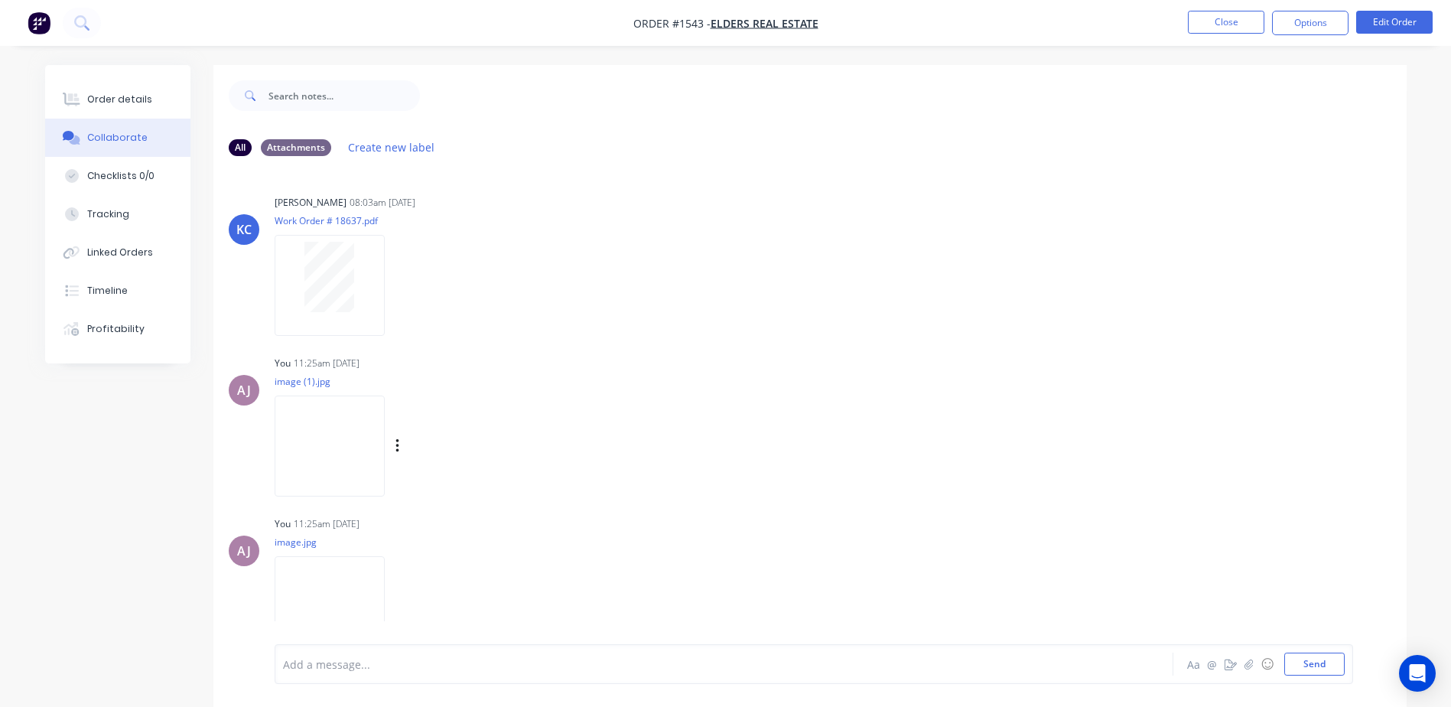
click at [361, 447] on img at bounding box center [330, 445] width 110 height 100
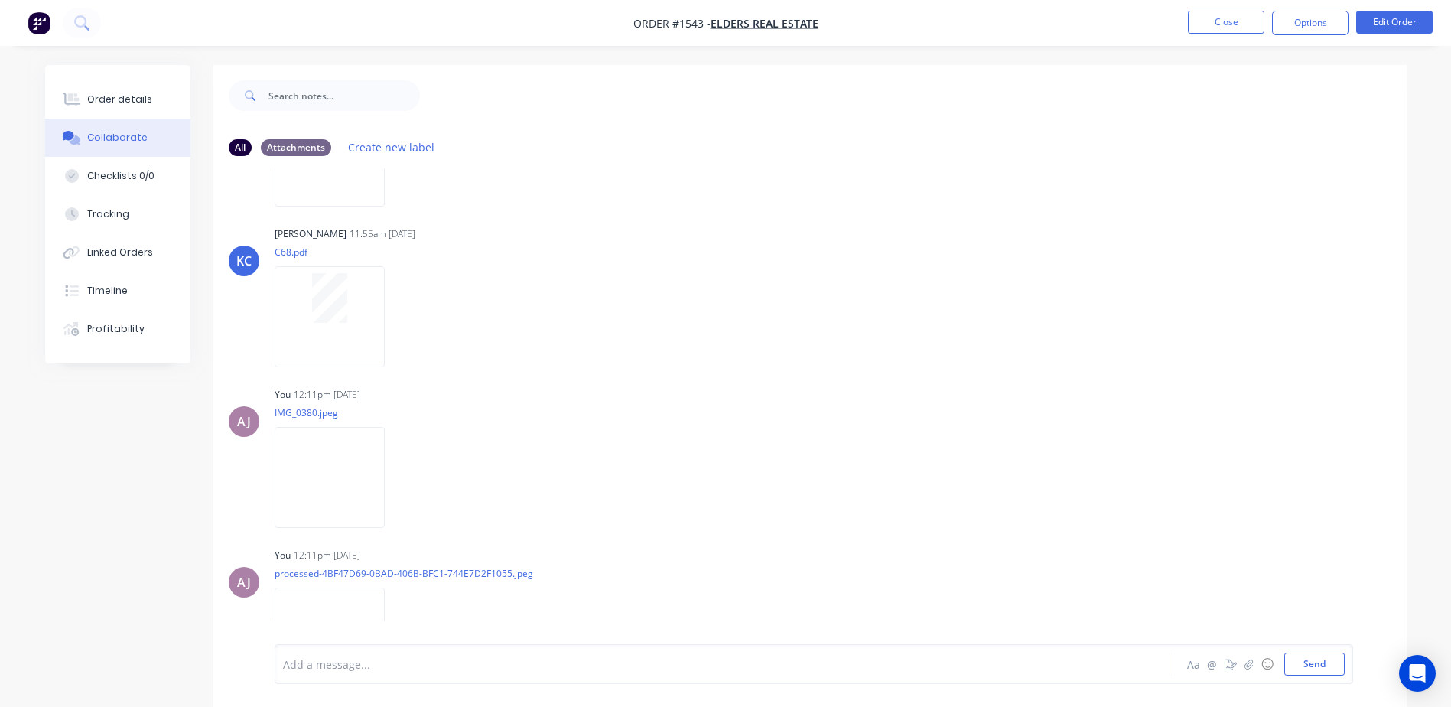
scroll to position [502, 0]
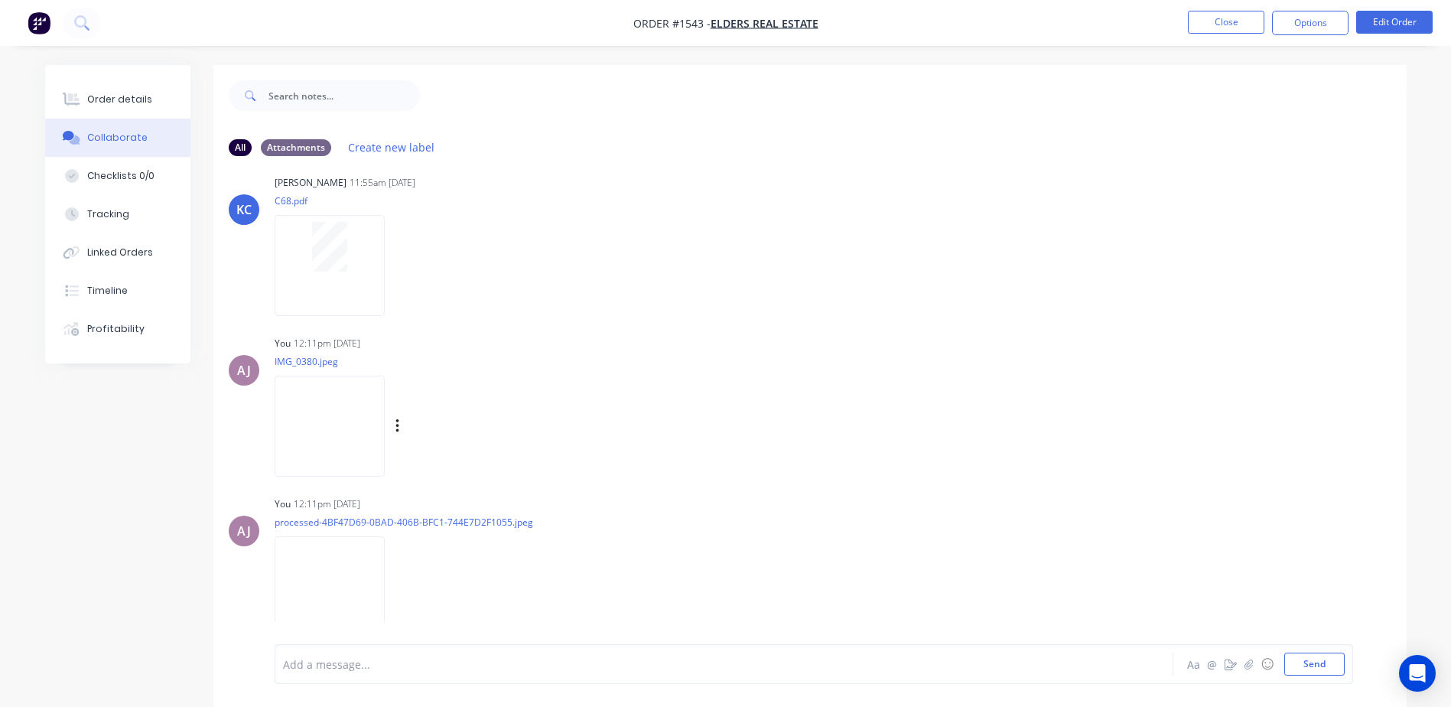
click at [355, 412] on img at bounding box center [330, 426] width 110 height 100
click at [128, 93] on div "Order details" at bounding box center [119, 100] width 65 height 14
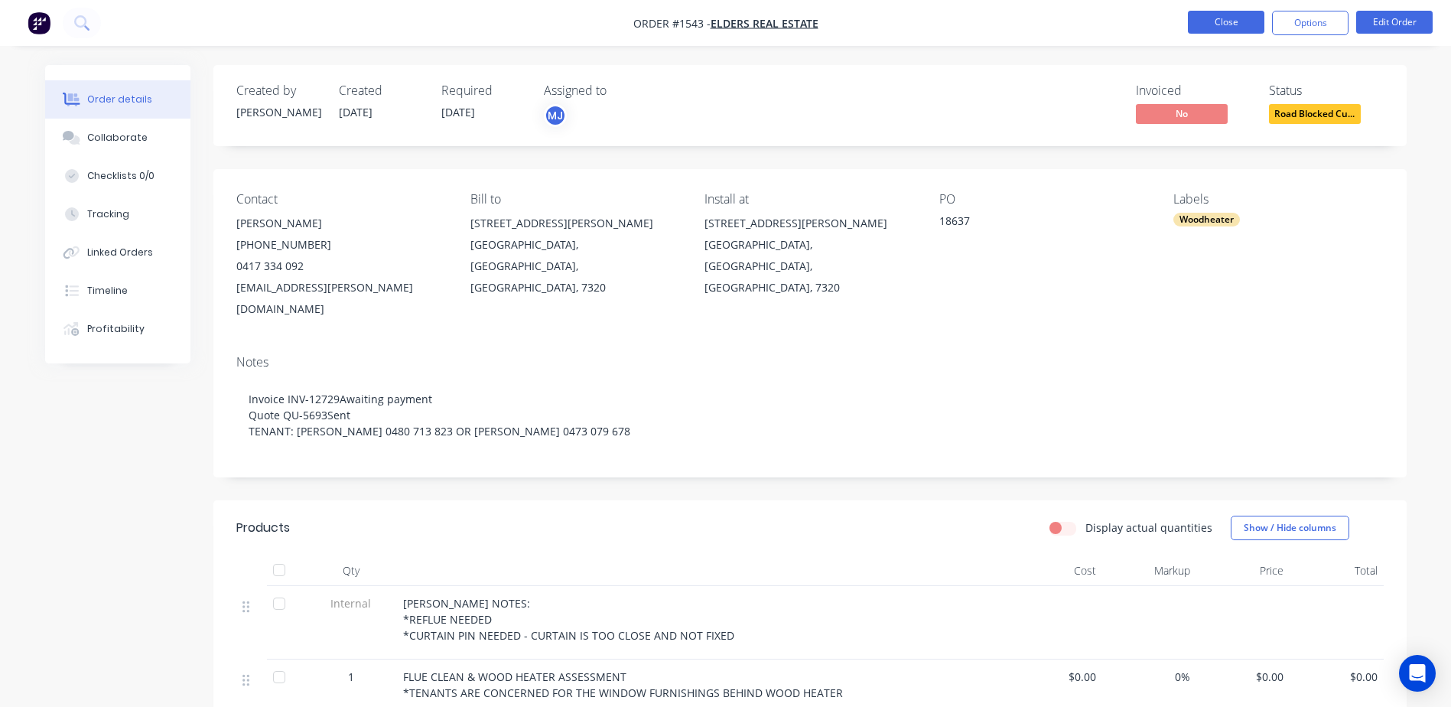
click at [1218, 18] on button "Close" at bounding box center [1226, 22] width 76 height 23
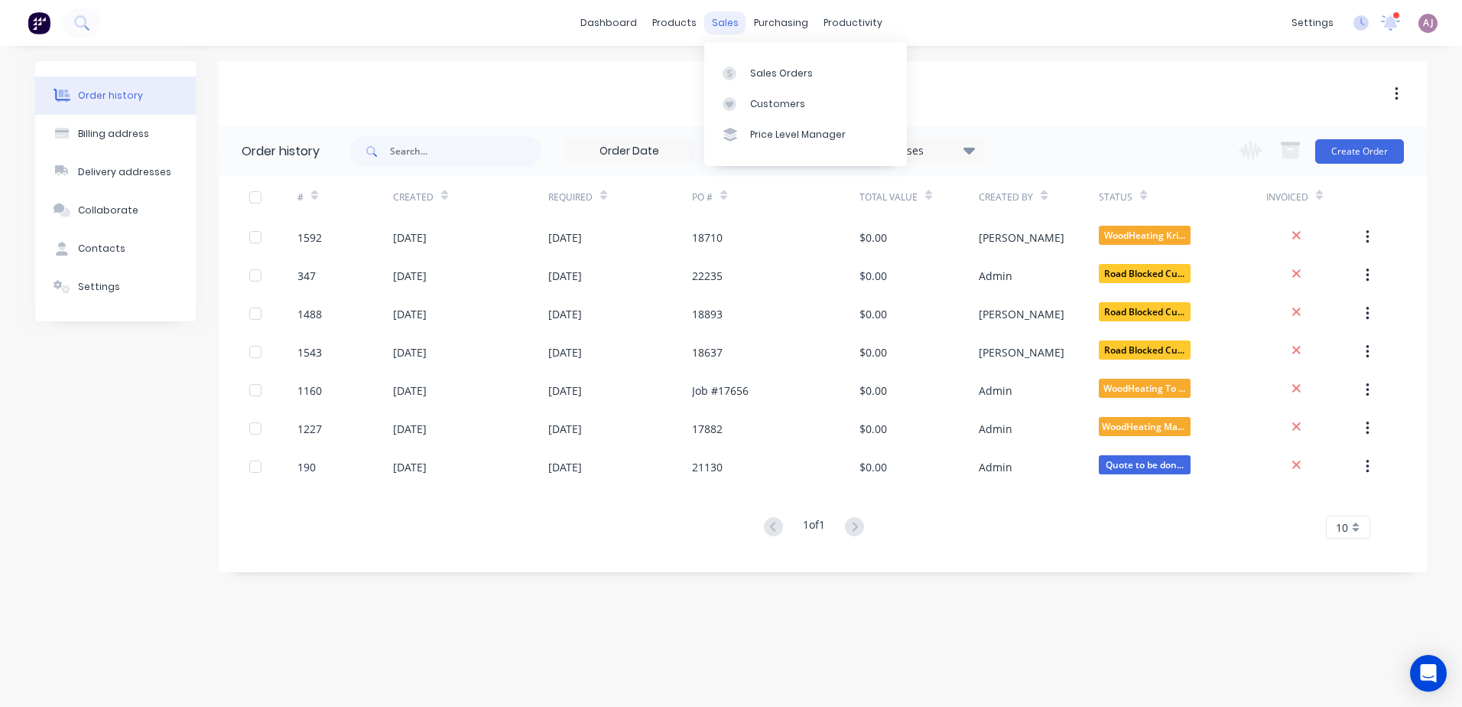
click at [736, 26] on div "sales" at bounding box center [725, 22] width 42 height 23
click at [739, 72] on div at bounding box center [734, 74] width 23 height 14
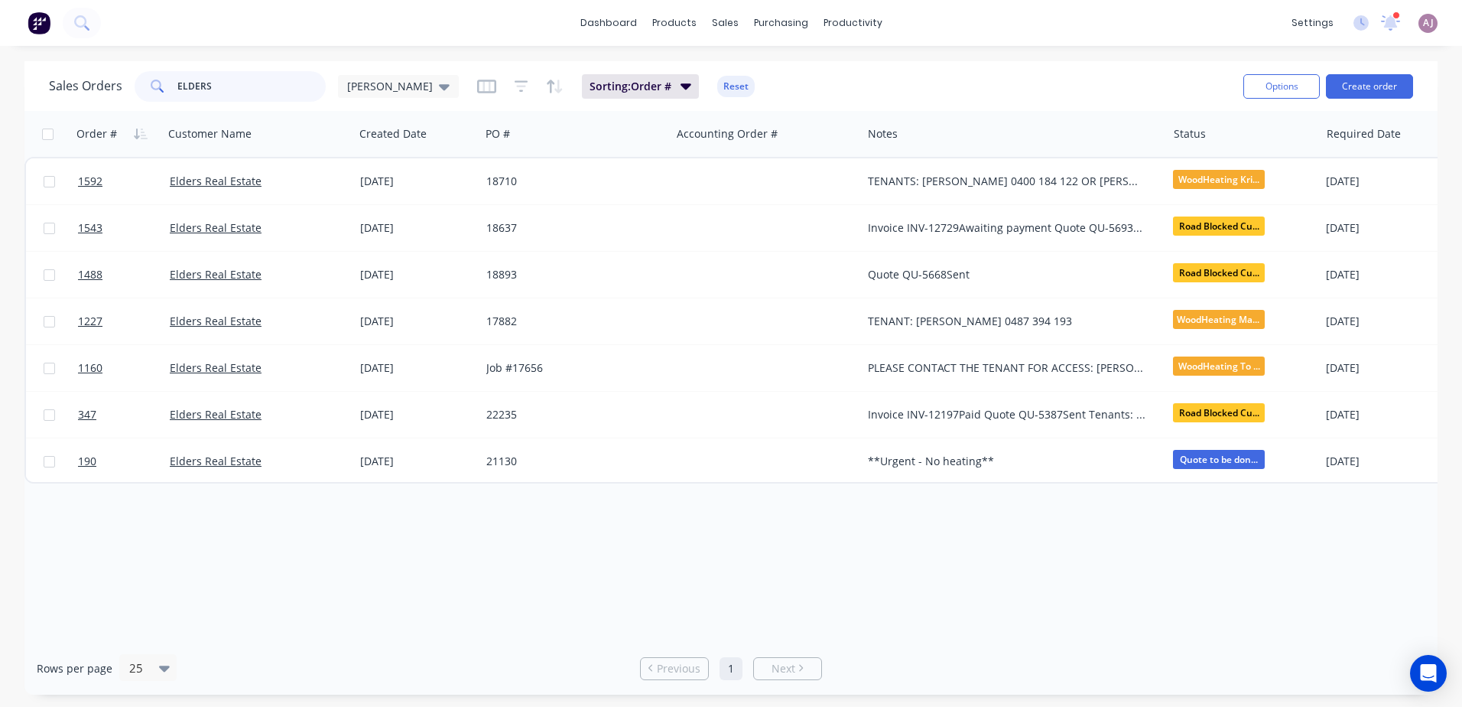
click at [270, 89] on input "ELDERS" at bounding box center [251, 86] width 149 height 31
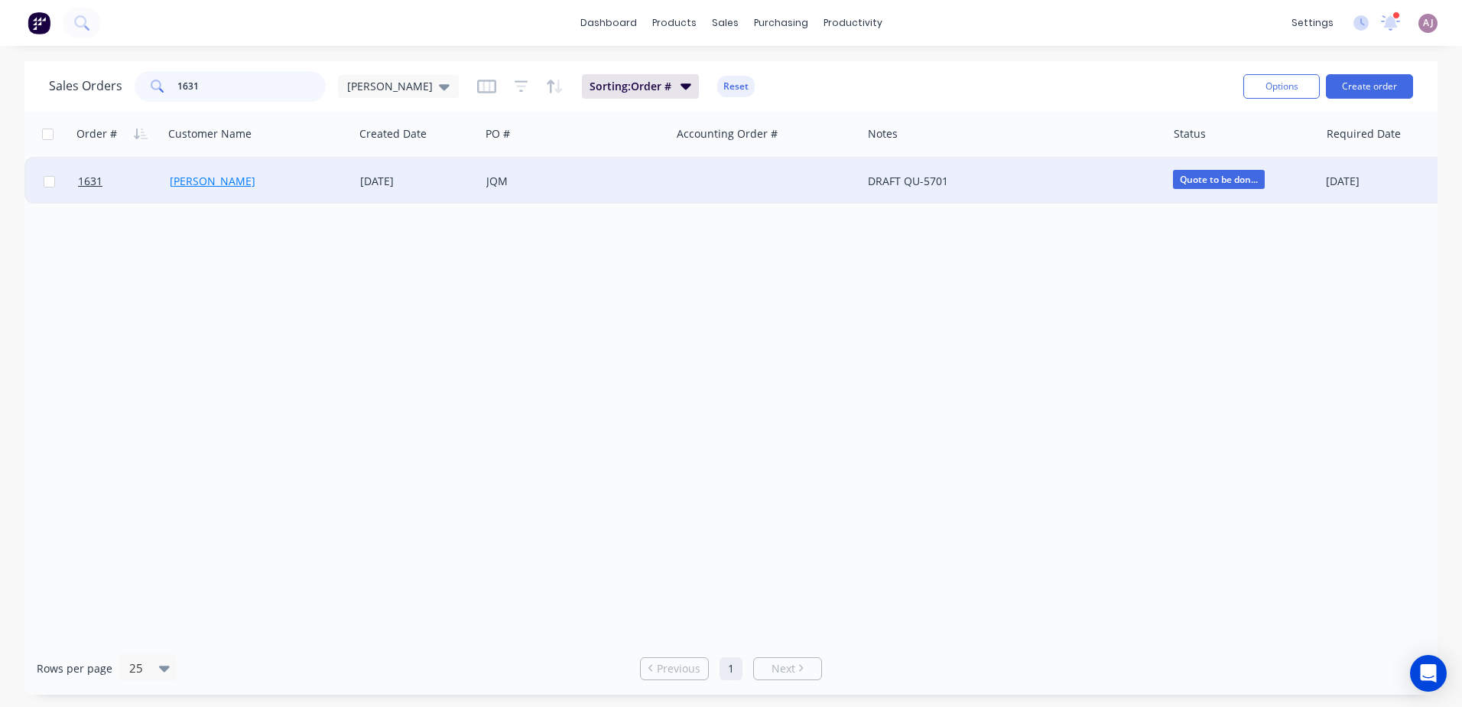
type input "1631"
click at [234, 187] on link "Tomas Stover" at bounding box center [213, 181] width 86 height 15
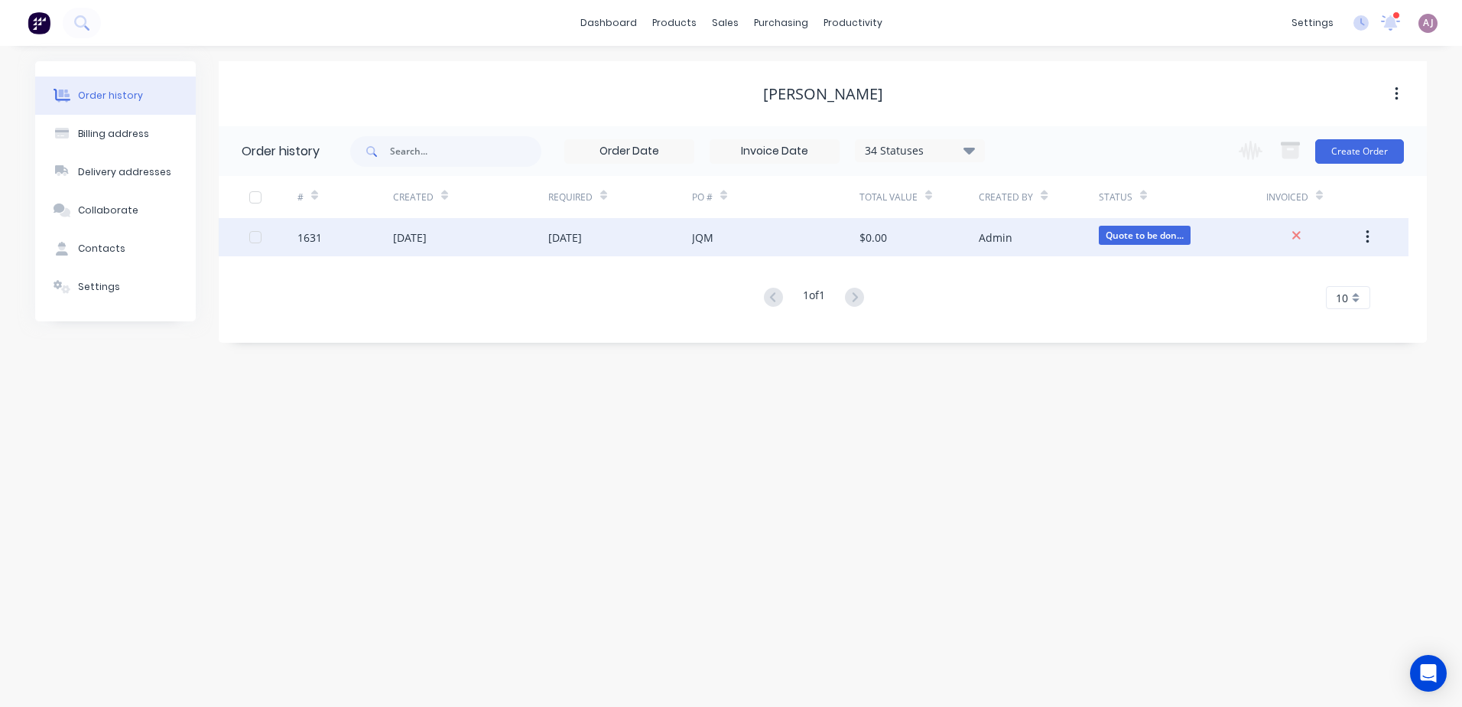
click at [463, 246] on div "26 Aug 2025" at bounding box center [470, 237] width 155 height 38
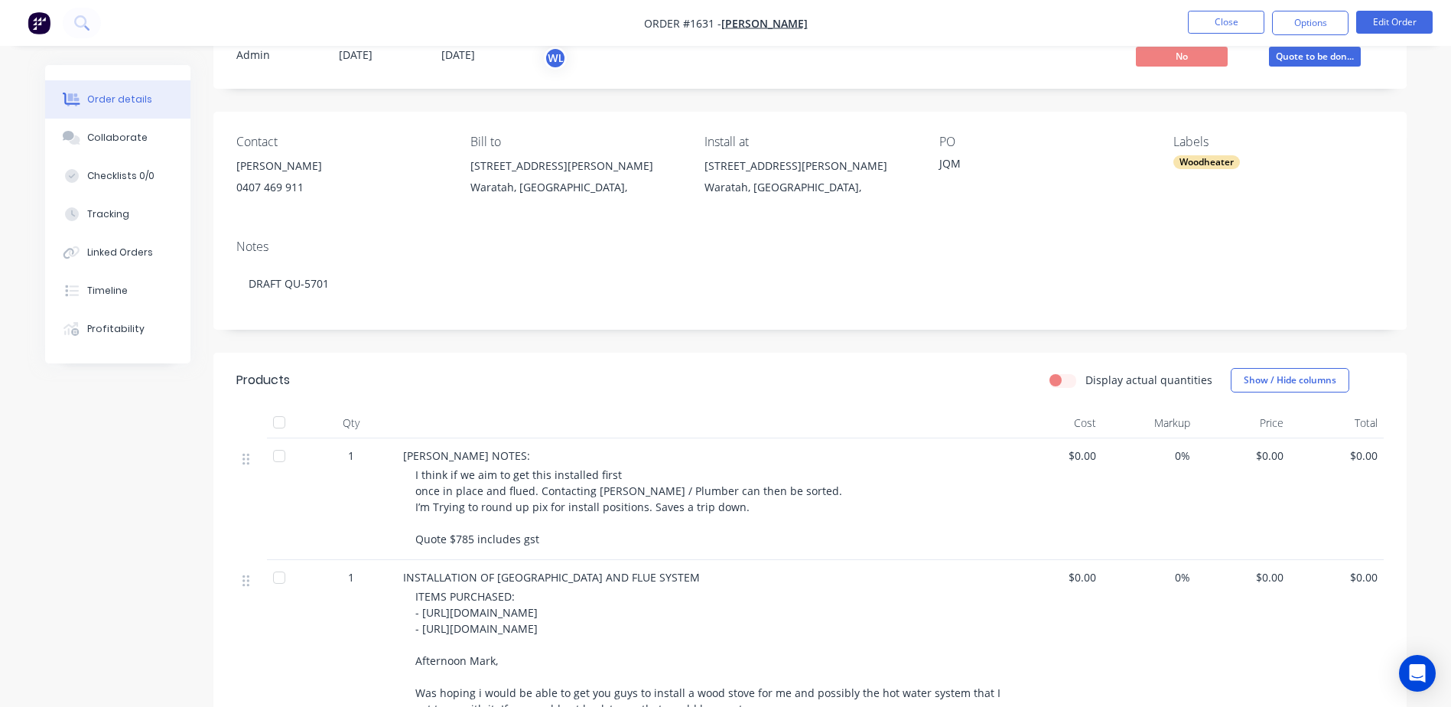
scroll to position [153, 0]
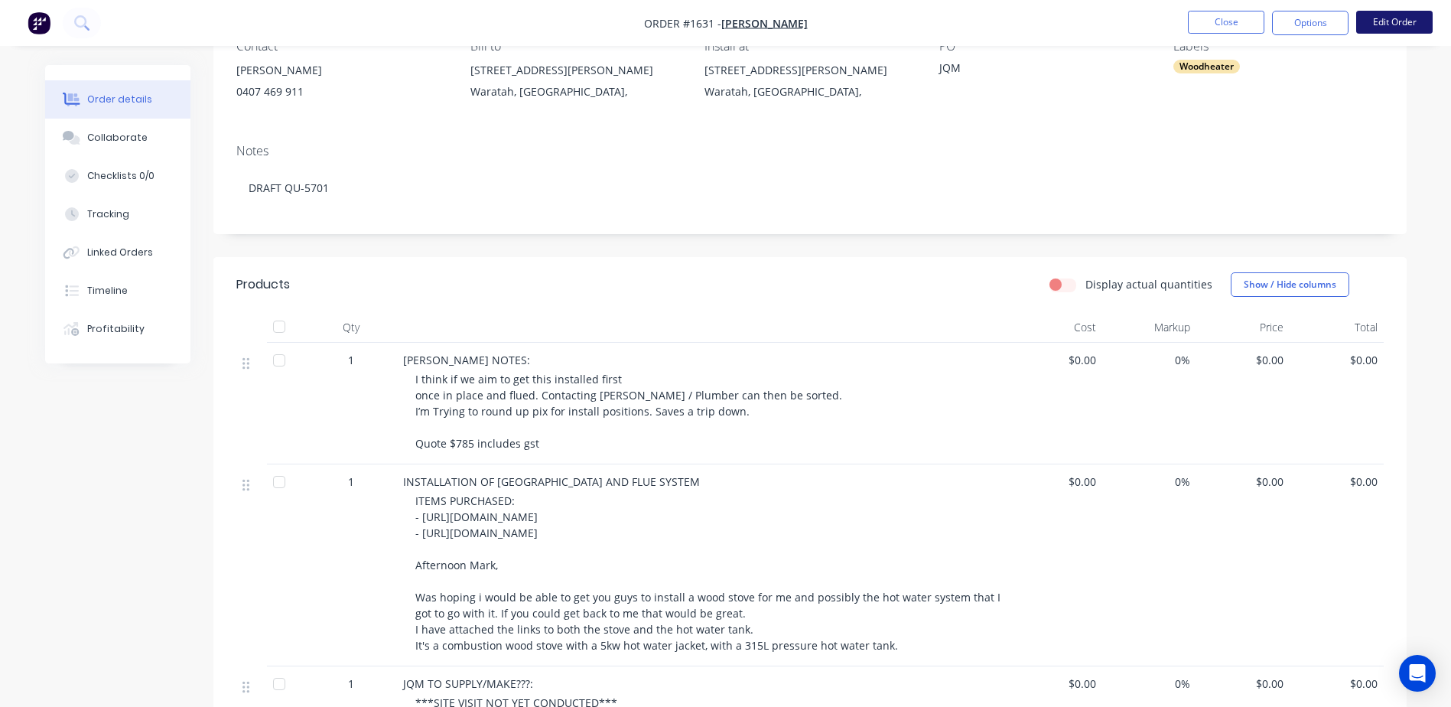
click at [1383, 23] on button "Edit Order" at bounding box center [1394, 22] width 76 height 23
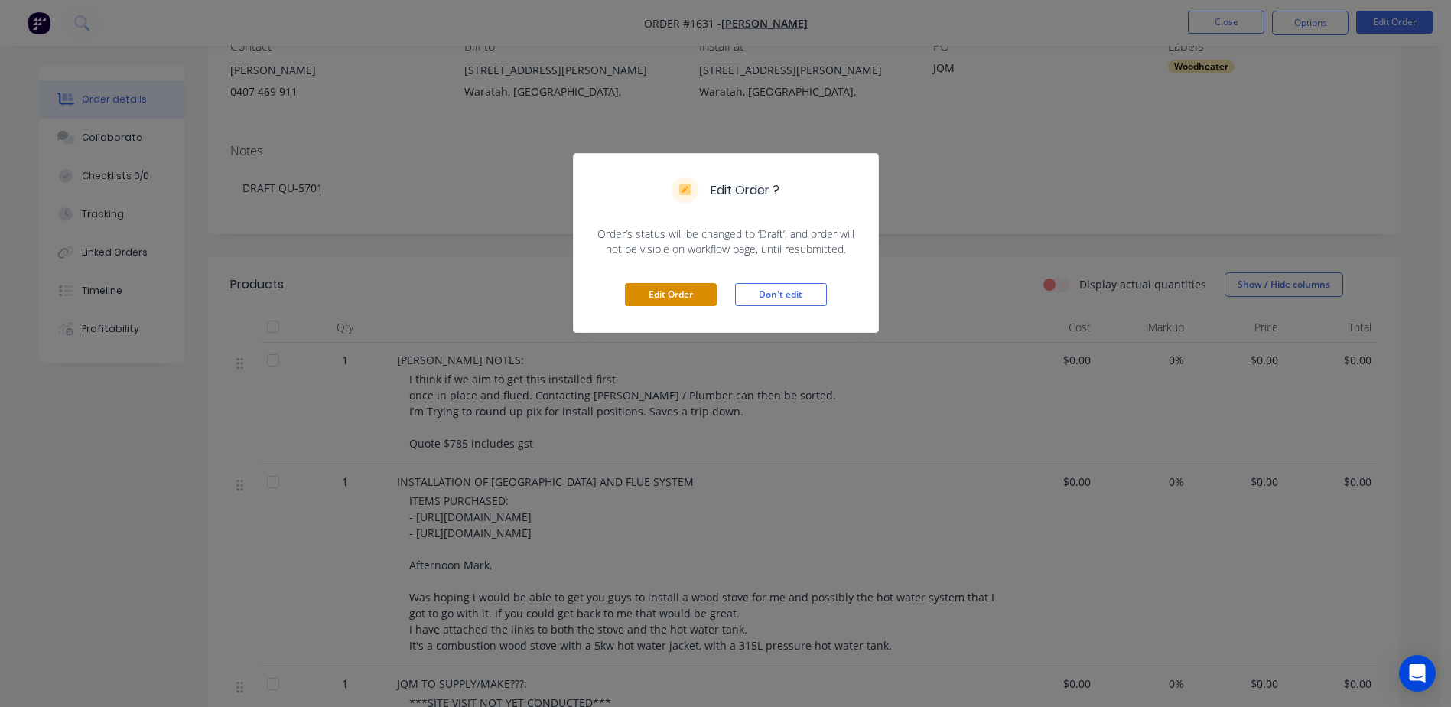
click at [684, 288] on button "Edit Order" at bounding box center [671, 294] width 92 height 23
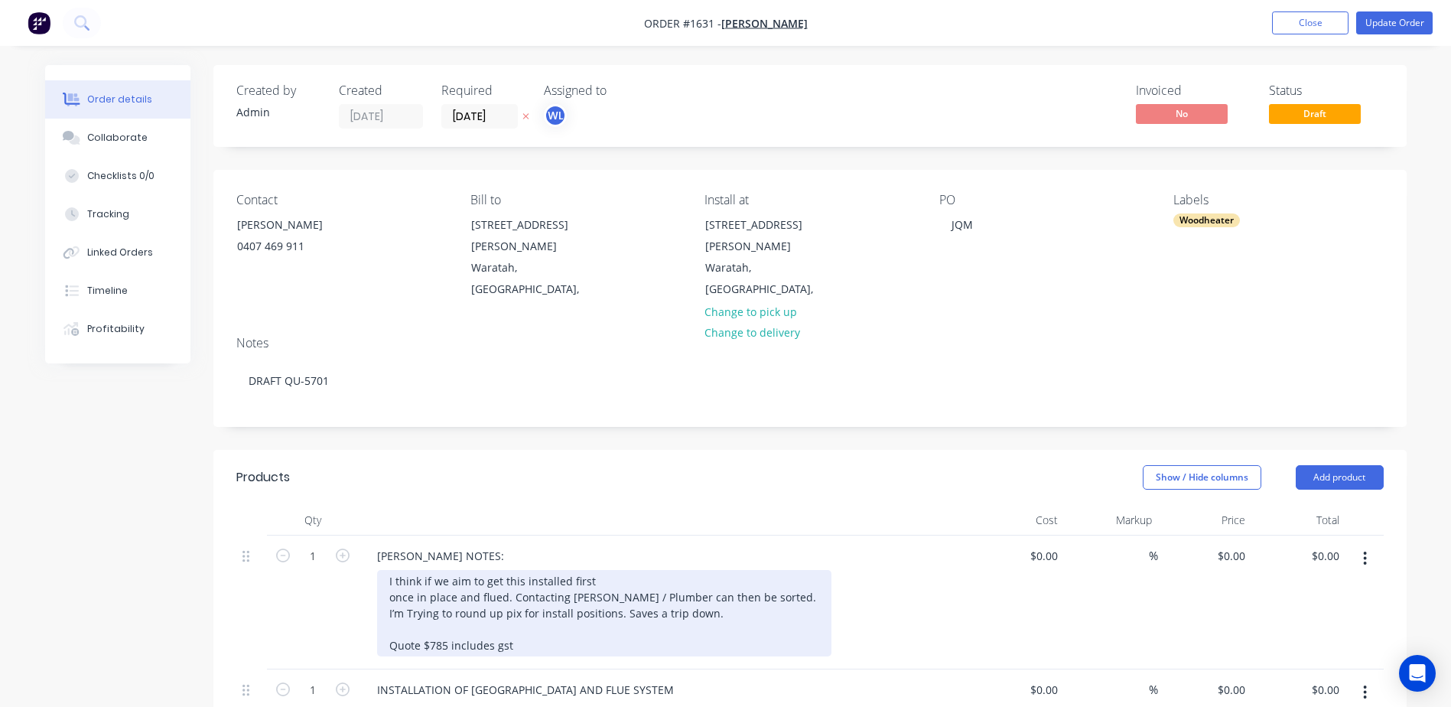
click at [727, 576] on div "I think if we aim to get this installed first once in place and flued. Contacti…" at bounding box center [604, 613] width 454 height 86
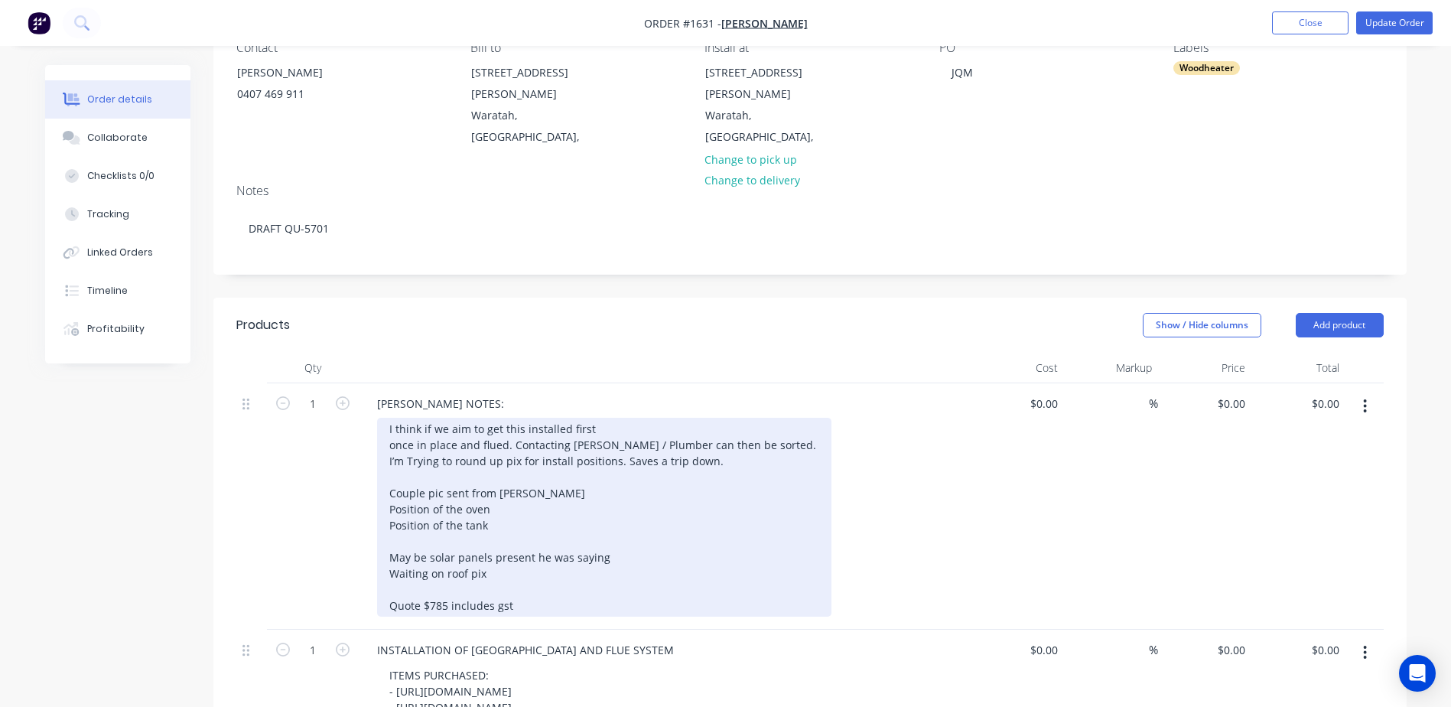
scroll to position [153, 0]
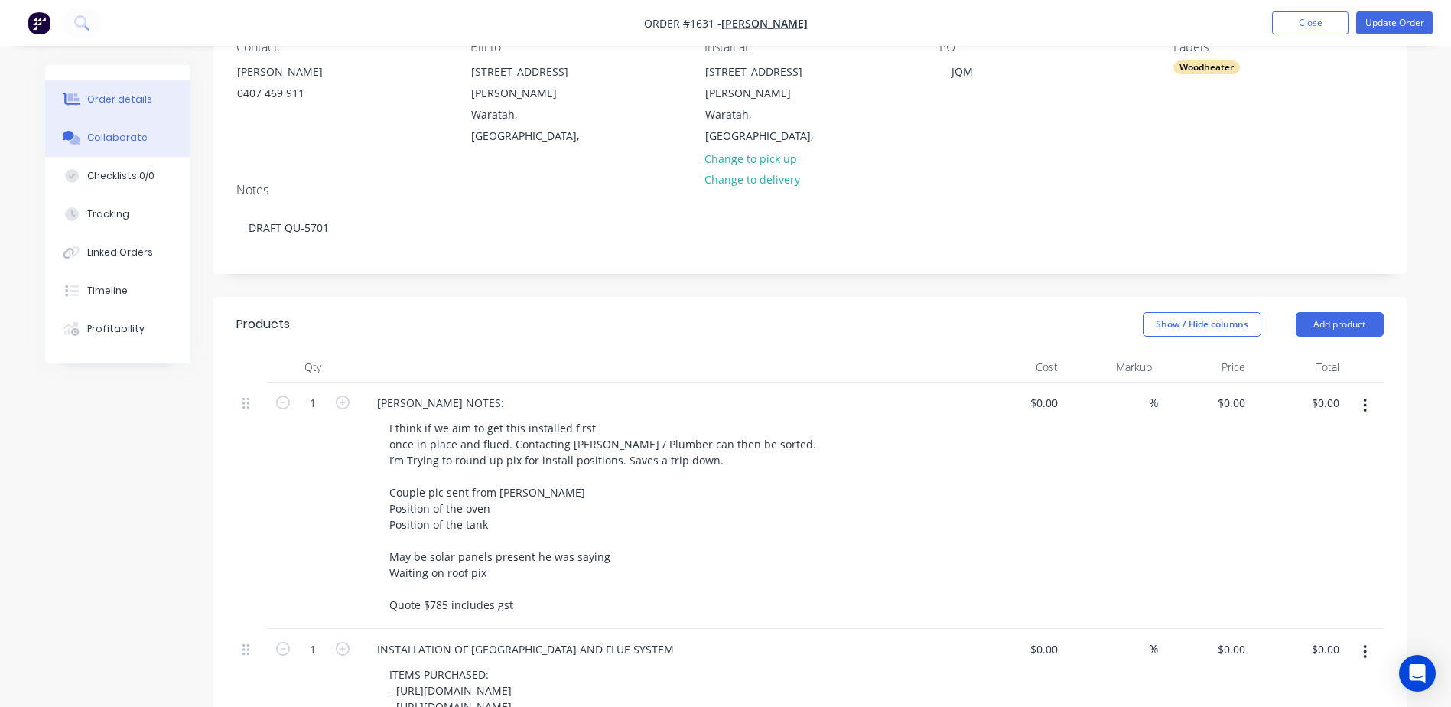
click at [113, 129] on button "Collaborate" at bounding box center [117, 138] width 145 height 38
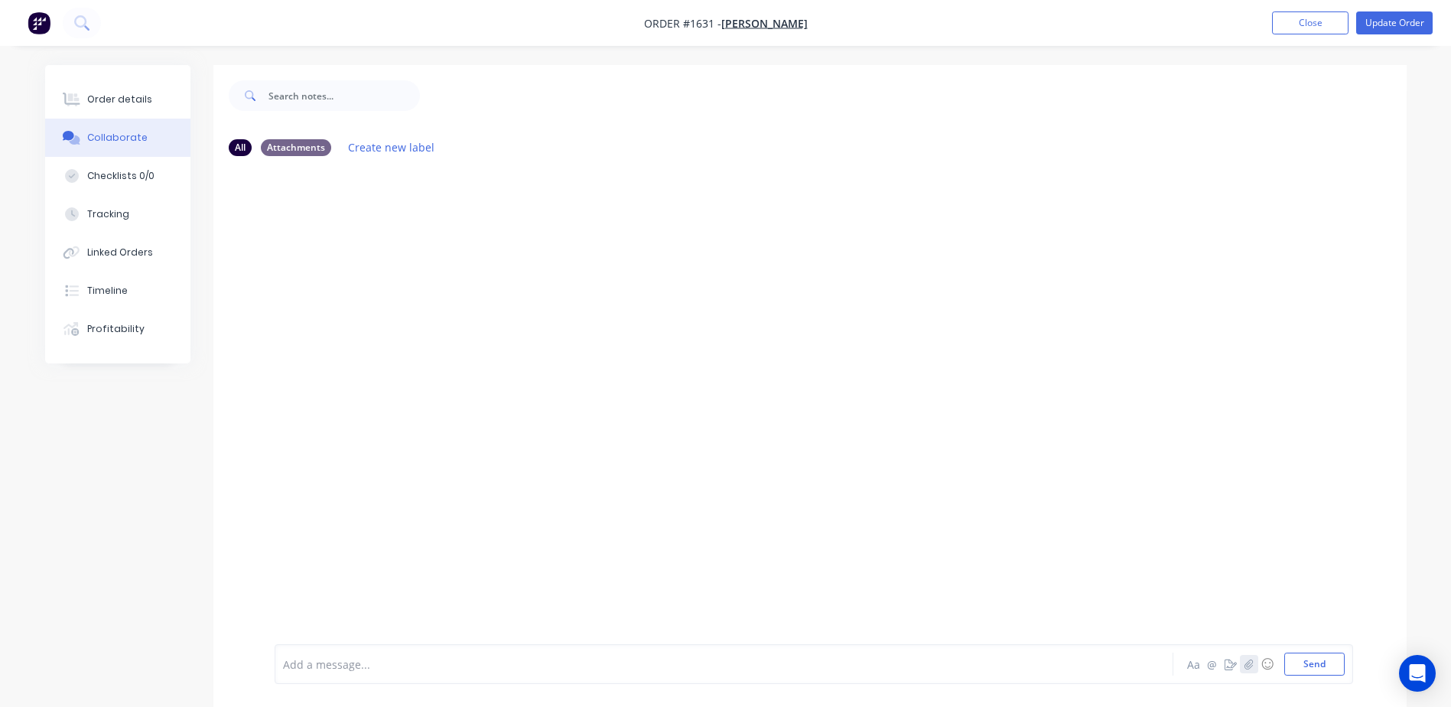
click at [1251, 664] on icon "button" at bounding box center [1248, 663] width 9 height 11
click at [1338, 655] on button "Send" at bounding box center [1314, 663] width 60 height 23
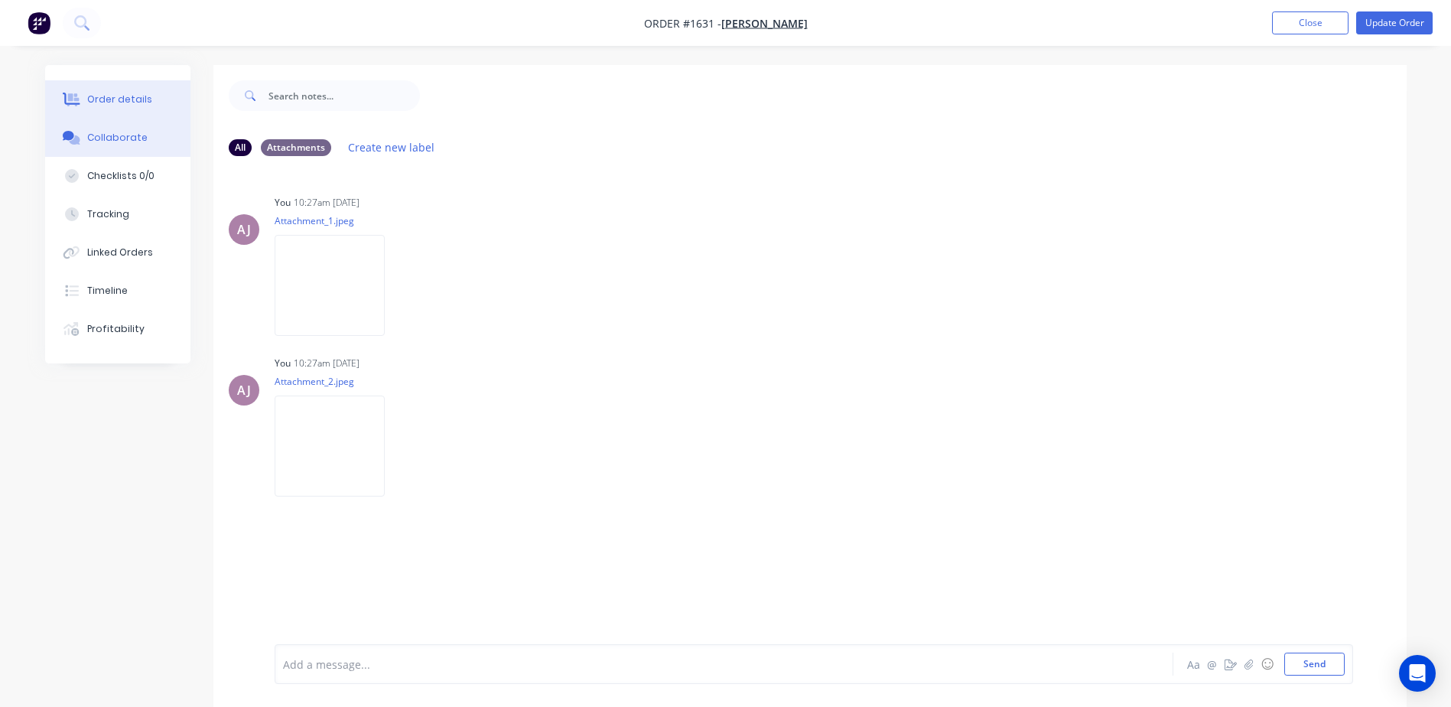
click at [118, 96] on div "Order details" at bounding box center [119, 100] width 65 height 14
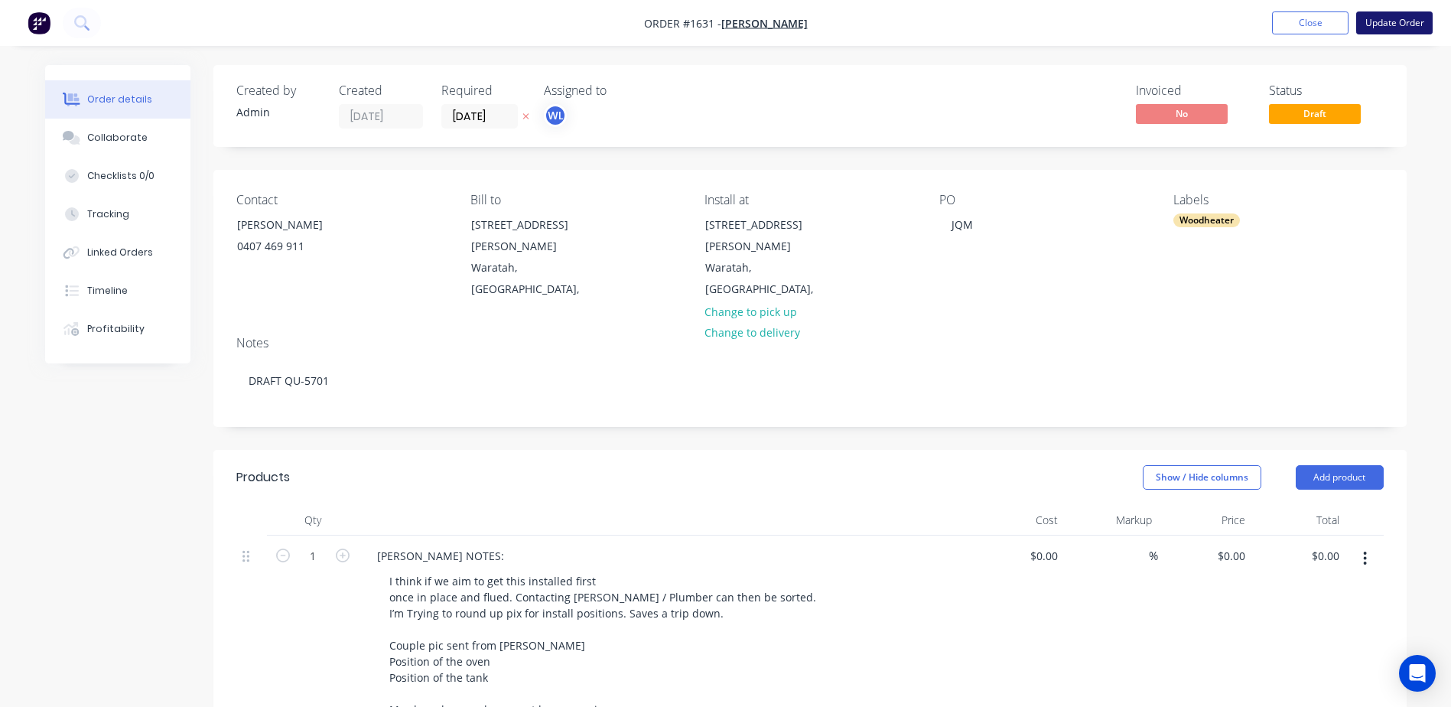
click at [1380, 21] on button "Update Order" at bounding box center [1394, 22] width 76 height 23
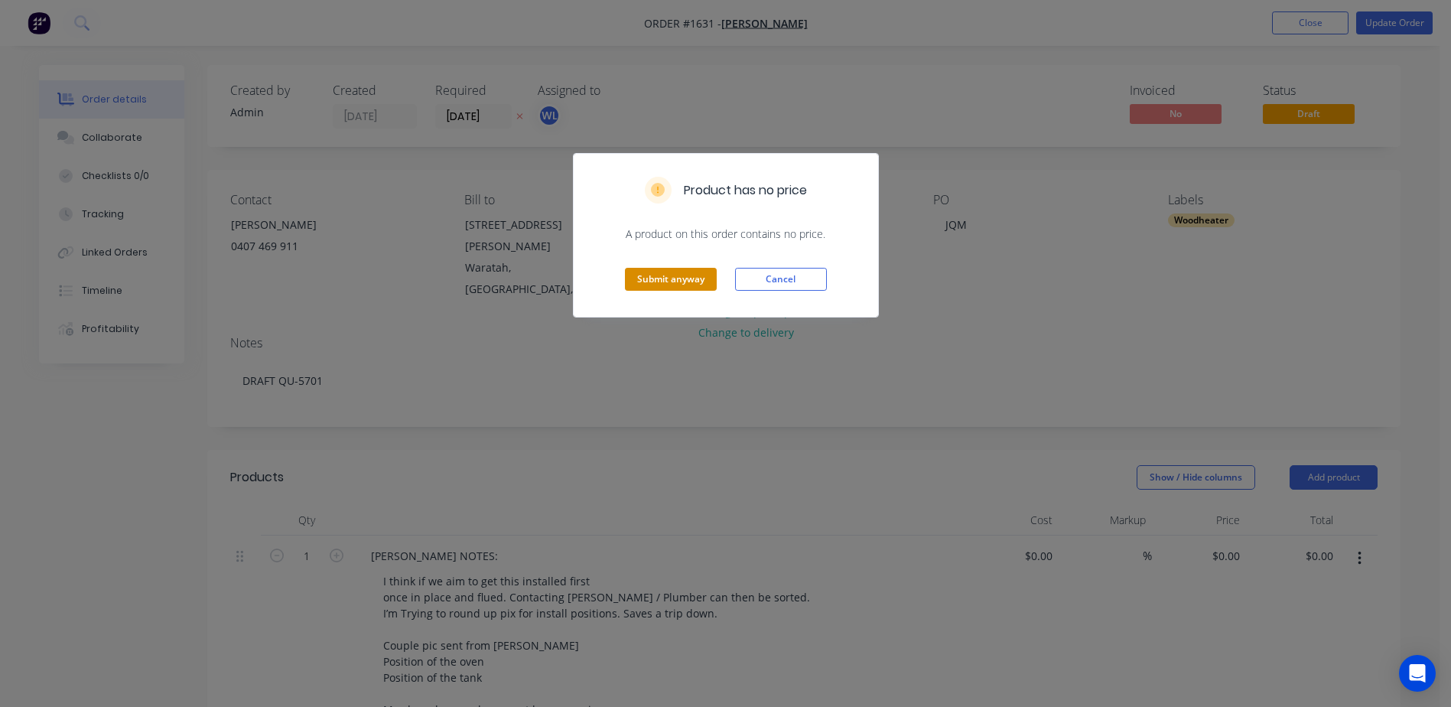
click at [652, 275] on button "Submit anyway" at bounding box center [671, 279] width 92 height 23
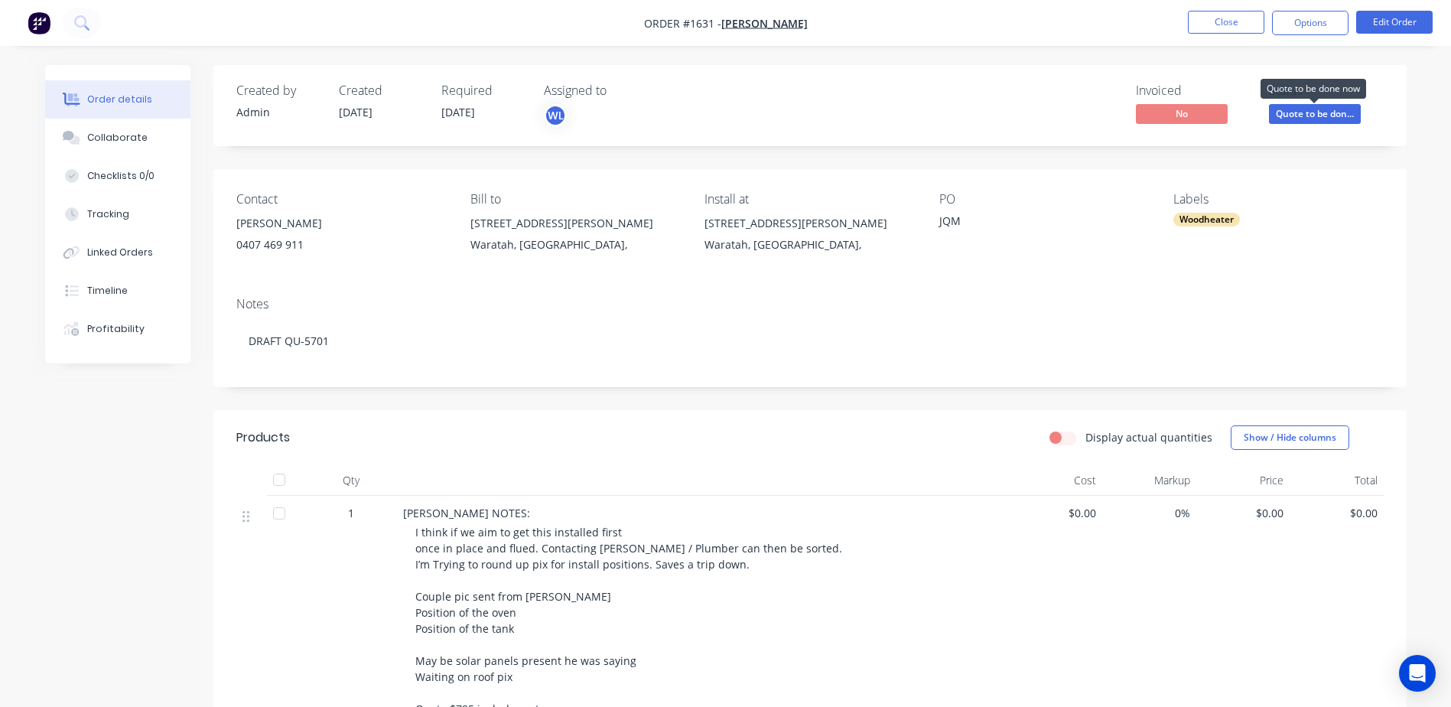
click at [1302, 111] on span "Quote to be don..." at bounding box center [1315, 113] width 92 height 19
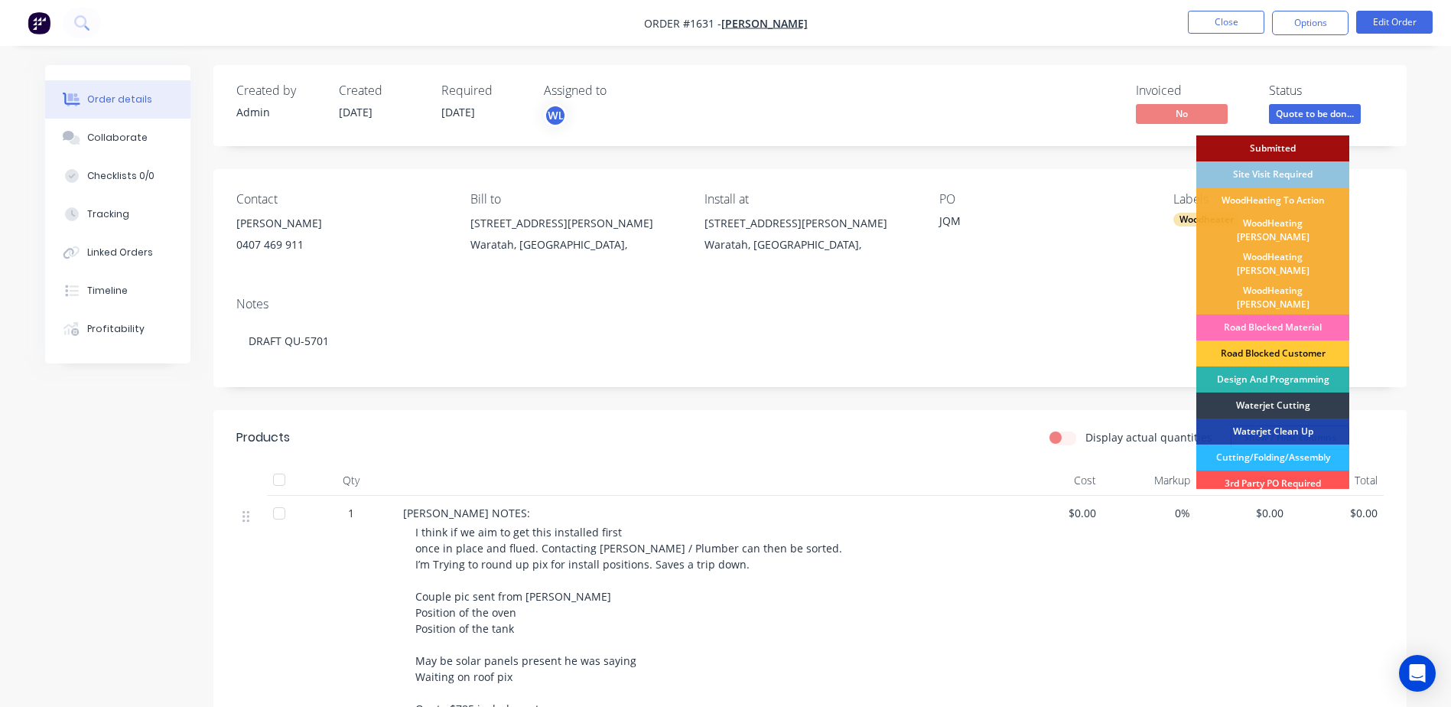
click at [1289, 172] on div "Site Visit Required" at bounding box center [1272, 174] width 153 height 26
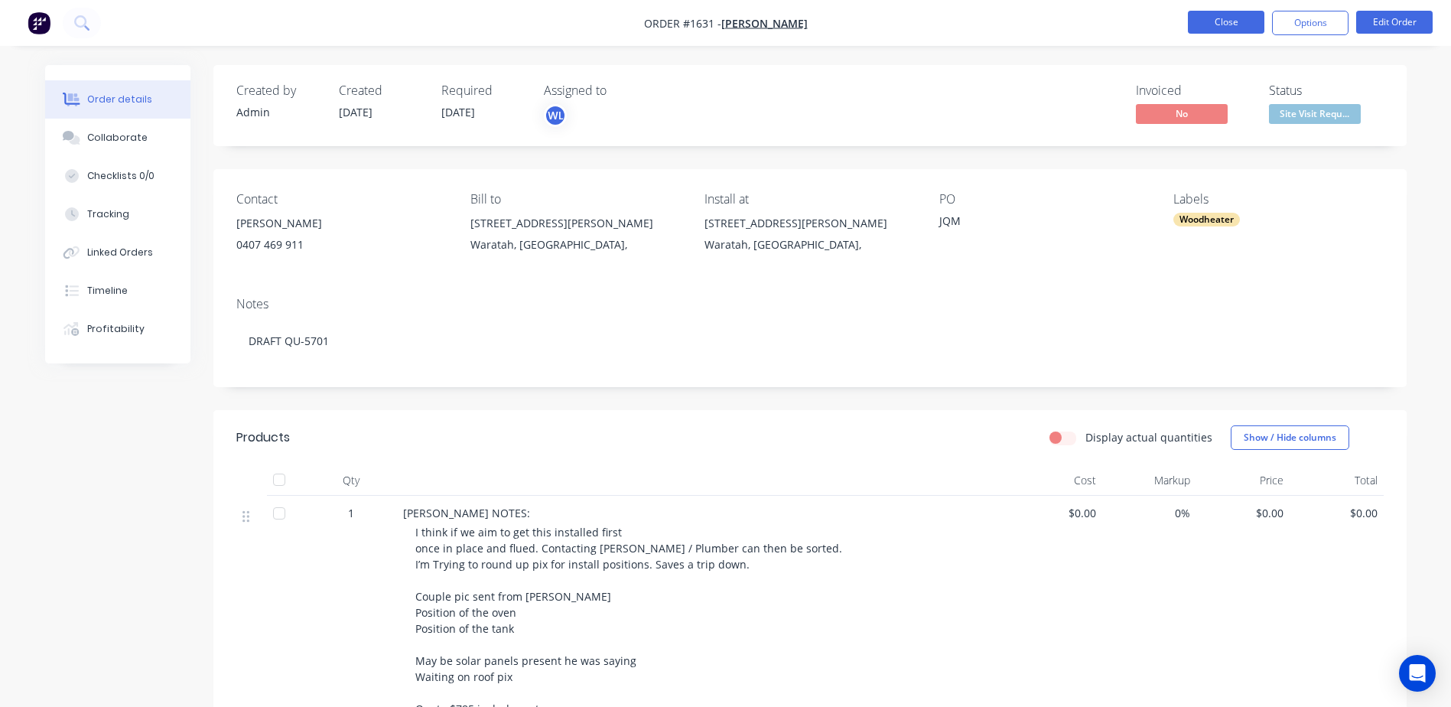
click at [1237, 32] on button "Close" at bounding box center [1226, 22] width 76 height 23
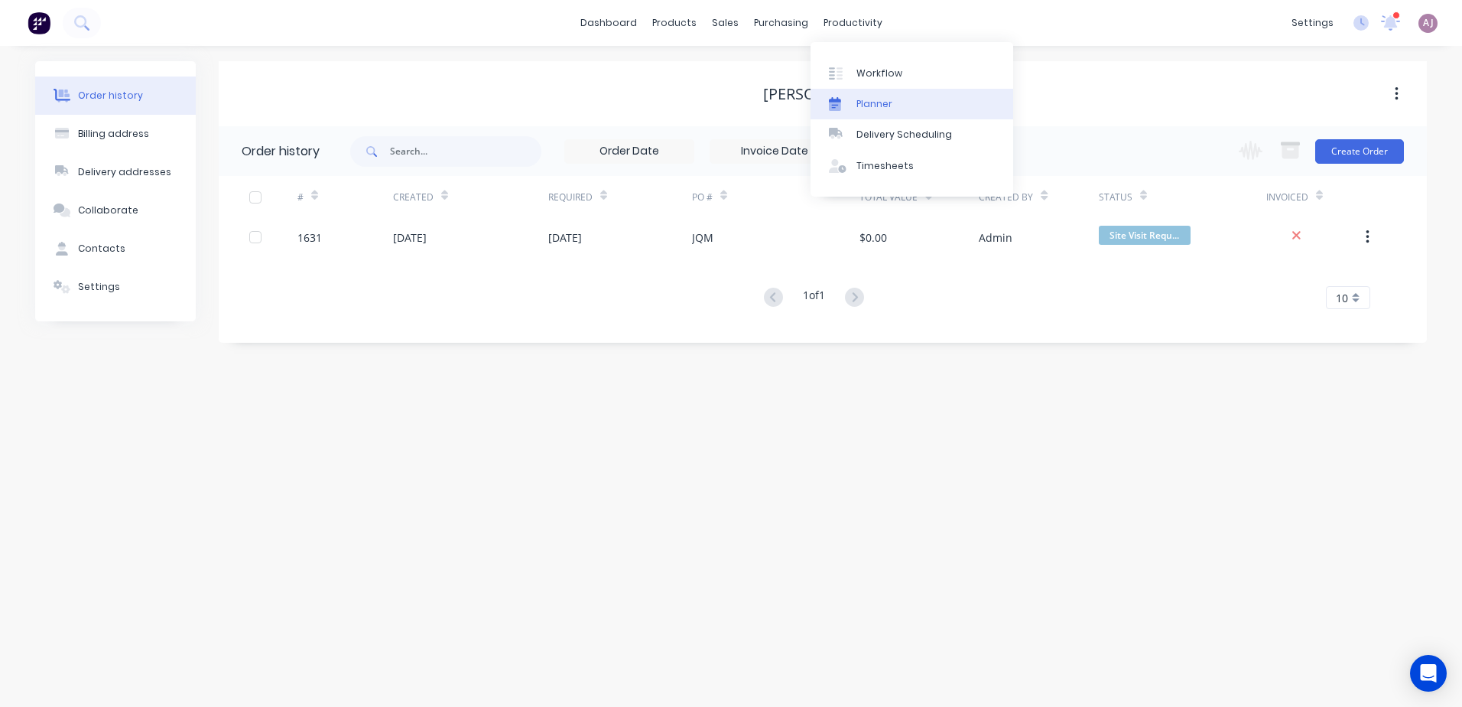
click at [868, 107] on div "Planner" at bounding box center [875, 104] width 36 height 14
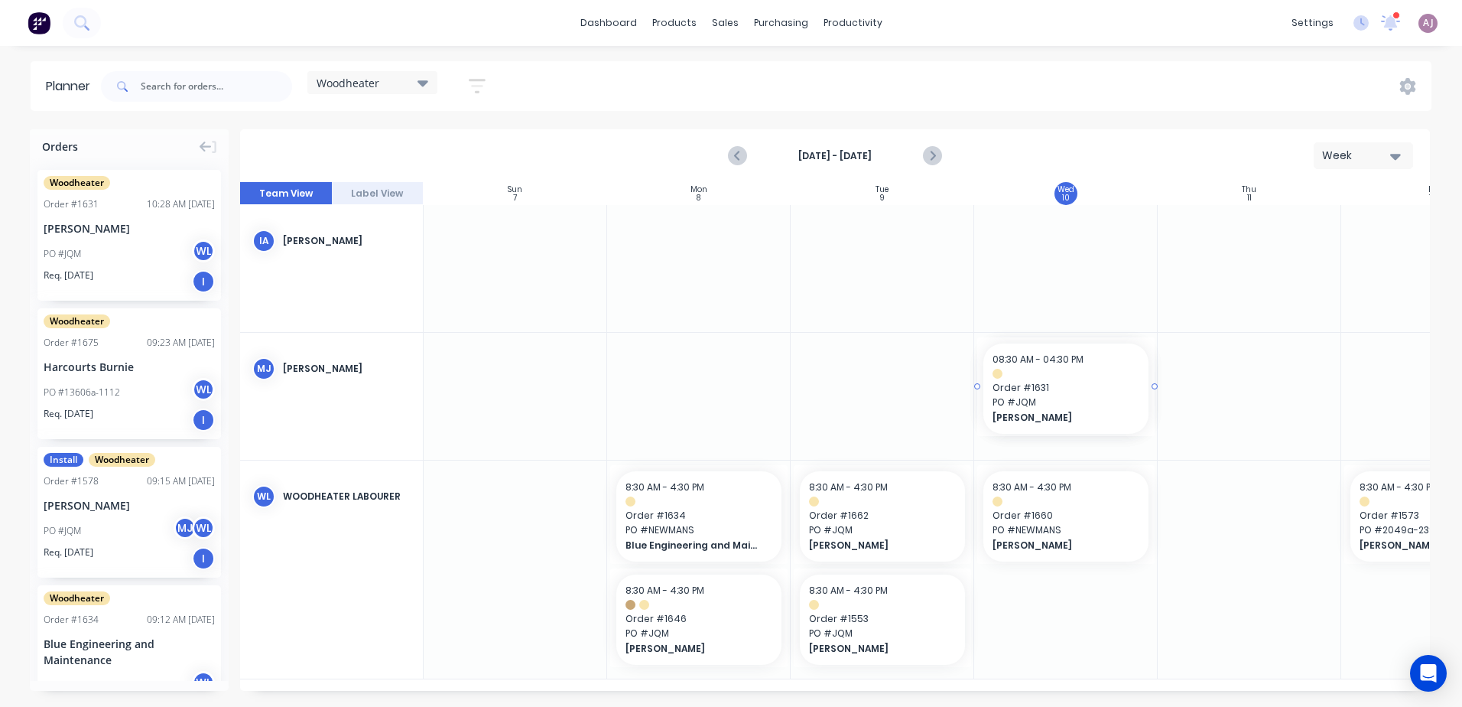
drag, startPoint x: 120, startPoint y: 236, endPoint x: 1047, endPoint y: 372, distance: 937.0
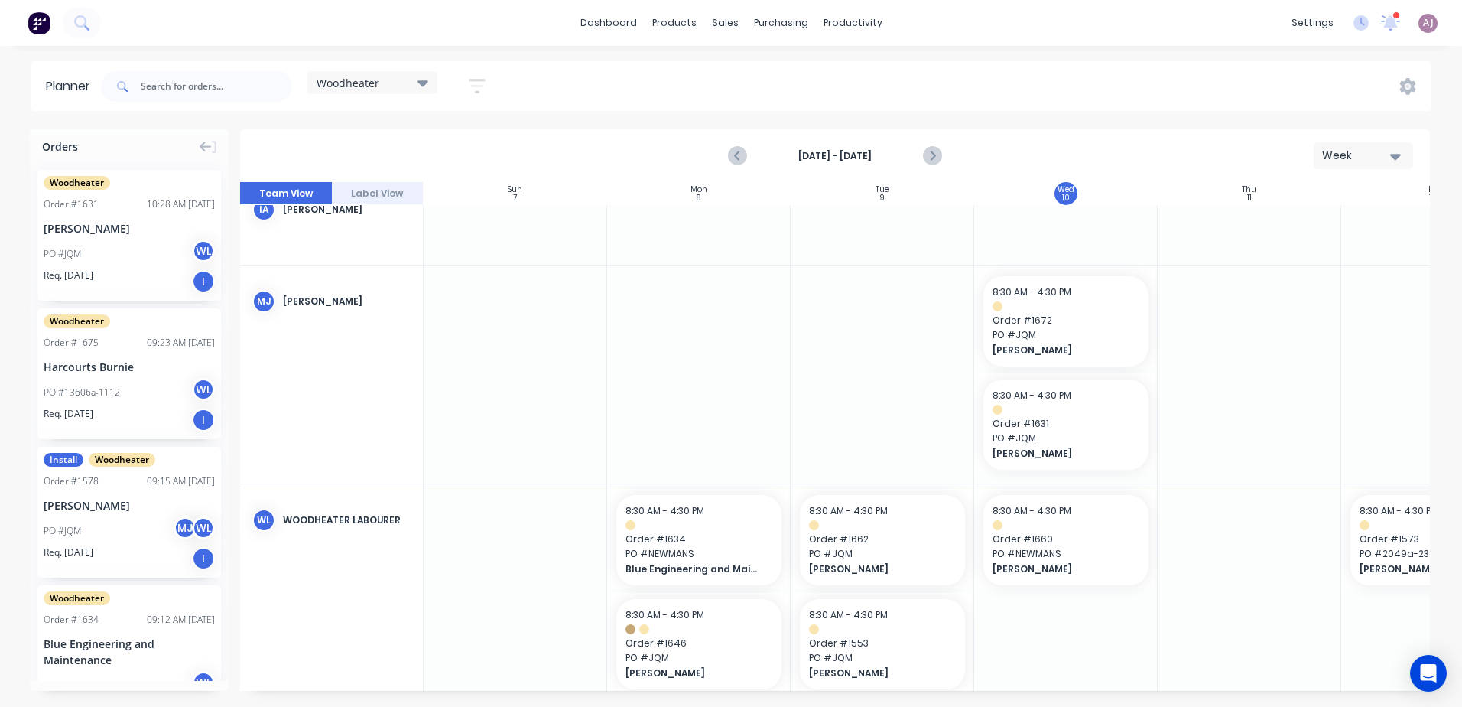
scroll to position [62, 0]
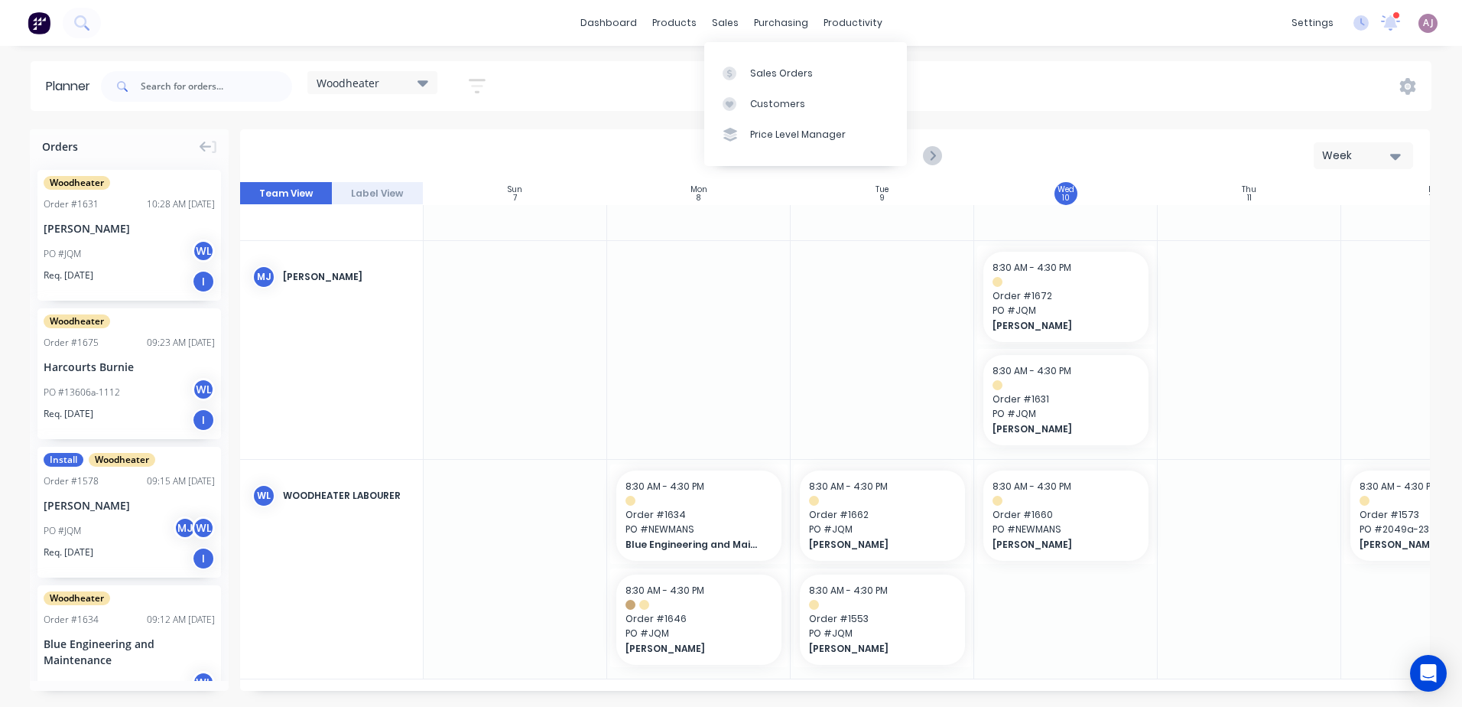
drag, startPoint x: 727, startPoint y: 27, endPoint x: 730, endPoint y: 34, distance: 8.0
click at [727, 27] on div "sales" at bounding box center [725, 22] width 42 height 23
click at [738, 67] on div at bounding box center [734, 74] width 23 height 14
